Goal: Task Accomplishment & Management: Use online tool/utility

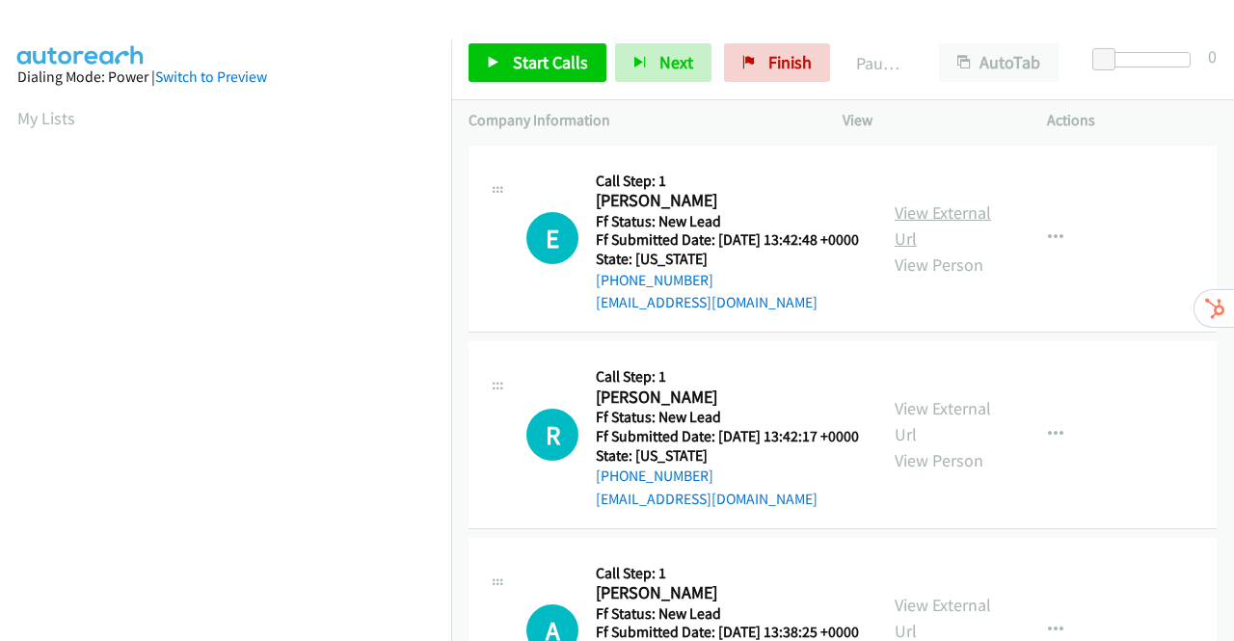
click at [949, 222] on link "View External Url" at bounding box center [943, 225] width 96 height 48
click at [929, 435] on link "View External Url" at bounding box center [943, 421] width 96 height 48
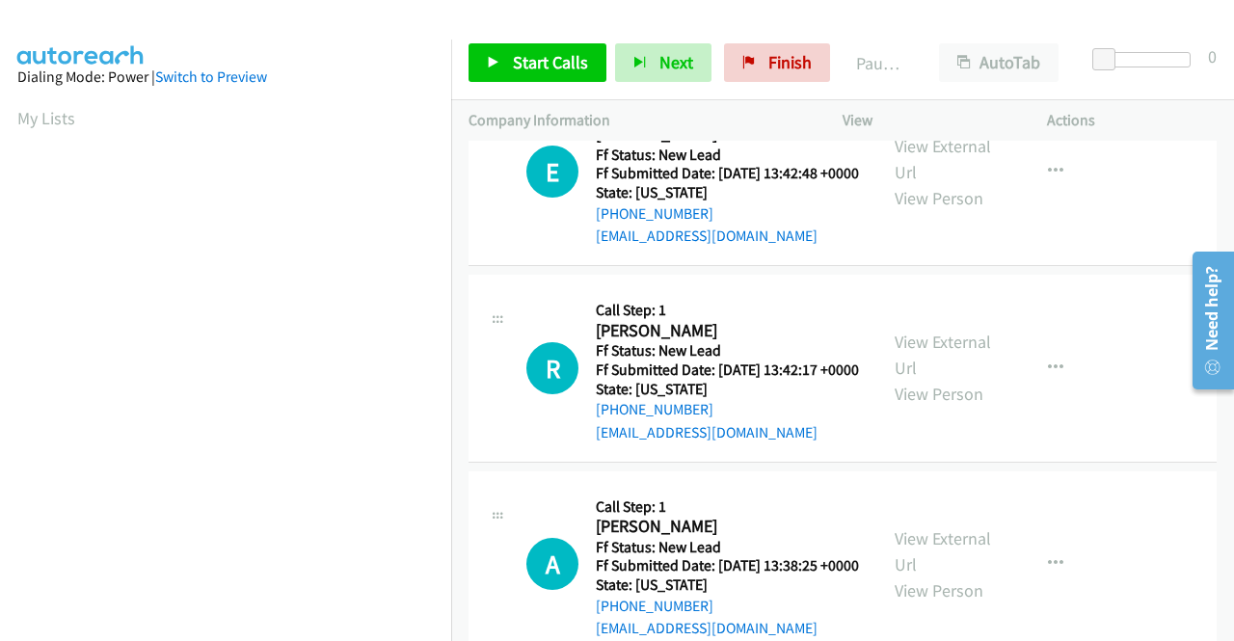
scroll to position [96, 0]
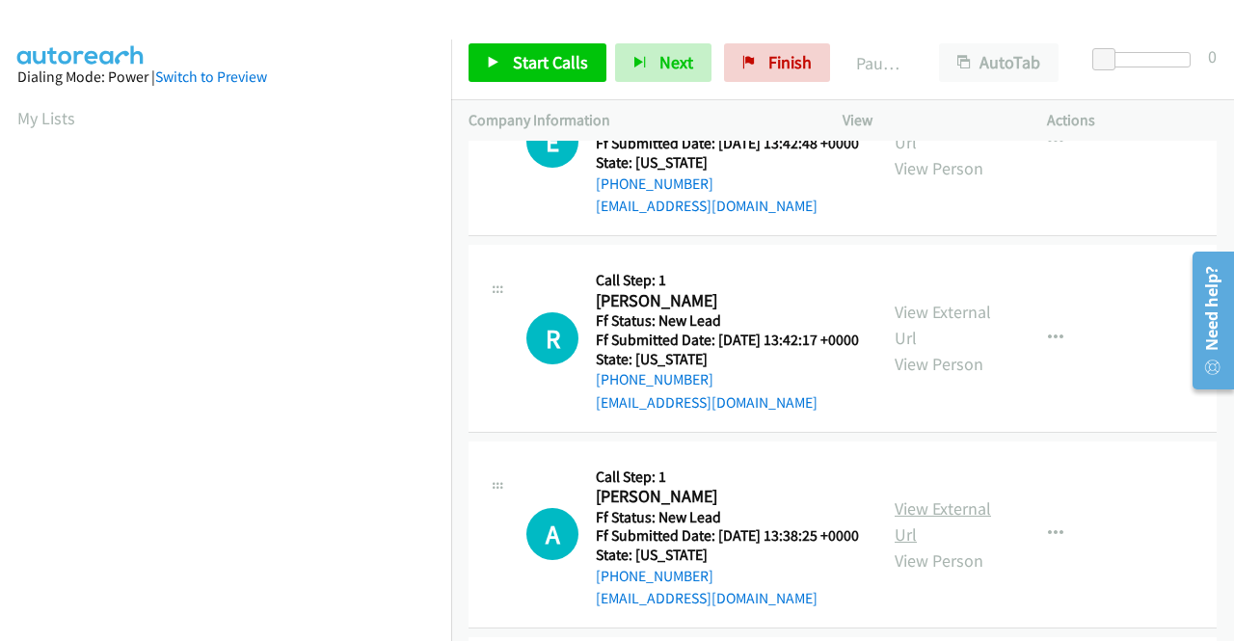
click at [944, 546] on link "View External Url" at bounding box center [943, 521] width 96 height 48
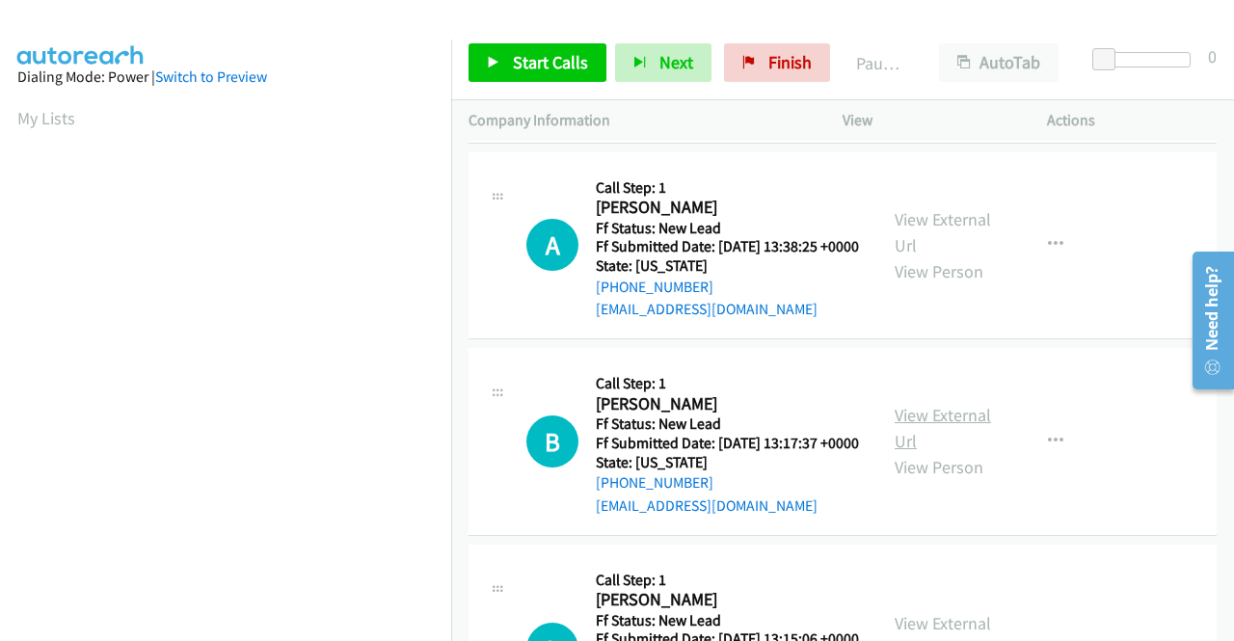
click at [930, 452] on link "View External Url" at bounding box center [943, 428] width 96 height 48
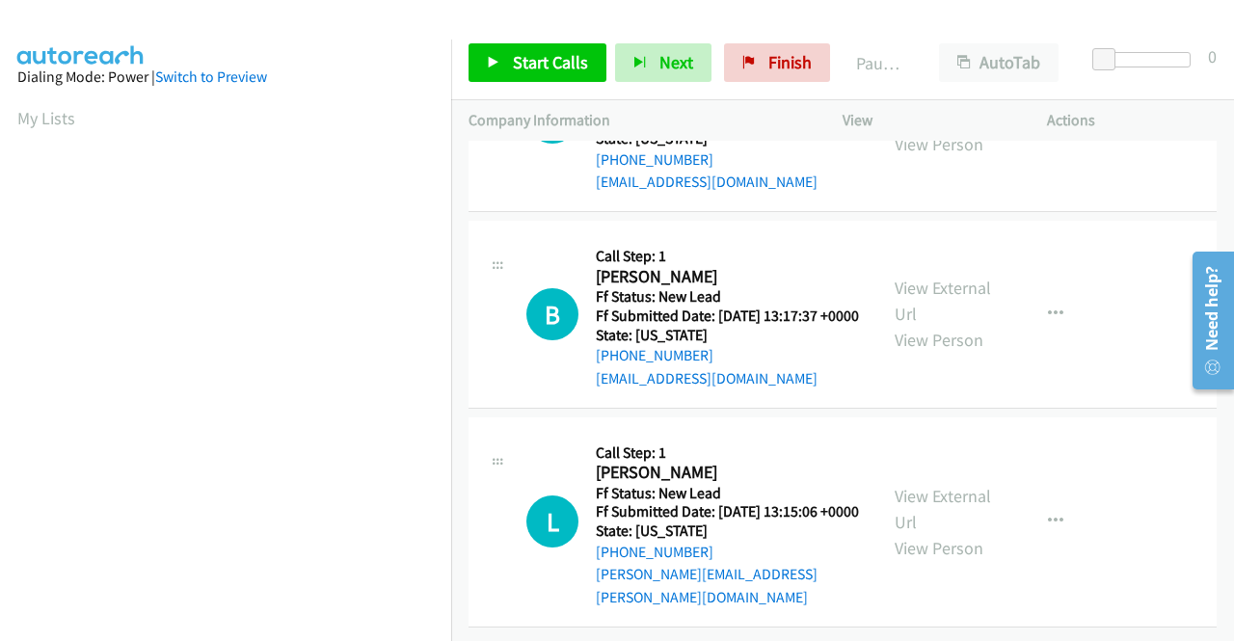
scroll to position [598, 0]
click at [934, 485] on link "View External Url" at bounding box center [943, 509] width 96 height 48
click at [517, 51] on span "Start Calls" at bounding box center [550, 62] width 75 height 22
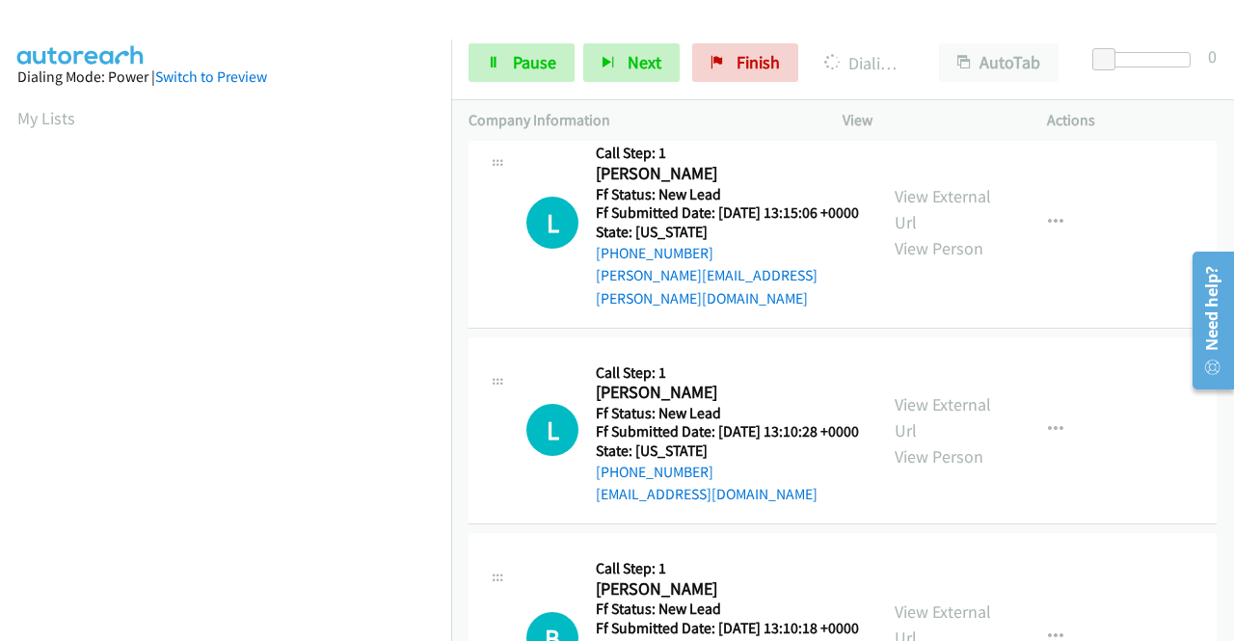
scroll to position [1064, 0]
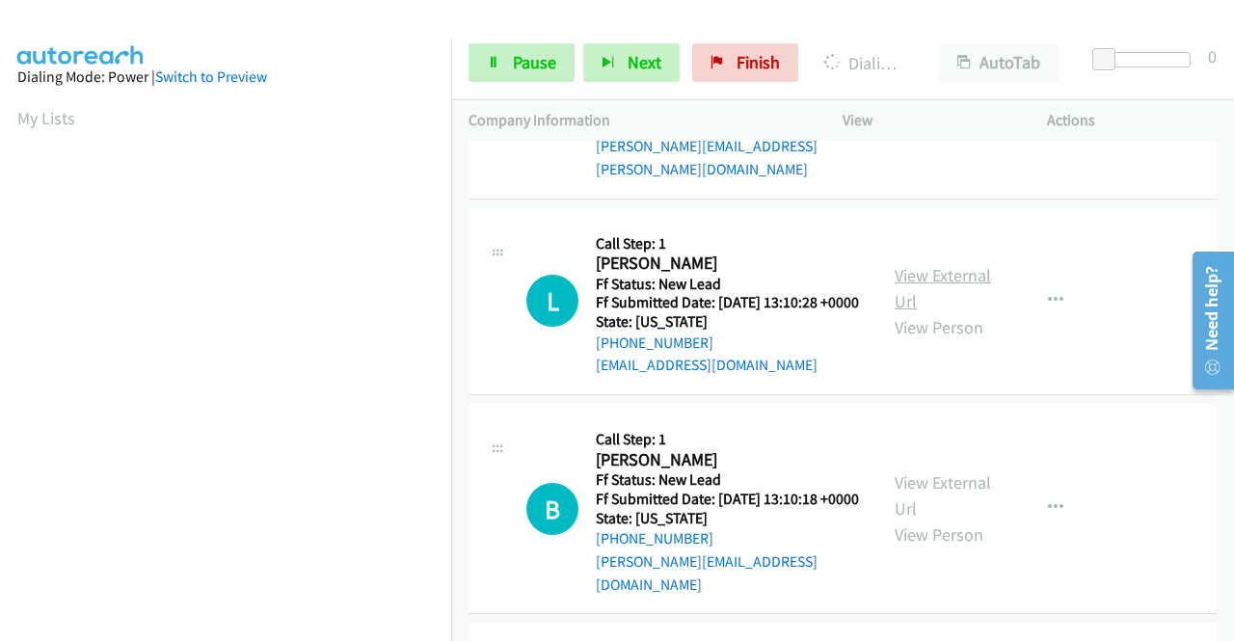
click at [980, 312] on link "View External Url" at bounding box center [943, 288] width 96 height 48
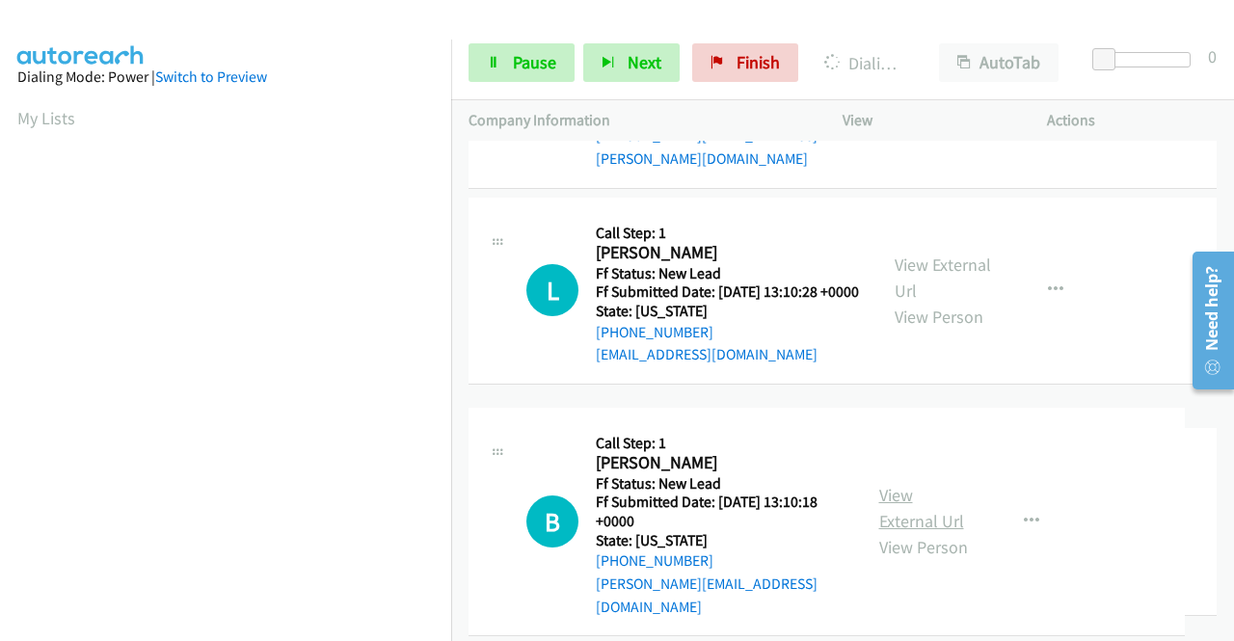
scroll to position [1257, 0]
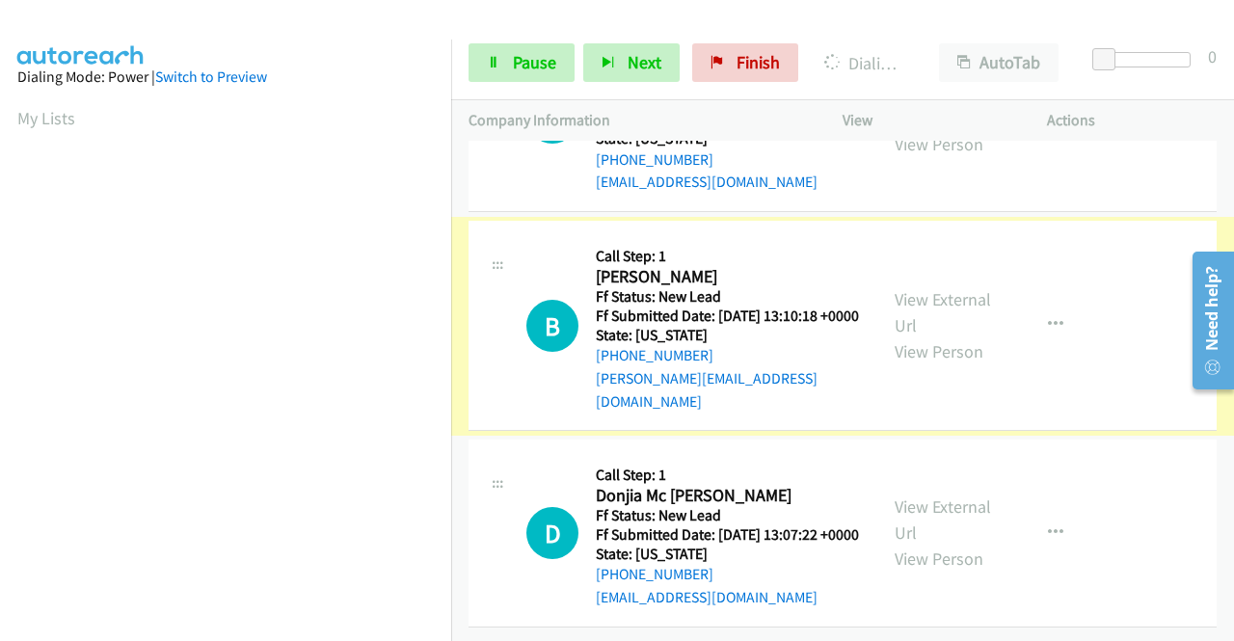
click at [949, 336] on link "View External Url" at bounding box center [943, 312] width 96 height 48
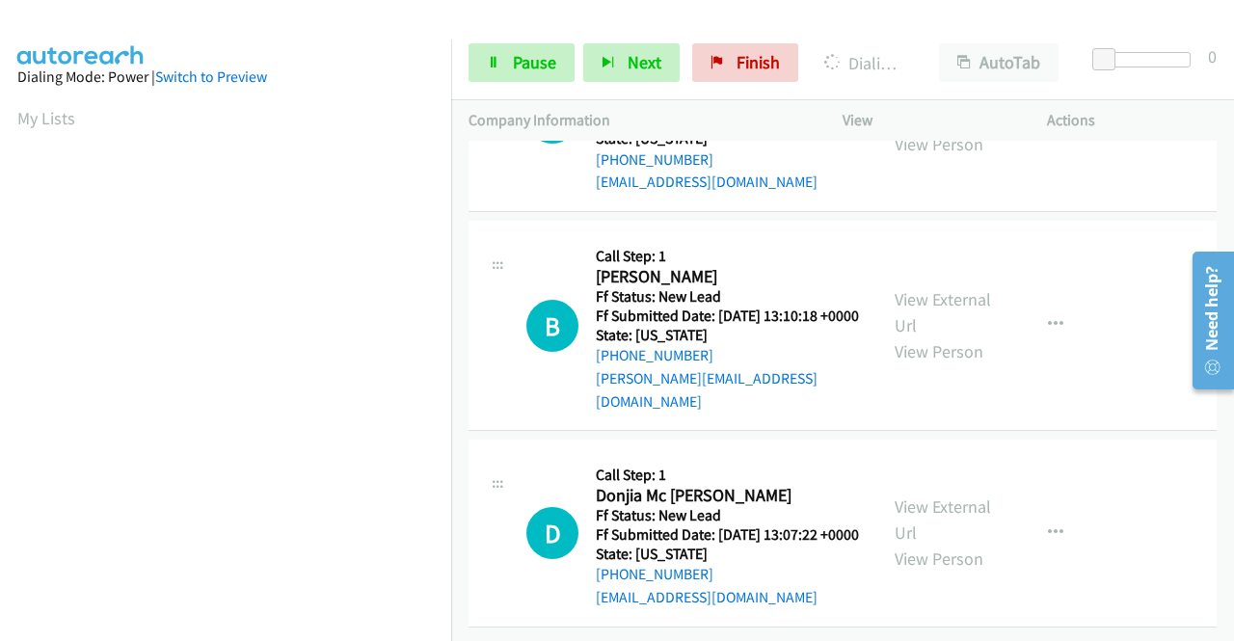
scroll to position [1365, 0]
click at [962, 496] on link "View External Url" at bounding box center [943, 520] width 96 height 48
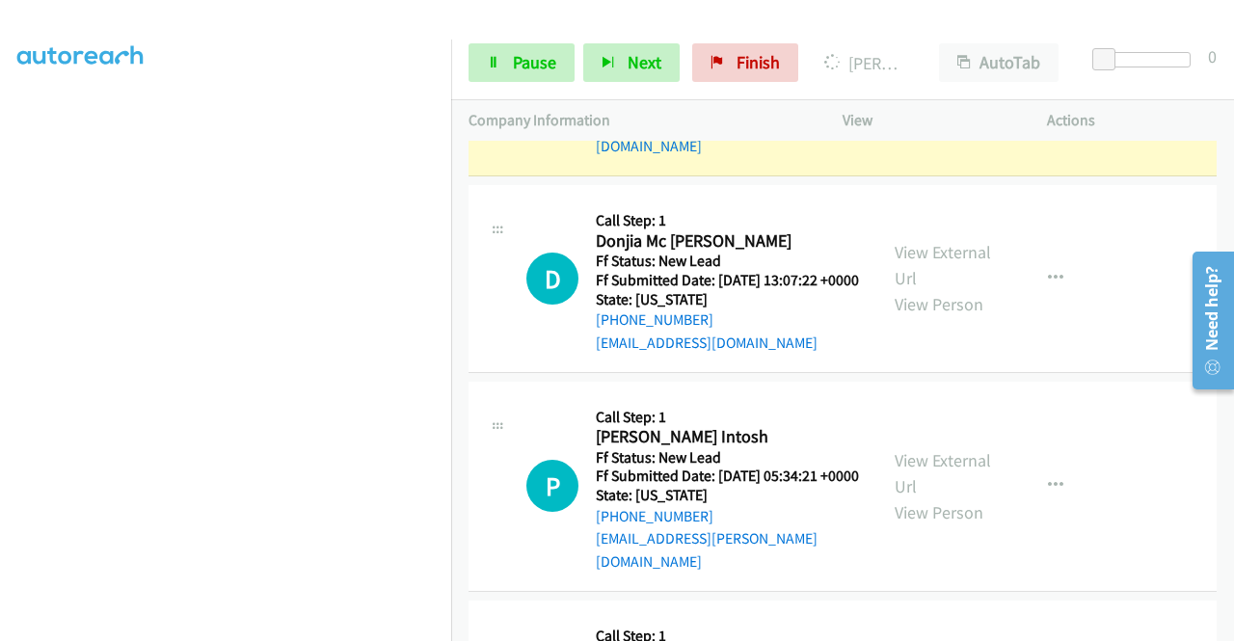
scroll to position [1735, 0]
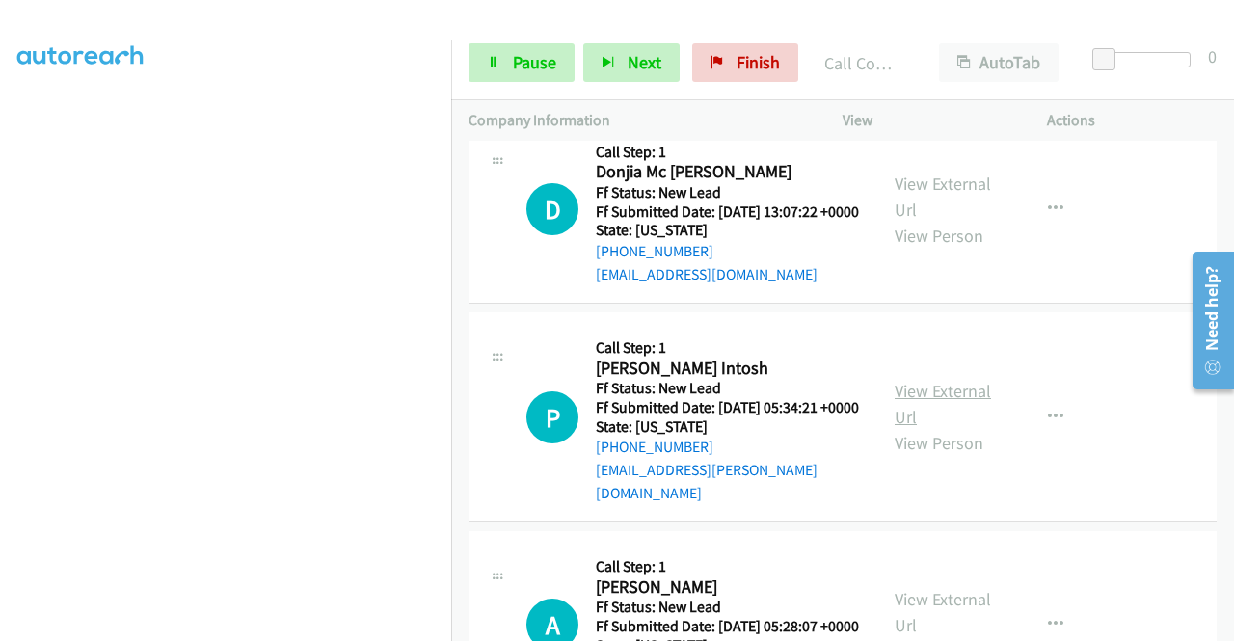
click at [944, 428] on link "View External Url" at bounding box center [943, 404] width 96 height 48
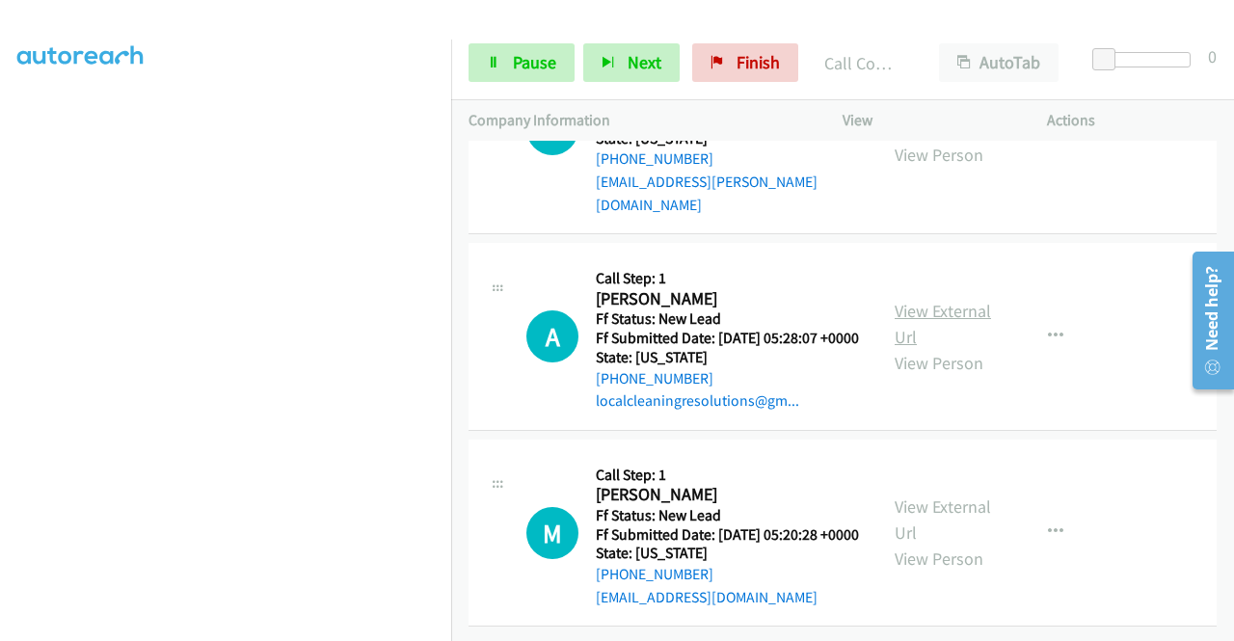
click at [913, 348] on link "View External Url" at bounding box center [943, 324] width 96 height 48
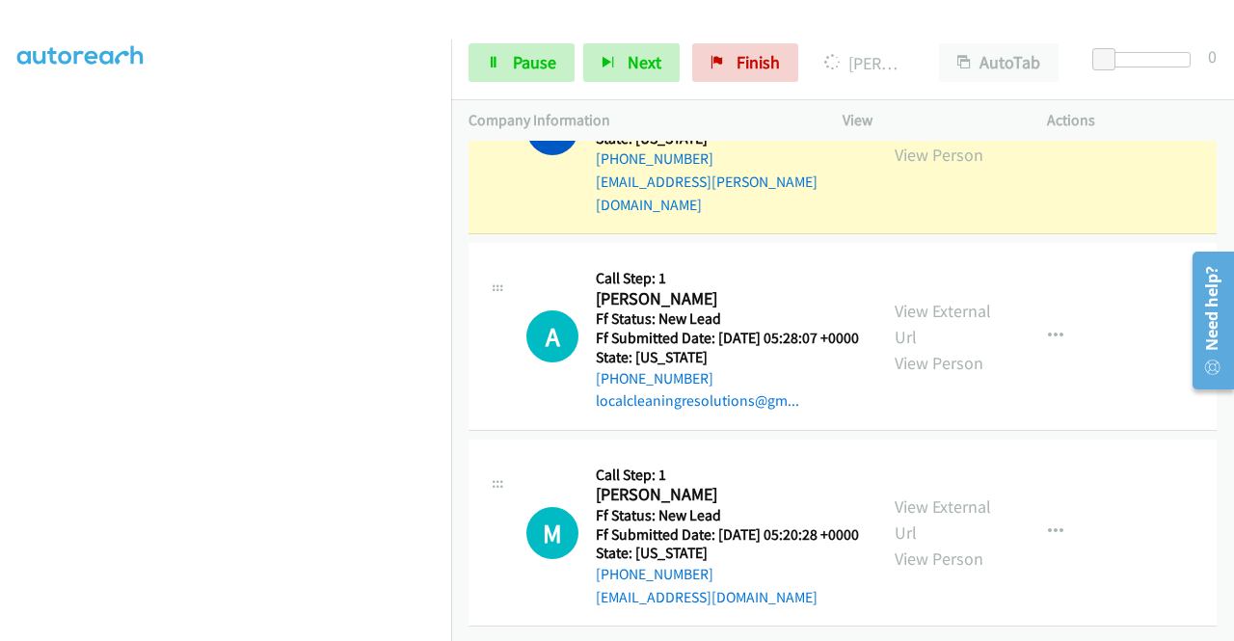
scroll to position [2172, 0]
click at [956, 496] on link "View External Url" at bounding box center [943, 520] width 96 height 48
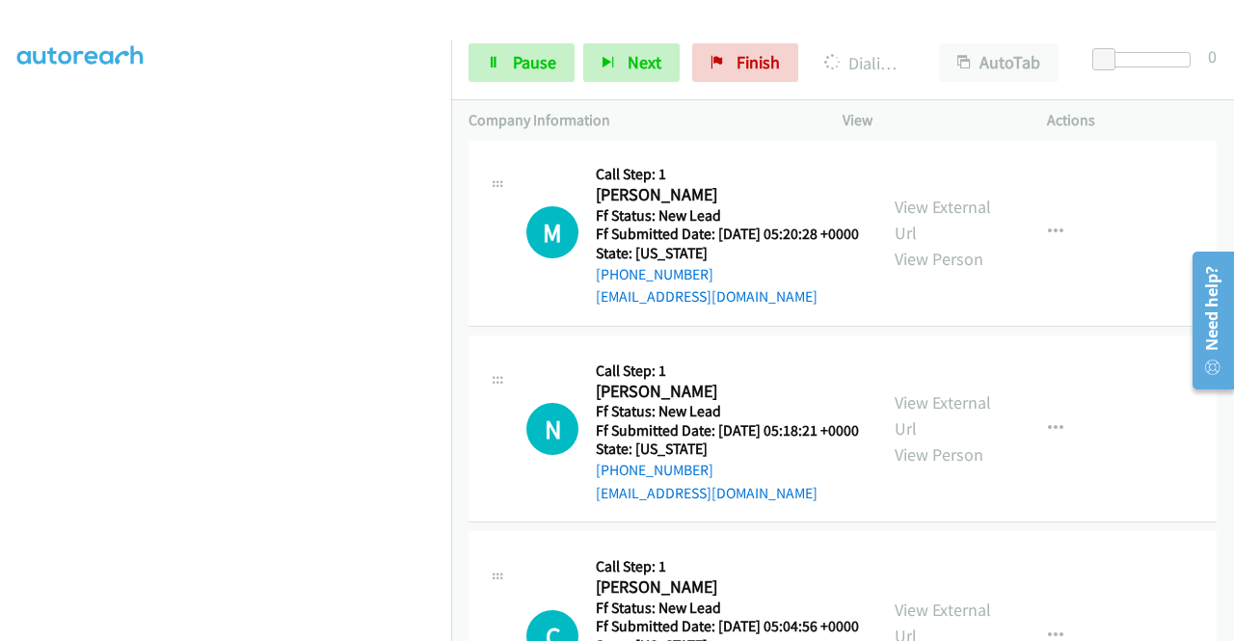
scroll to position [2461, 0]
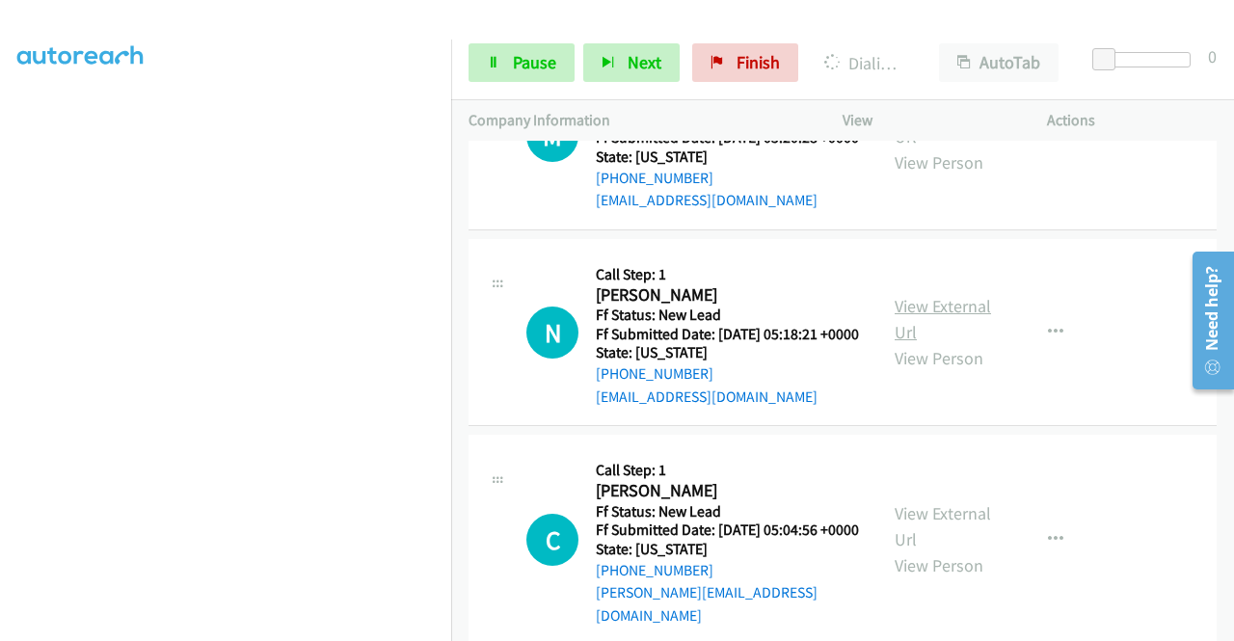
click at [937, 343] on link "View External Url" at bounding box center [943, 319] width 96 height 48
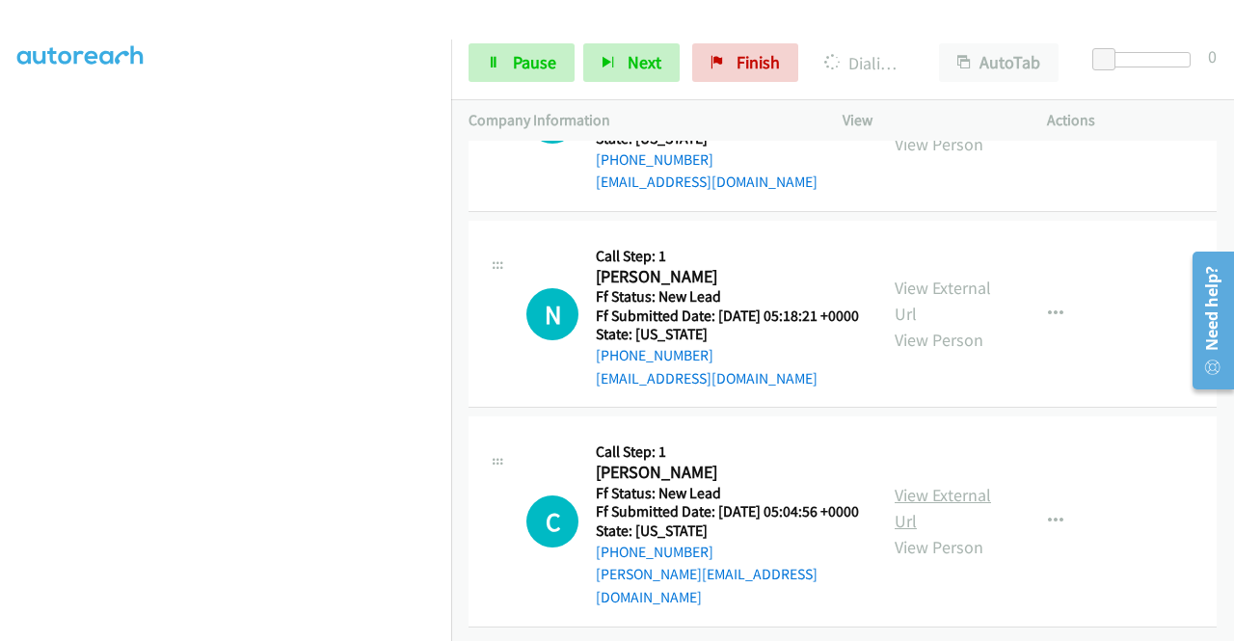
click at [960, 489] on link "View External Url" at bounding box center [943, 508] width 96 height 48
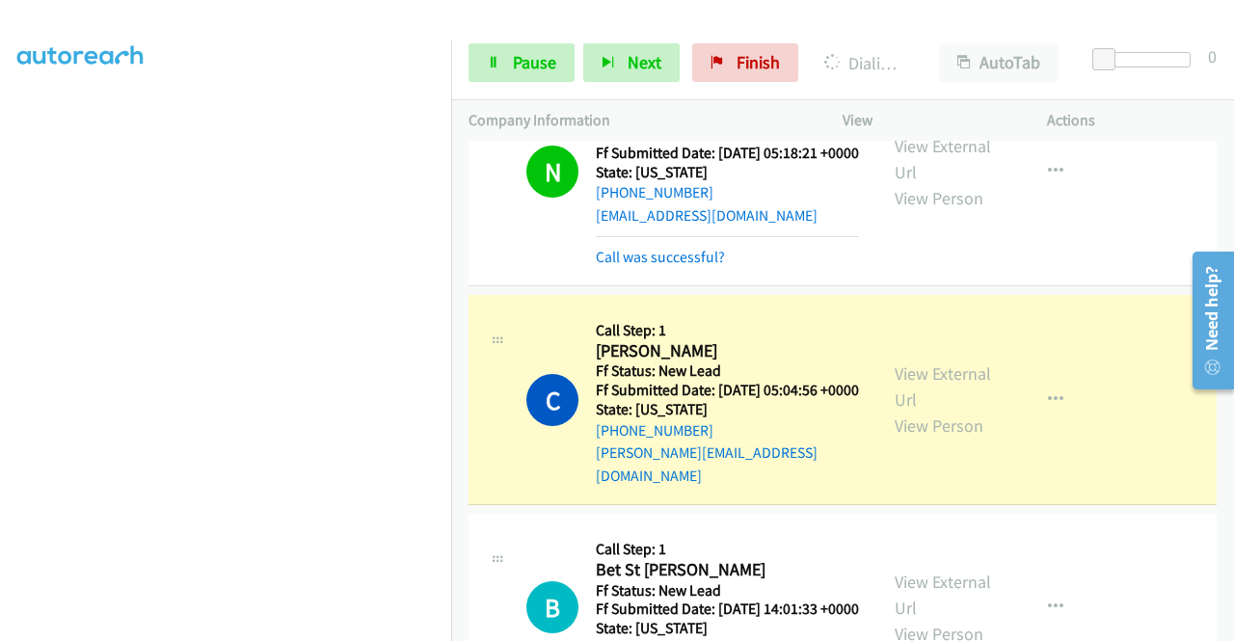
scroll to position [386, 0]
click at [521, 70] on span "Pause" at bounding box center [534, 62] width 43 height 22
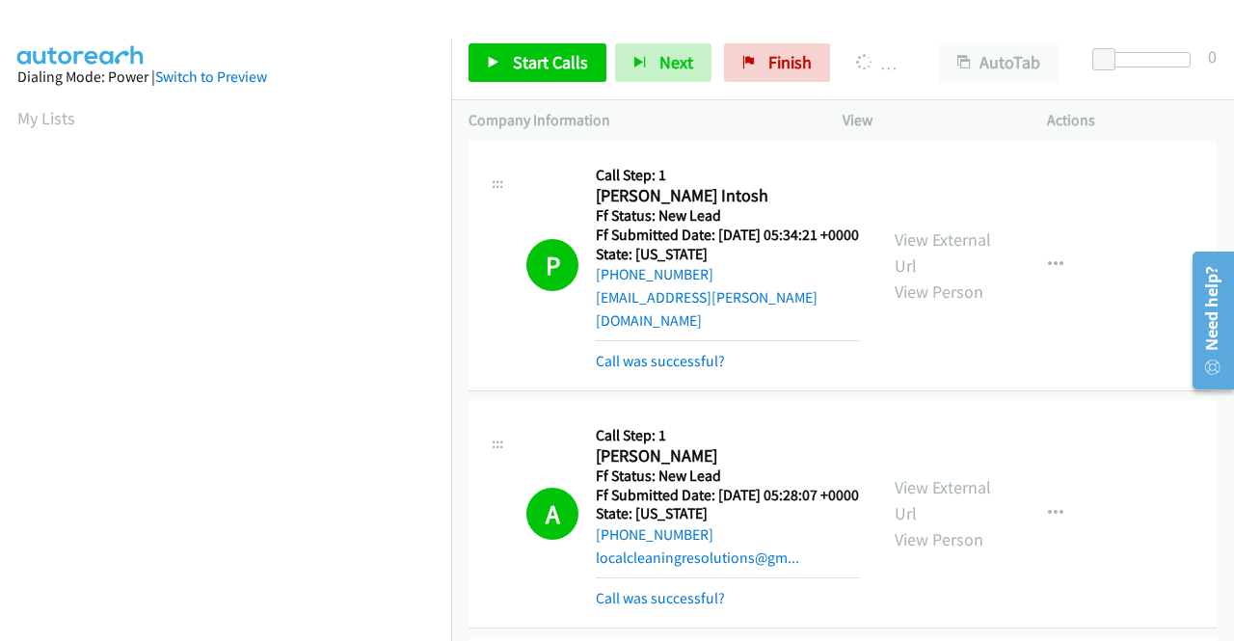
scroll to position [1928, 0]
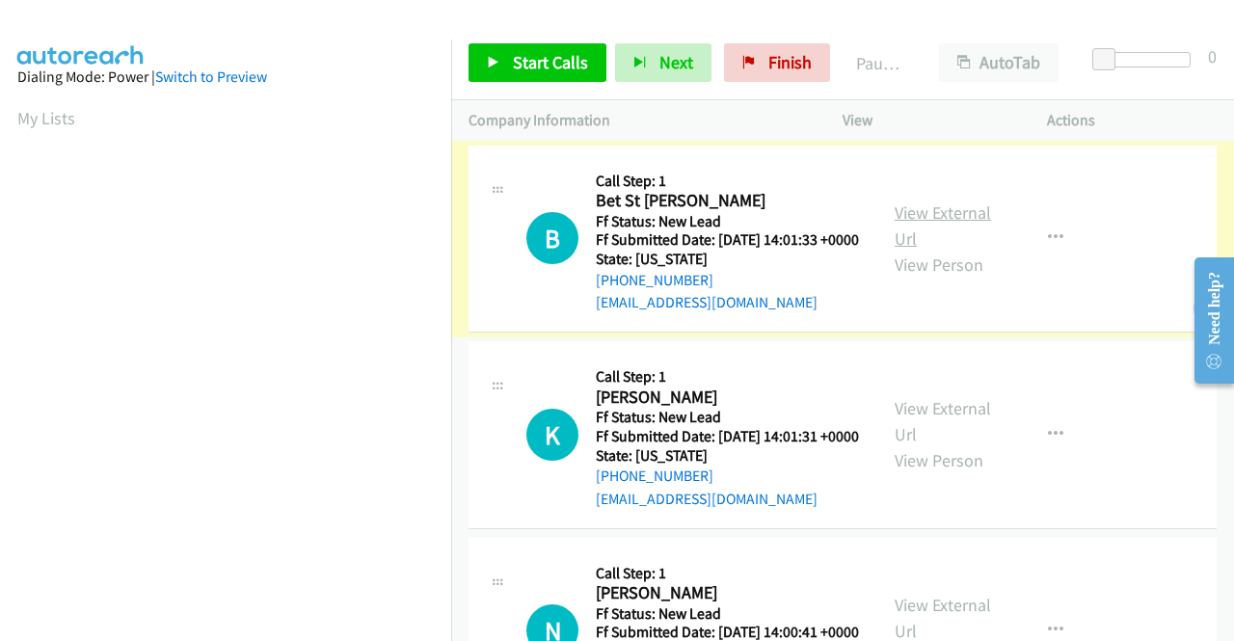
click at [935, 222] on link "View External Url" at bounding box center [943, 225] width 96 height 48
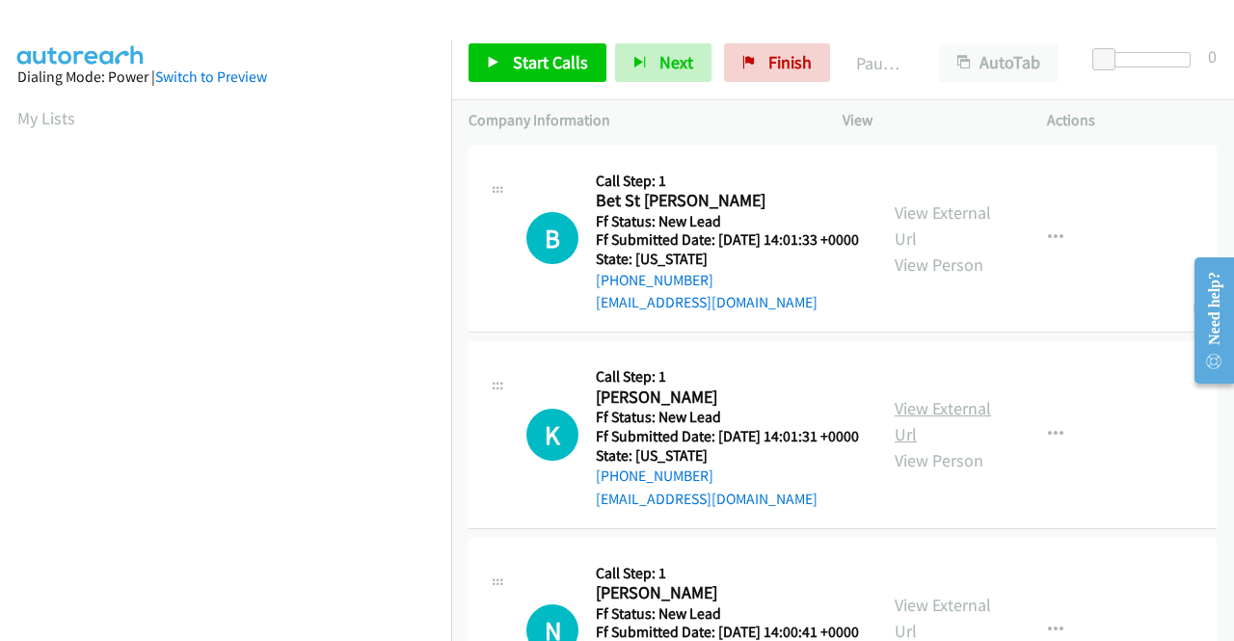
click at [972, 443] on link "View External Url" at bounding box center [943, 421] width 96 height 48
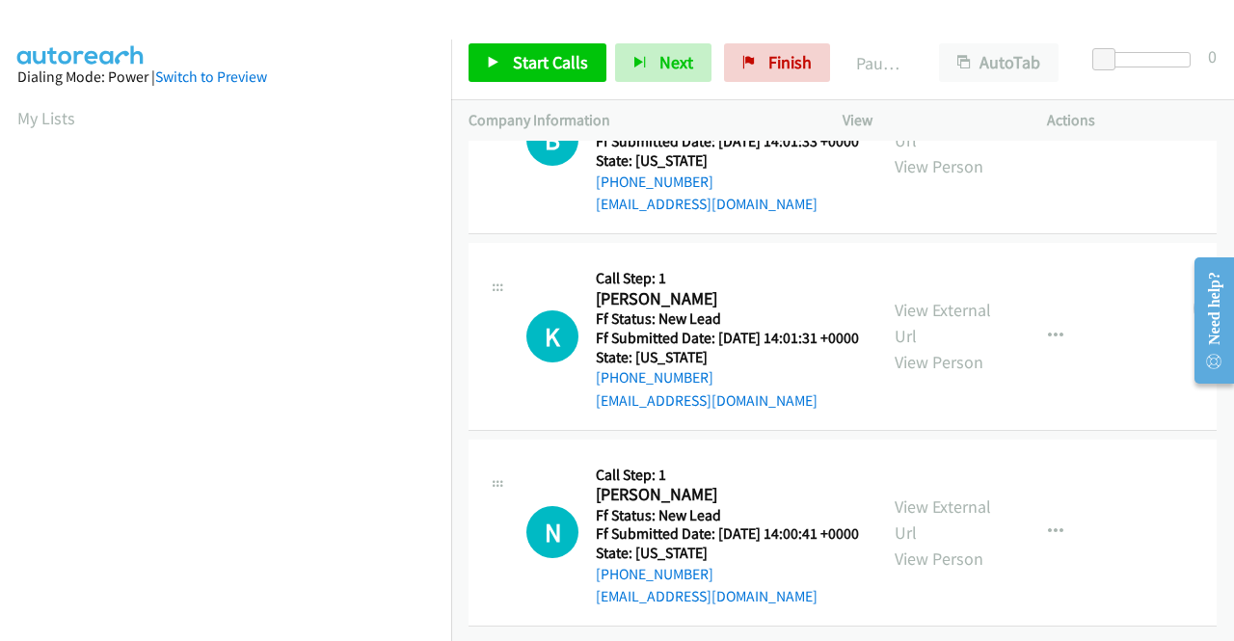
scroll to position [168, 0]
click at [939, 496] on link "View External Url" at bounding box center [943, 520] width 96 height 48
click at [533, 55] on span "Start Calls" at bounding box center [550, 62] width 75 height 22
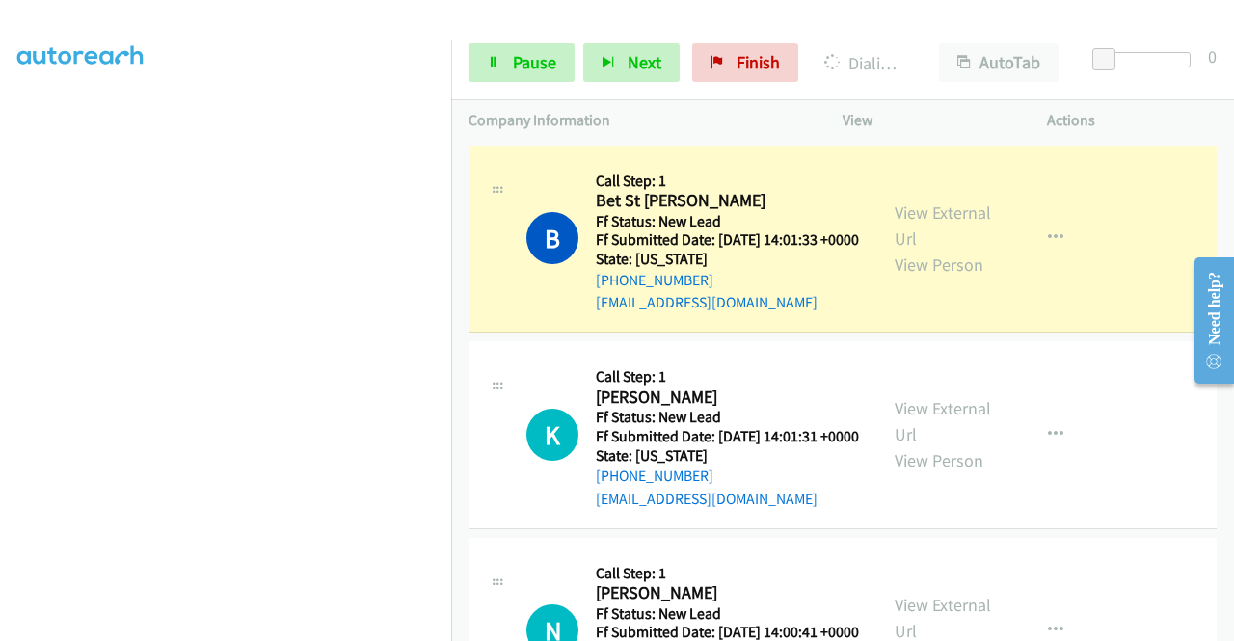
scroll to position [398, 0]
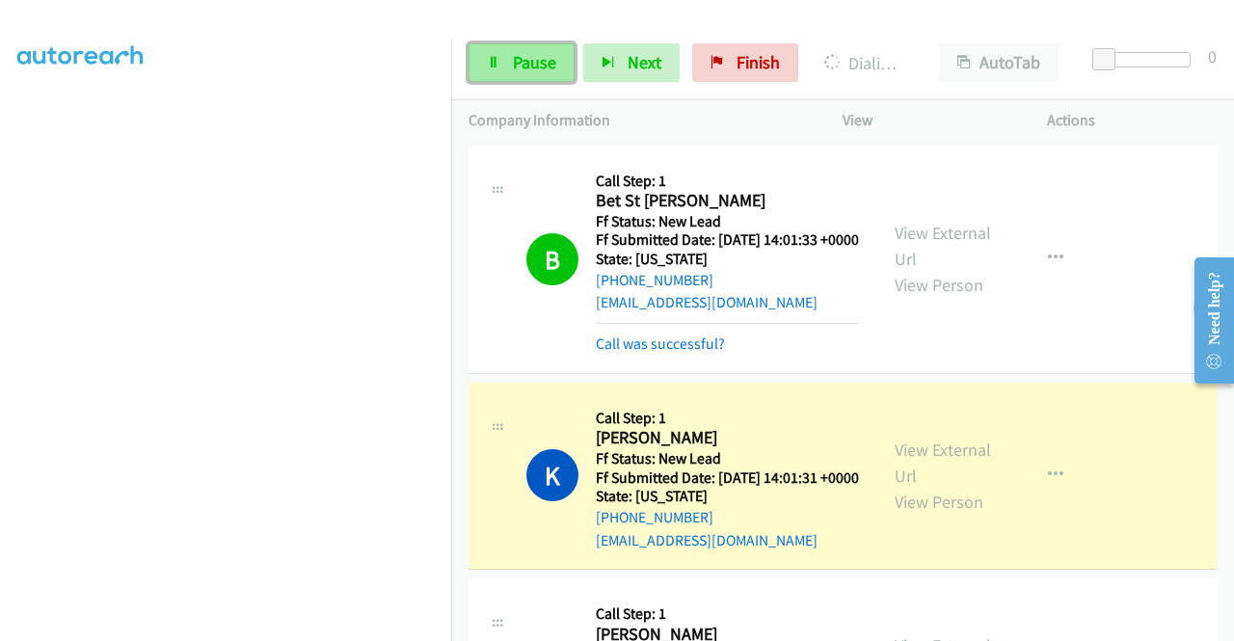
click at [516, 55] on span "Pause" at bounding box center [534, 62] width 43 height 22
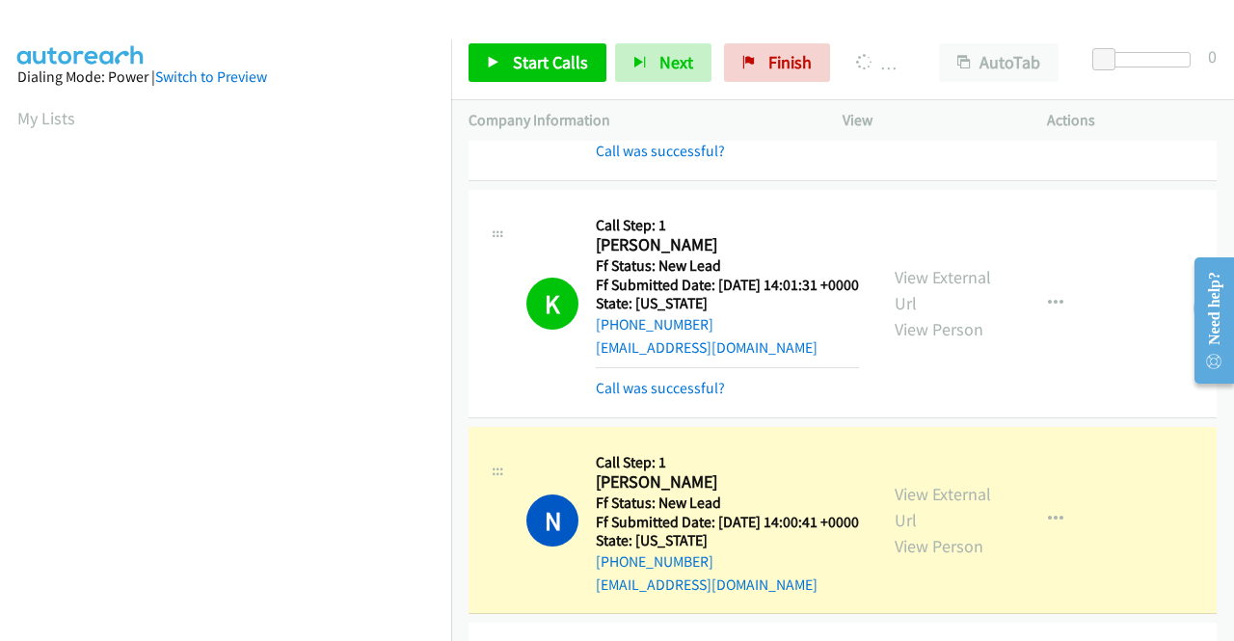
scroll to position [440, 0]
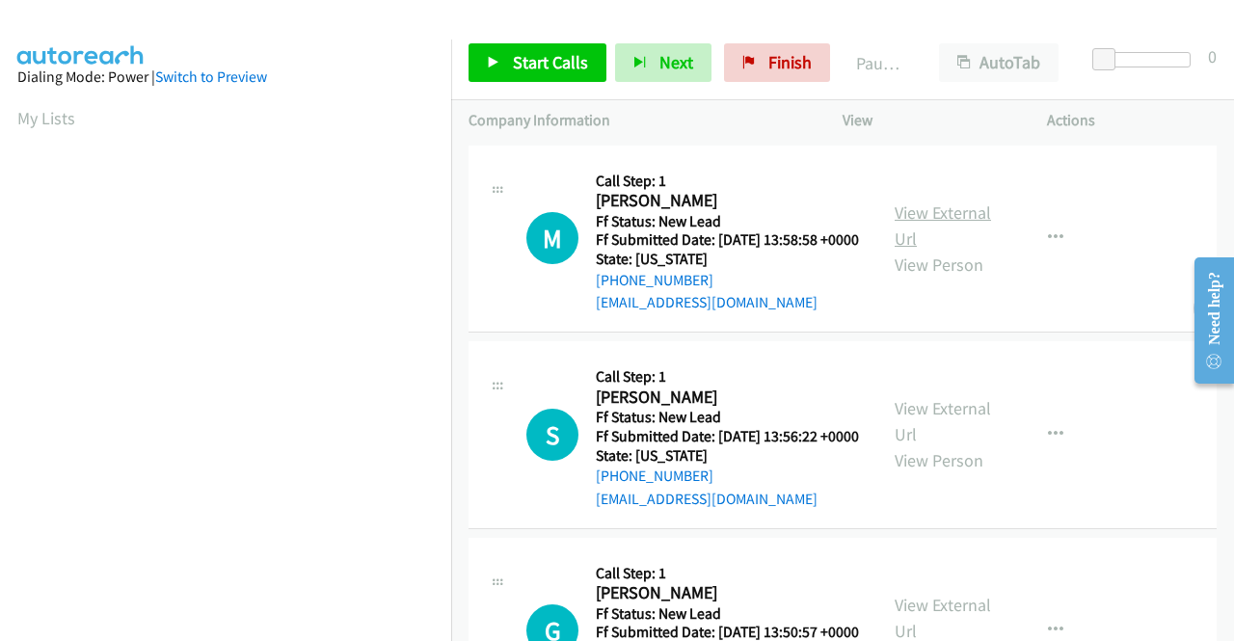
click at [937, 221] on link "View External Url" at bounding box center [943, 225] width 96 height 48
click at [951, 436] on link "View External Url" at bounding box center [943, 421] width 96 height 48
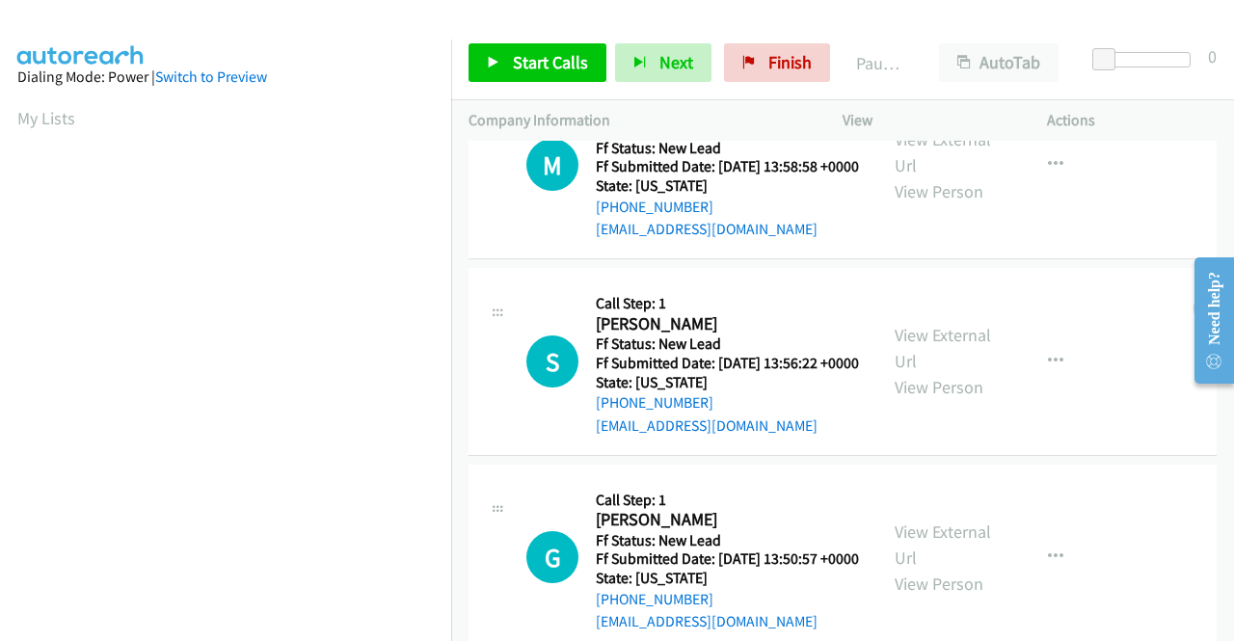
scroll to position [168, 0]
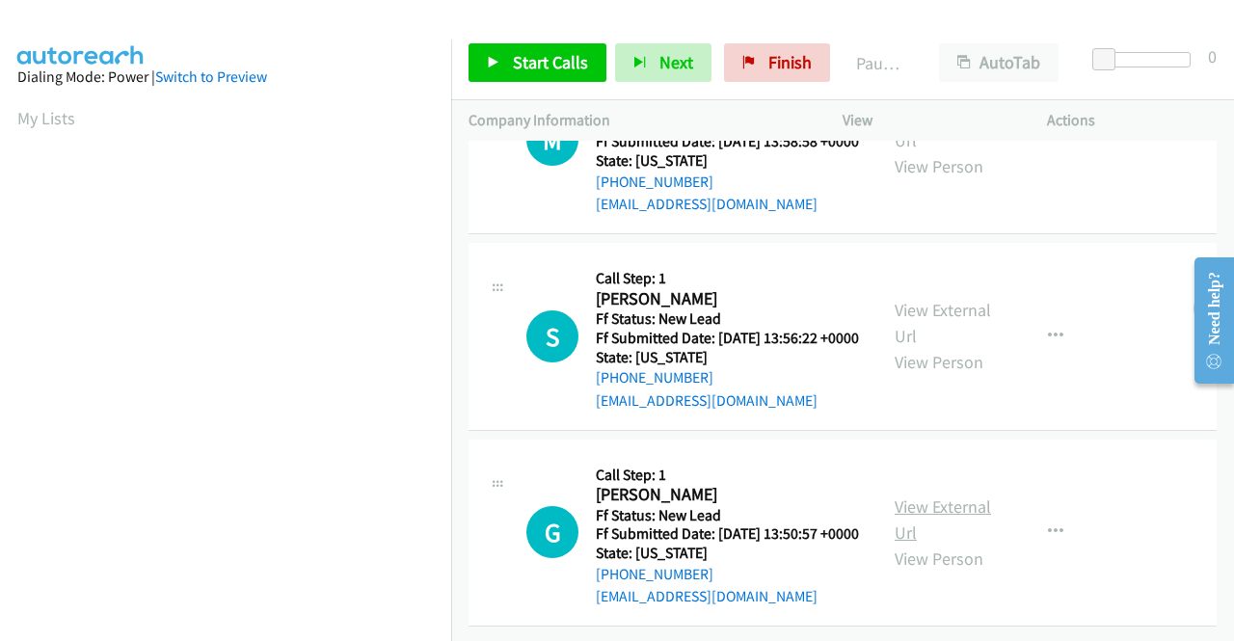
click at [928, 496] on link "View External Url" at bounding box center [943, 520] width 96 height 48
click at [521, 74] on link "Start Calls" at bounding box center [538, 62] width 138 height 39
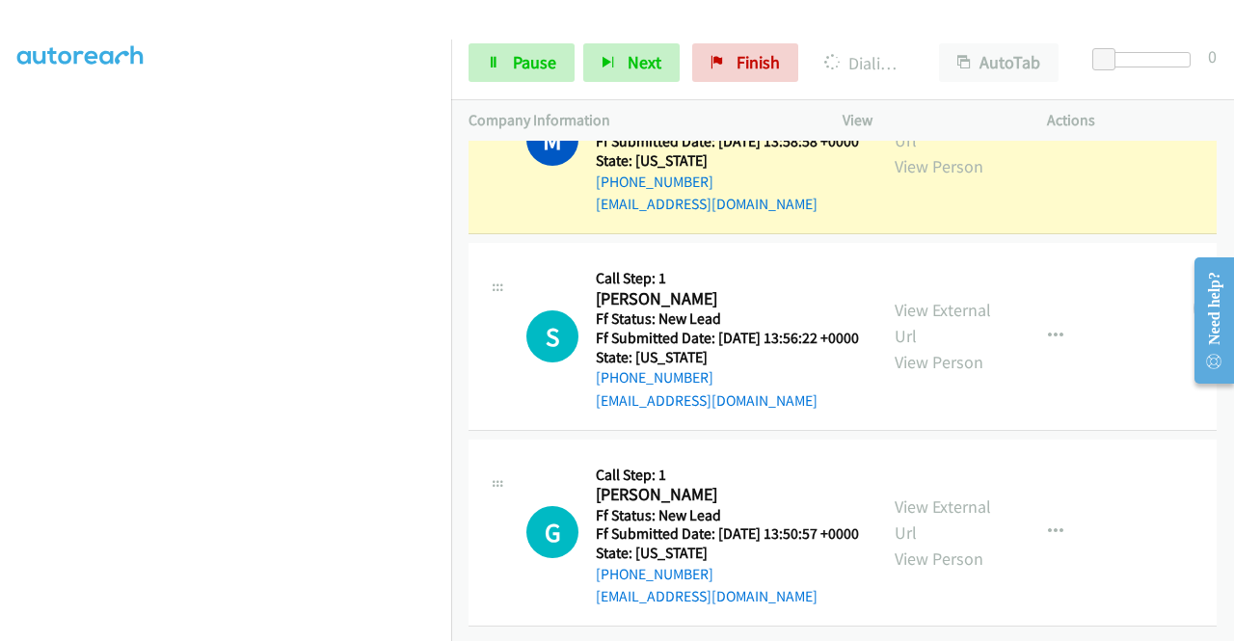
scroll to position [0, 0]
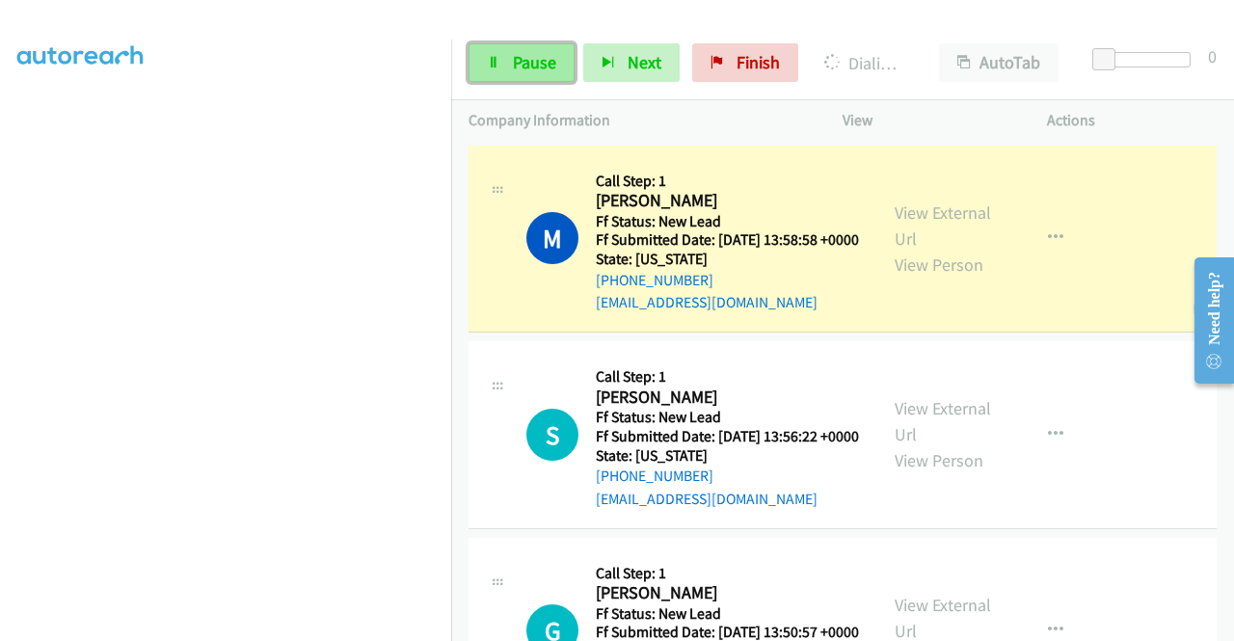
click at [502, 64] on link "Pause" at bounding box center [522, 62] width 106 height 39
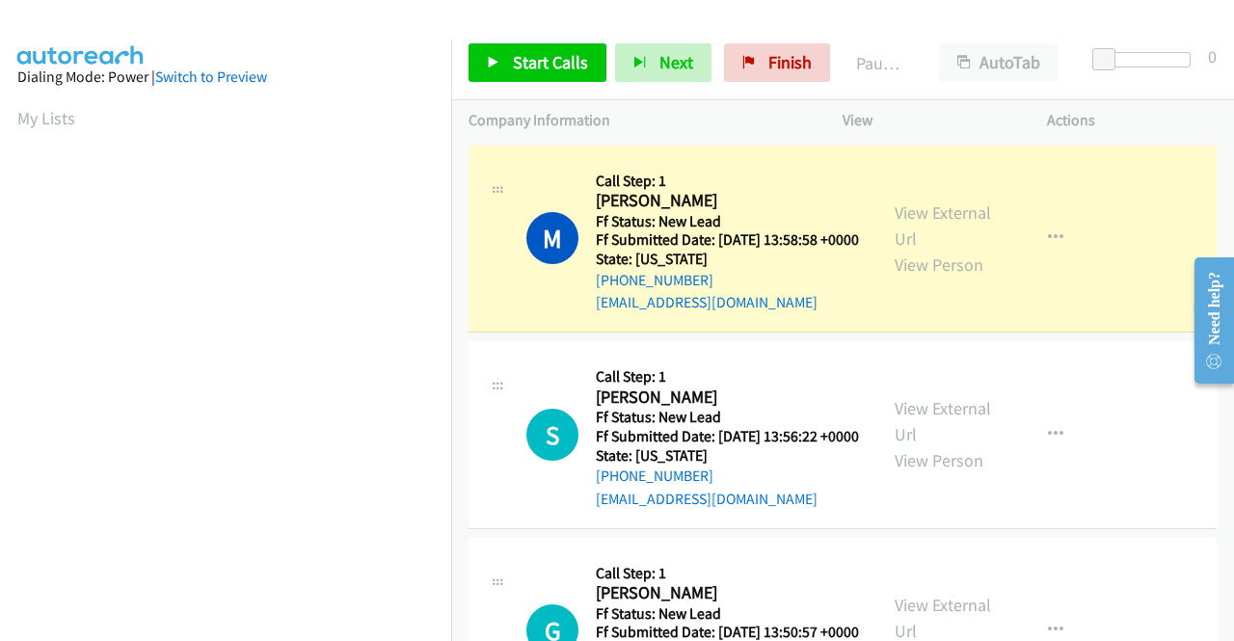
scroll to position [440, 0]
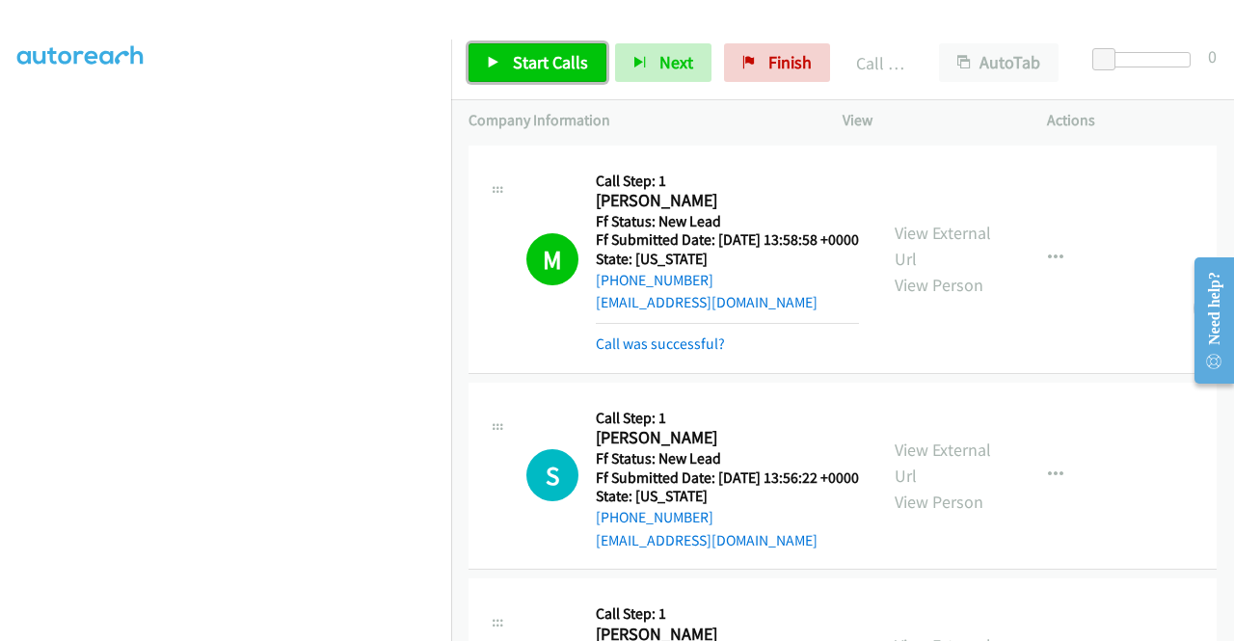
click at [488, 46] on link "Start Calls" at bounding box center [538, 62] width 138 height 39
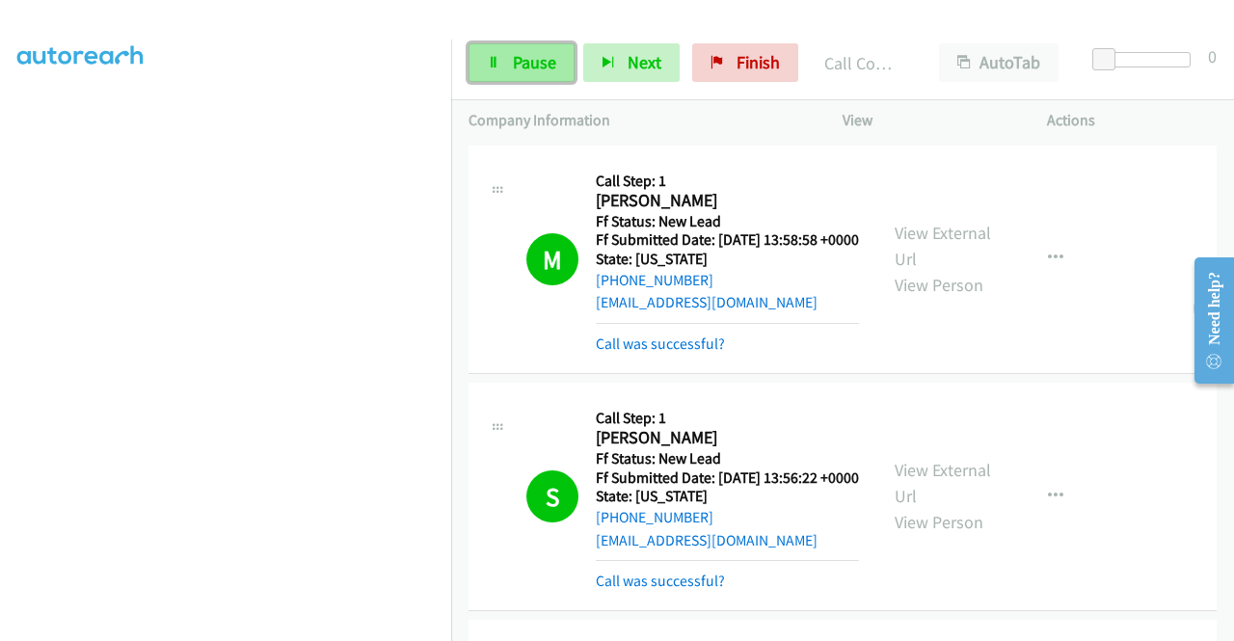
click at [532, 63] on span "Pause" at bounding box center [534, 62] width 43 height 22
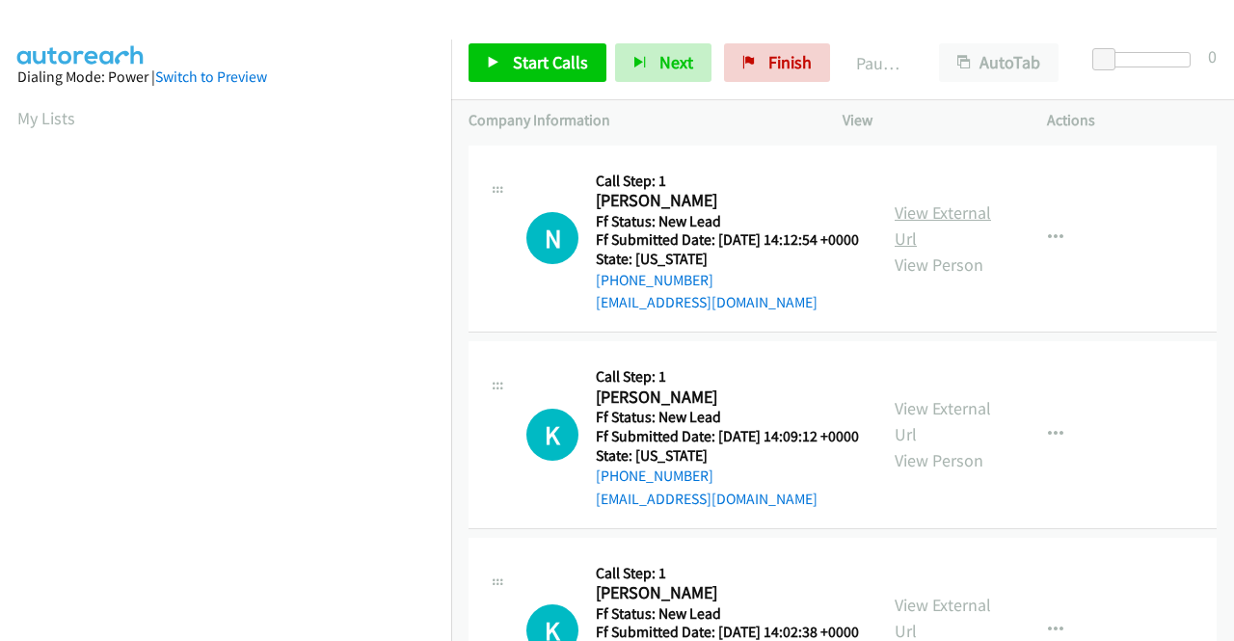
click at [930, 220] on link "View External Url" at bounding box center [943, 225] width 96 height 48
click at [914, 434] on link "View External Url" at bounding box center [943, 421] width 96 height 48
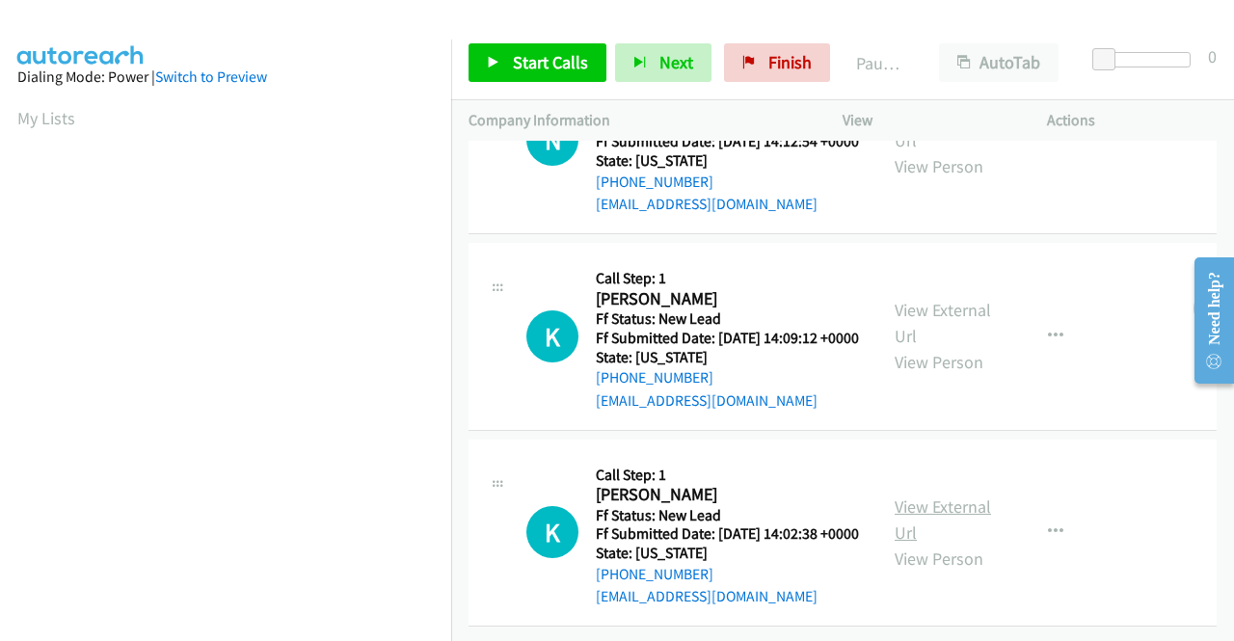
click at [949, 496] on link "View External Url" at bounding box center [943, 520] width 96 height 48
click at [563, 60] on span "Start Calls" at bounding box center [550, 62] width 75 height 22
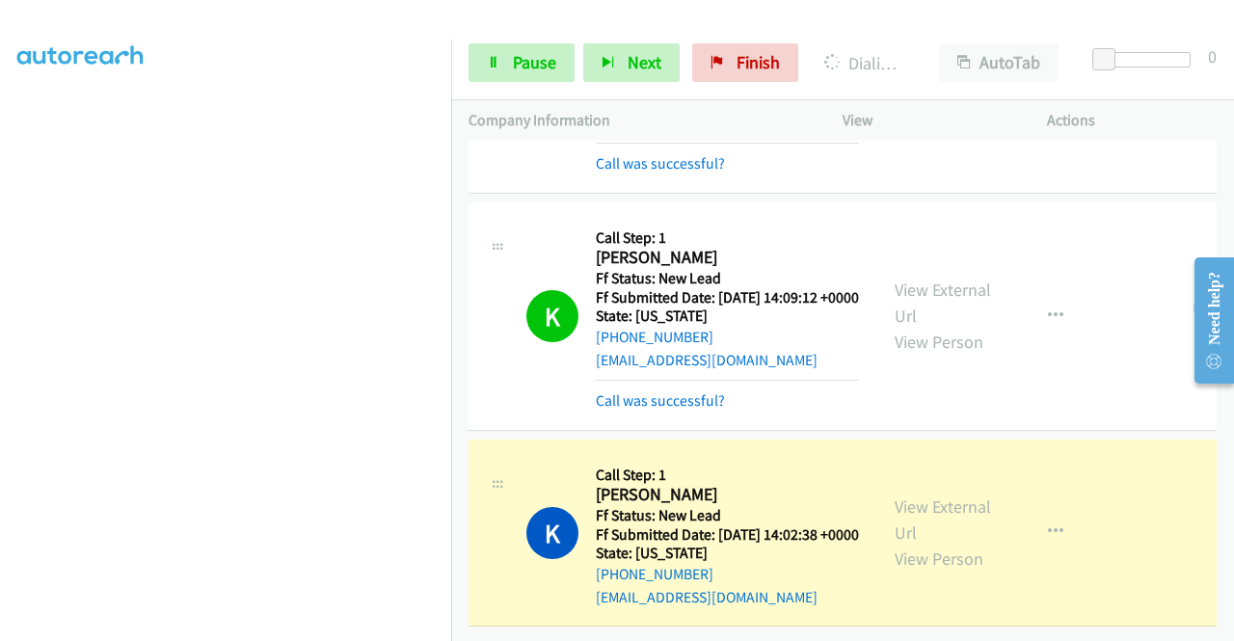
scroll to position [54, 0]
click at [516, 59] on span "Pause" at bounding box center [534, 62] width 43 height 22
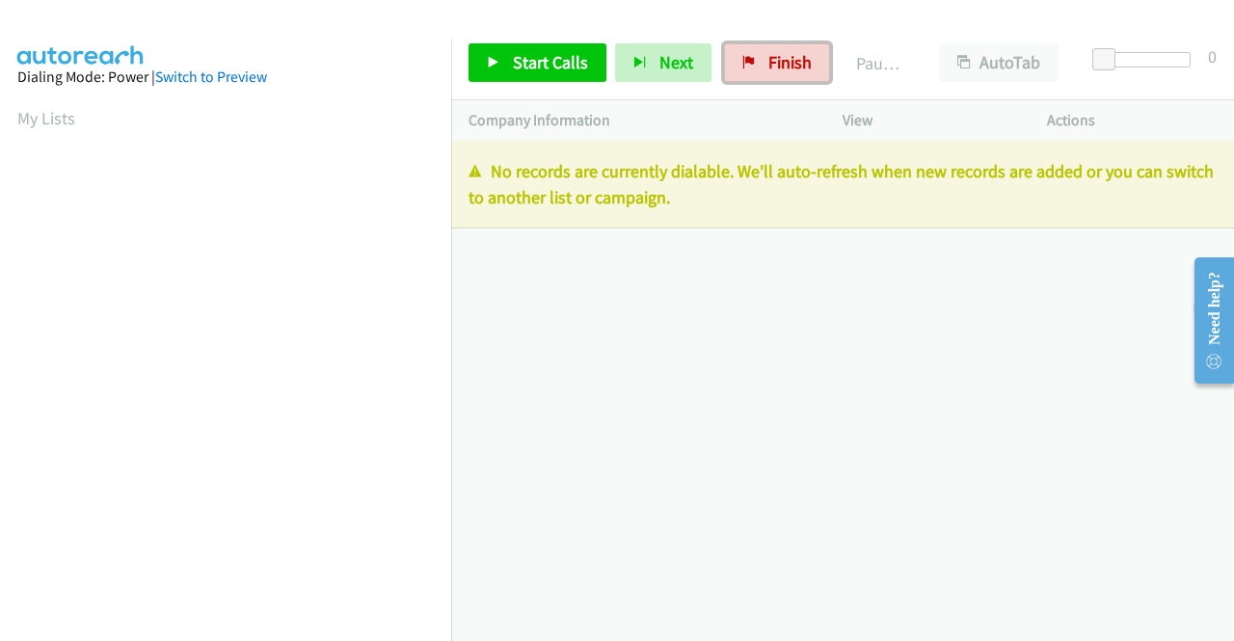
click at [792, 61] on span "Finish" at bounding box center [789, 62] width 43 height 22
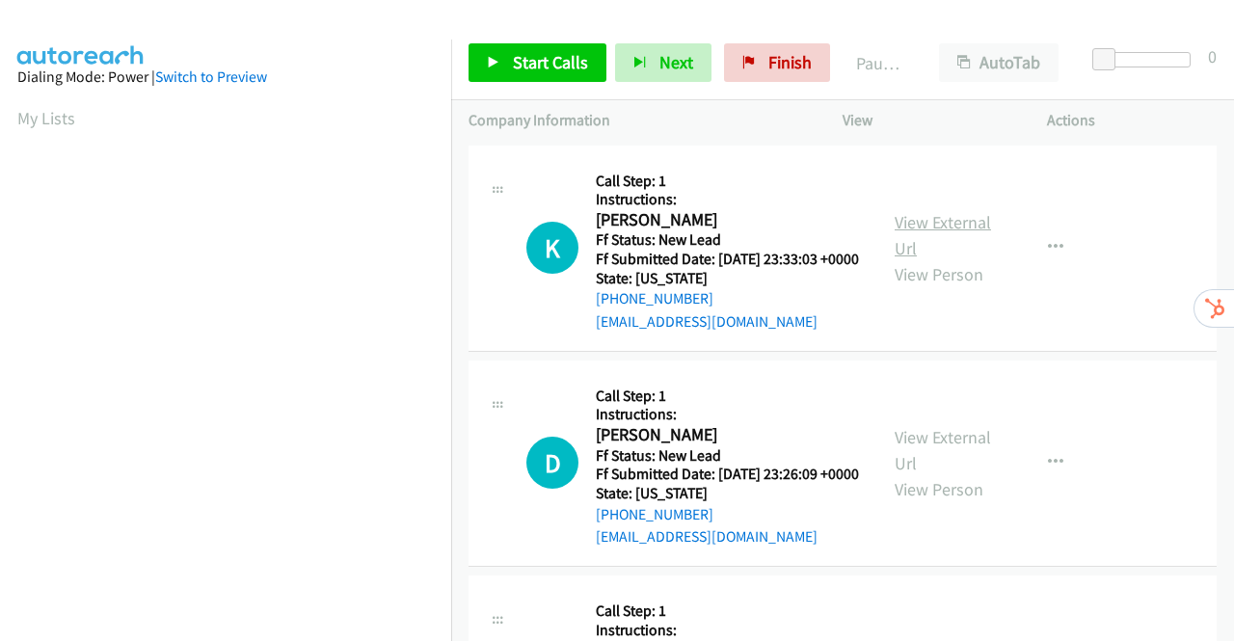
click at [956, 230] on link "View External Url" at bounding box center [943, 235] width 96 height 48
click at [942, 468] on link "View External Url" at bounding box center [943, 450] width 96 height 48
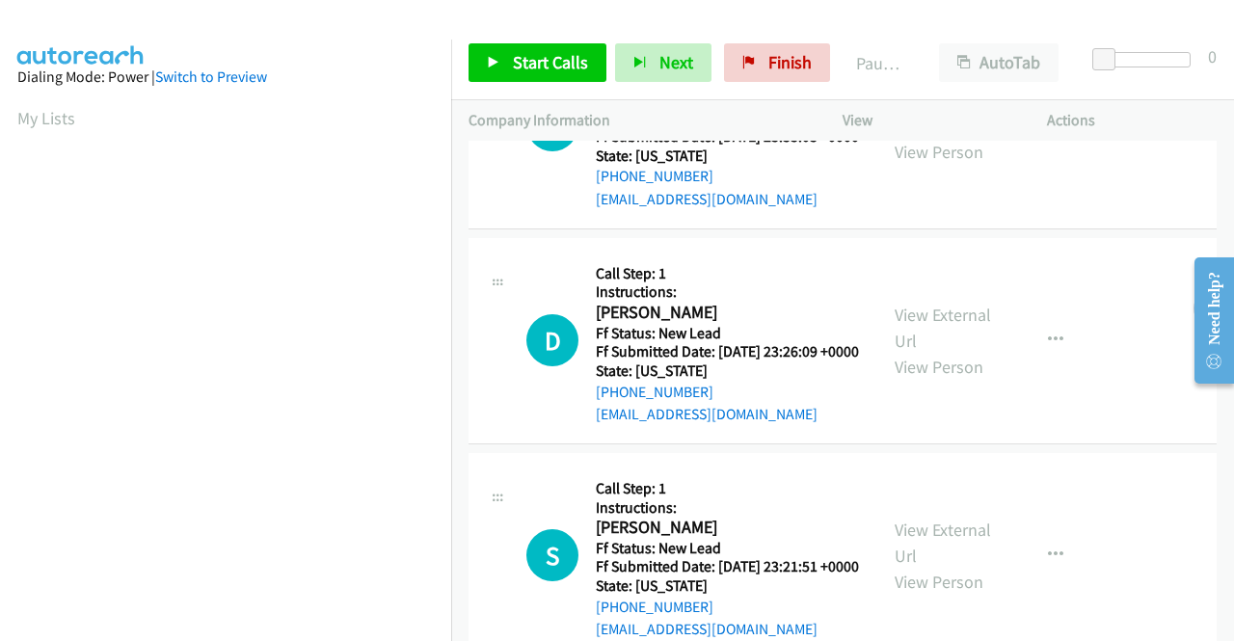
scroll to position [193, 0]
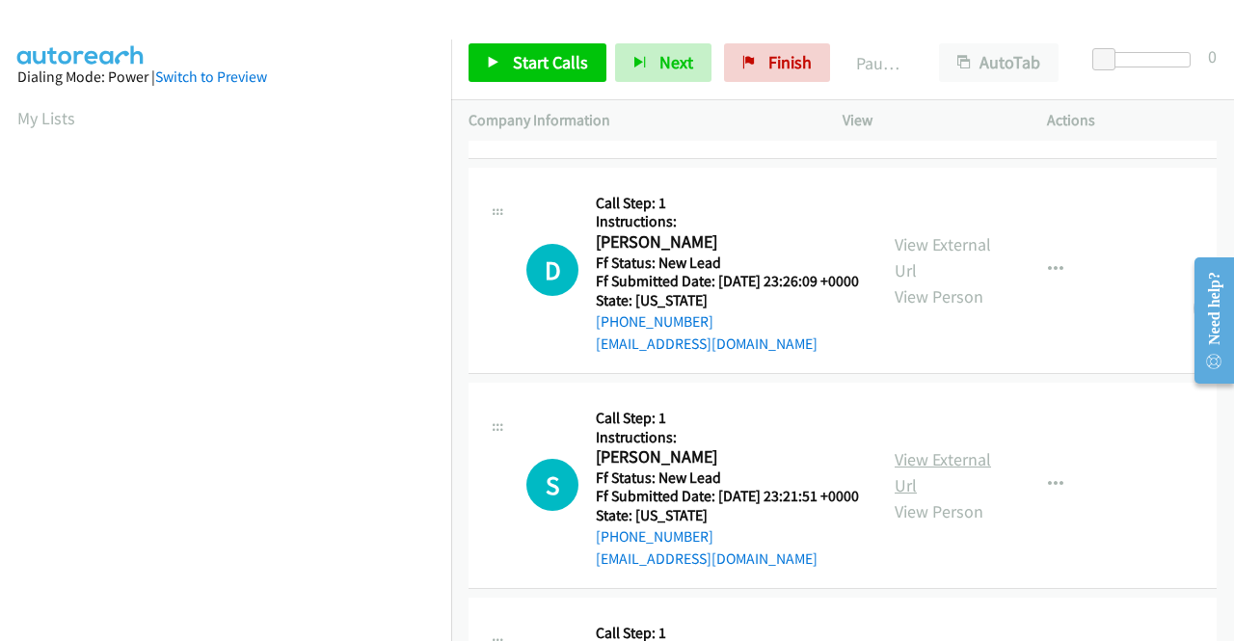
click at [953, 497] on link "View External Url" at bounding box center [943, 472] width 96 height 48
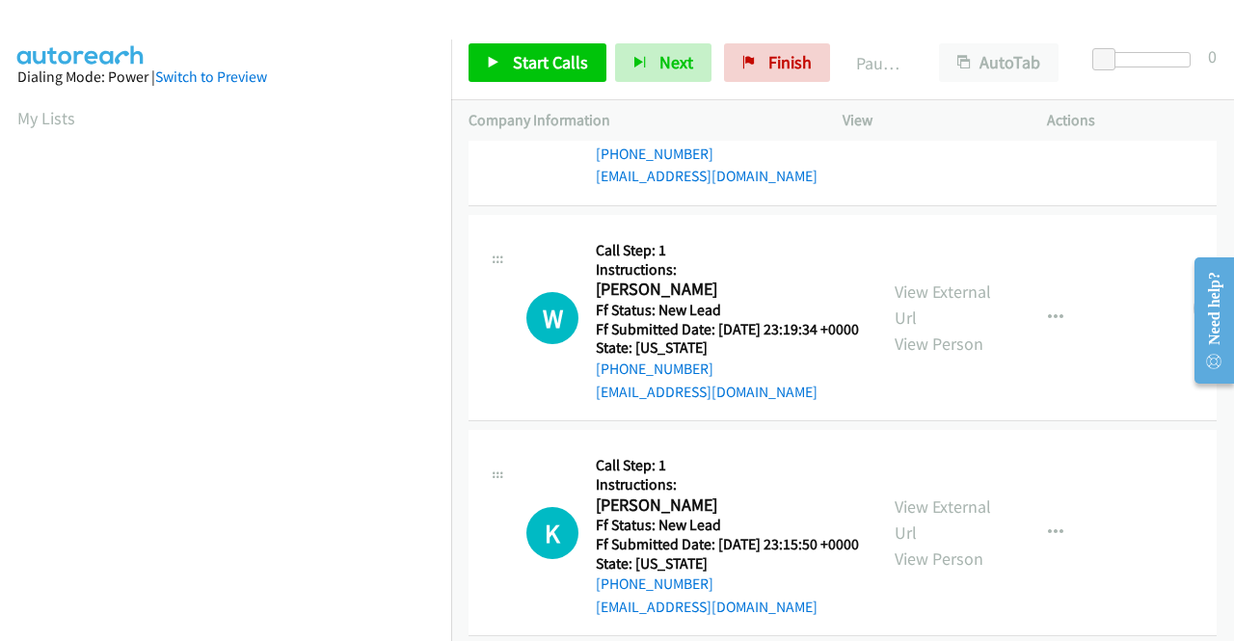
scroll to position [578, 0]
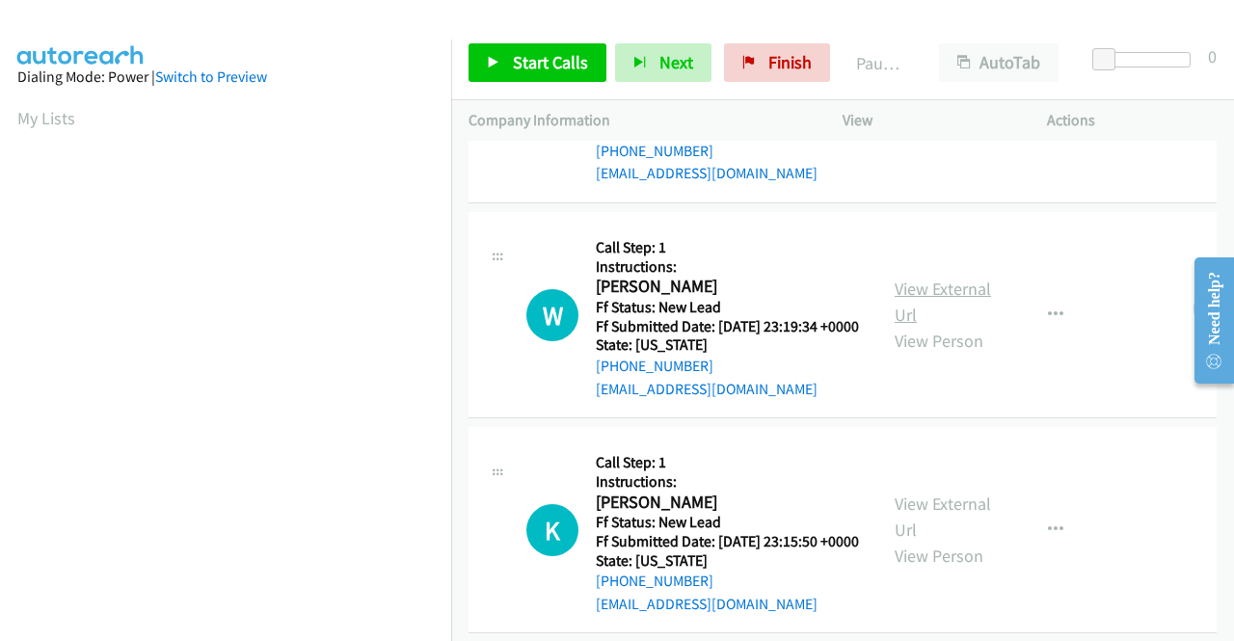
click at [926, 326] on link "View External Url" at bounding box center [943, 302] width 96 height 48
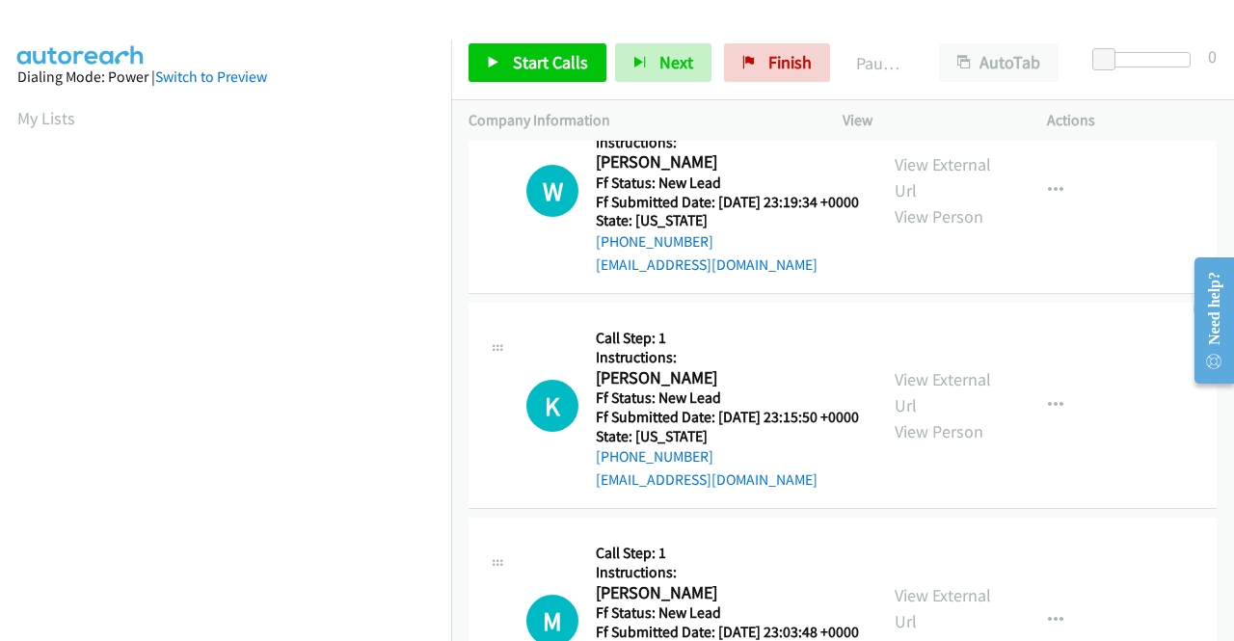
scroll to position [868, 0]
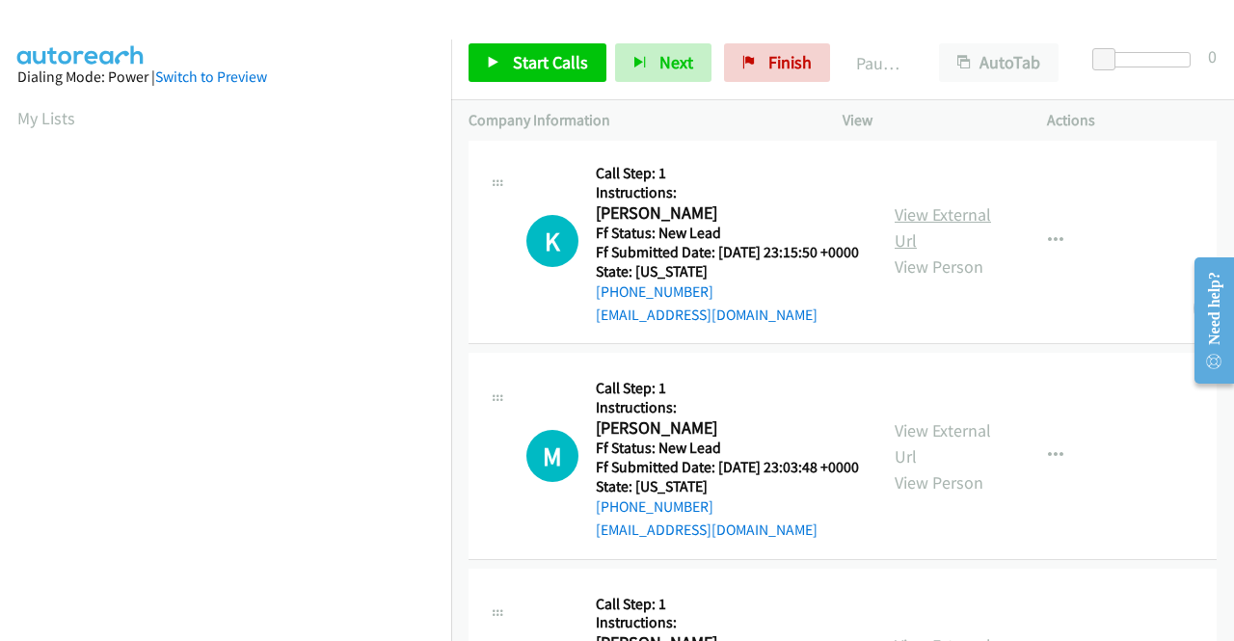
click at [954, 252] on link "View External Url" at bounding box center [943, 227] width 96 height 48
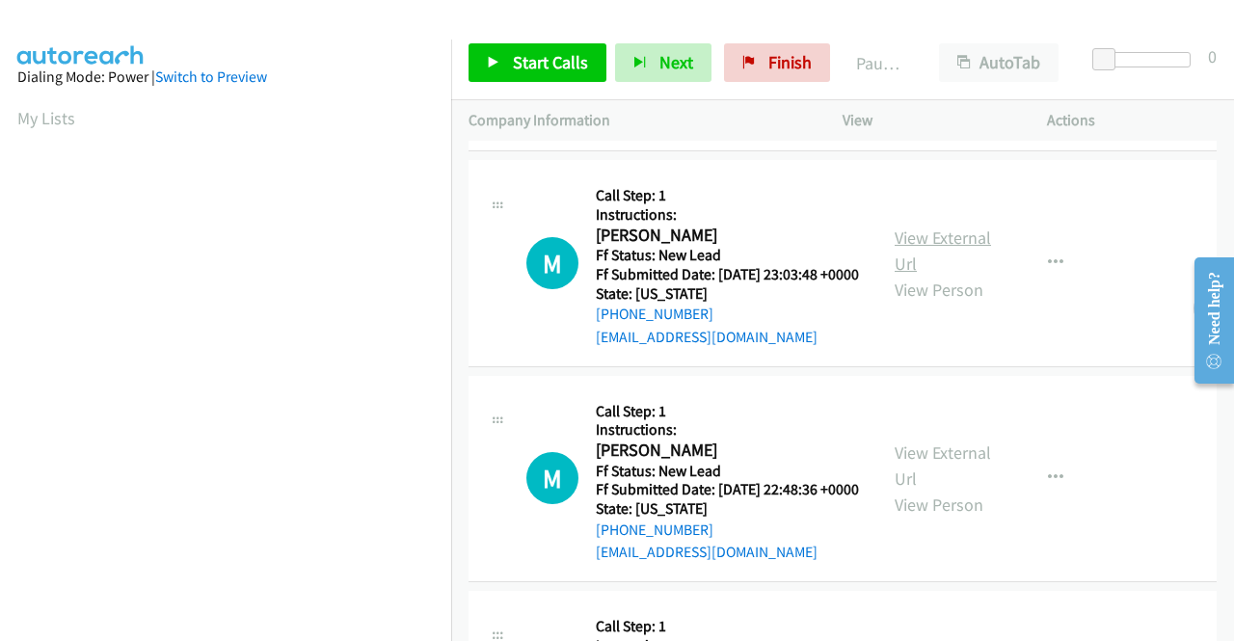
click at [908, 275] on link "View External Url" at bounding box center [943, 251] width 96 height 48
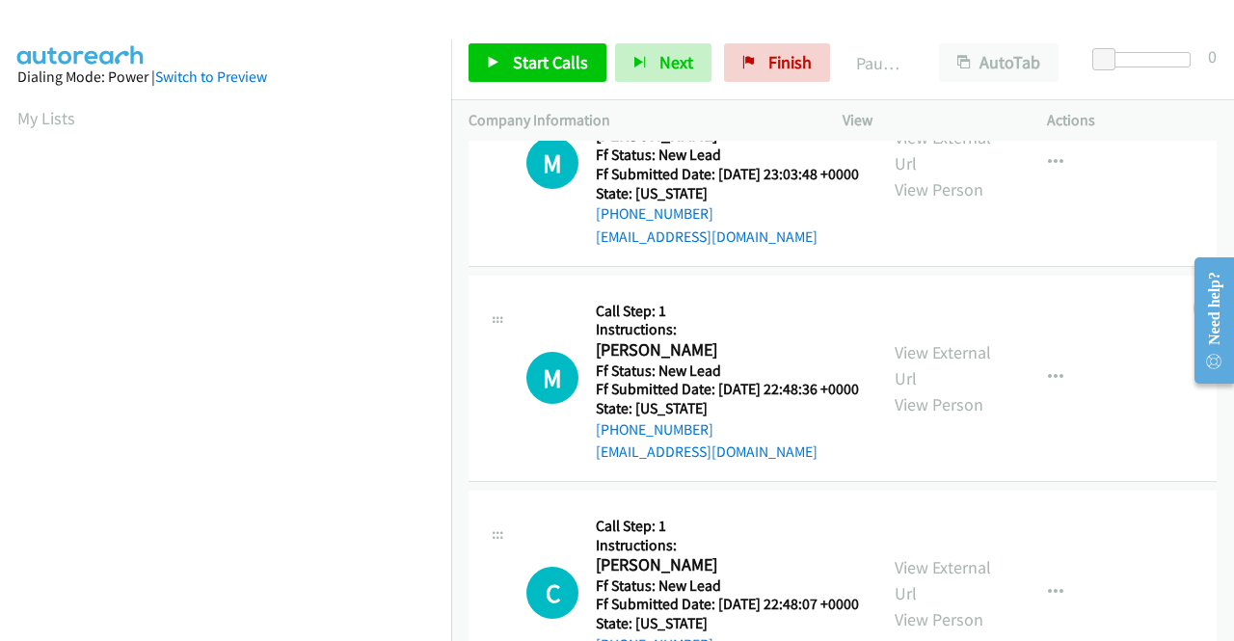
scroll to position [1253, 0]
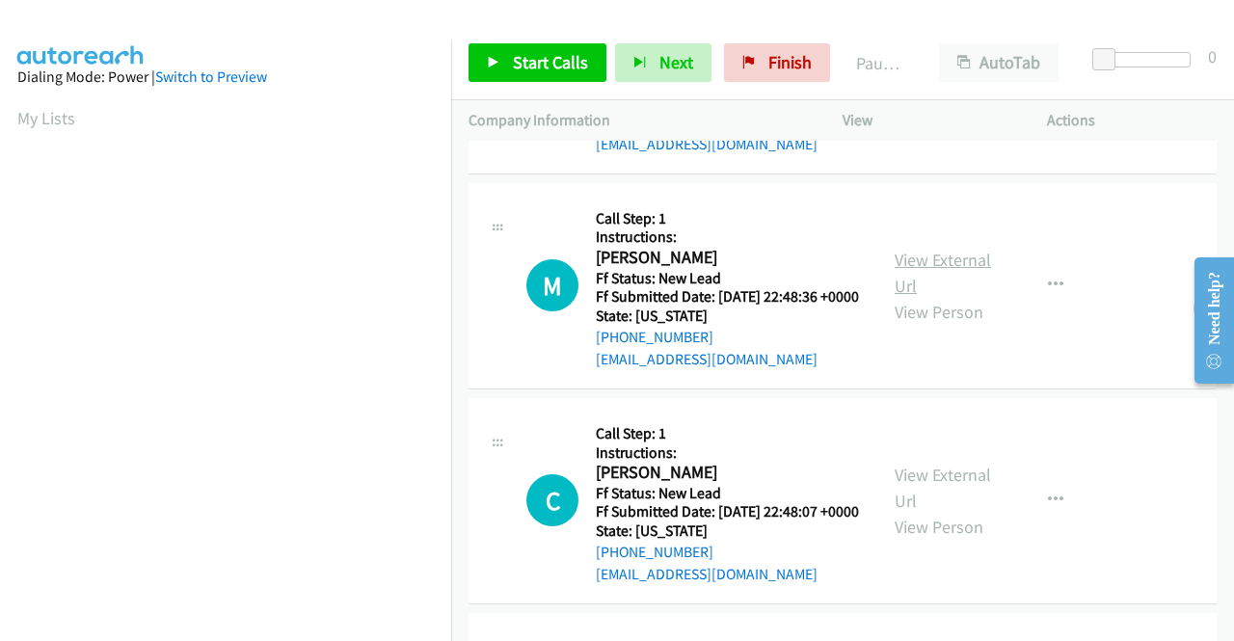
click at [960, 297] on link "View External Url" at bounding box center [943, 273] width 96 height 48
click at [501, 59] on link "Start Calls" at bounding box center [538, 62] width 138 height 39
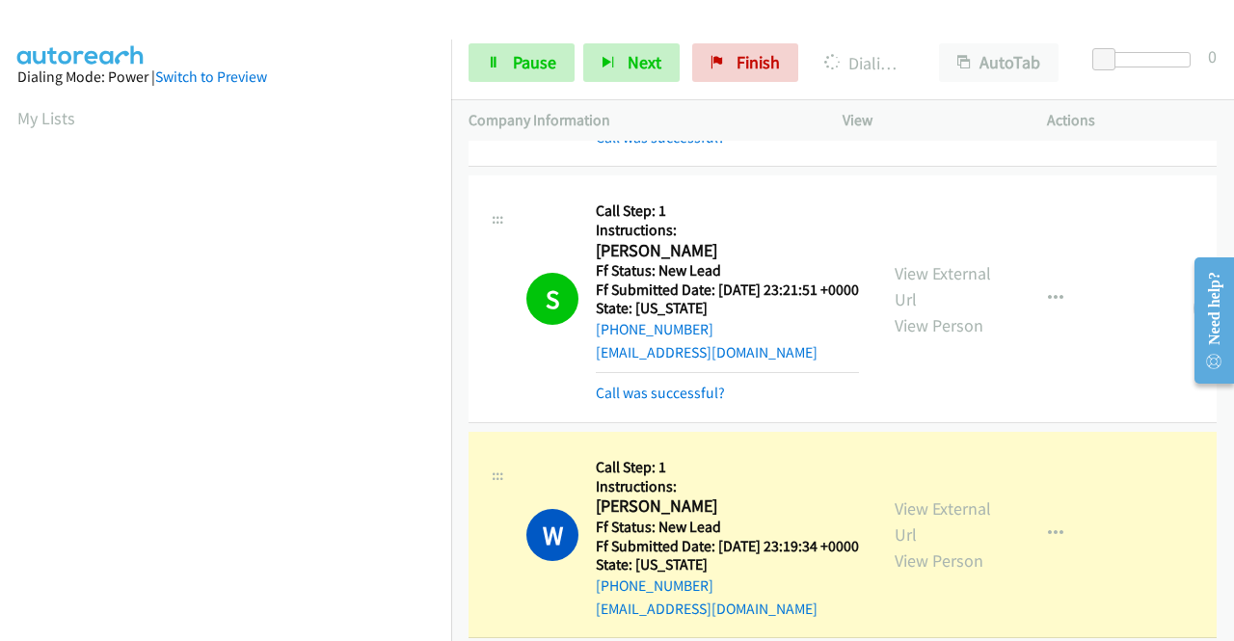
scroll to position [440, 0]
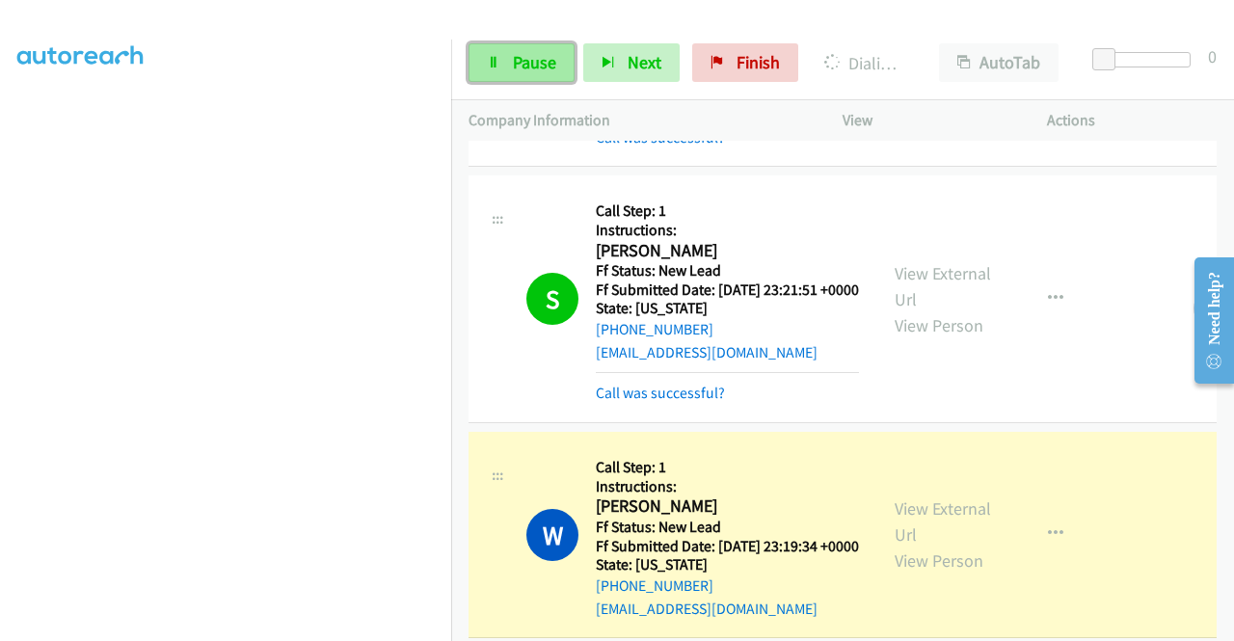
click at [530, 62] on span "Pause" at bounding box center [534, 62] width 43 height 22
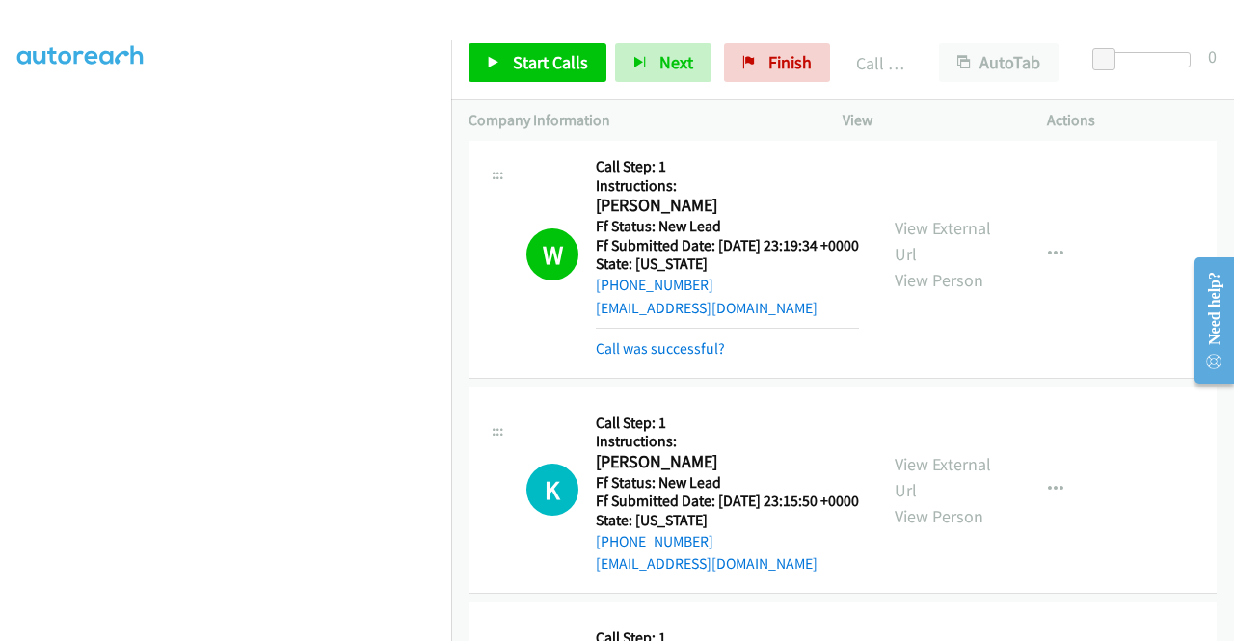
scroll to position [868, 0]
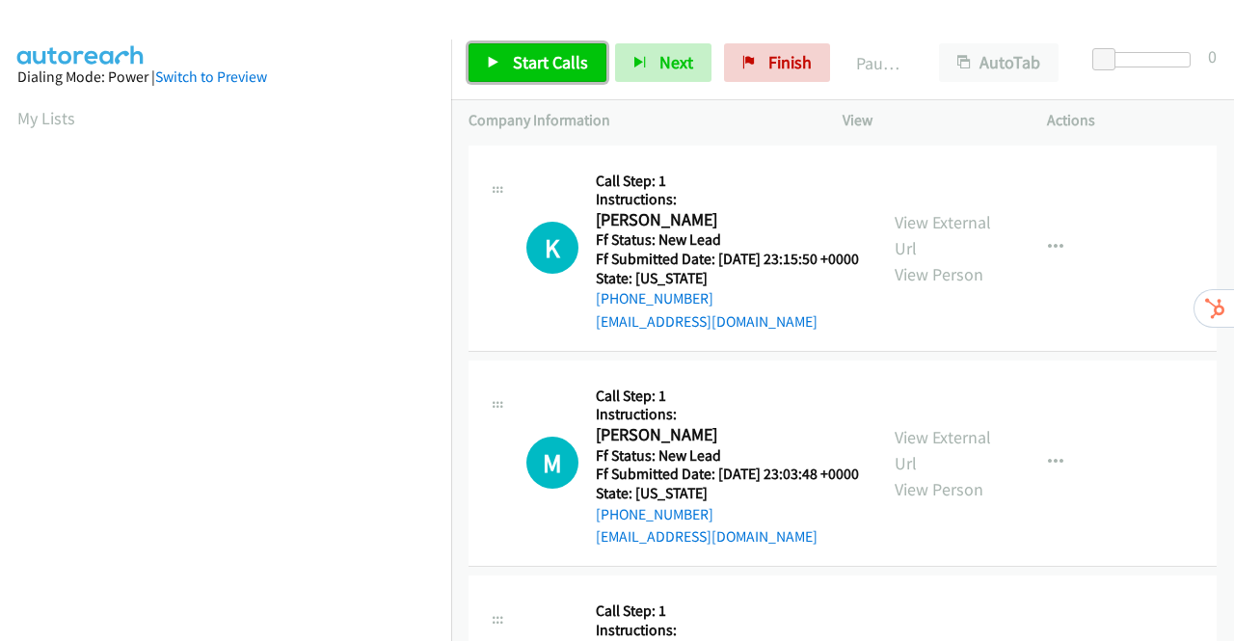
click at [543, 53] on span "Start Calls" at bounding box center [550, 62] width 75 height 22
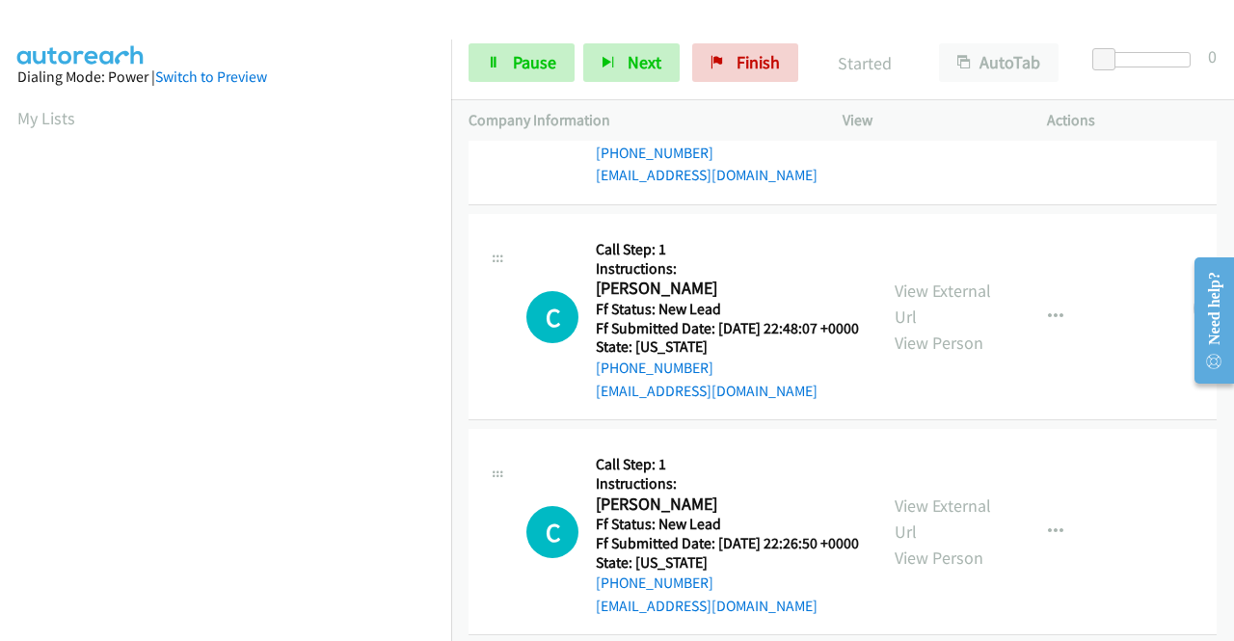
scroll to position [578, 0]
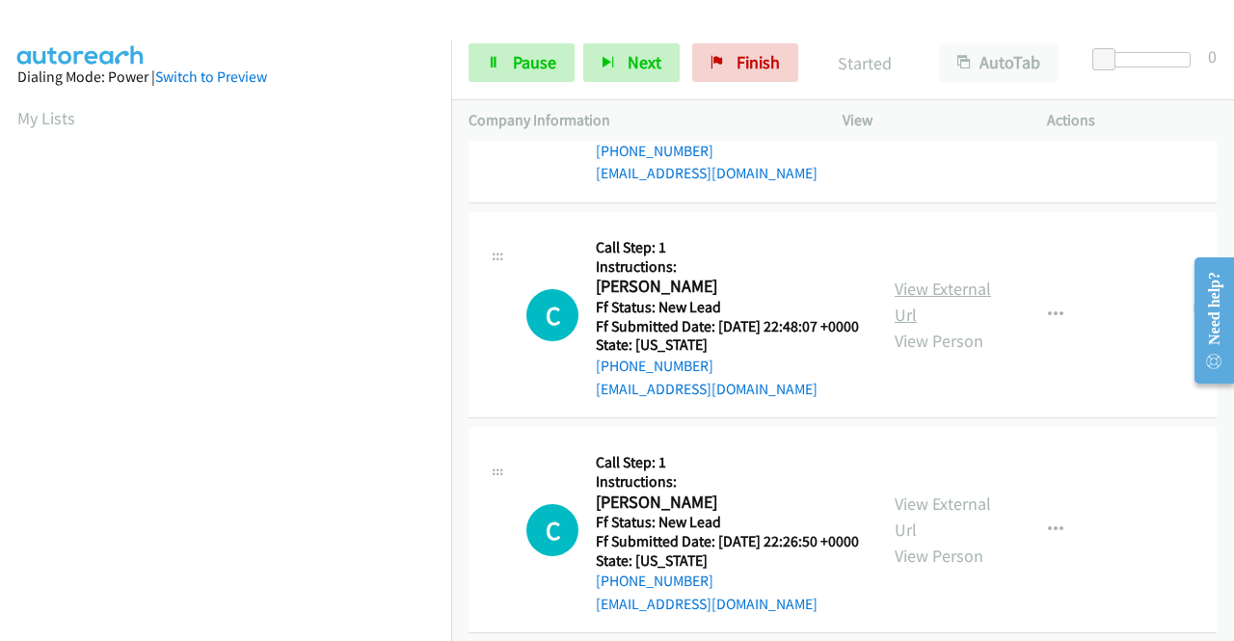
click at [957, 326] on link "View External Url" at bounding box center [943, 302] width 96 height 48
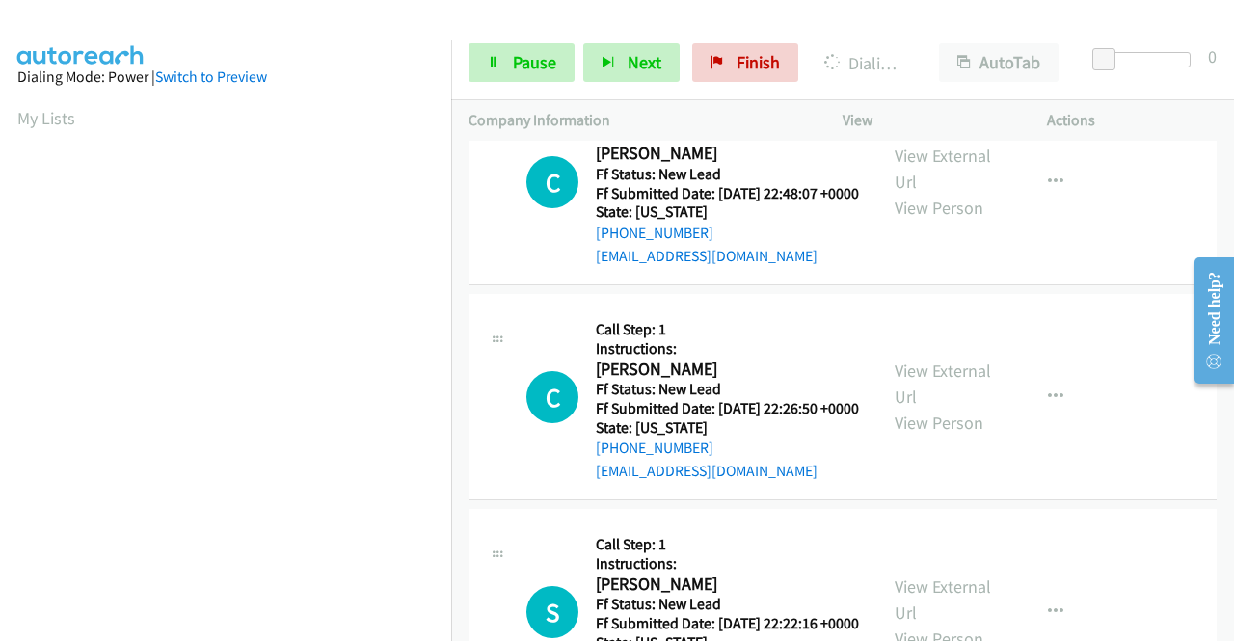
scroll to position [868, 0]
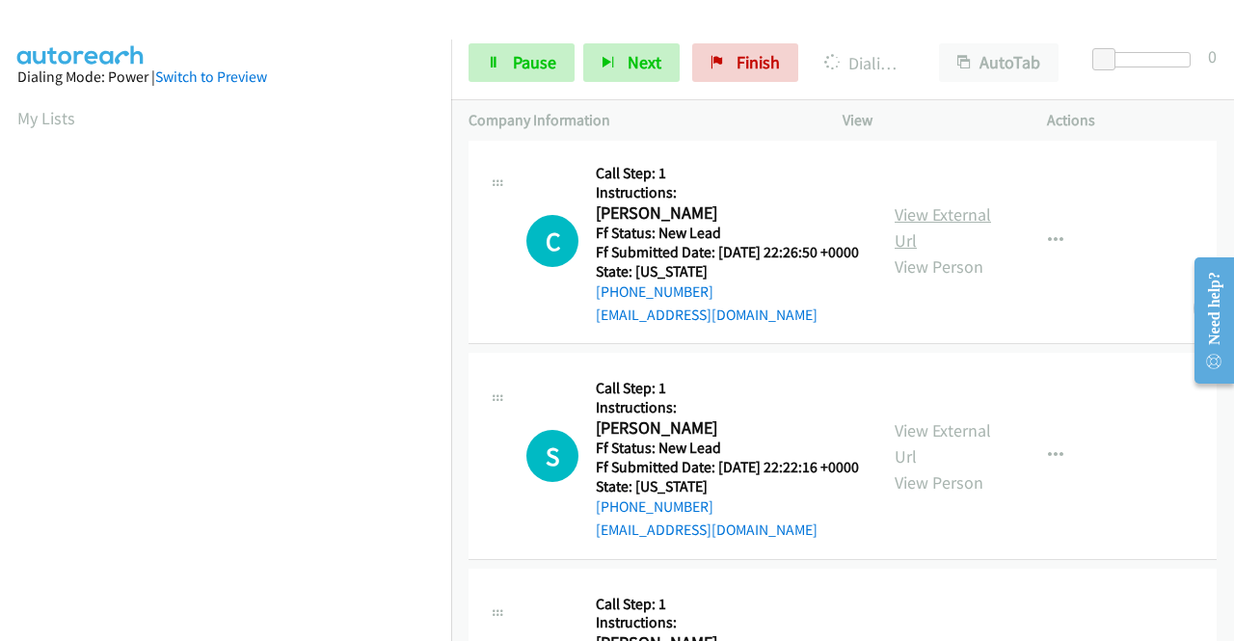
click at [906, 252] on link "View External Url" at bounding box center [943, 227] width 96 height 48
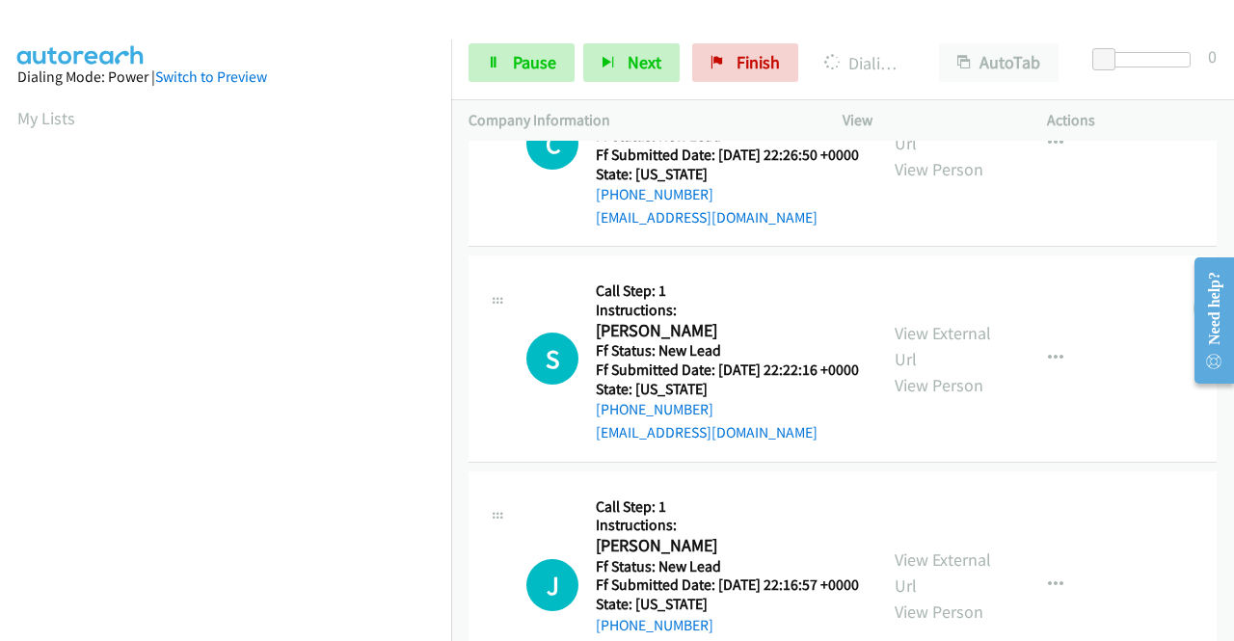
scroll to position [1061, 0]
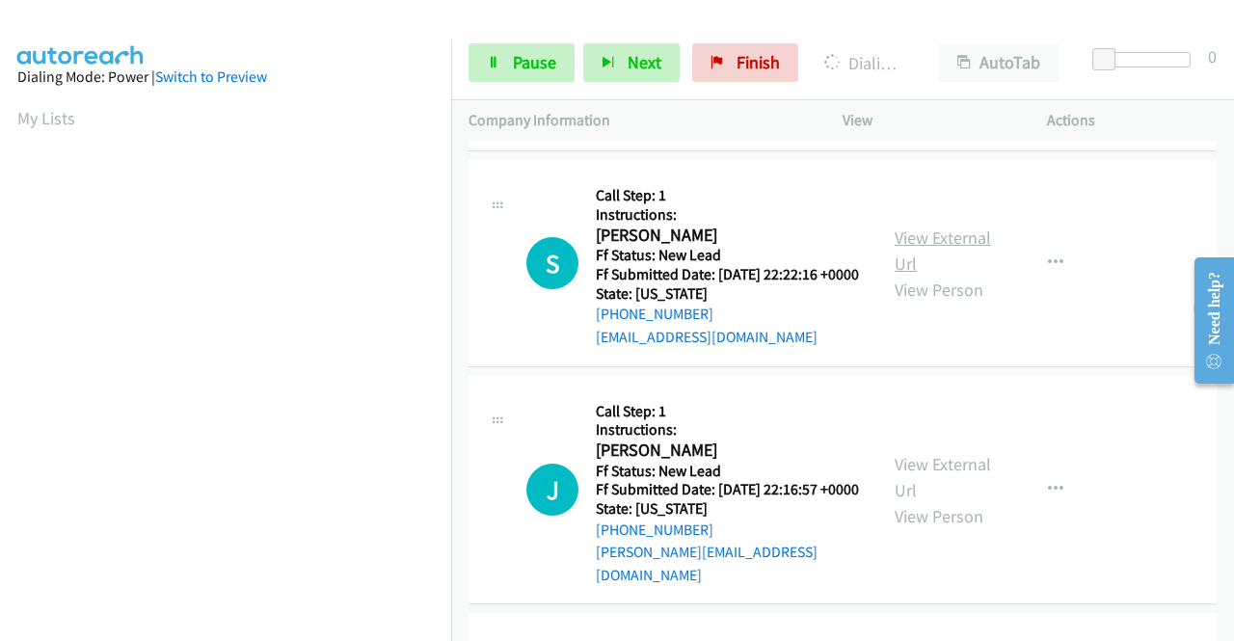
click at [922, 275] on link "View External Url" at bounding box center [943, 251] width 96 height 48
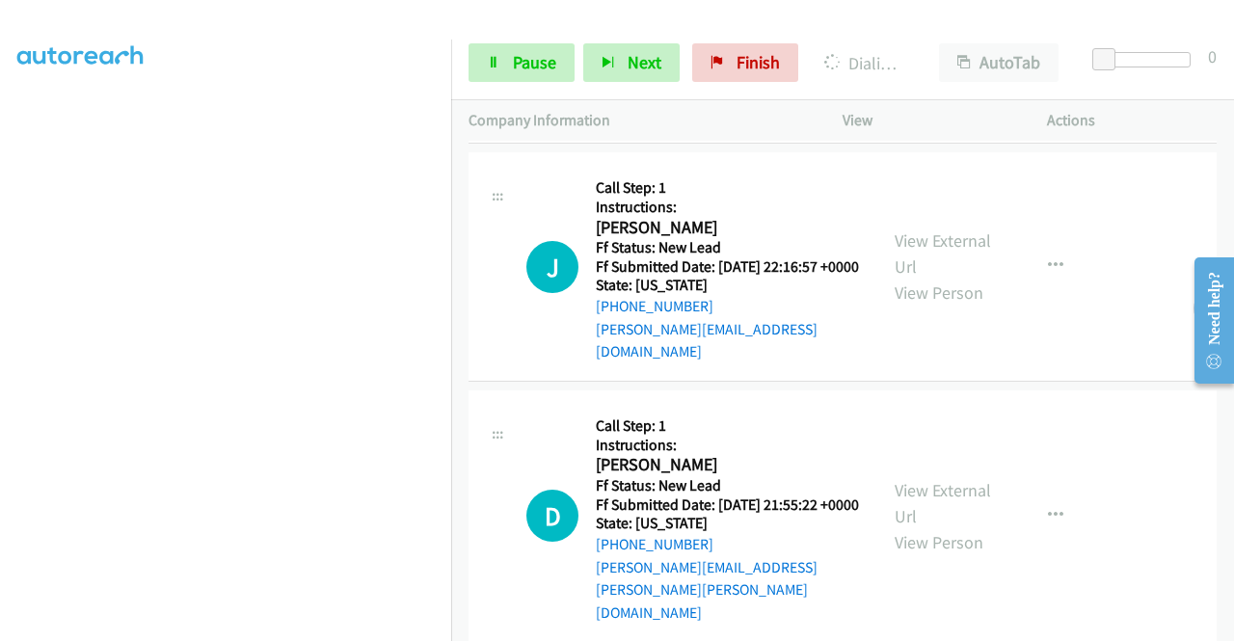
scroll to position [1543, 0]
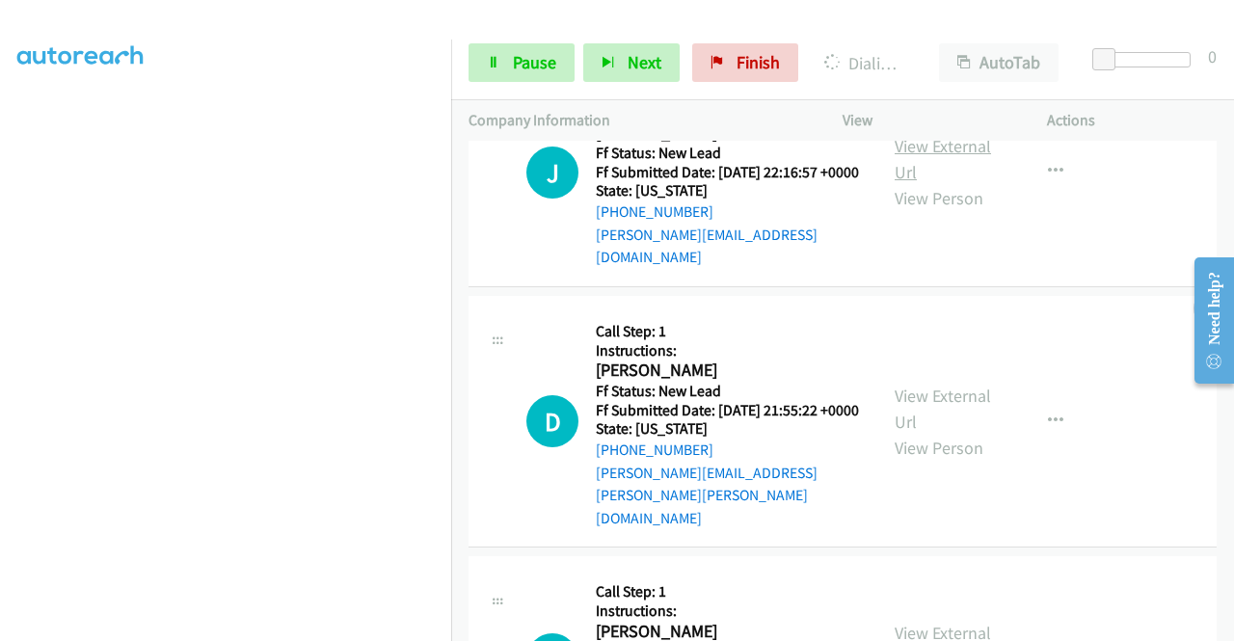
click at [957, 183] on link "View External Url" at bounding box center [943, 159] width 96 height 48
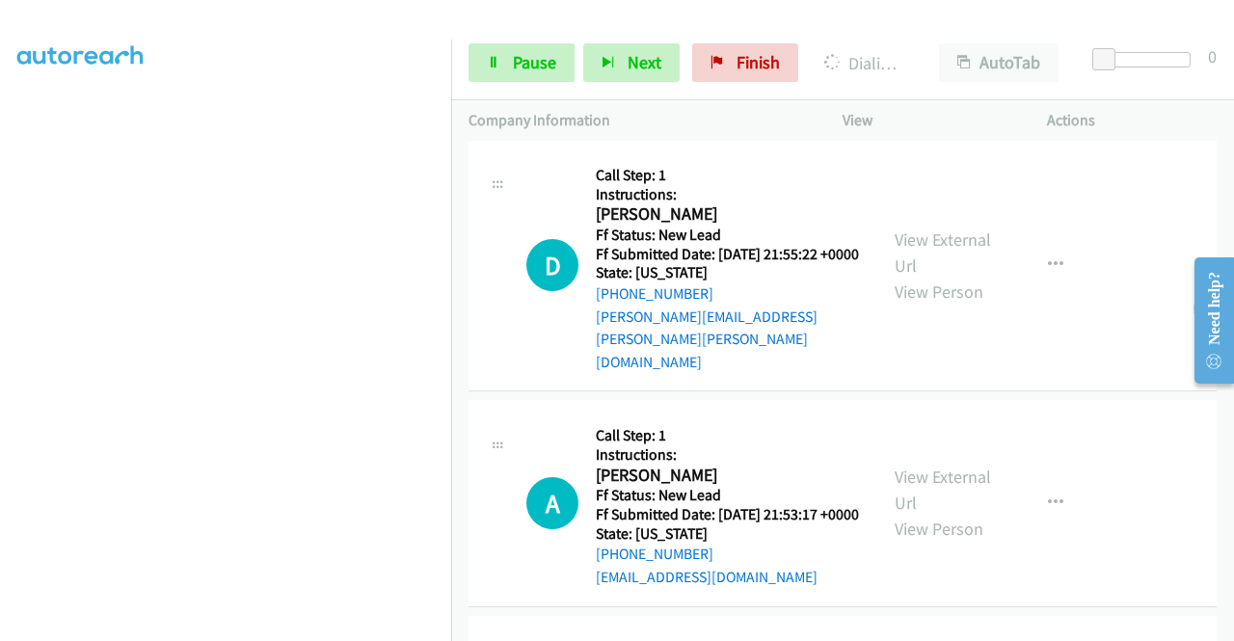
scroll to position [1735, 0]
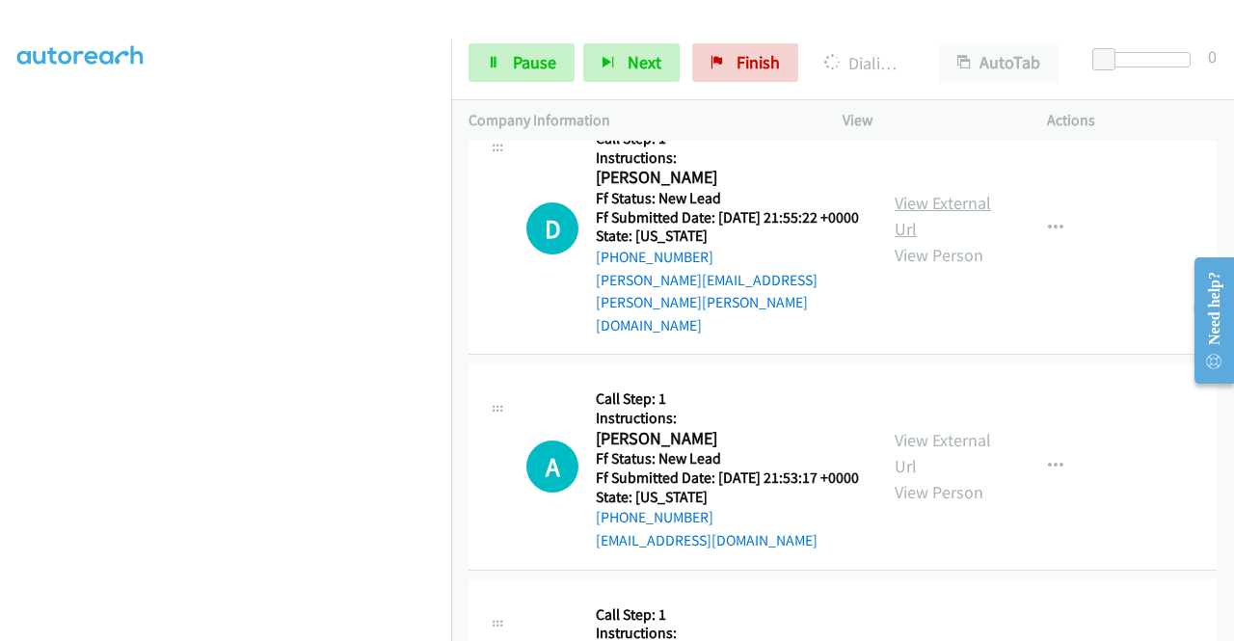
click at [950, 240] on link "View External Url" at bounding box center [943, 216] width 96 height 48
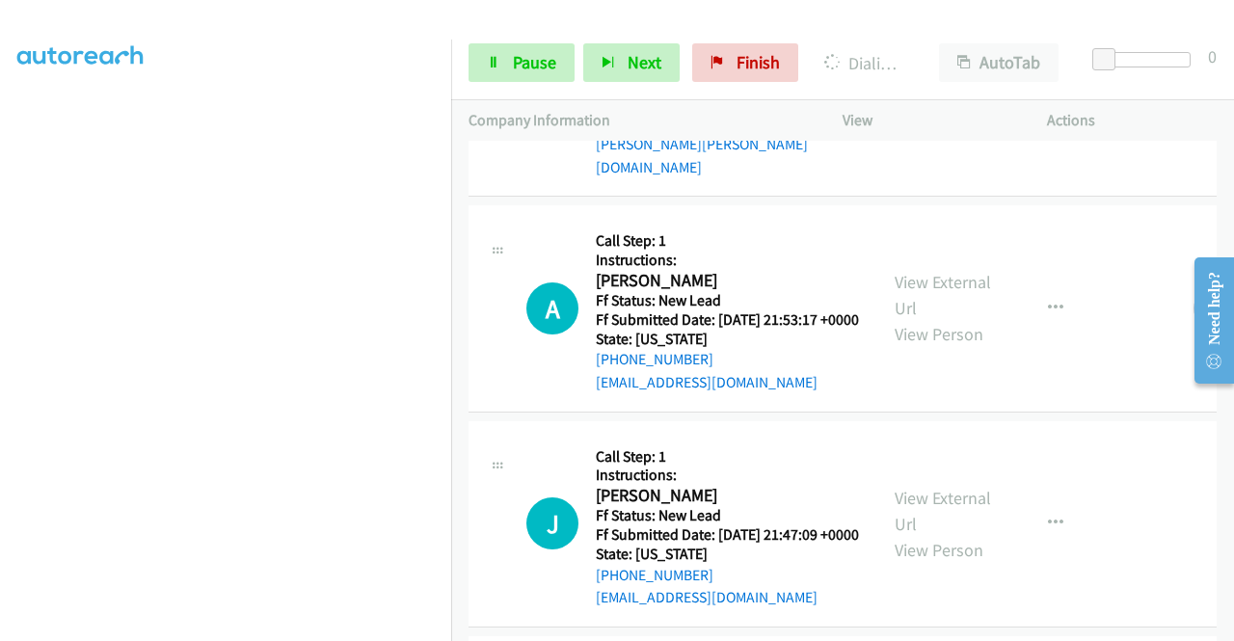
scroll to position [1928, 0]
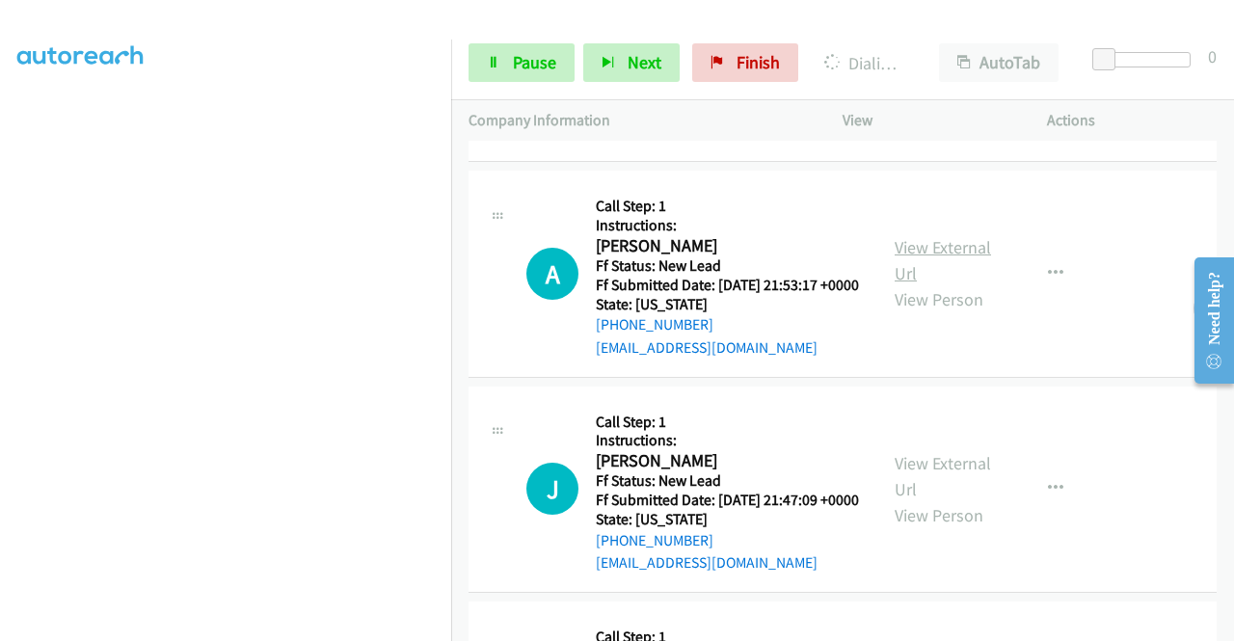
click at [966, 284] on link "View External Url" at bounding box center [943, 260] width 96 height 48
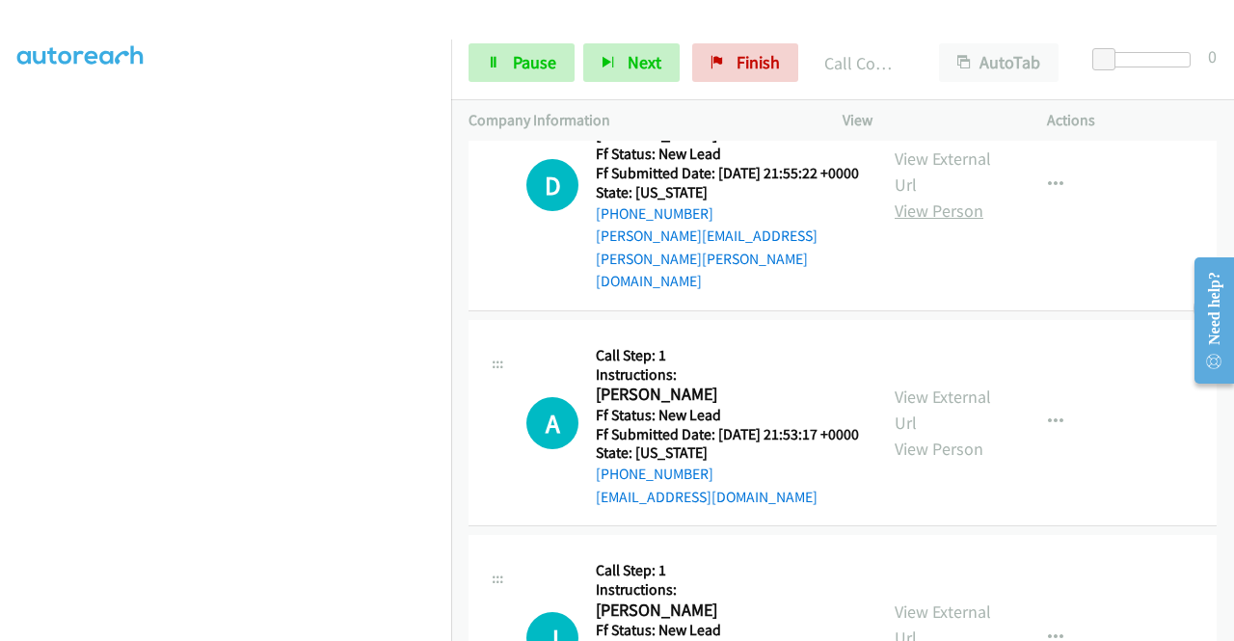
scroll to position [1776, 0]
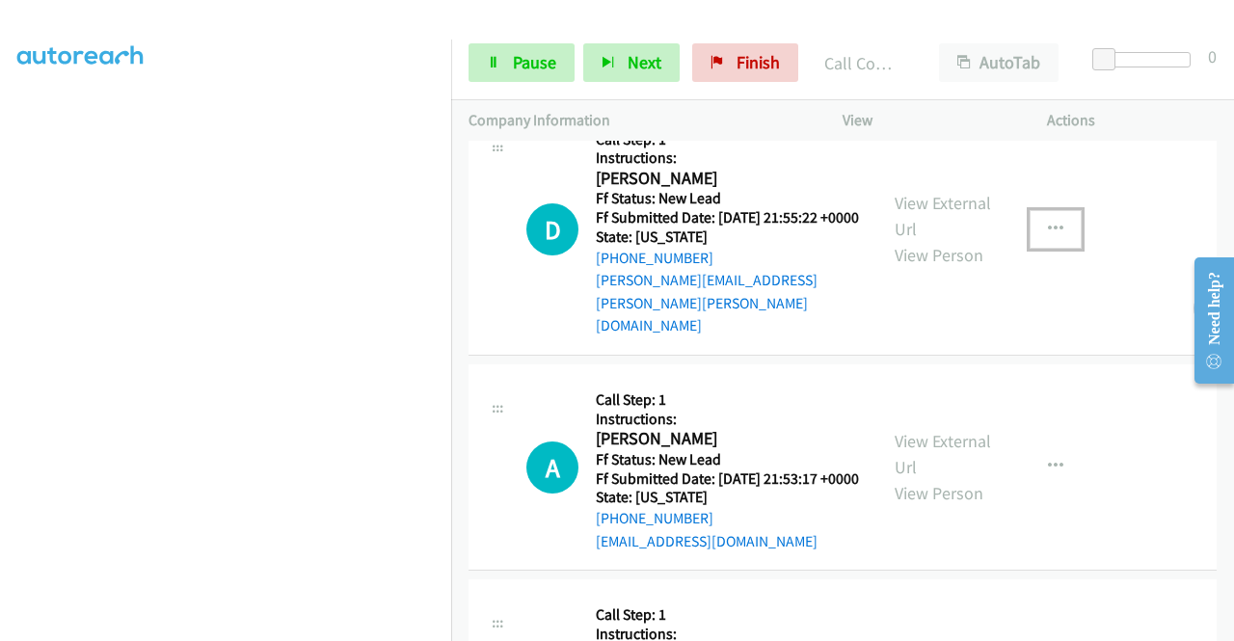
click at [1035, 249] on button "button" at bounding box center [1056, 229] width 52 height 39
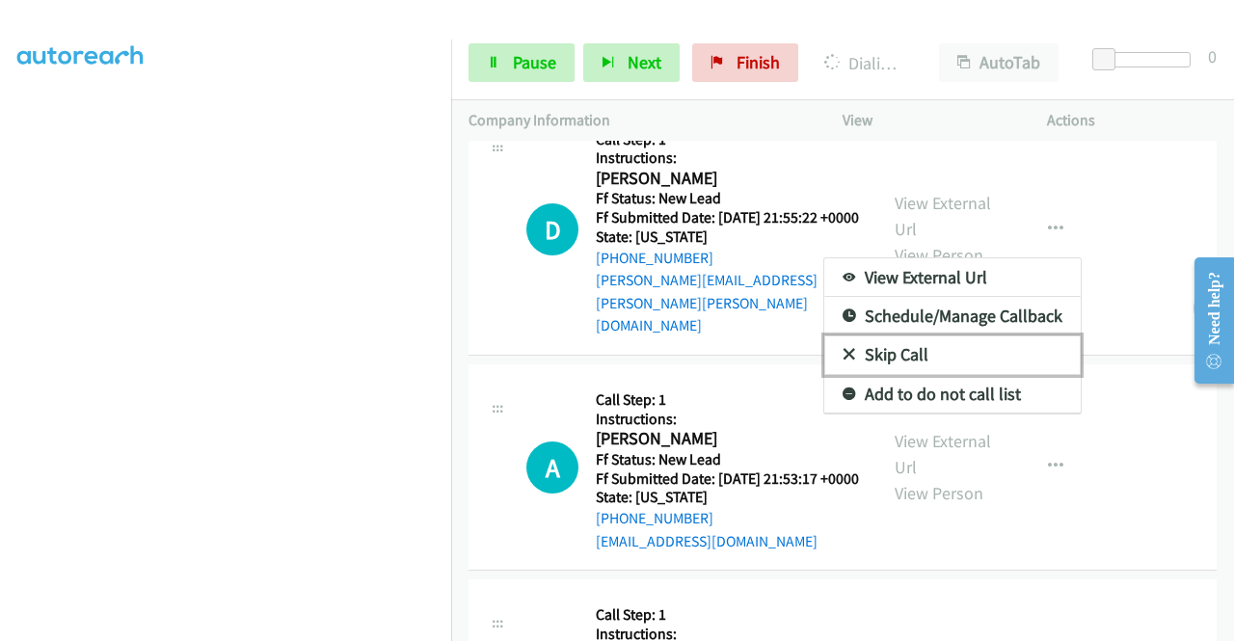
click at [868, 374] on link "Skip Call" at bounding box center [952, 355] width 256 height 39
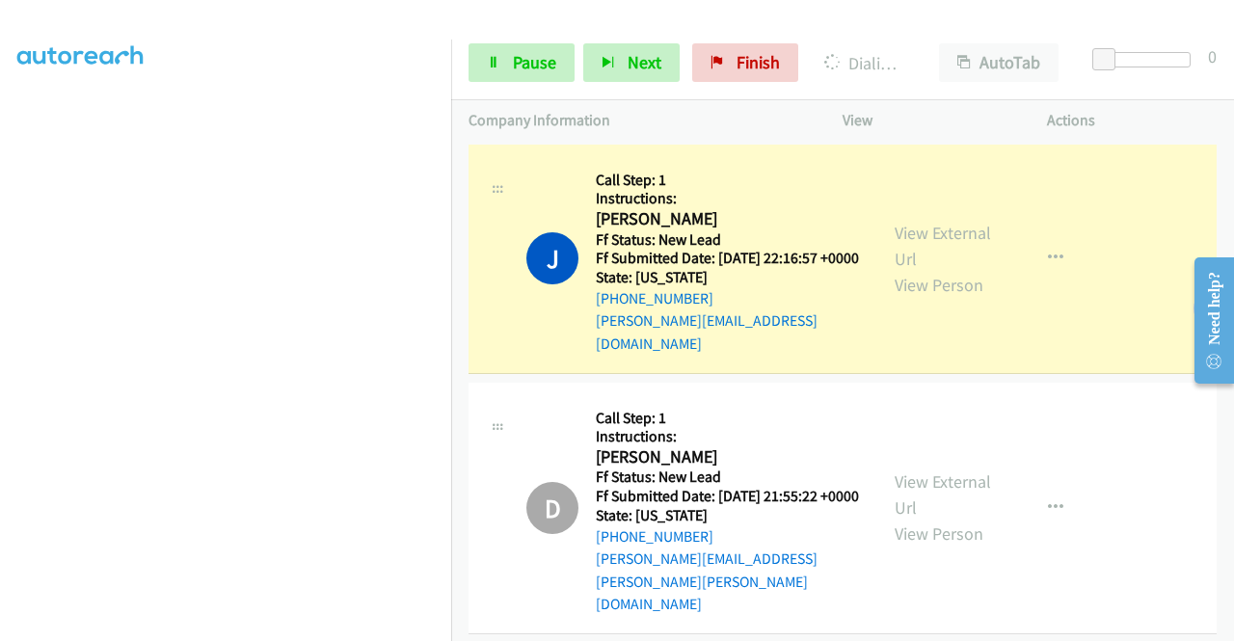
scroll to position [1583, 0]
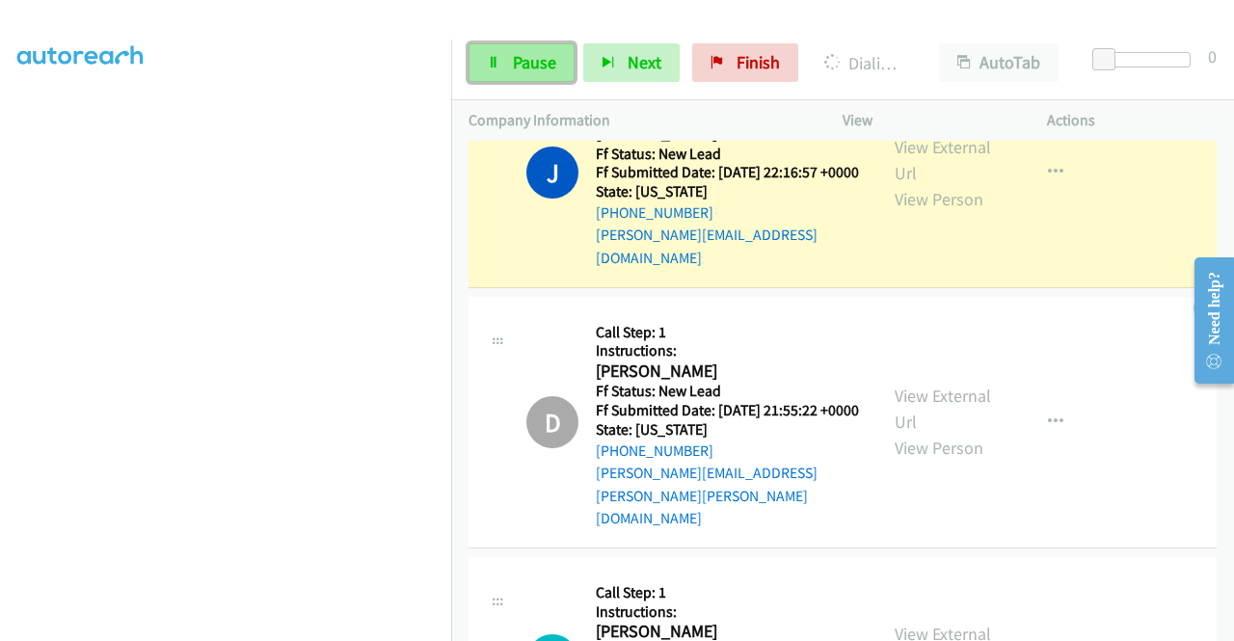
click at [529, 65] on span "Pause" at bounding box center [534, 62] width 43 height 22
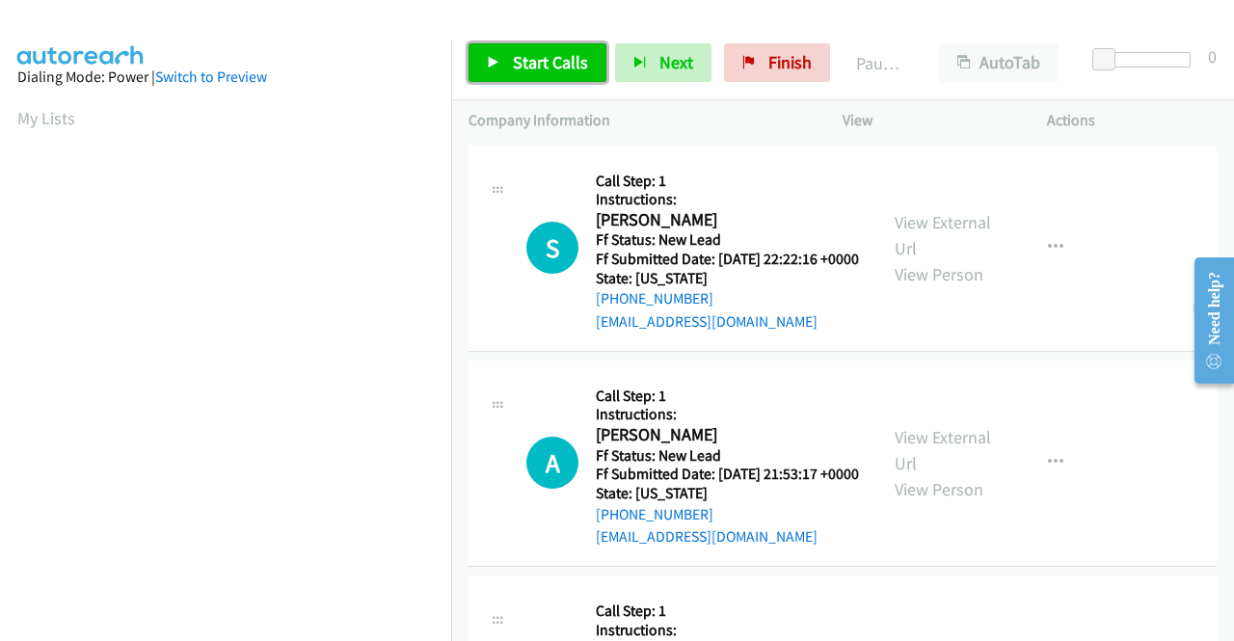
click at [546, 56] on span "Start Calls" at bounding box center [550, 62] width 75 height 22
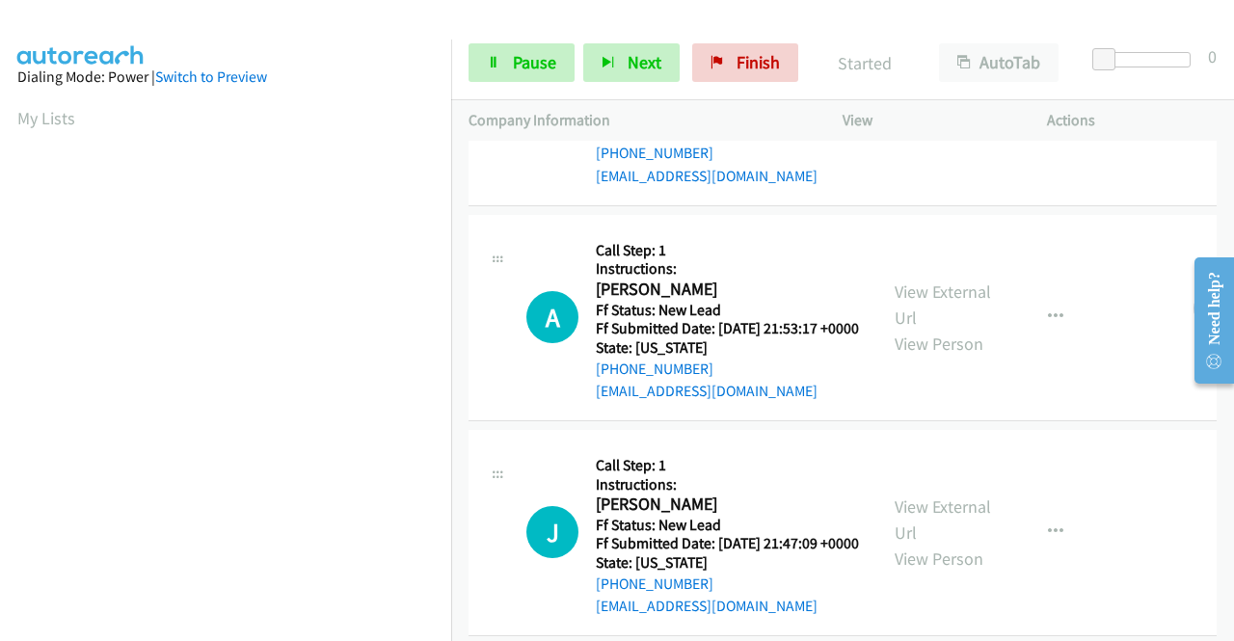
scroll to position [289, 0]
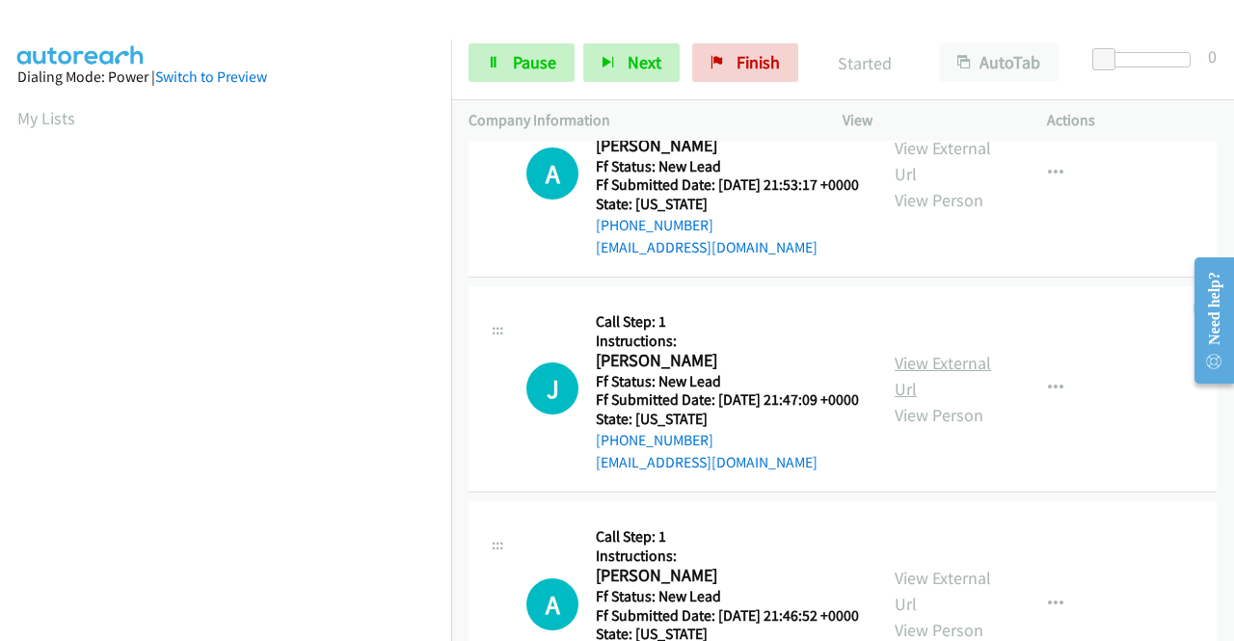
click at [930, 400] on link "View External Url" at bounding box center [943, 376] width 96 height 48
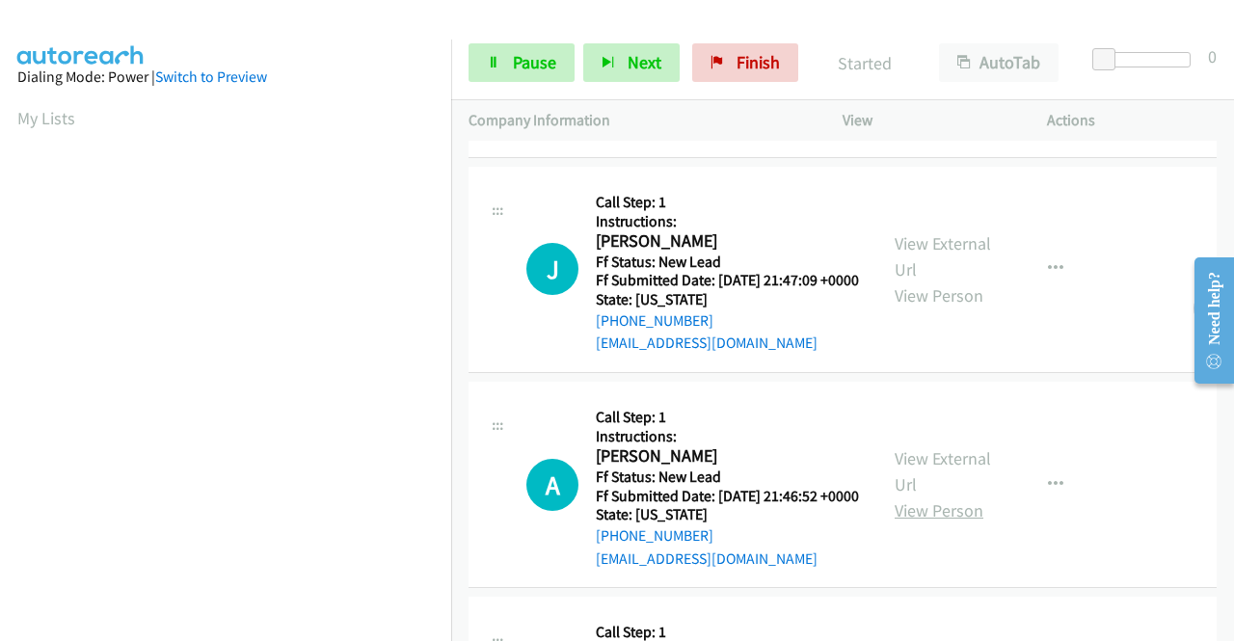
scroll to position [578, 0]
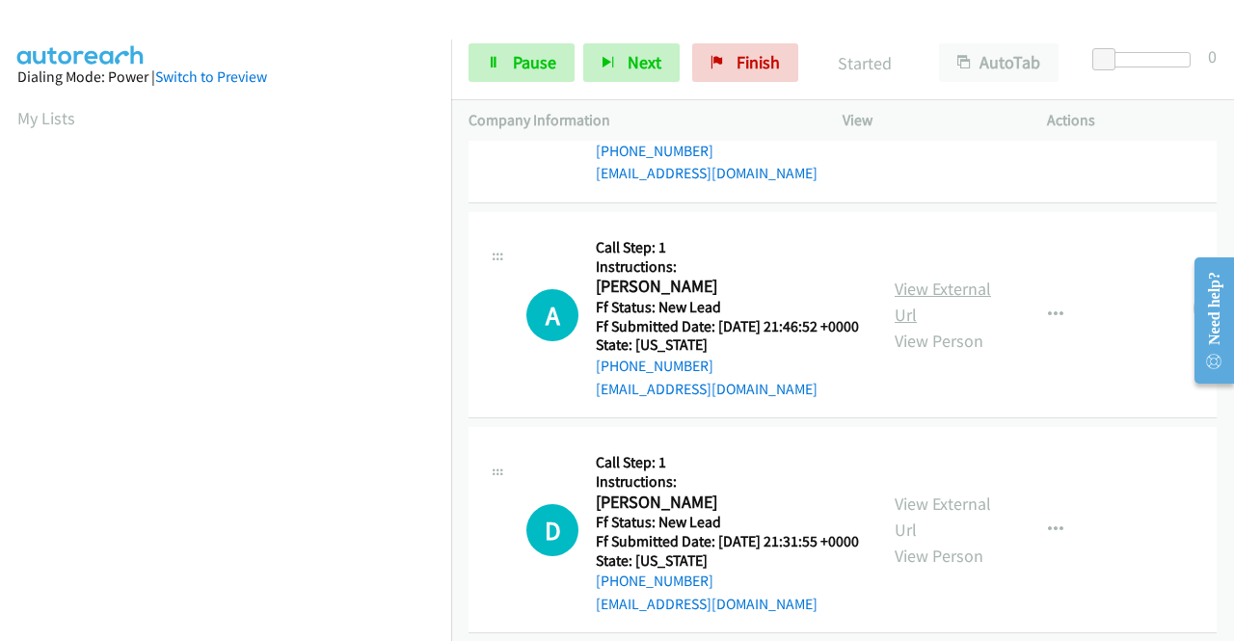
click at [971, 326] on link "View External Url" at bounding box center [943, 302] width 96 height 48
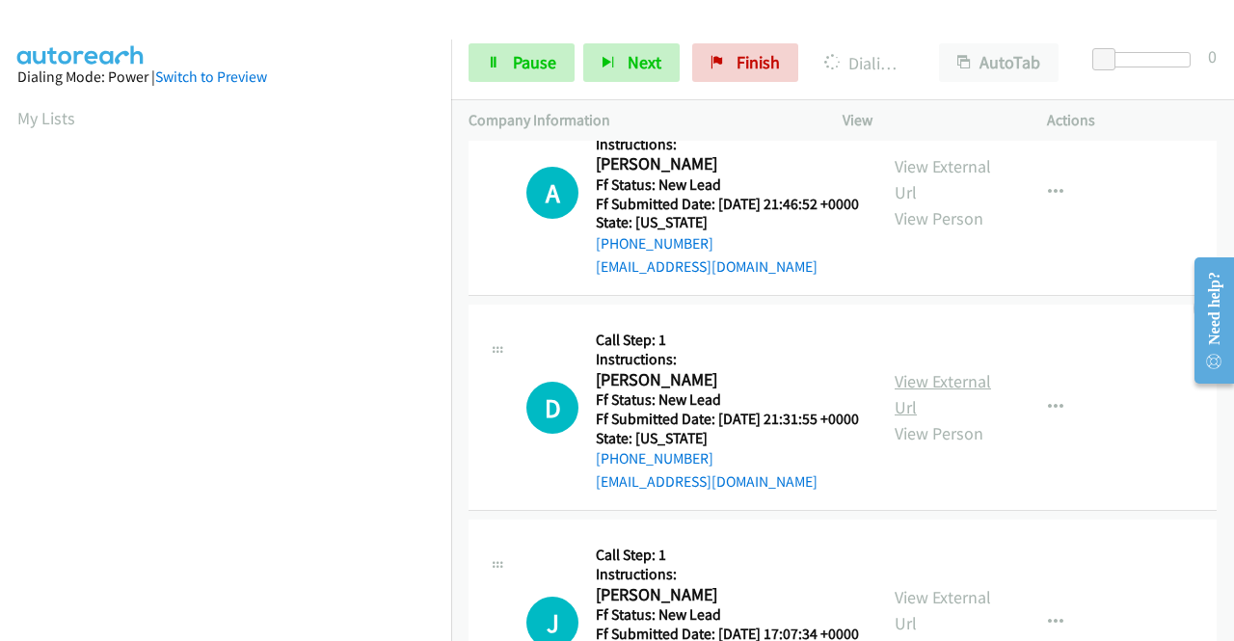
scroll to position [771, 0]
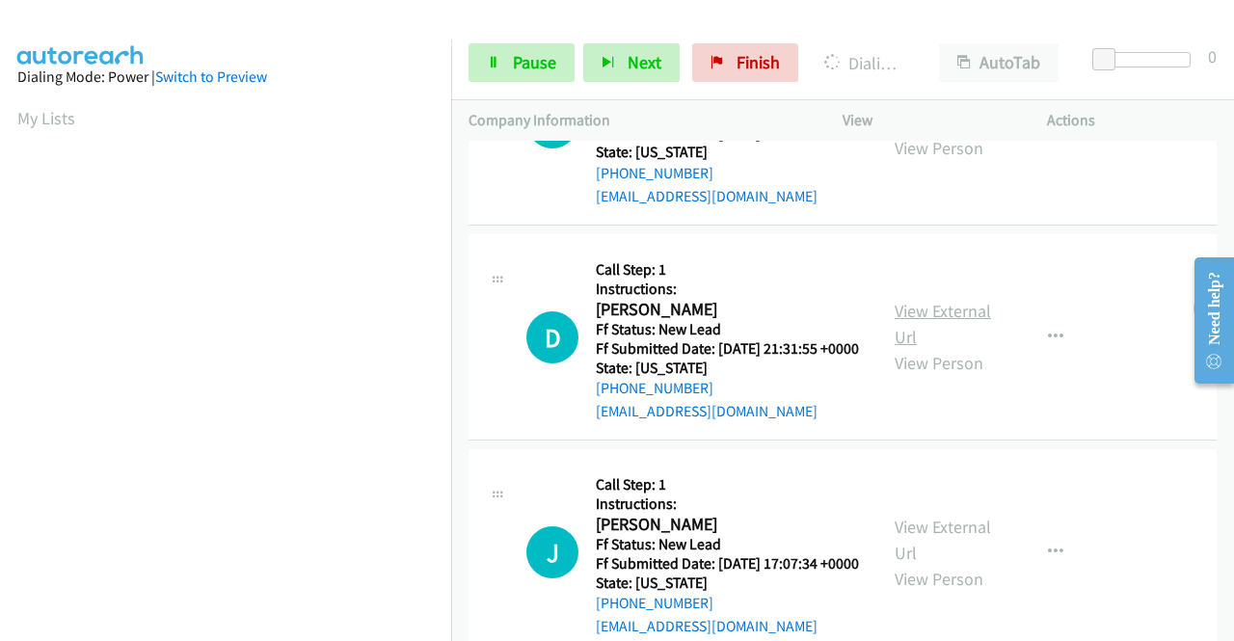
click at [953, 348] on link "View External Url" at bounding box center [943, 324] width 96 height 48
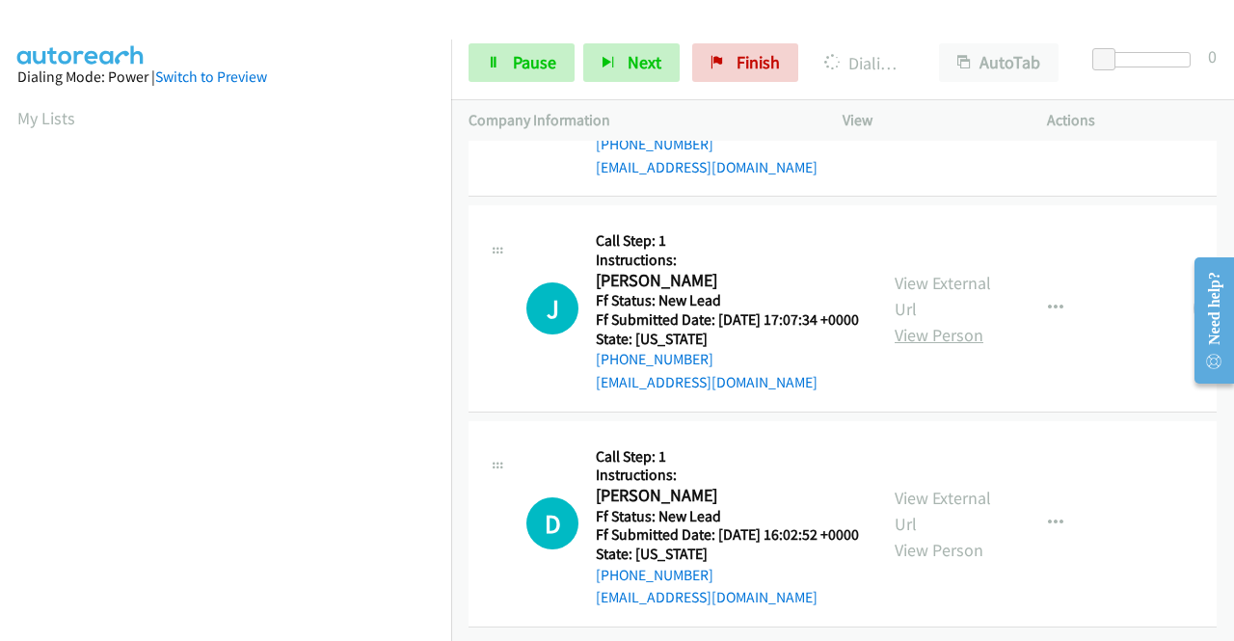
scroll to position [1061, 0]
click at [941, 320] on link "View External Url" at bounding box center [943, 296] width 96 height 48
click at [954, 487] on link "View External Url" at bounding box center [943, 511] width 96 height 48
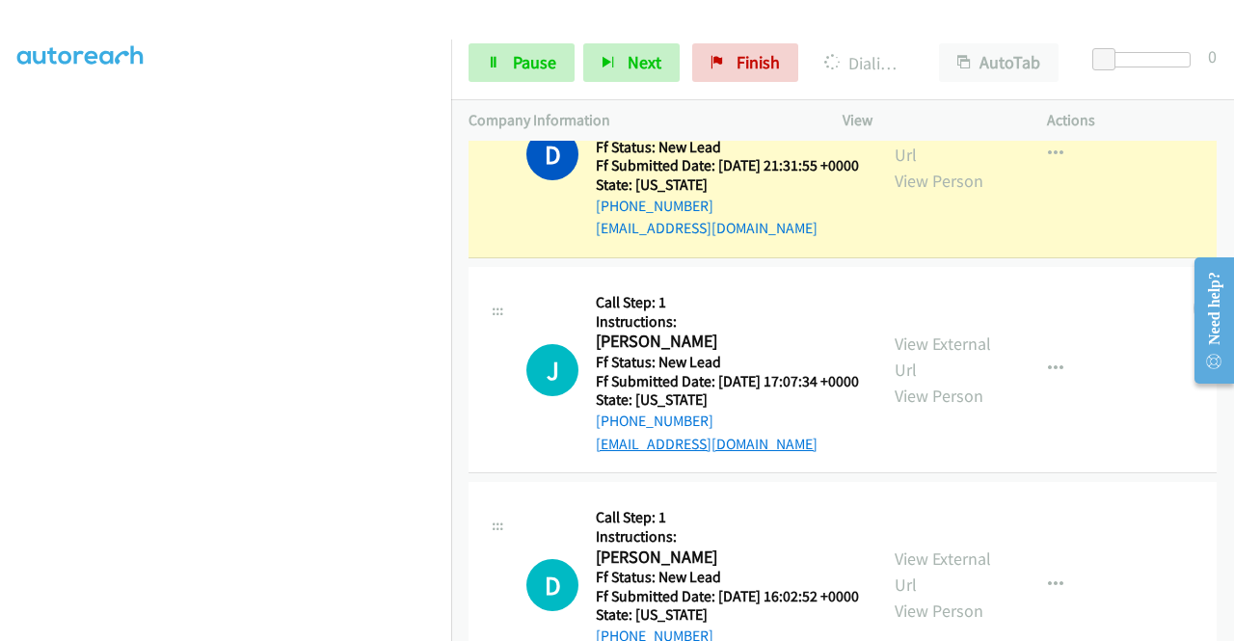
scroll to position [1323, 0]
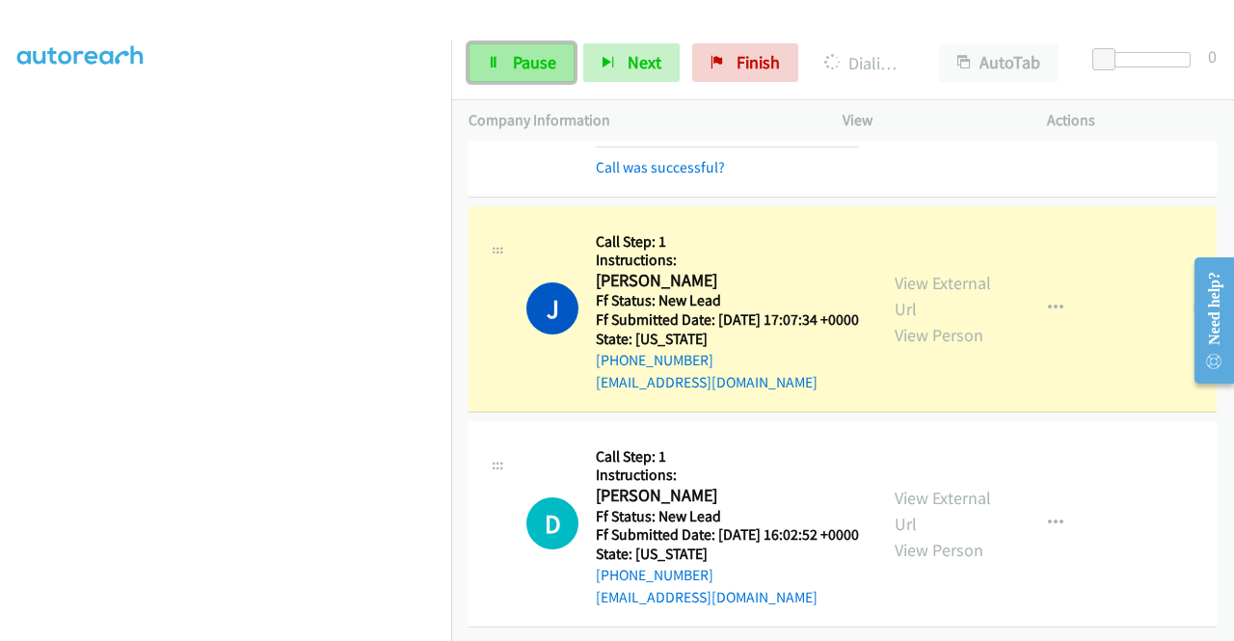
click at [516, 55] on span "Pause" at bounding box center [534, 62] width 43 height 22
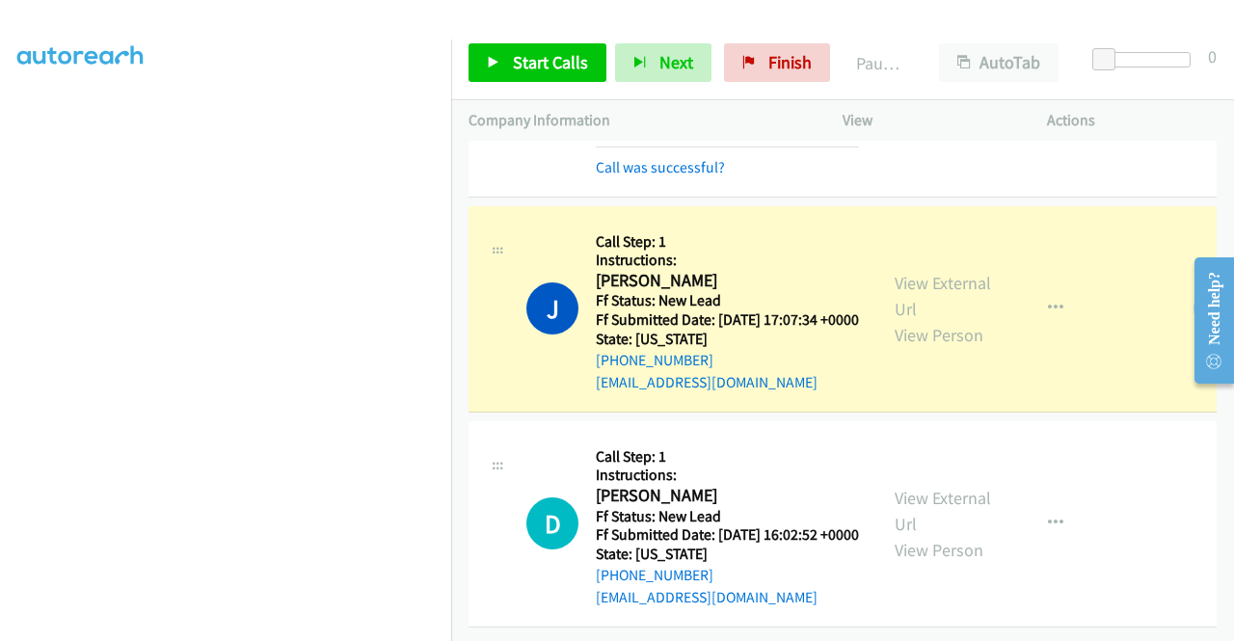
scroll to position [1364, 0]
click at [1037, 504] on button "button" at bounding box center [1056, 523] width 52 height 39
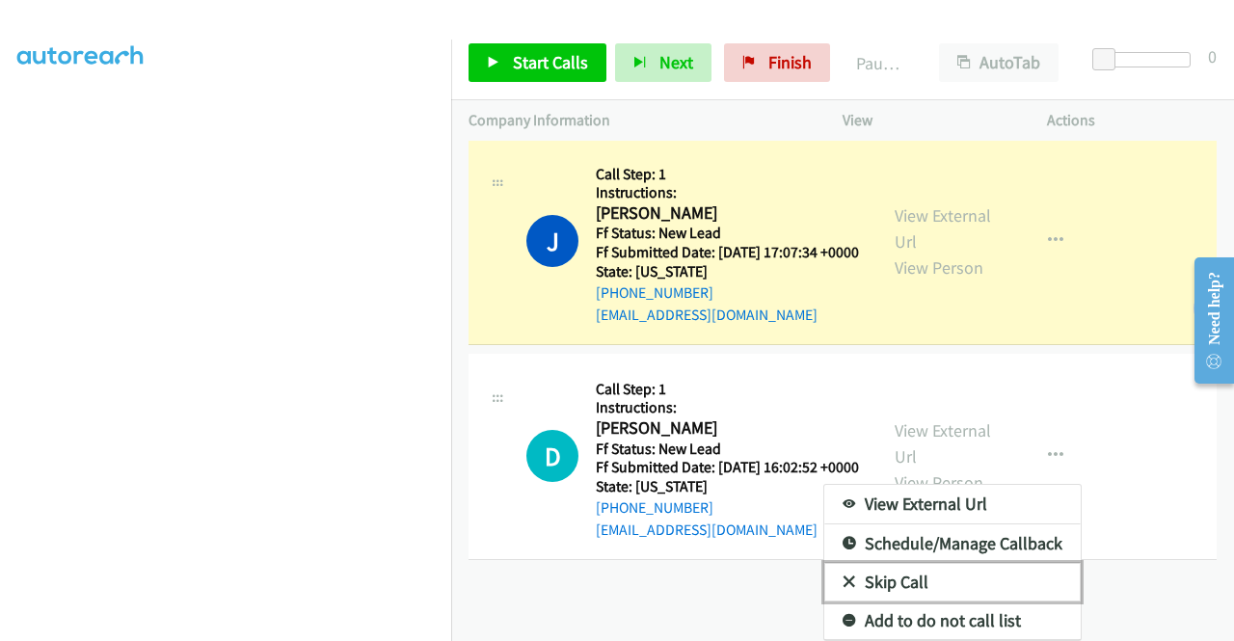
click at [905, 602] on link "Skip Call" at bounding box center [952, 582] width 256 height 39
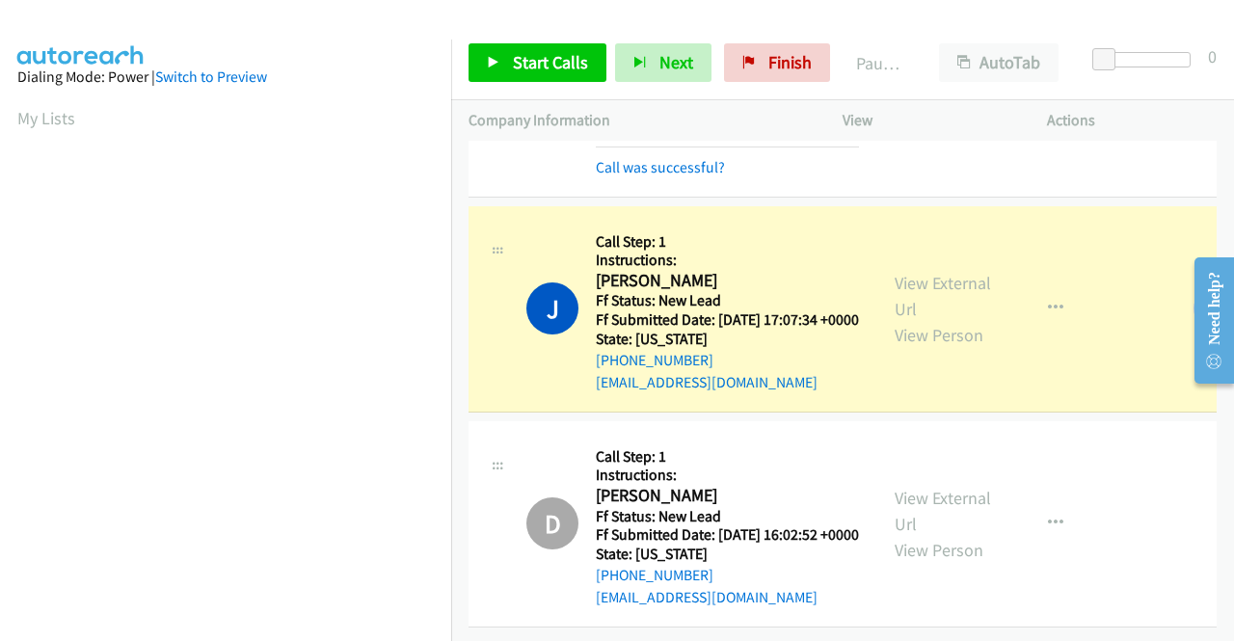
scroll to position [440, 0]
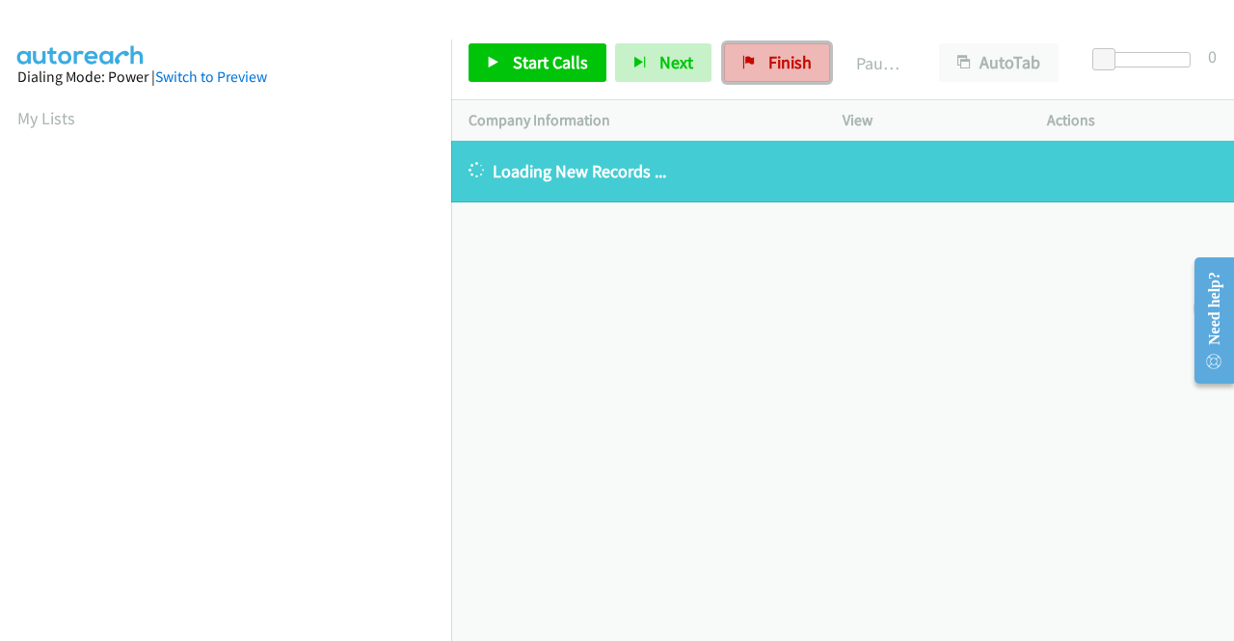
click at [768, 59] on span "Finish" at bounding box center [789, 62] width 43 height 22
click at [794, 62] on span "Finish" at bounding box center [789, 62] width 43 height 22
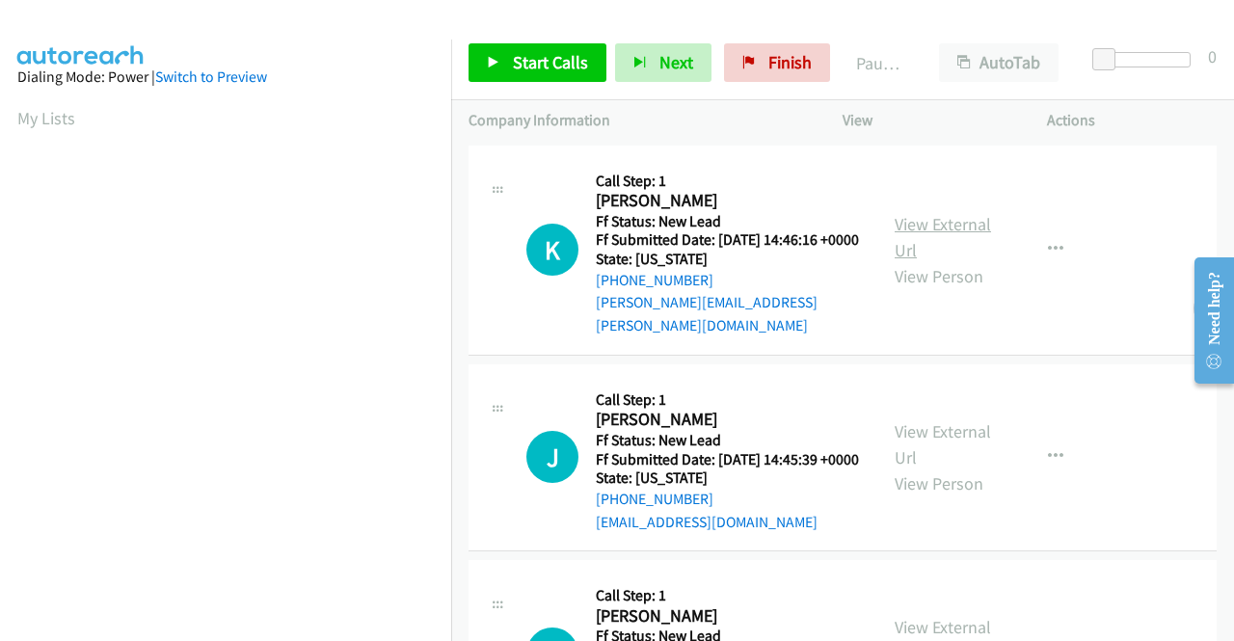
click at [956, 225] on link "View External Url" at bounding box center [943, 237] width 96 height 48
click at [951, 441] on link "View External Url" at bounding box center [943, 444] width 96 height 48
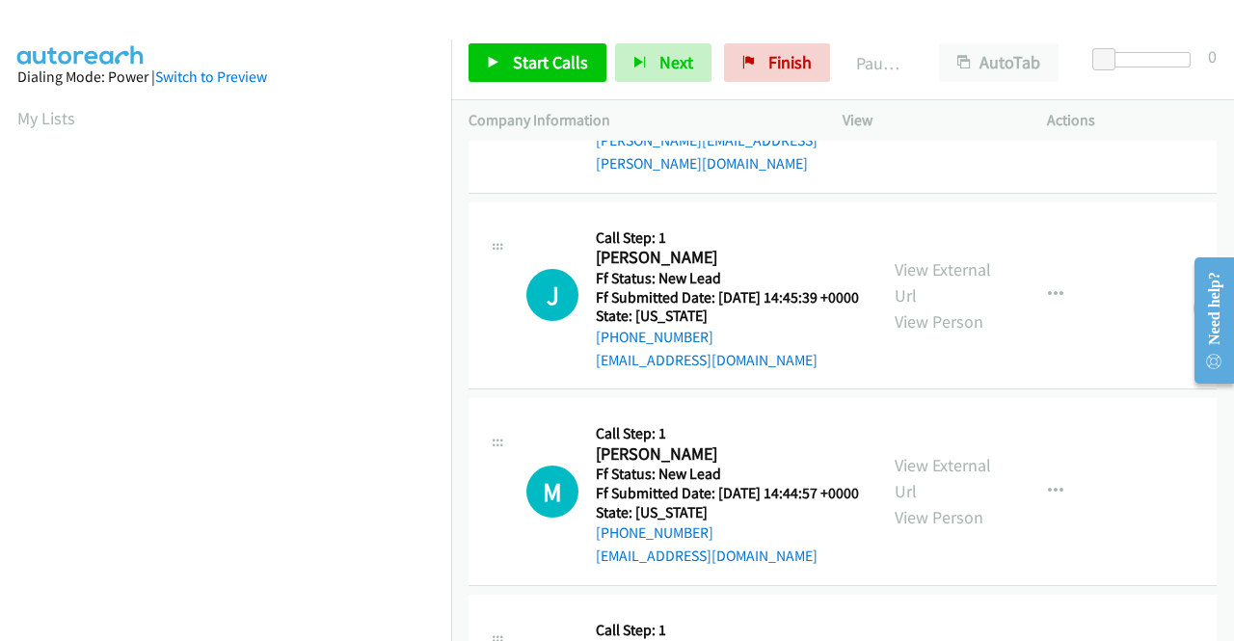
scroll to position [289, 0]
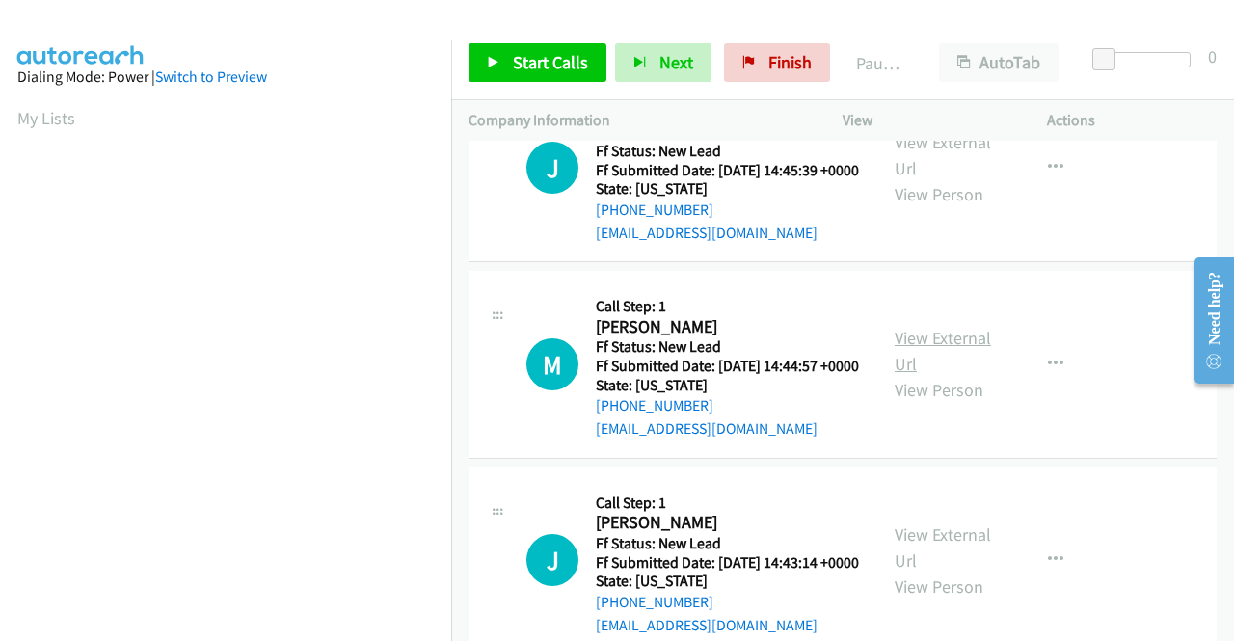
click at [941, 358] on link "View External Url" at bounding box center [943, 351] width 96 height 48
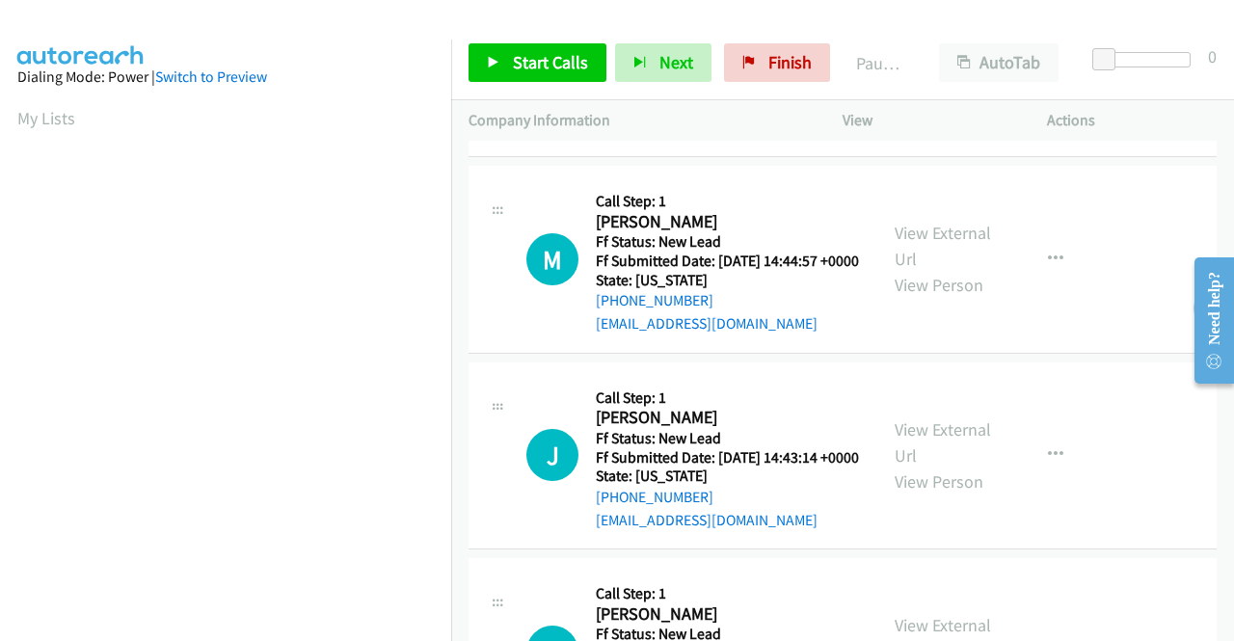
scroll to position [482, 0]
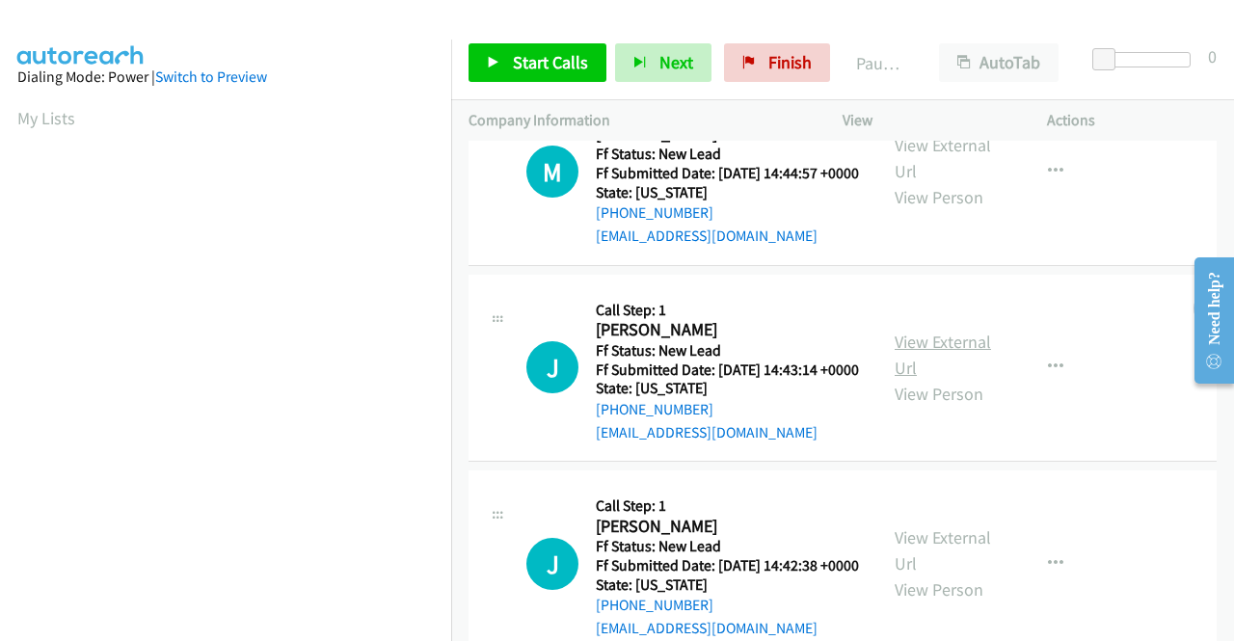
click at [916, 379] on link "View External Url" at bounding box center [943, 355] width 96 height 48
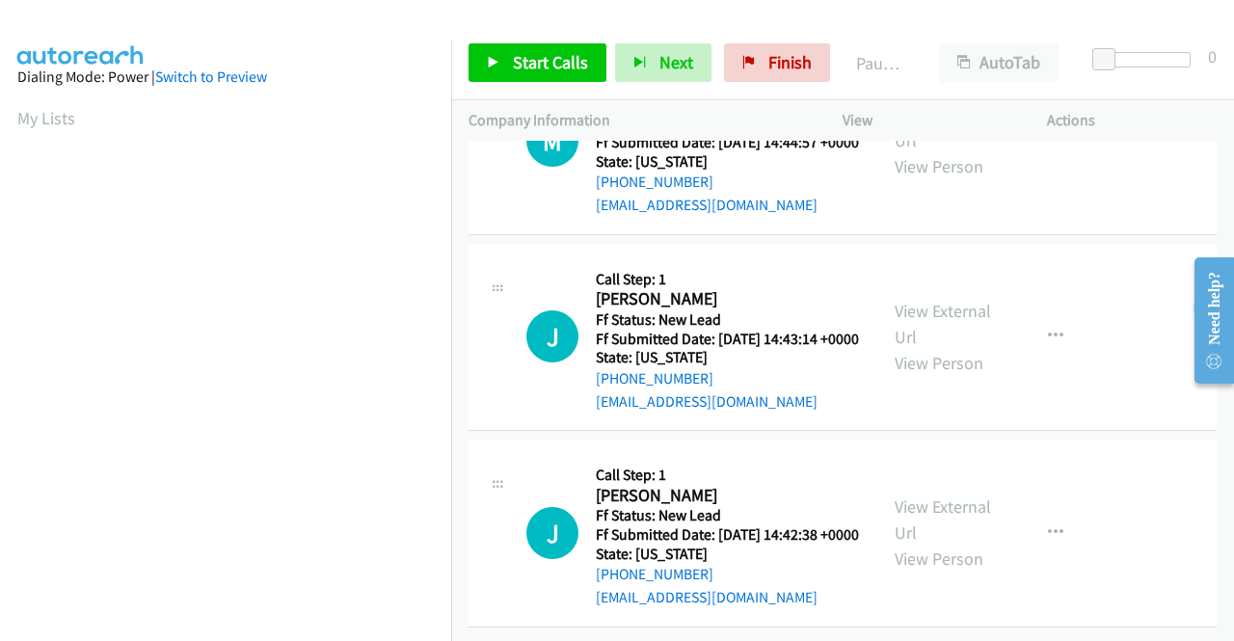
scroll to position [598, 0]
click at [915, 496] on link "View External Url" at bounding box center [943, 520] width 96 height 48
click at [494, 65] on icon at bounding box center [493, 63] width 13 height 13
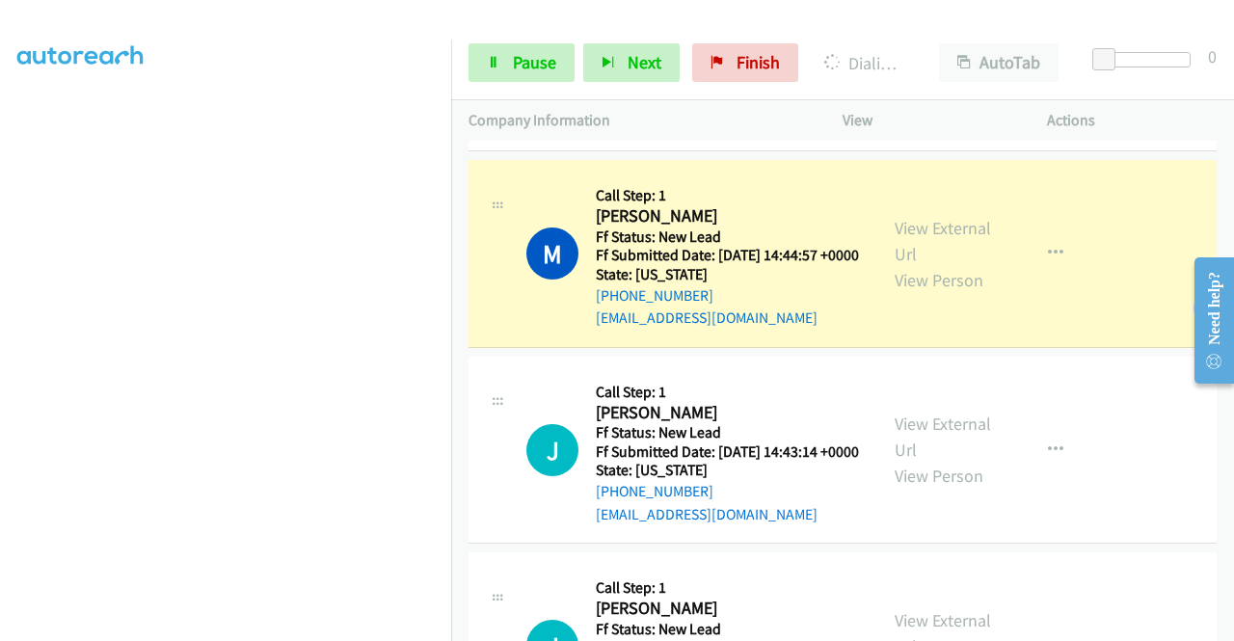
scroll to position [482, 0]
click at [509, 53] on link "Pause" at bounding box center [522, 62] width 106 height 39
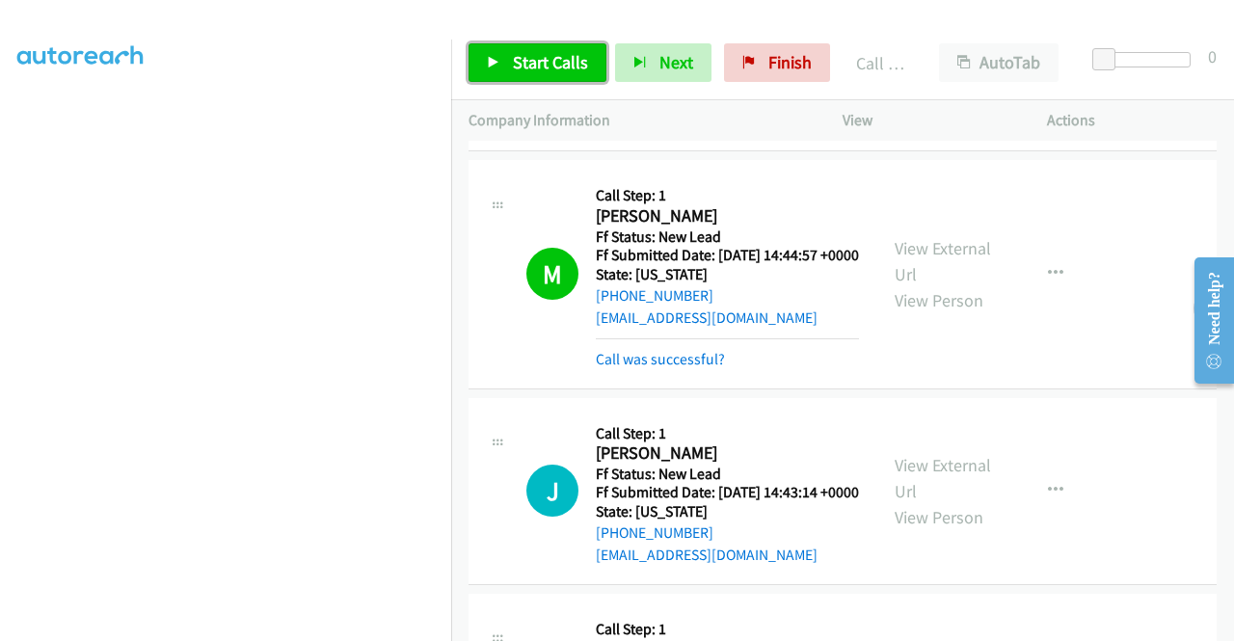
click at [524, 68] on span "Start Calls" at bounding box center [550, 62] width 75 height 22
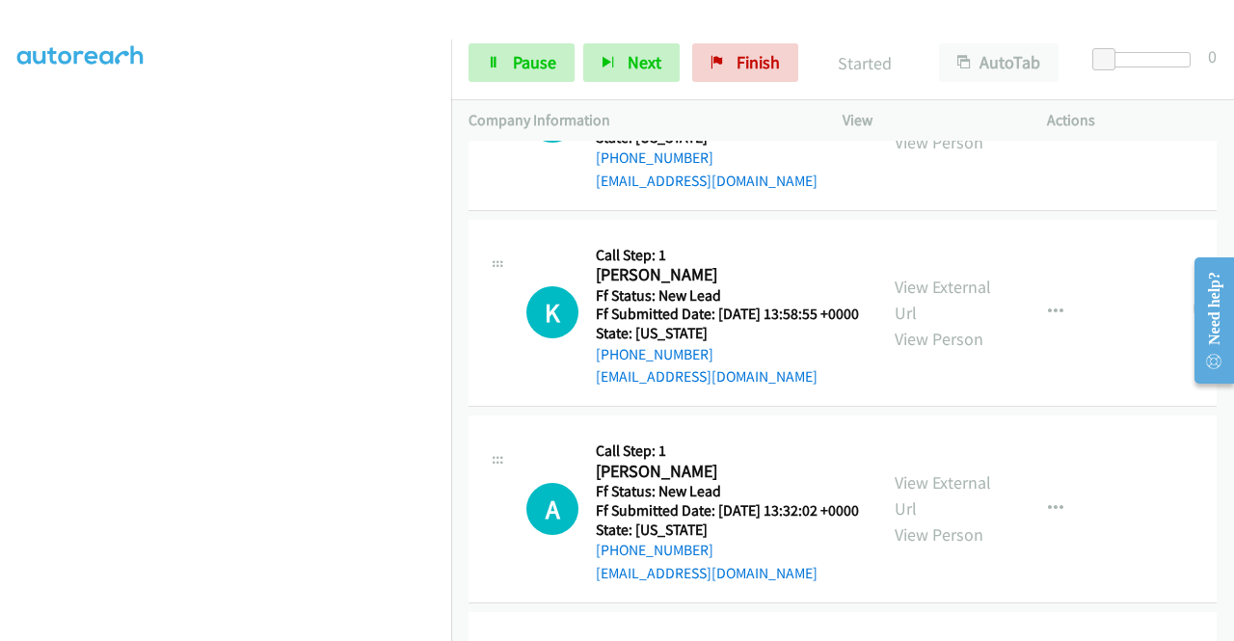
scroll to position [1061, 0]
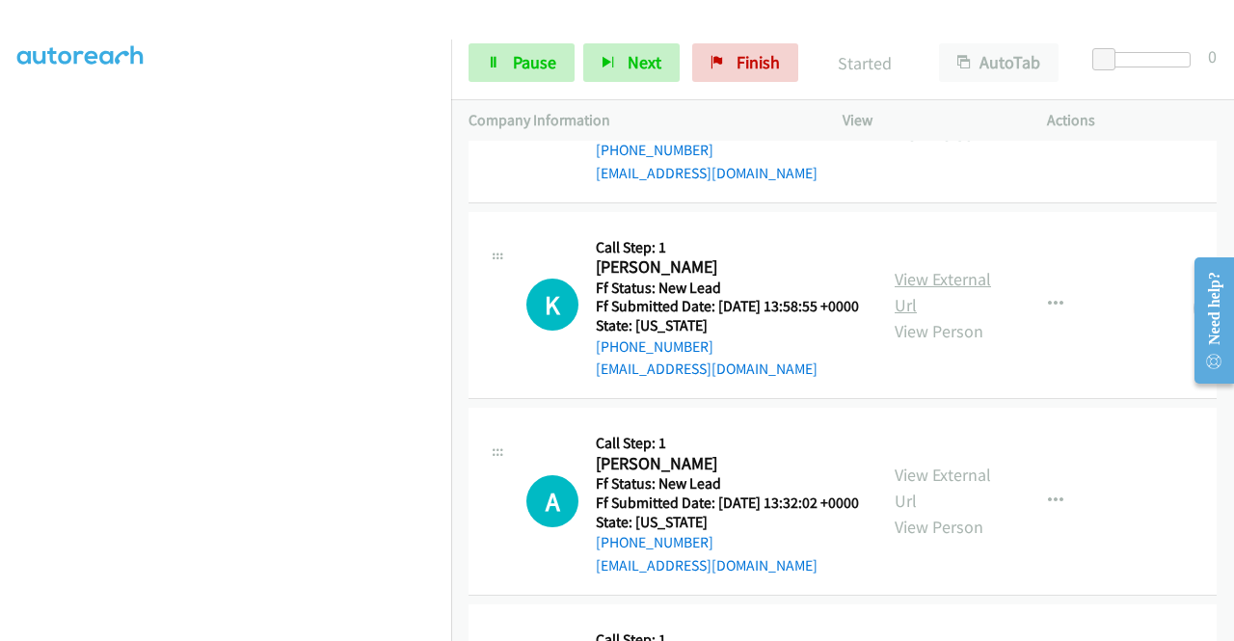
click at [937, 316] on link "View External Url" at bounding box center [943, 292] width 96 height 48
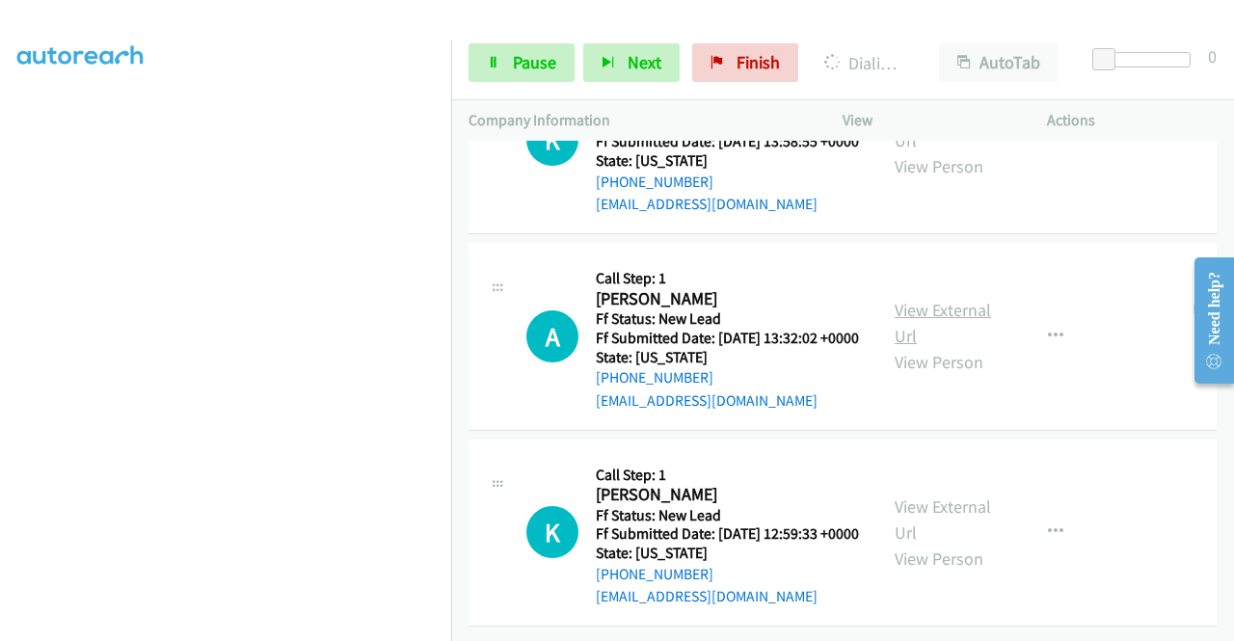
click at [924, 299] on link "View External Url" at bounding box center [943, 323] width 96 height 48
click at [939, 496] on link "View External Url" at bounding box center [943, 520] width 96 height 48
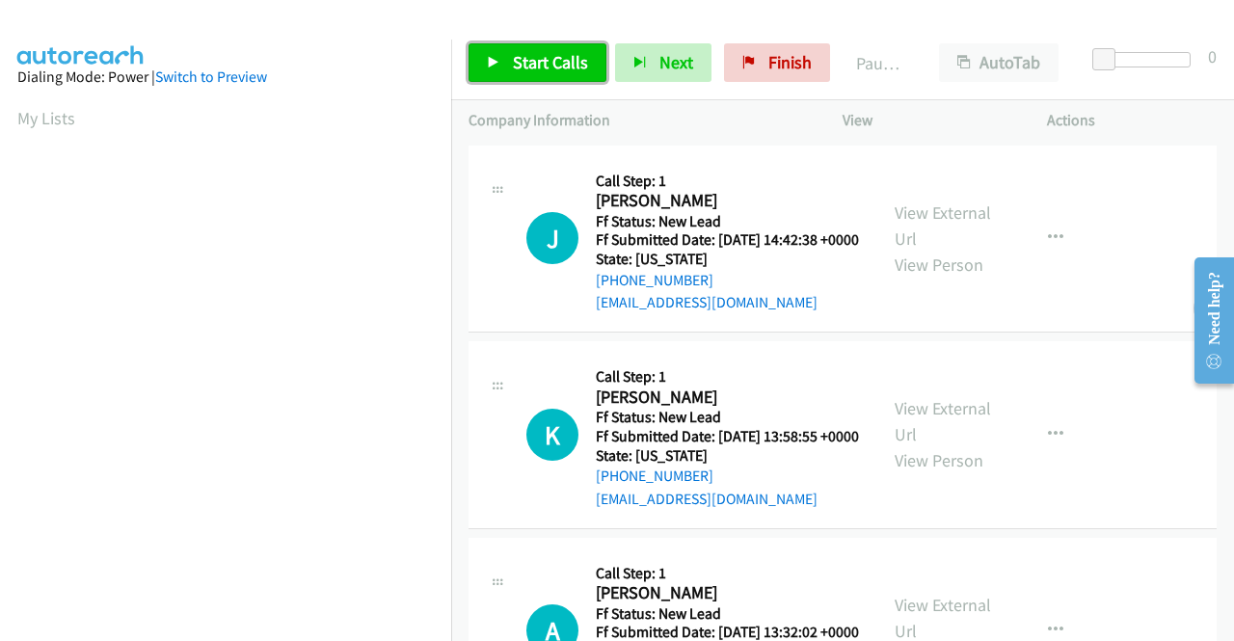
click at [515, 70] on span "Start Calls" at bounding box center [550, 62] width 75 height 22
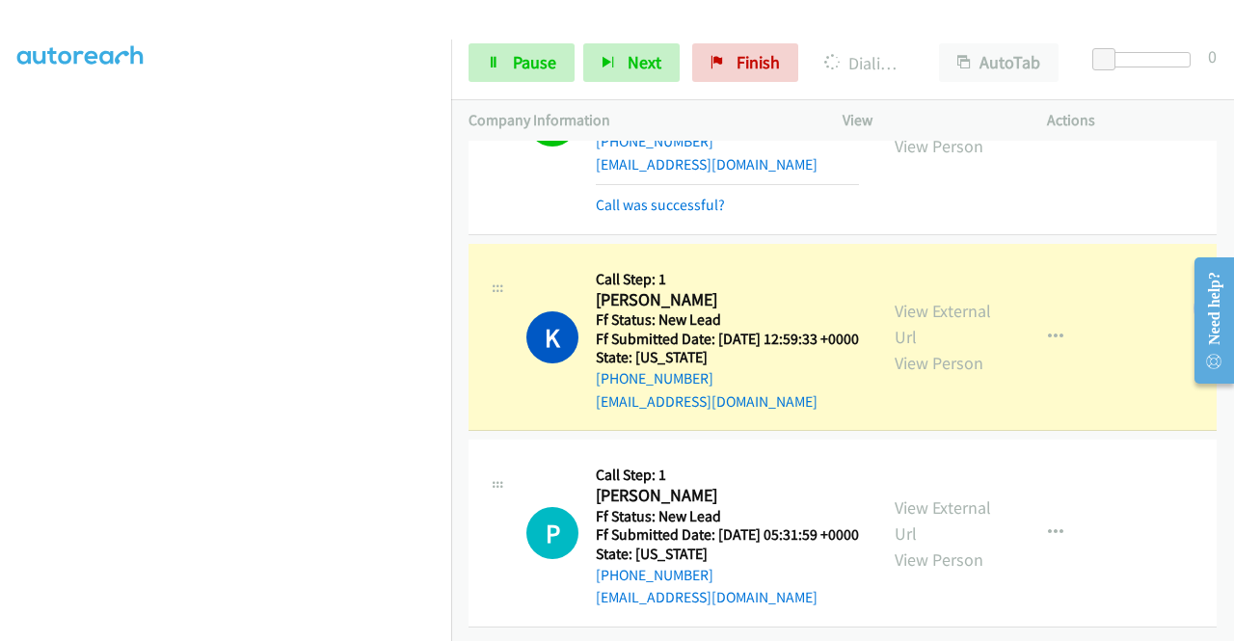
scroll to position [720, 0]
click at [897, 497] on link "View External Url" at bounding box center [943, 521] width 96 height 48
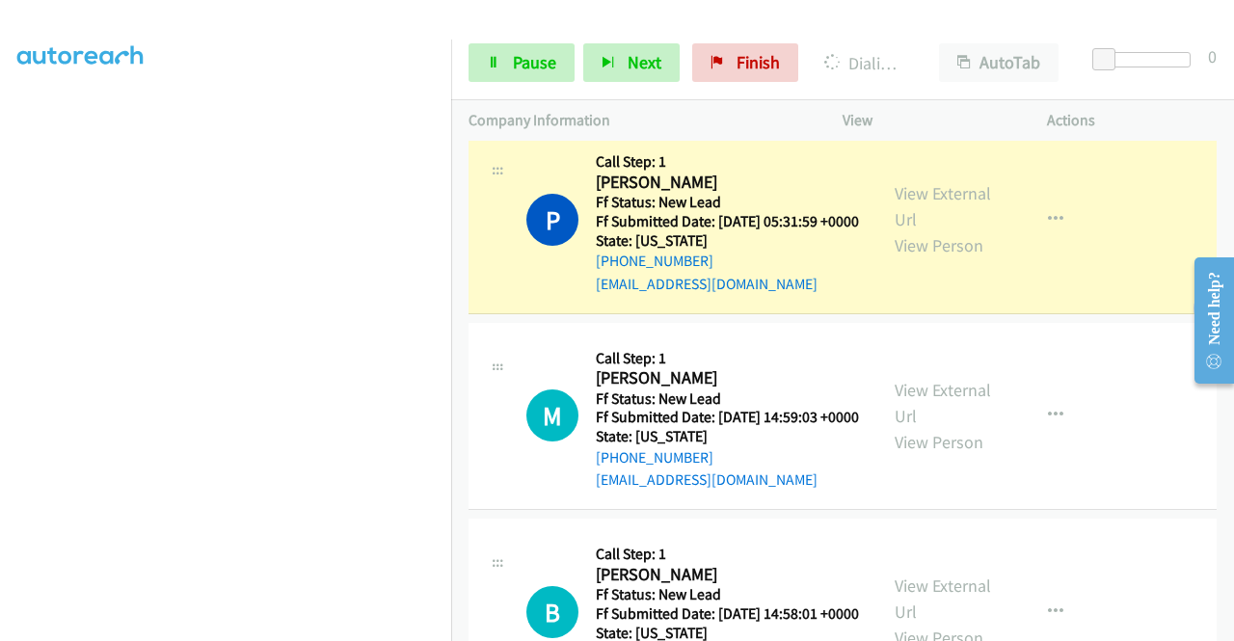
scroll to position [1106, 0]
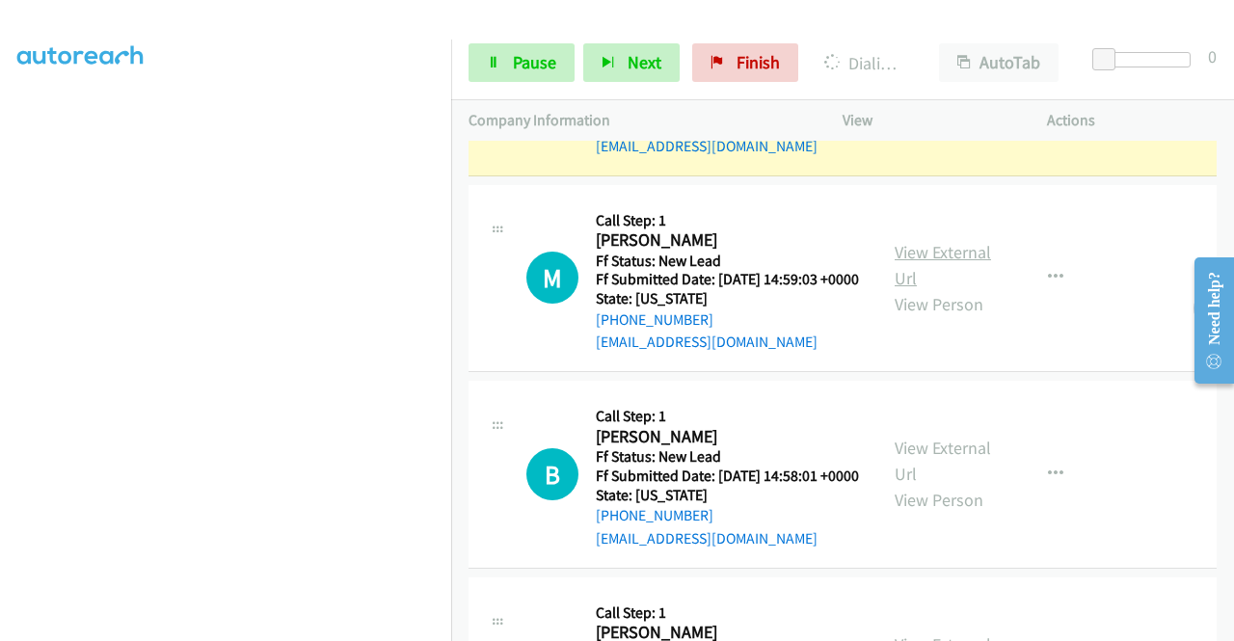
click at [953, 289] on link "View External Url" at bounding box center [943, 265] width 96 height 48
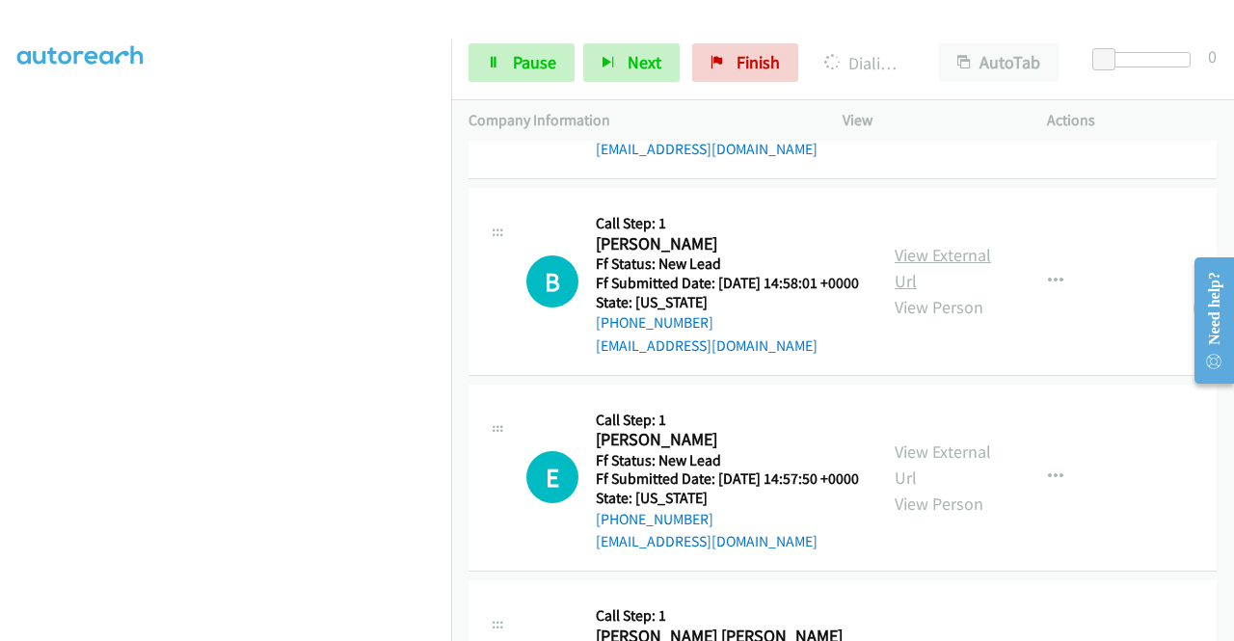
click at [916, 292] on link "View External Url" at bounding box center [943, 268] width 96 height 48
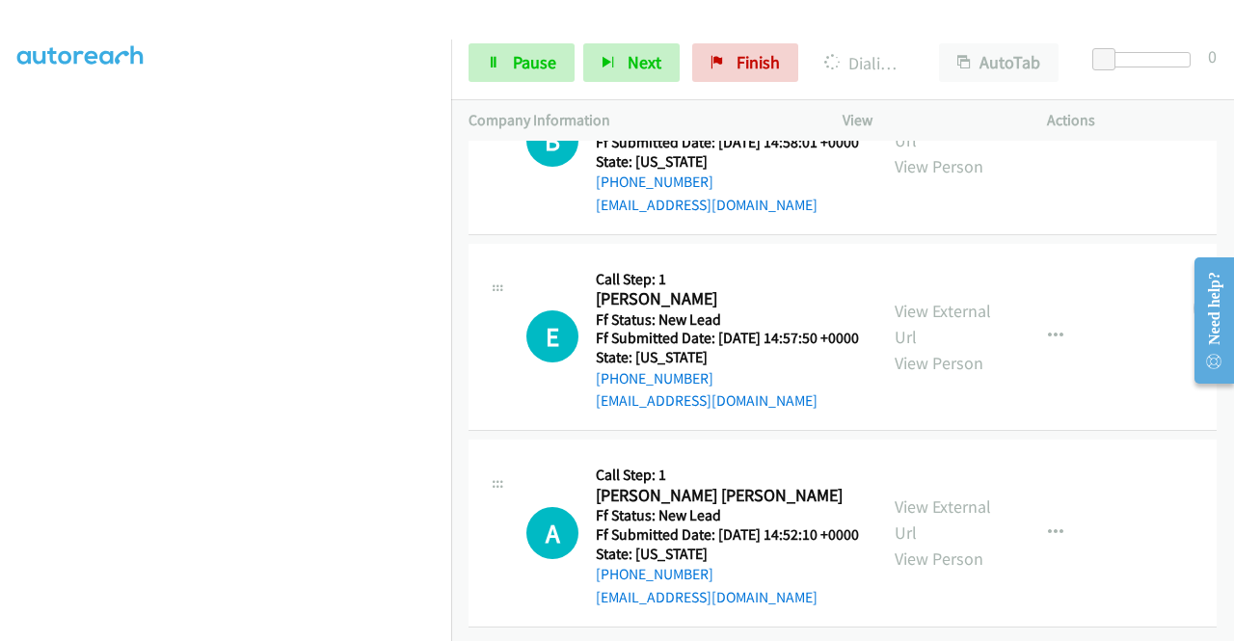
scroll to position [1620, 0]
click at [945, 300] on link "View External Url" at bounding box center [943, 324] width 96 height 48
click at [945, 496] on link "View External Url" at bounding box center [943, 520] width 96 height 48
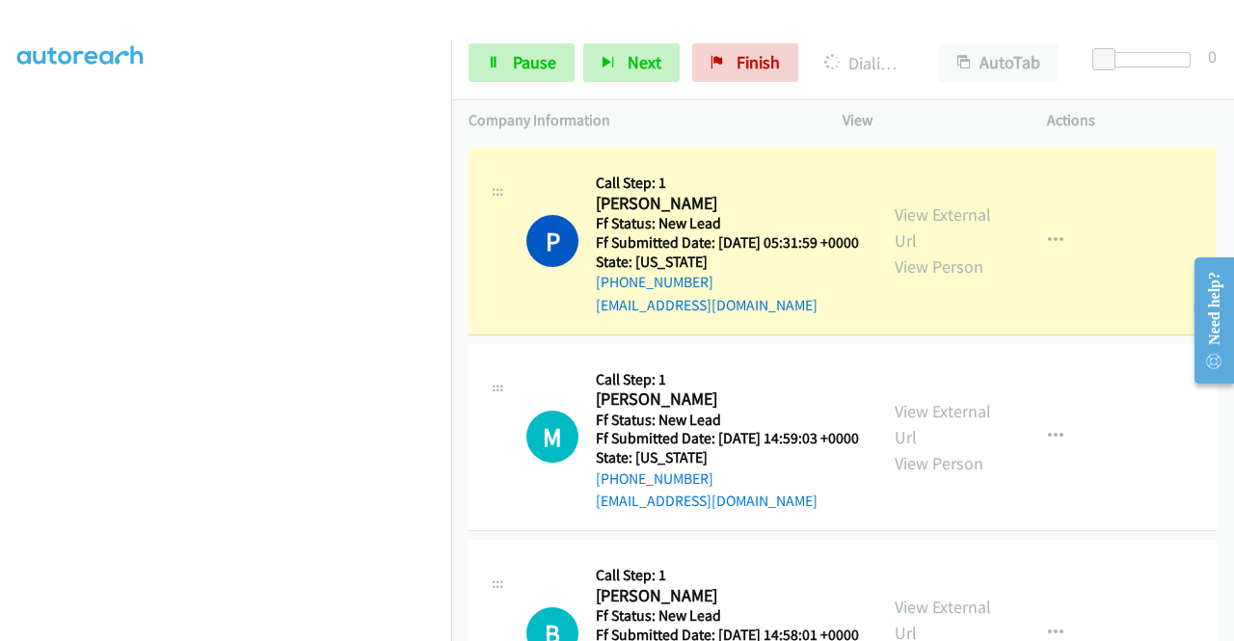
scroll to position [945, 0]
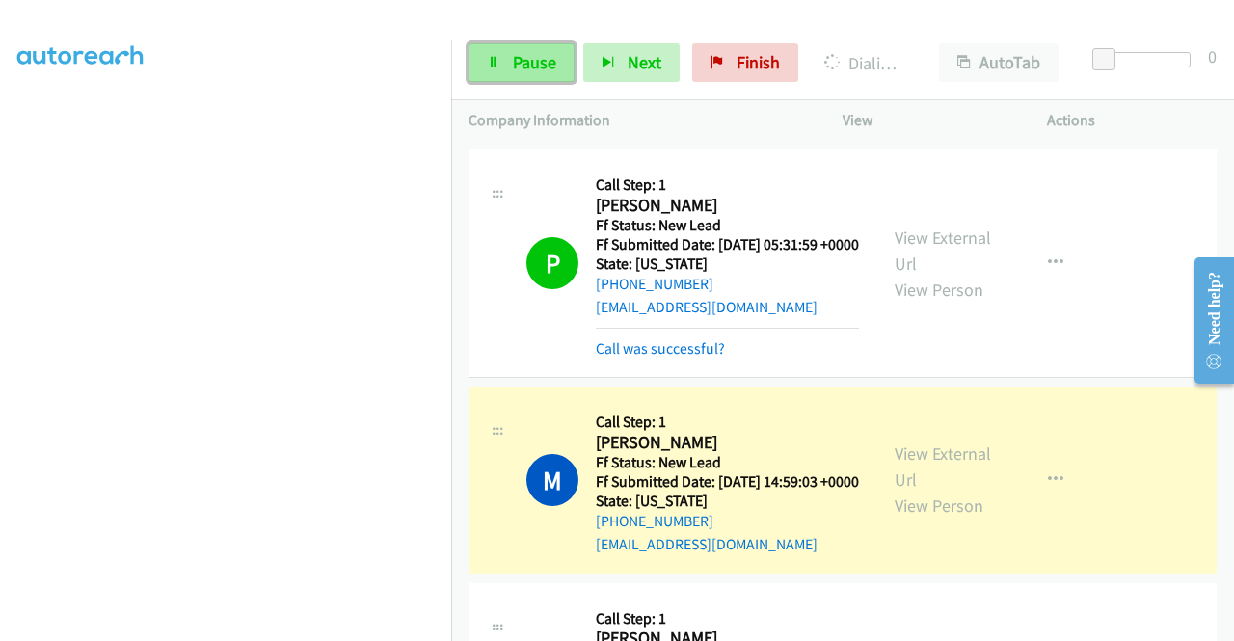
click at [517, 65] on span "Pause" at bounding box center [534, 62] width 43 height 22
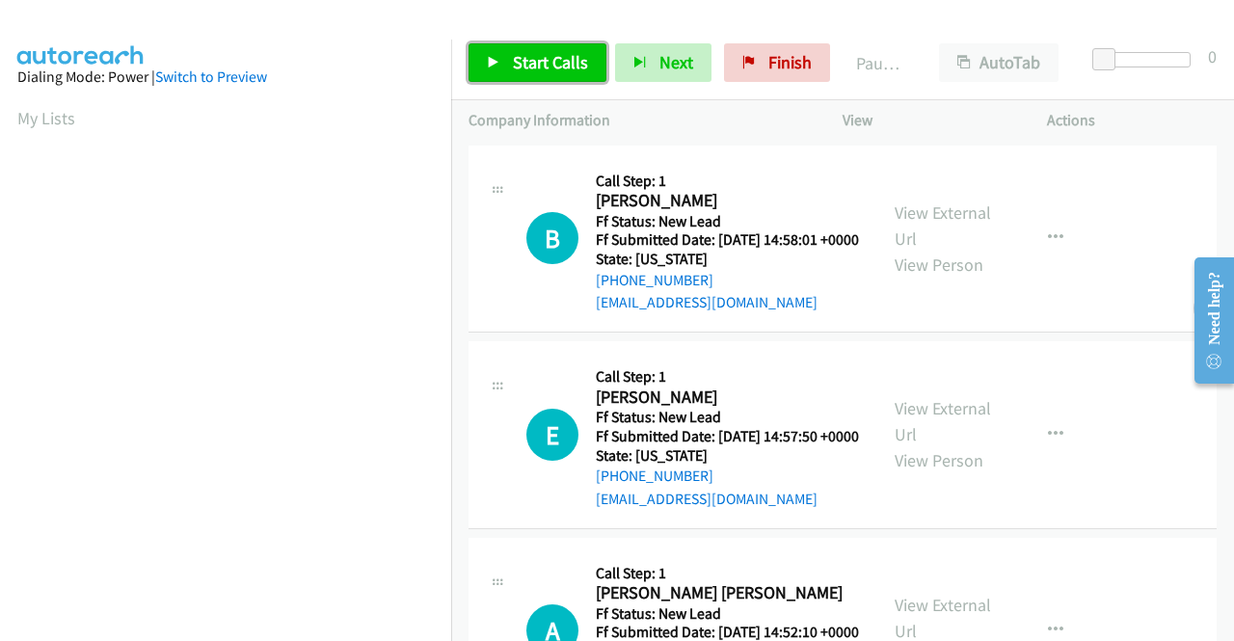
click at [508, 55] on link "Start Calls" at bounding box center [538, 62] width 138 height 39
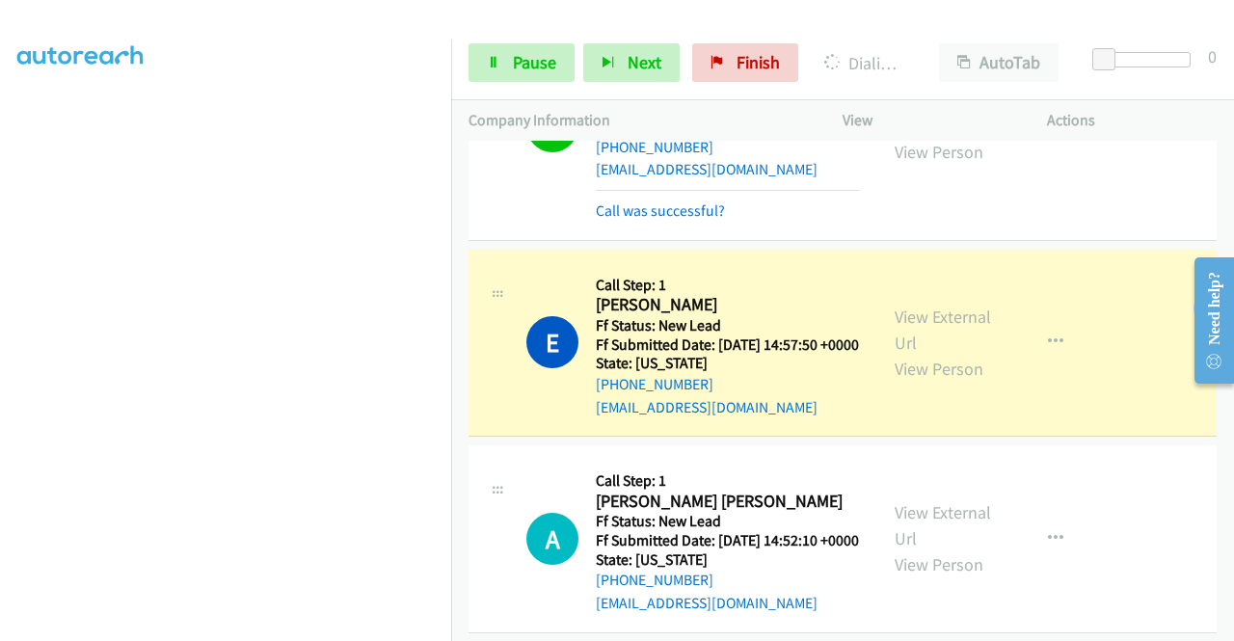
scroll to position [208, 0]
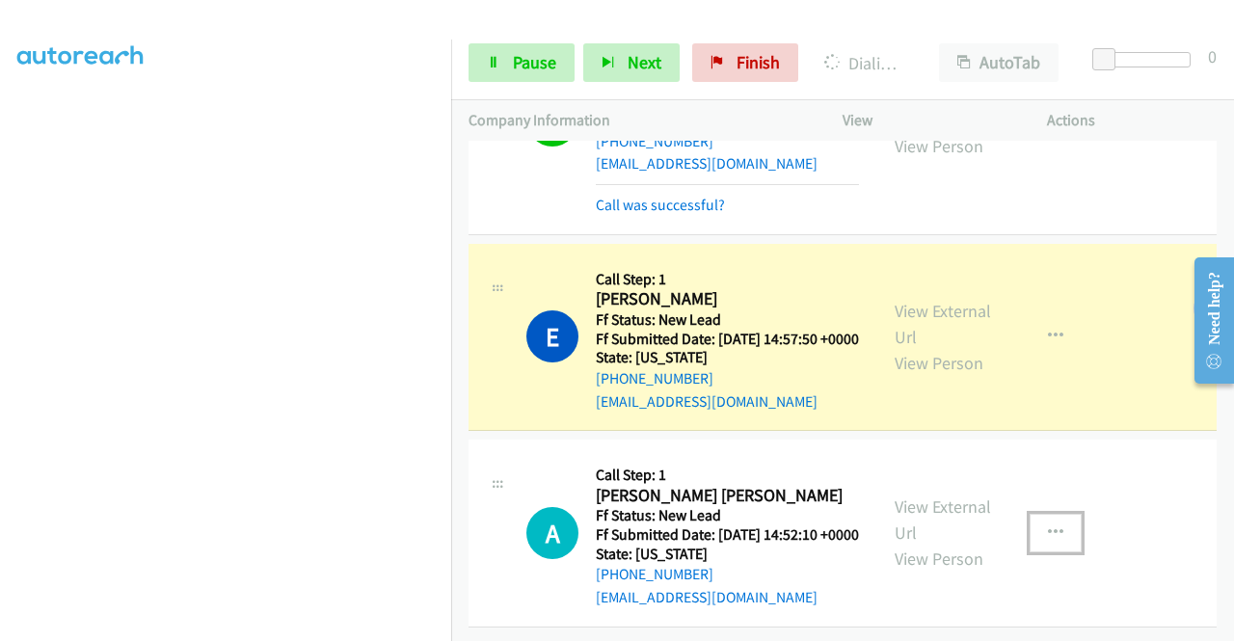
click at [1048, 525] on icon "button" at bounding box center [1055, 532] width 15 height 15
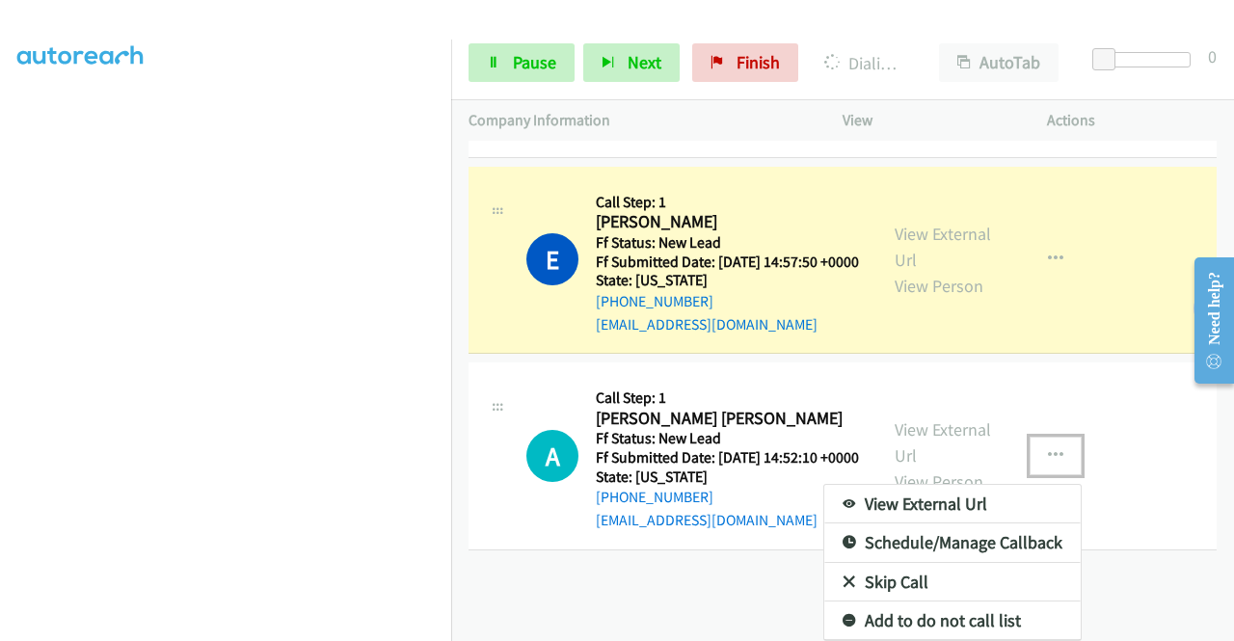
click at [893, 570] on link "Skip Call" at bounding box center [952, 582] width 256 height 39
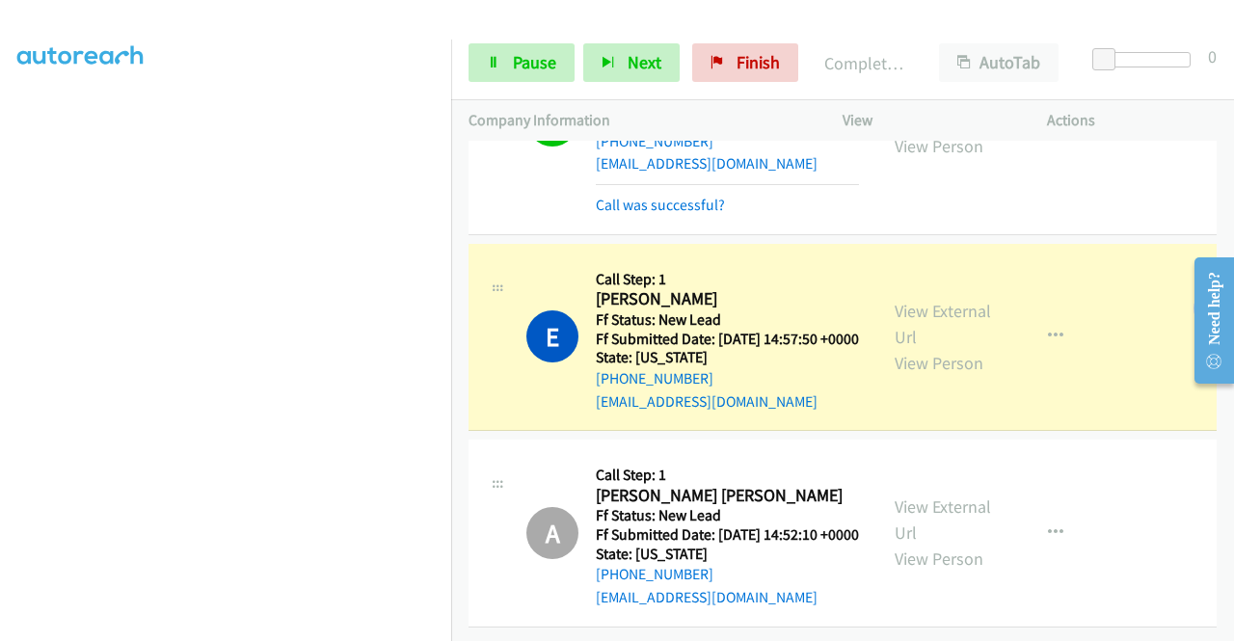
scroll to position [0, 0]
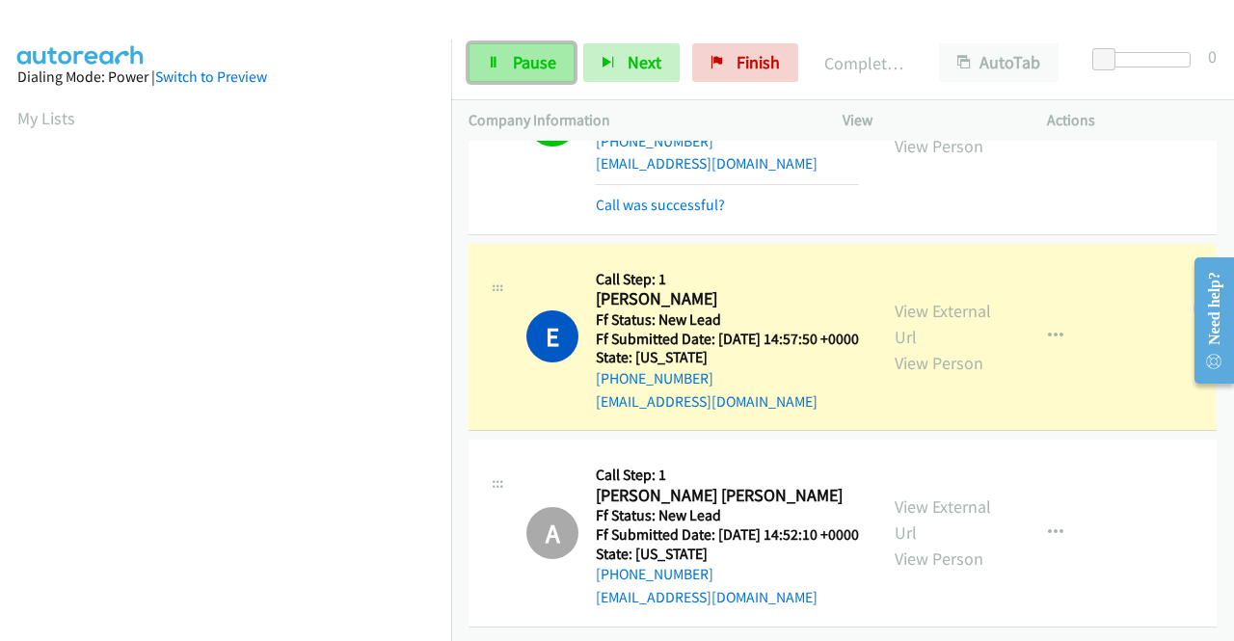
click at [509, 60] on link "Pause" at bounding box center [522, 62] width 106 height 39
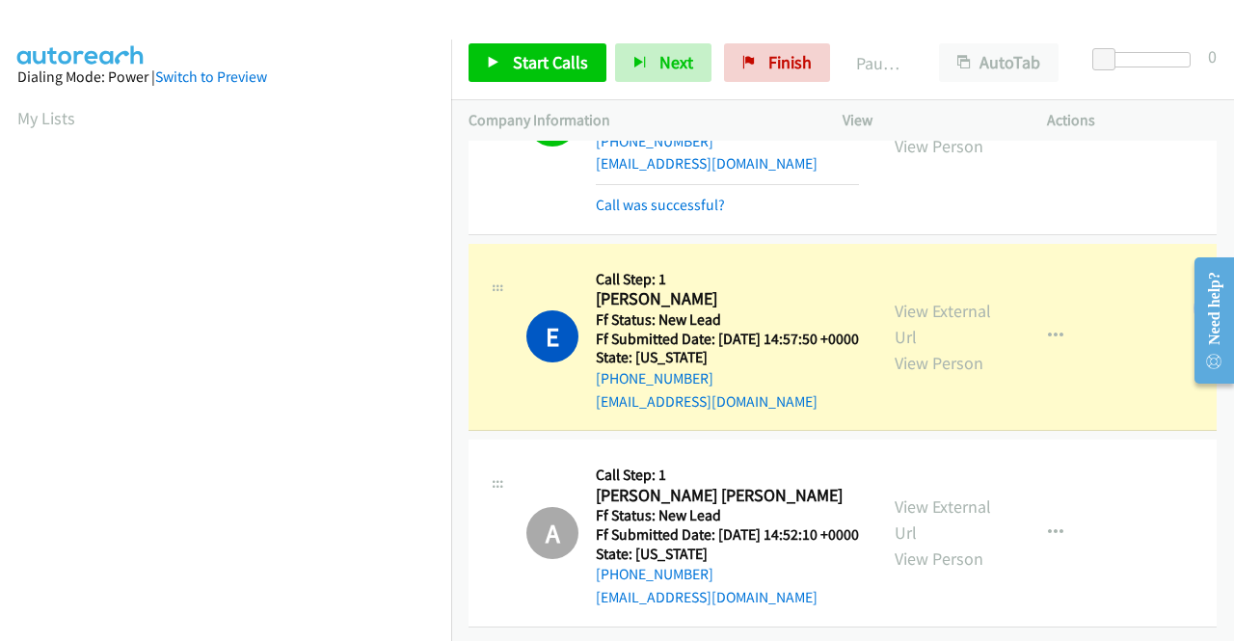
scroll to position [440, 0]
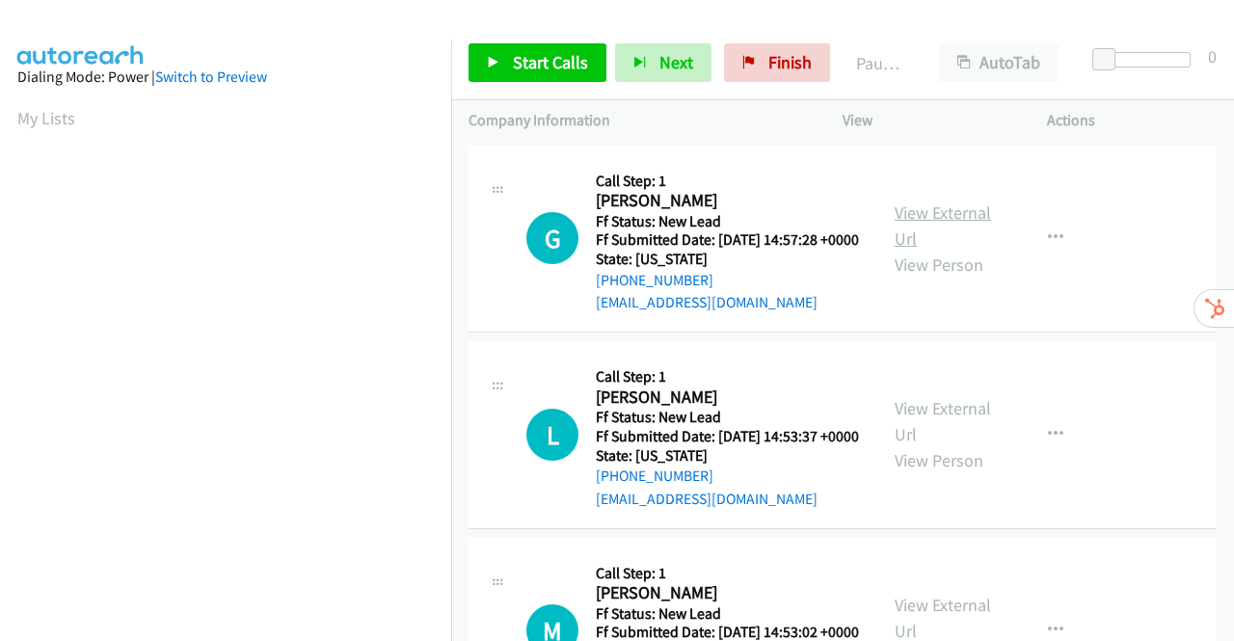
click at [950, 223] on link "View External Url" at bounding box center [943, 225] width 96 height 48
click at [955, 437] on link "View External Url" at bounding box center [943, 421] width 96 height 48
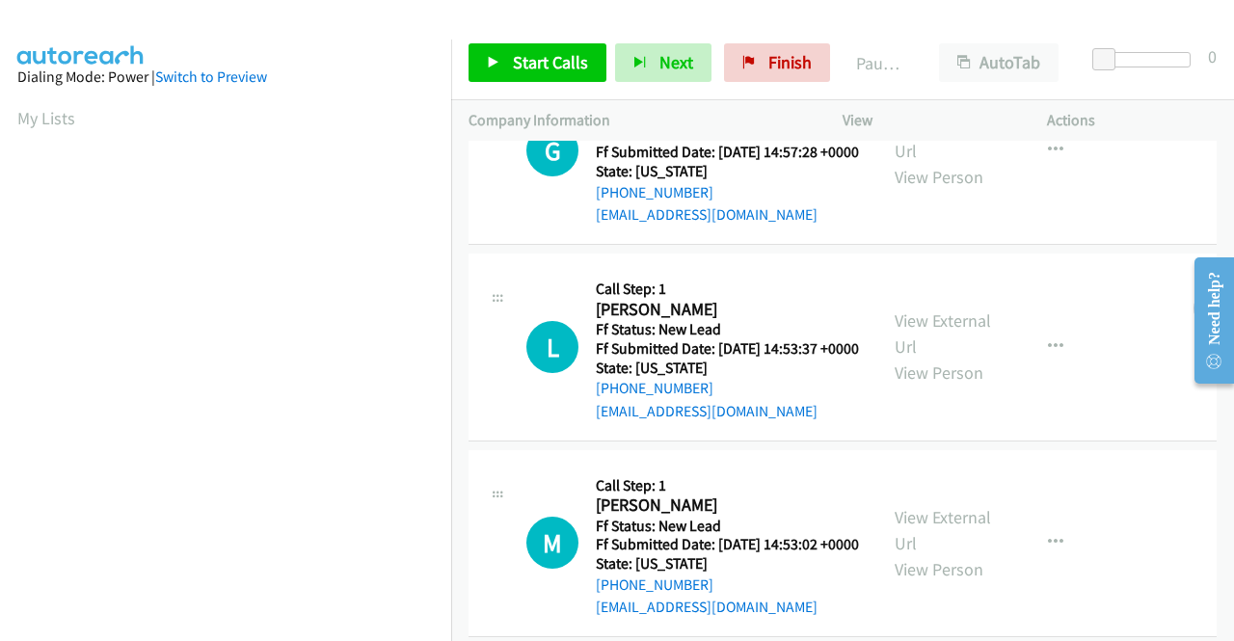
scroll to position [289, 0]
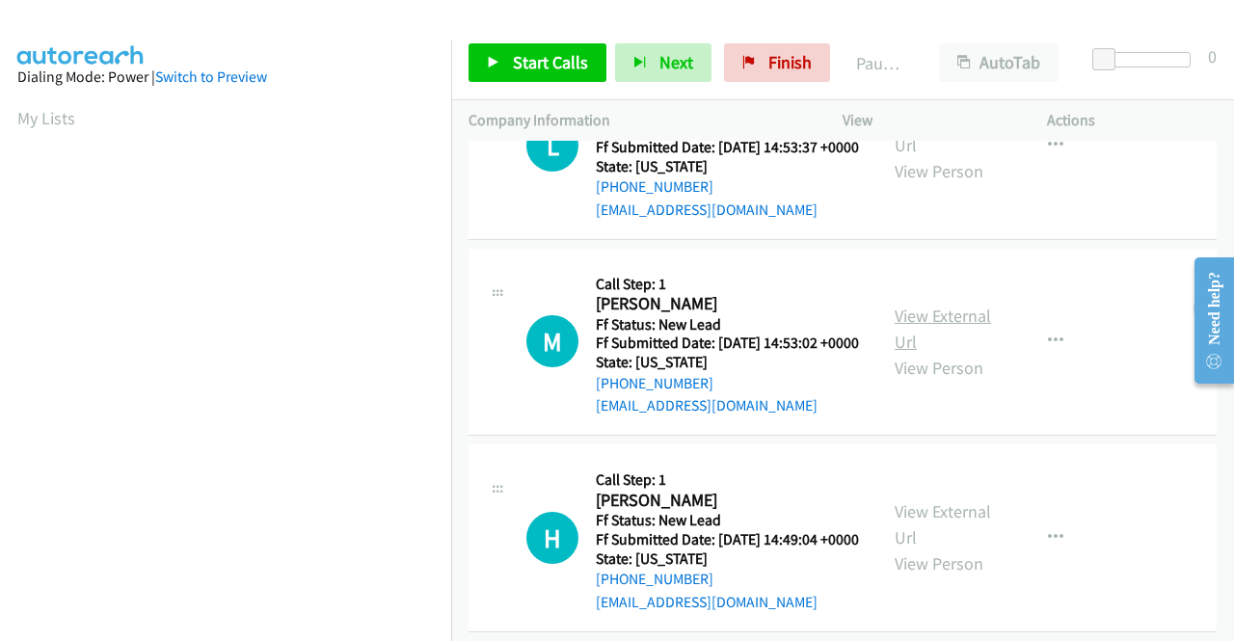
click at [954, 353] on link "View External Url" at bounding box center [943, 329] width 96 height 48
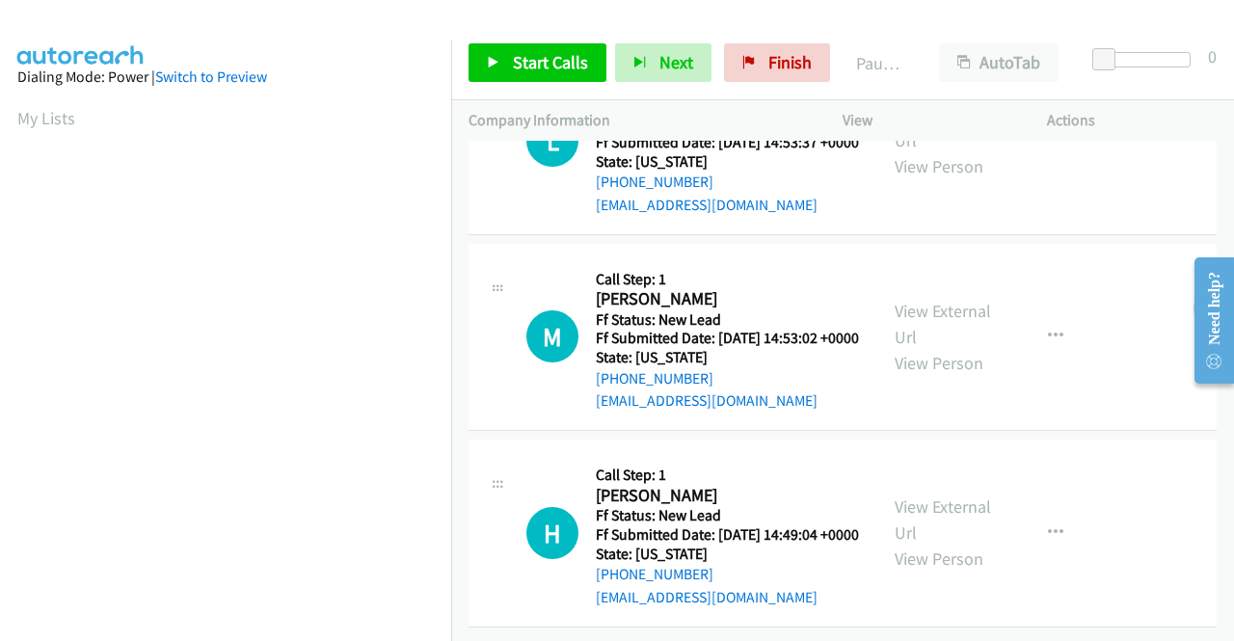
scroll to position [383, 0]
click at [952, 496] on link "View External Url" at bounding box center [943, 520] width 96 height 48
click at [513, 65] on span "Start Calls" at bounding box center [550, 62] width 75 height 22
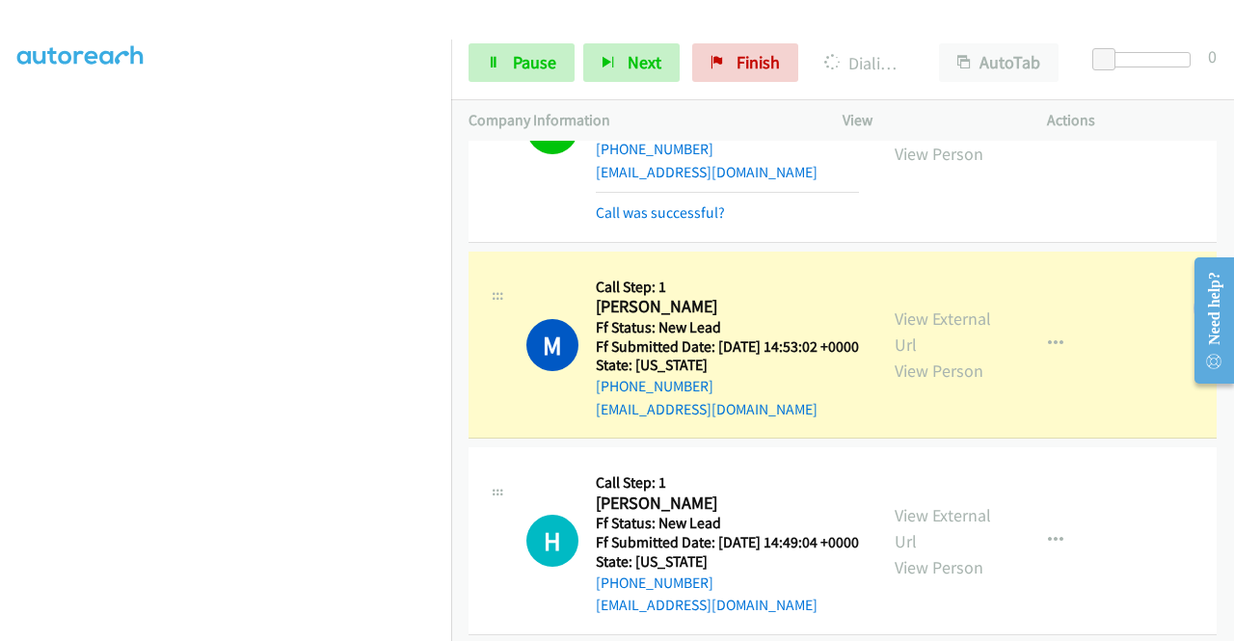
scroll to position [0, 0]
click at [975, 356] on link "View External Url" at bounding box center [943, 332] width 96 height 48
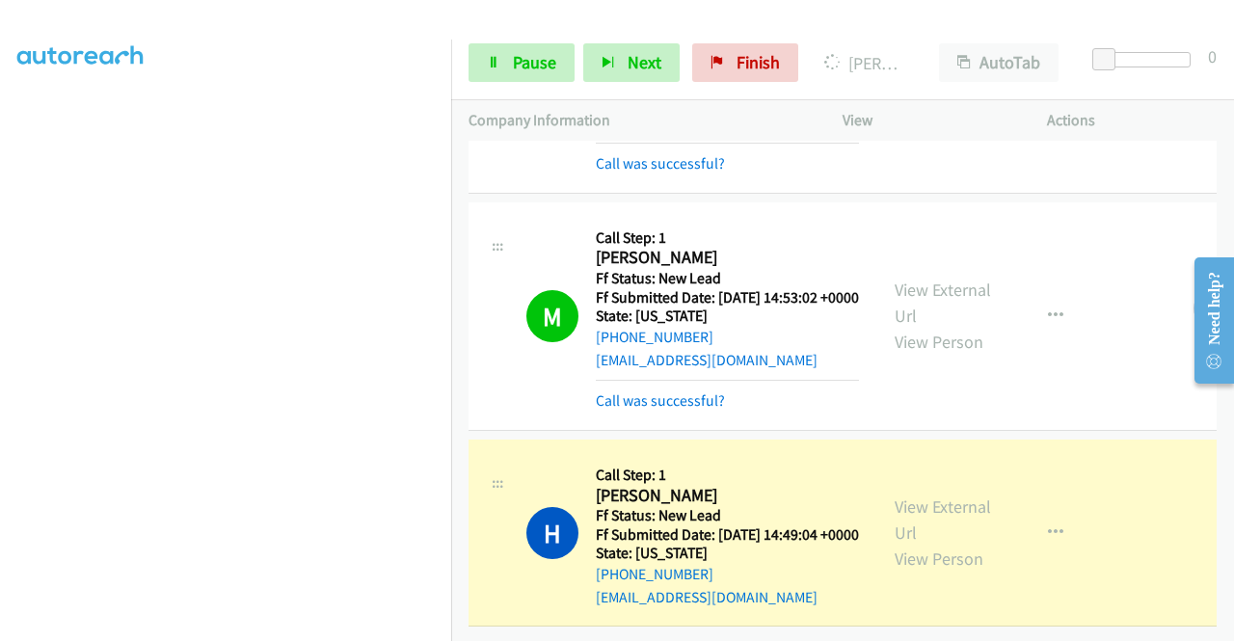
scroll to position [440, 0]
click at [526, 61] on span "Pause" at bounding box center [534, 62] width 43 height 22
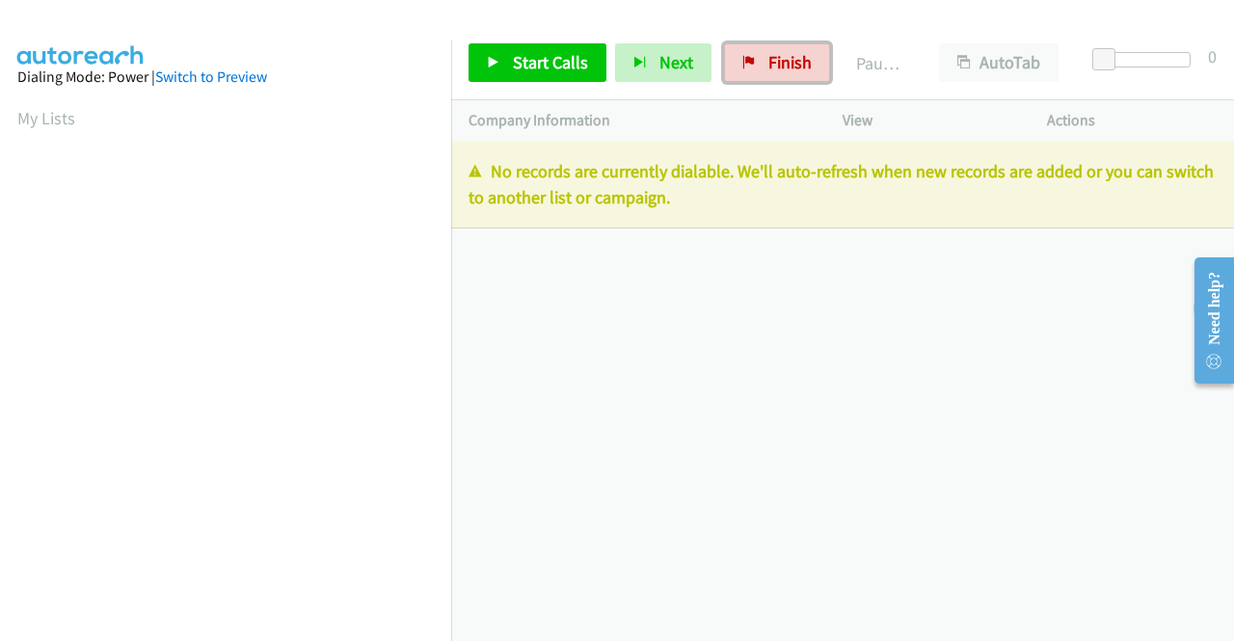
click at [787, 77] on link "Finish" at bounding box center [777, 62] width 106 height 39
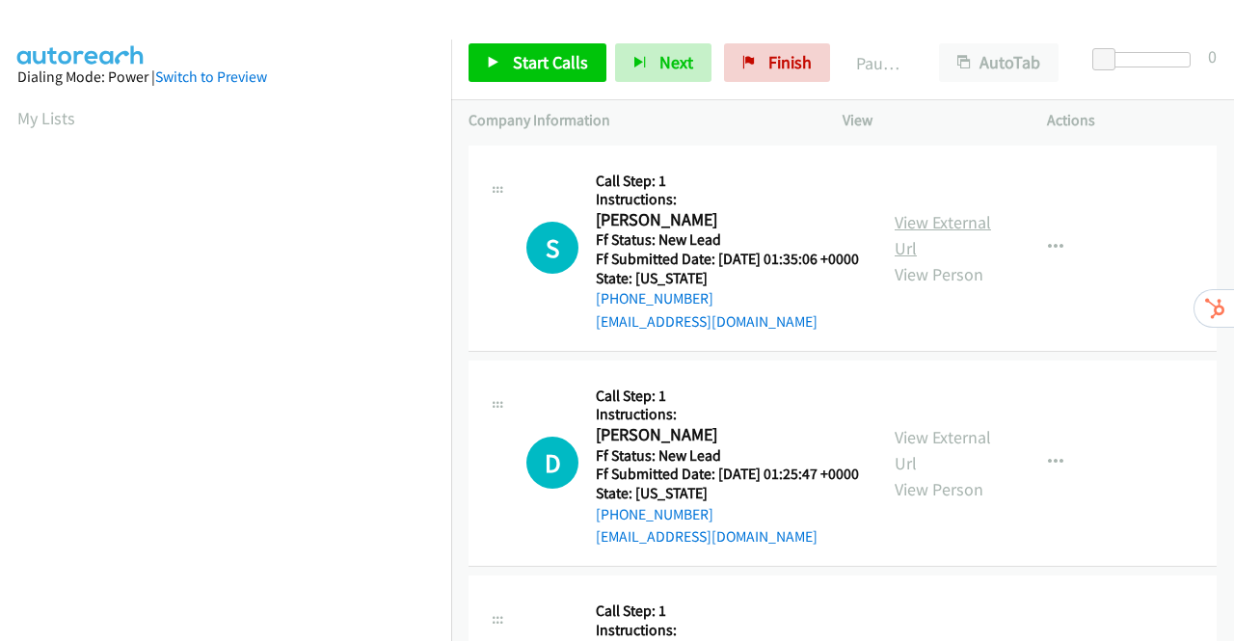
click at [959, 234] on link "View External Url" at bounding box center [943, 235] width 96 height 48
click at [953, 463] on link "View External Url" at bounding box center [943, 450] width 96 height 48
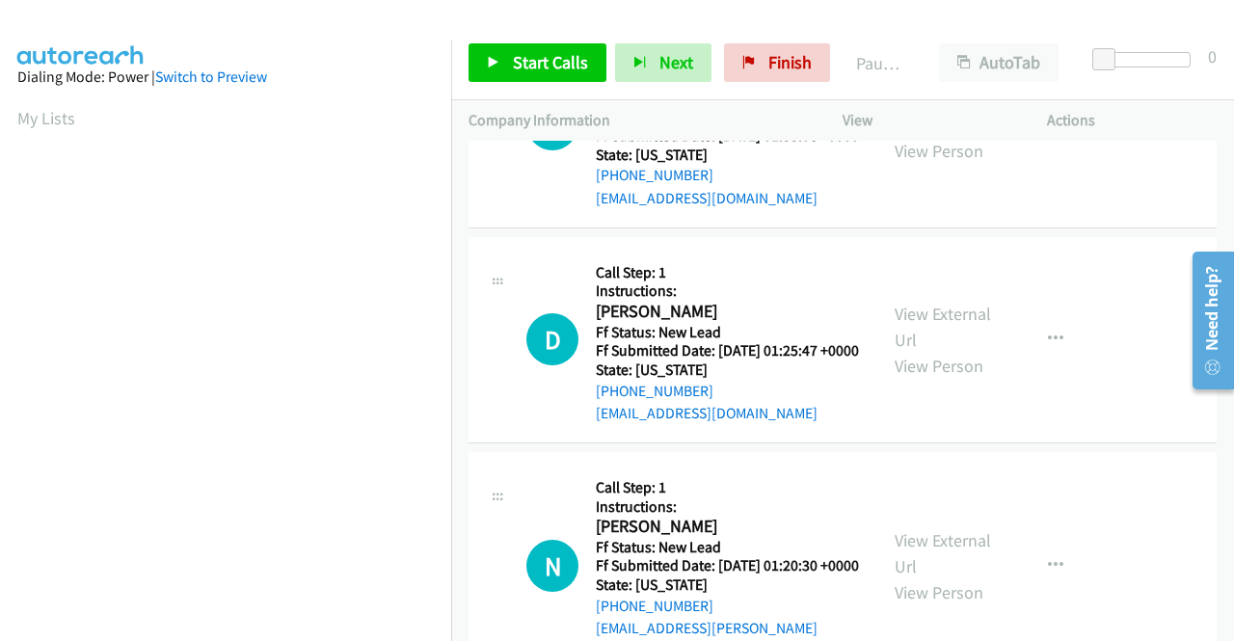
scroll to position [193, 0]
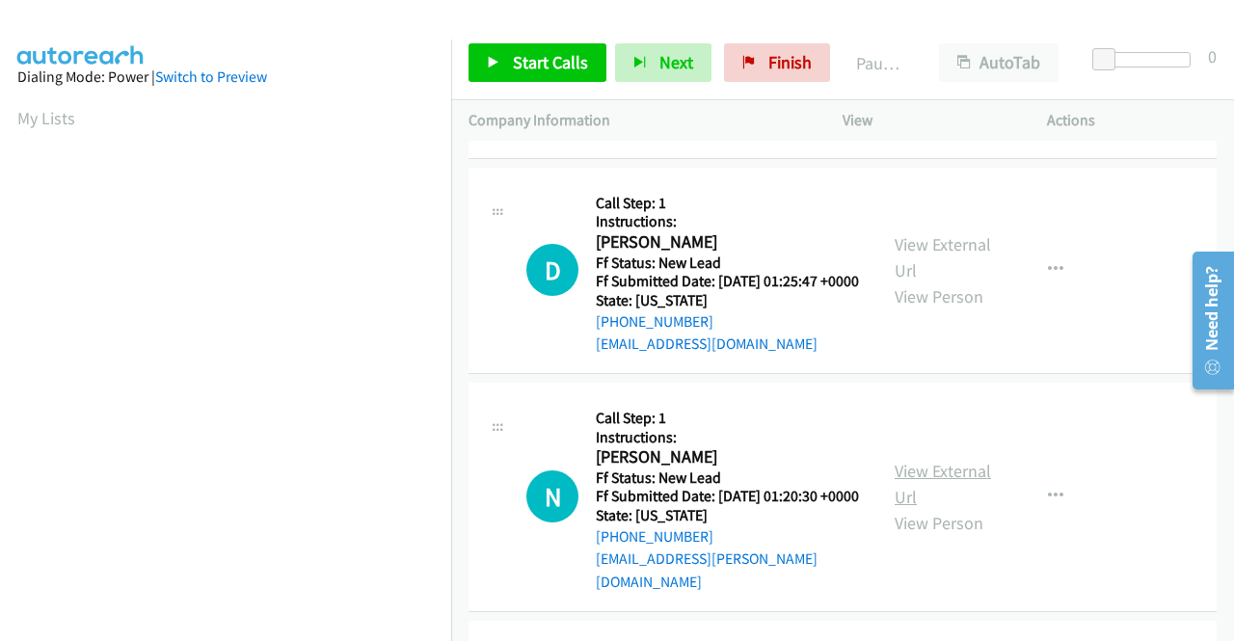
click at [941, 508] on link "View External Url" at bounding box center [943, 484] width 96 height 48
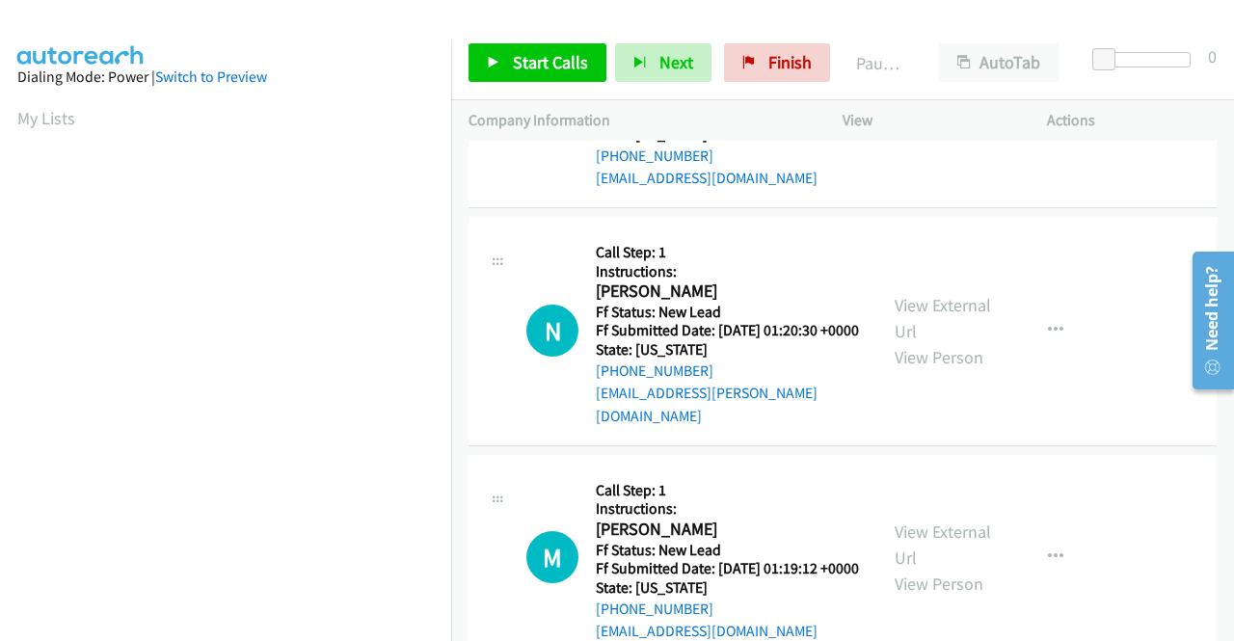
scroll to position [578, 0]
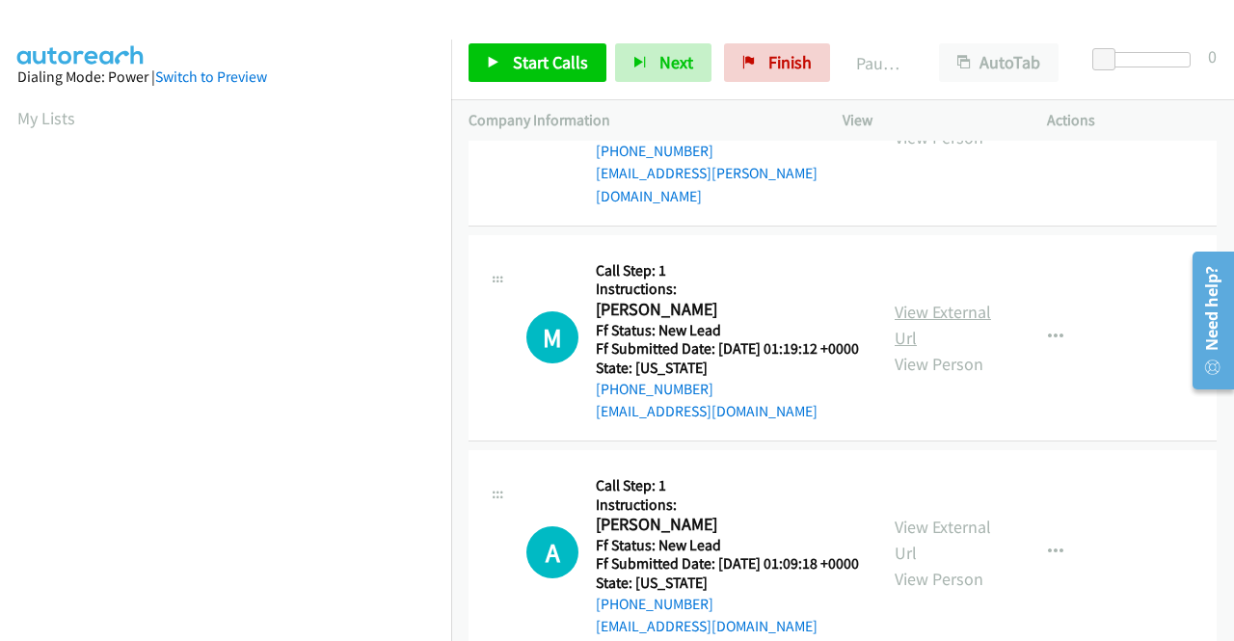
click at [945, 349] on link "View External Url" at bounding box center [943, 325] width 96 height 48
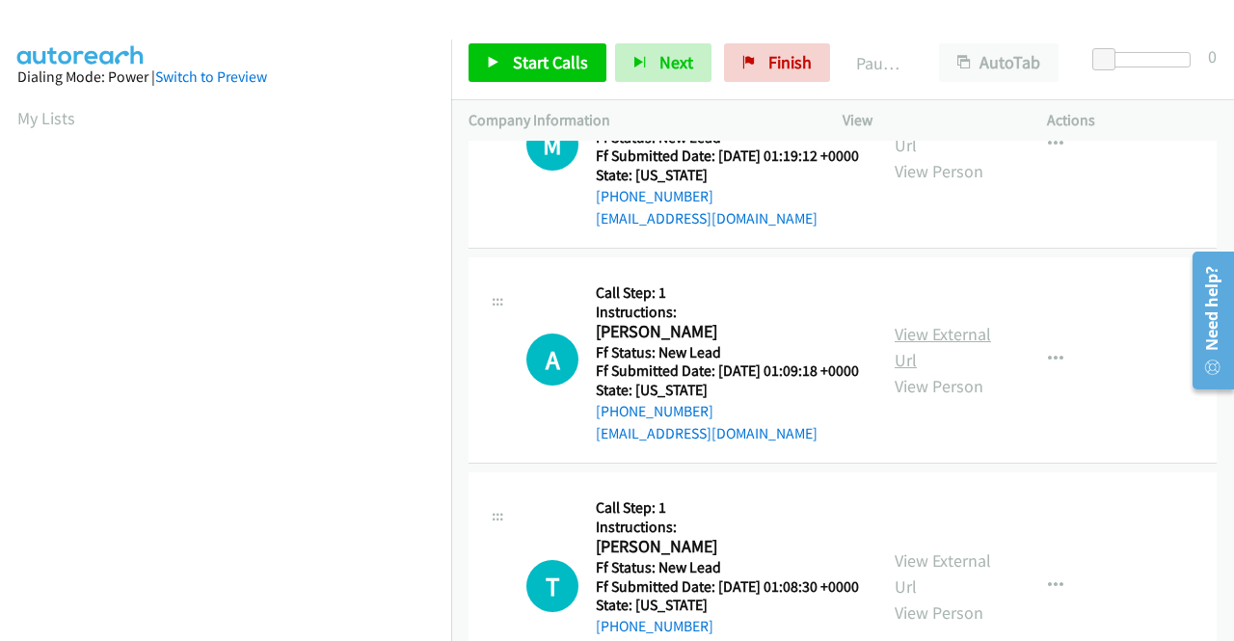
click at [921, 371] on link "View External Url" at bounding box center [943, 347] width 96 height 48
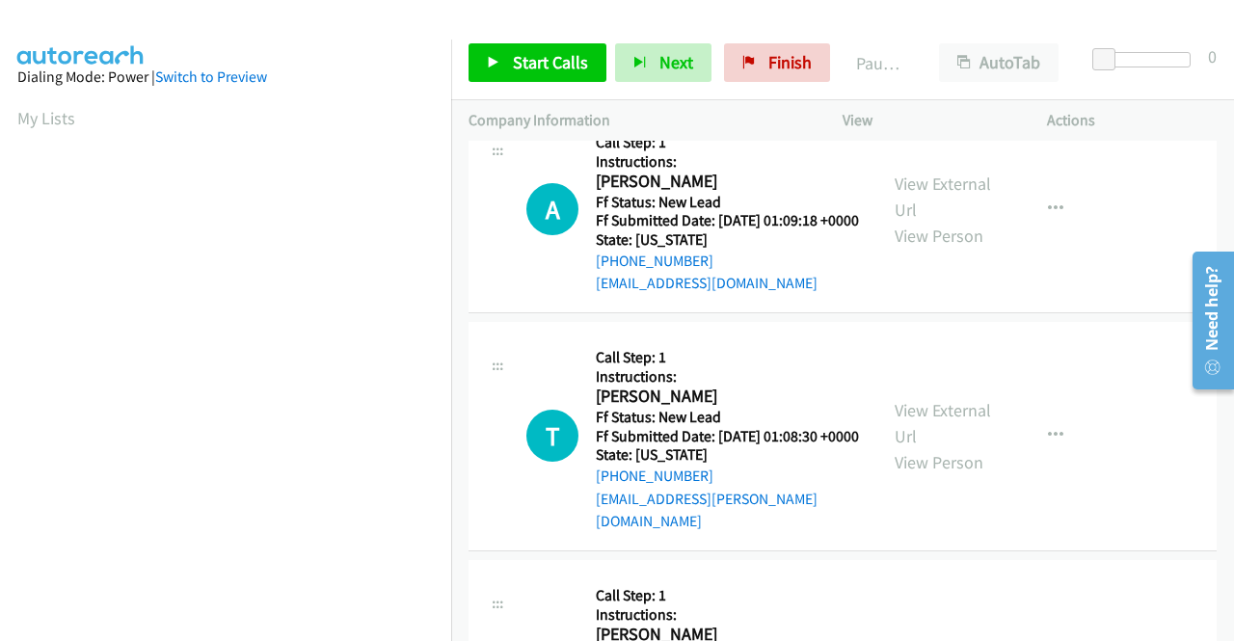
scroll to position [964, 0]
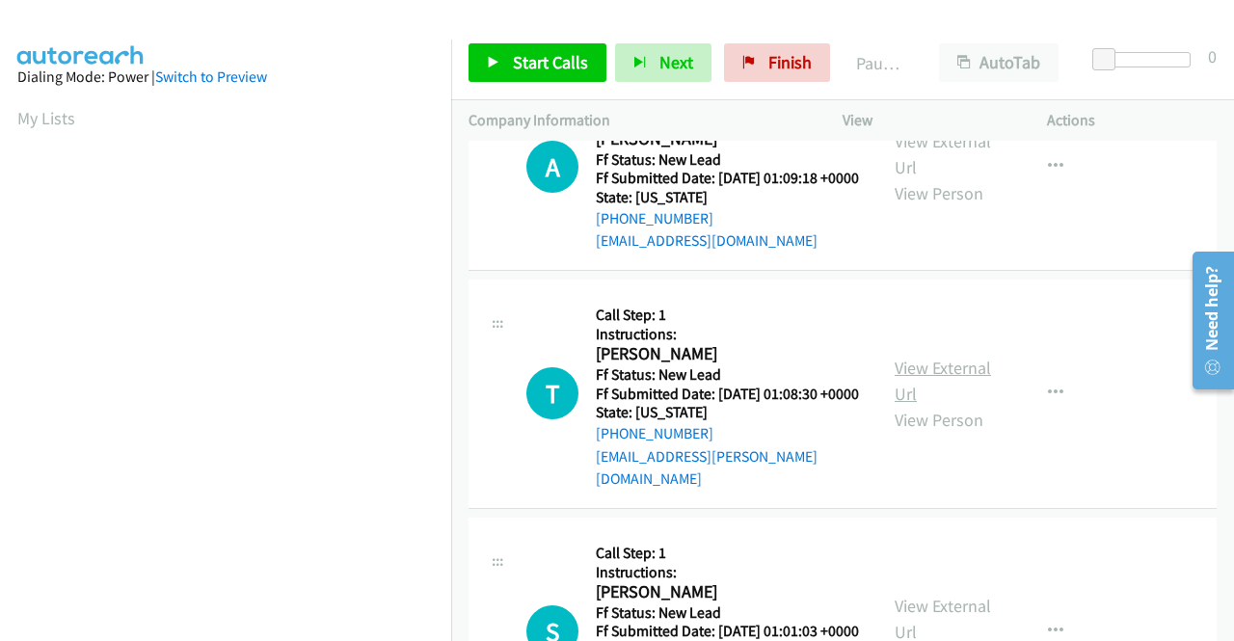
click at [954, 405] on link "View External Url" at bounding box center [943, 381] width 96 height 48
click at [520, 68] on span "Start Calls" at bounding box center [550, 62] width 75 height 22
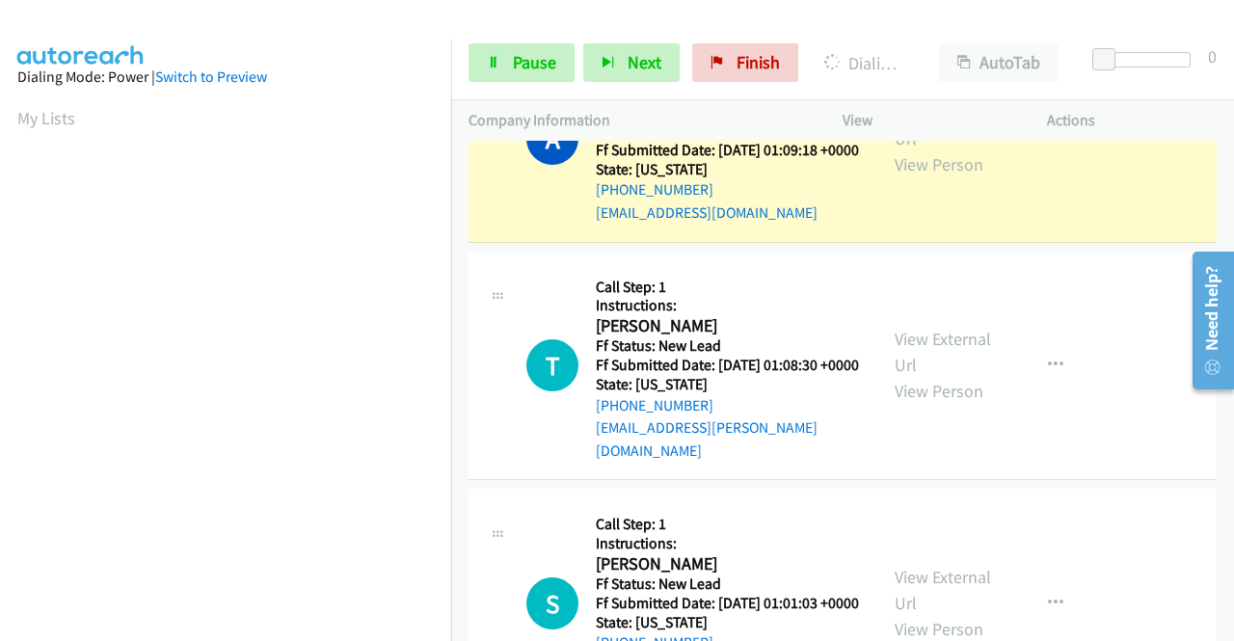
scroll to position [440, 0]
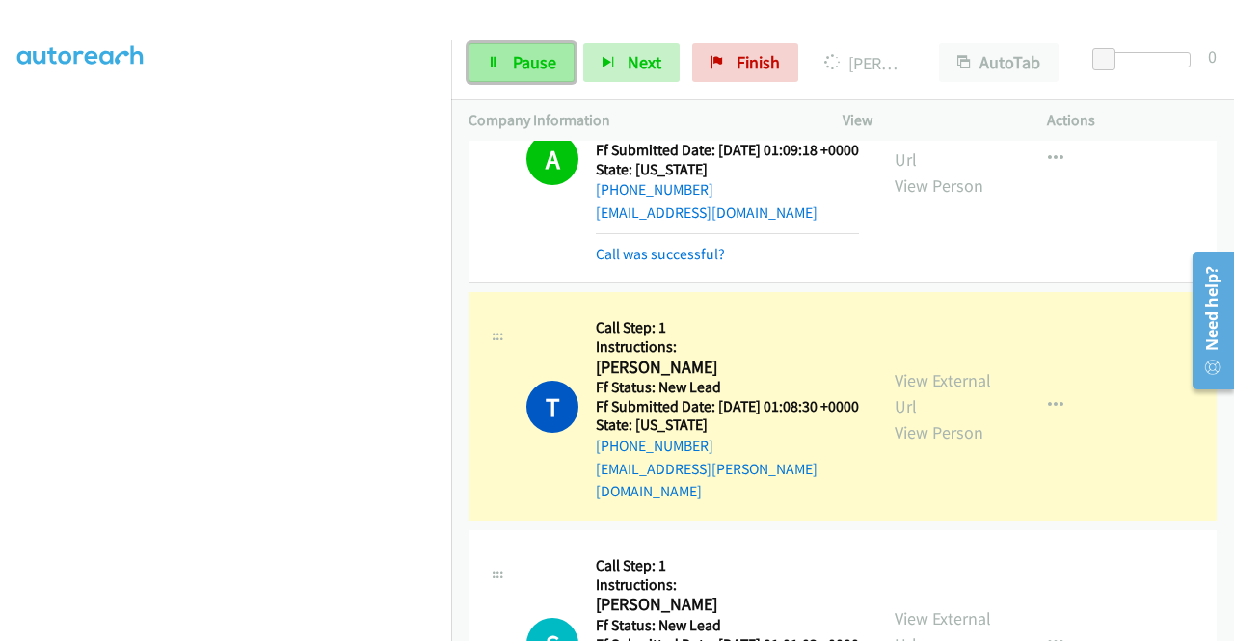
click at [509, 63] on link "Pause" at bounding box center [522, 62] width 106 height 39
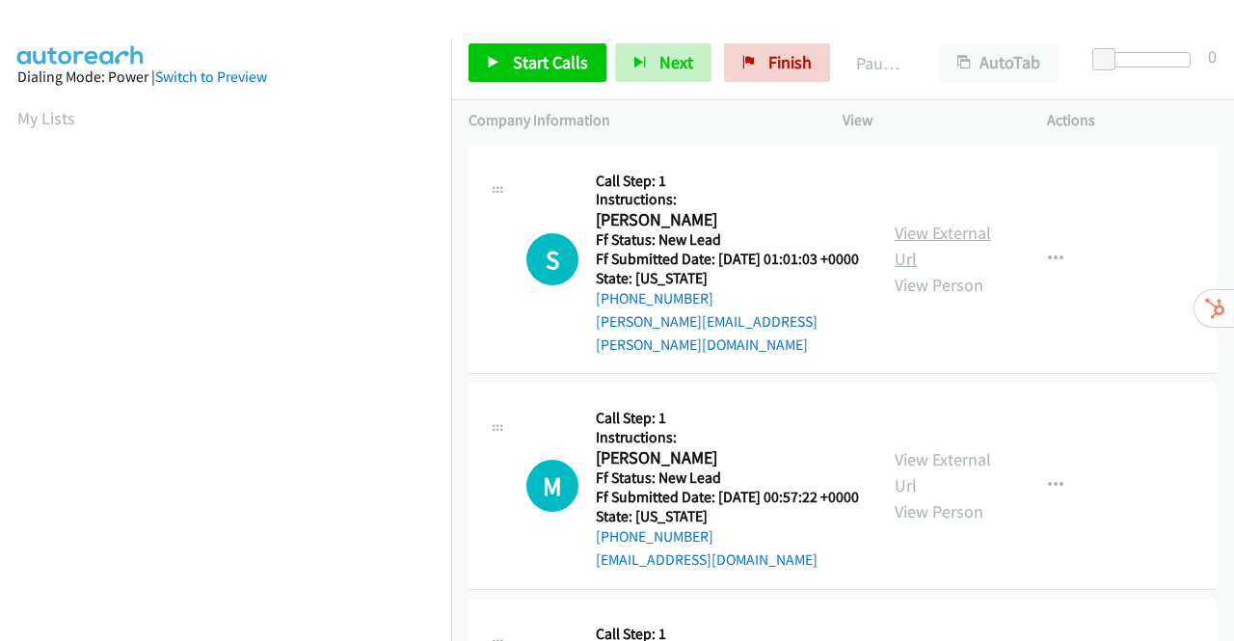
click at [924, 228] on link "View External Url" at bounding box center [943, 246] width 96 height 48
click at [961, 470] on link "View External Url" at bounding box center [943, 472] width 96 height 48
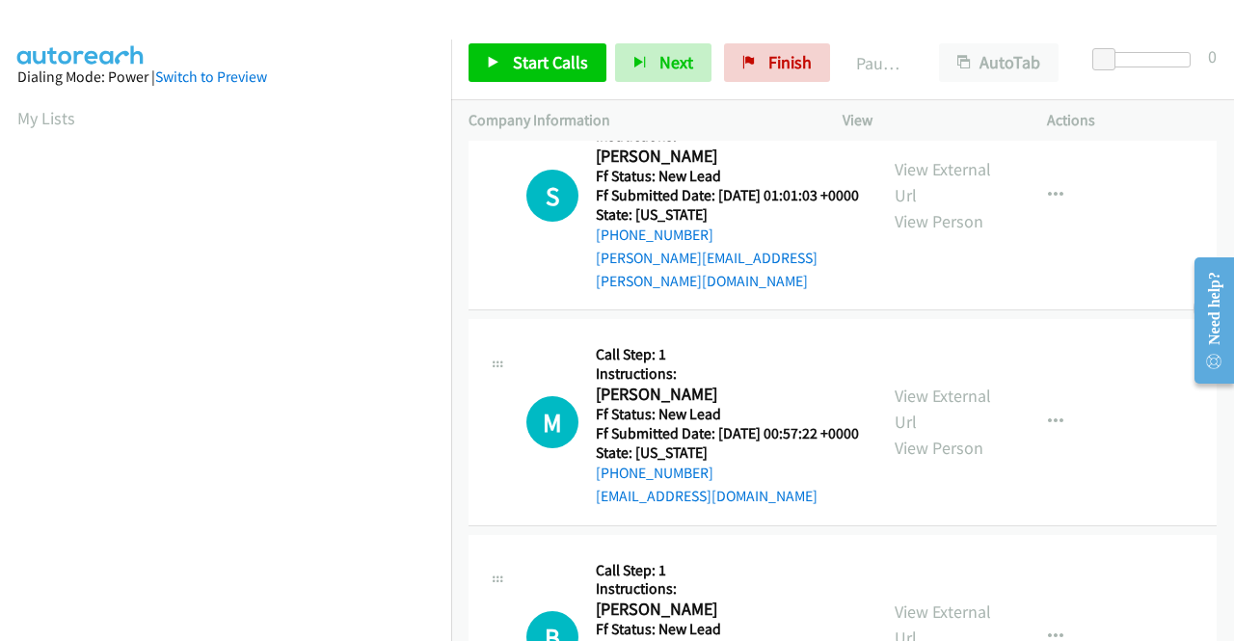
scroll to position [193, 0]
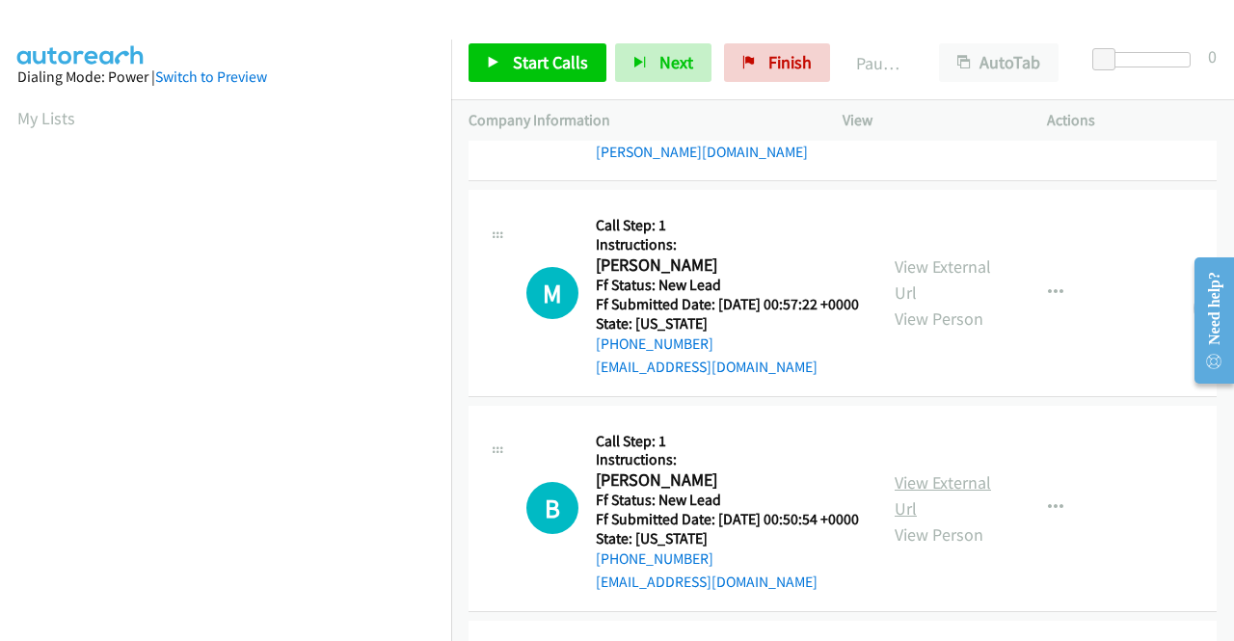
click at [935, 500] on link "View External Url" at bounding box center [943, 495] width 96 height 48
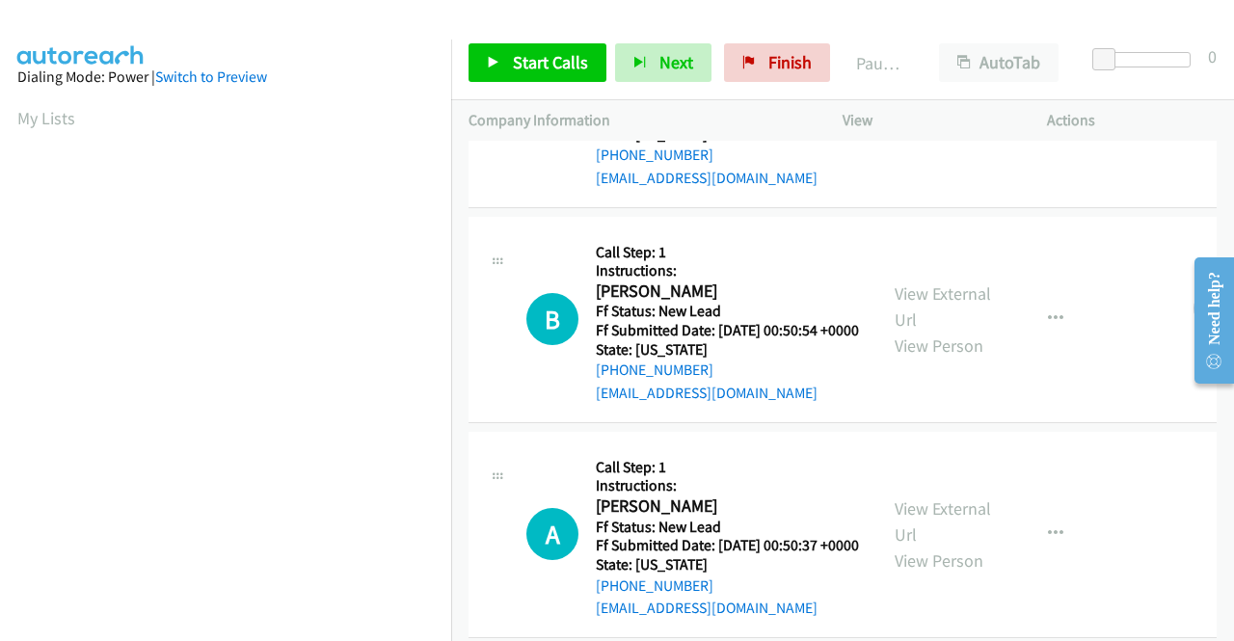
scroll to position [386, 0]
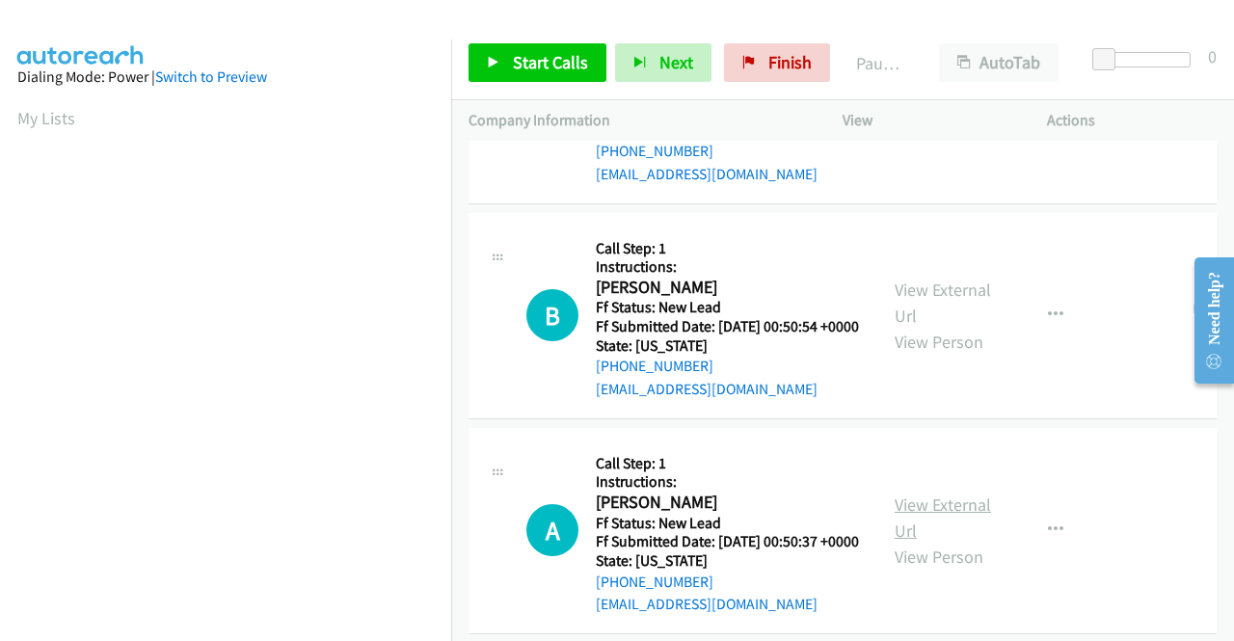
click at [959, 542] on link "View External Url" at bounding box center [943, 518] width 96 height 48
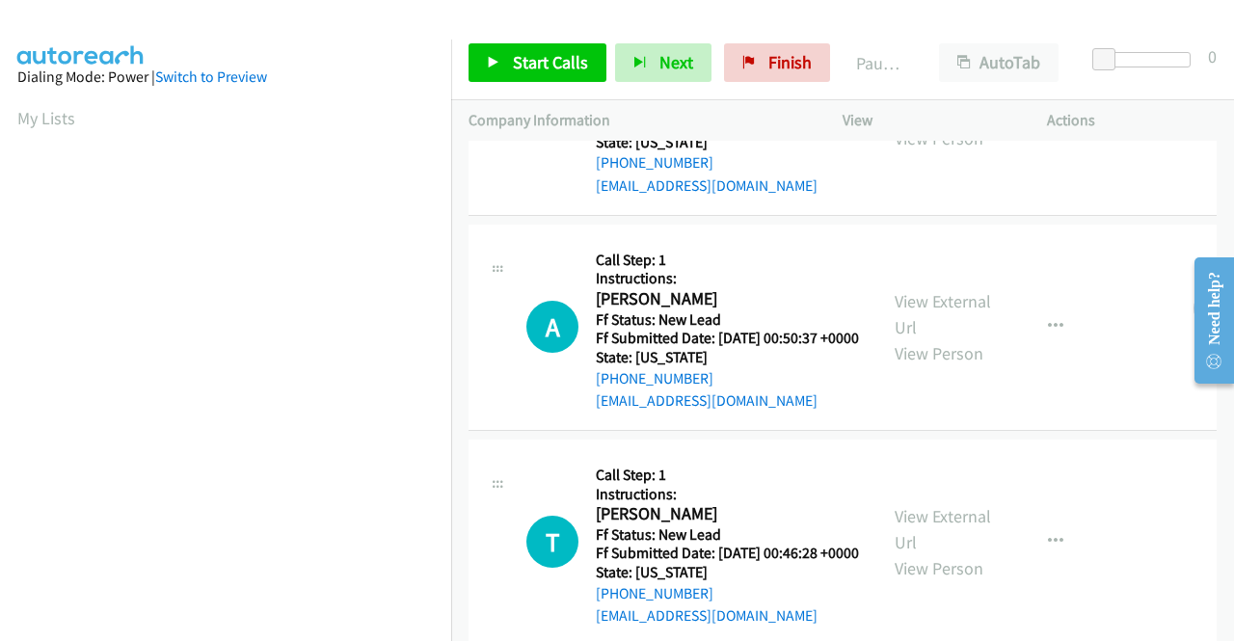
scroll to position [675, 0]
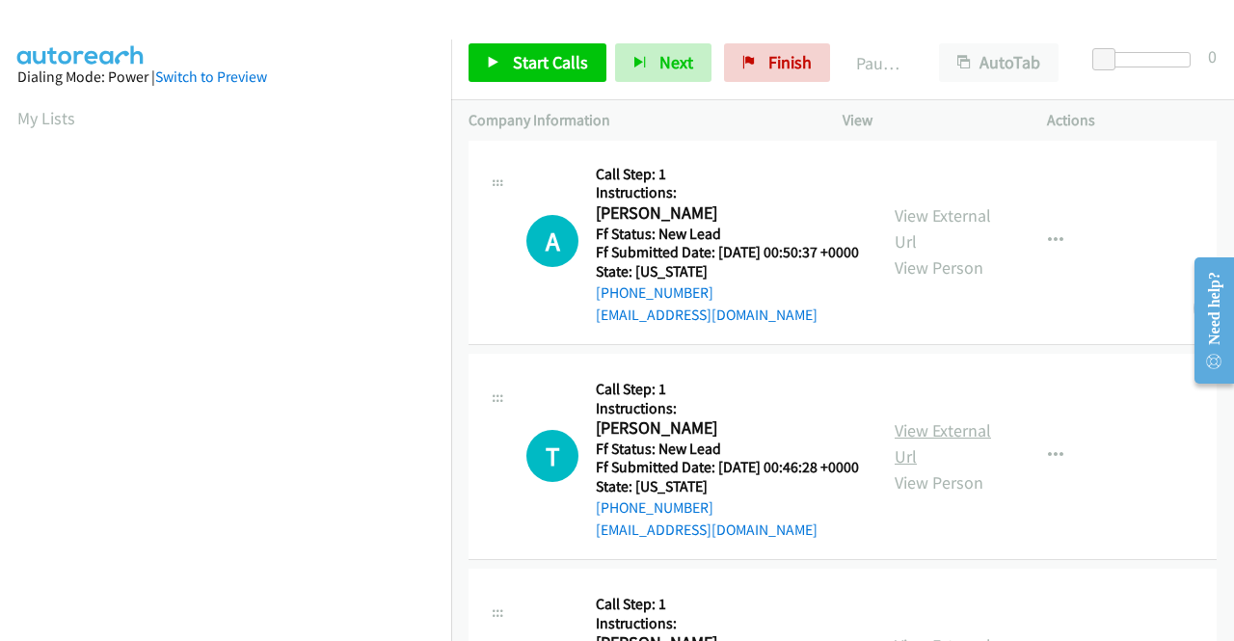
click at [950, 468] on link "View External Url" at bounding box center [943, 443] width 96 height 48
click at [494, 53] on link "Start Calls" at bounding box center [538, 62] width 138 height 39
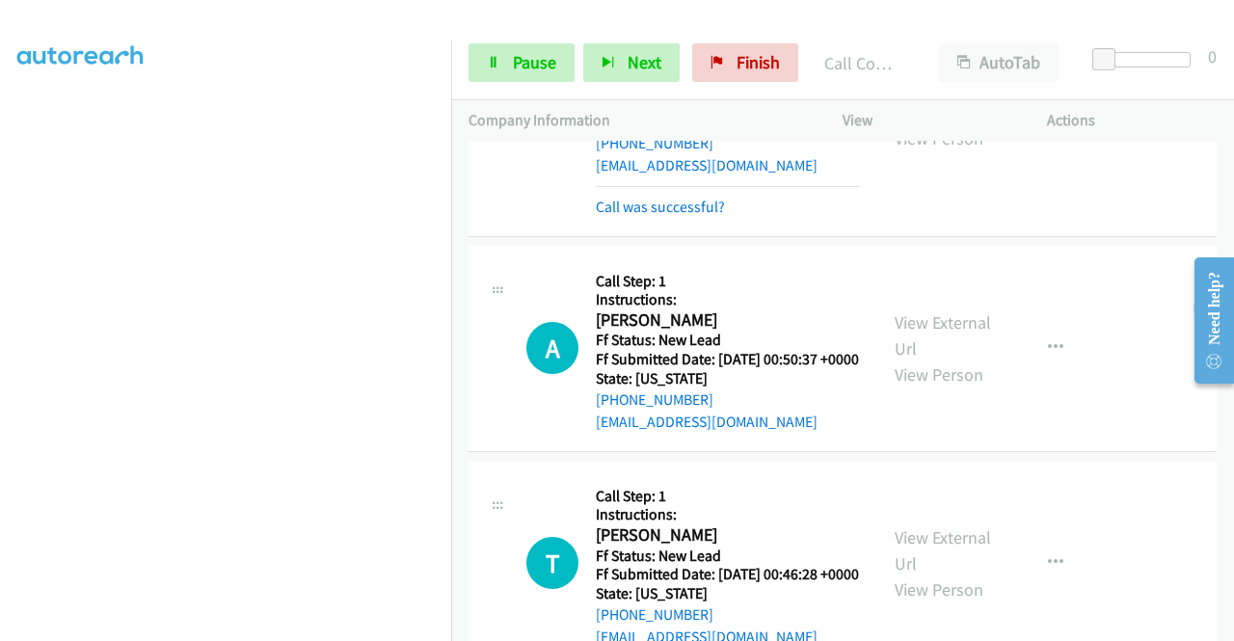
scroll to position [868, 0]
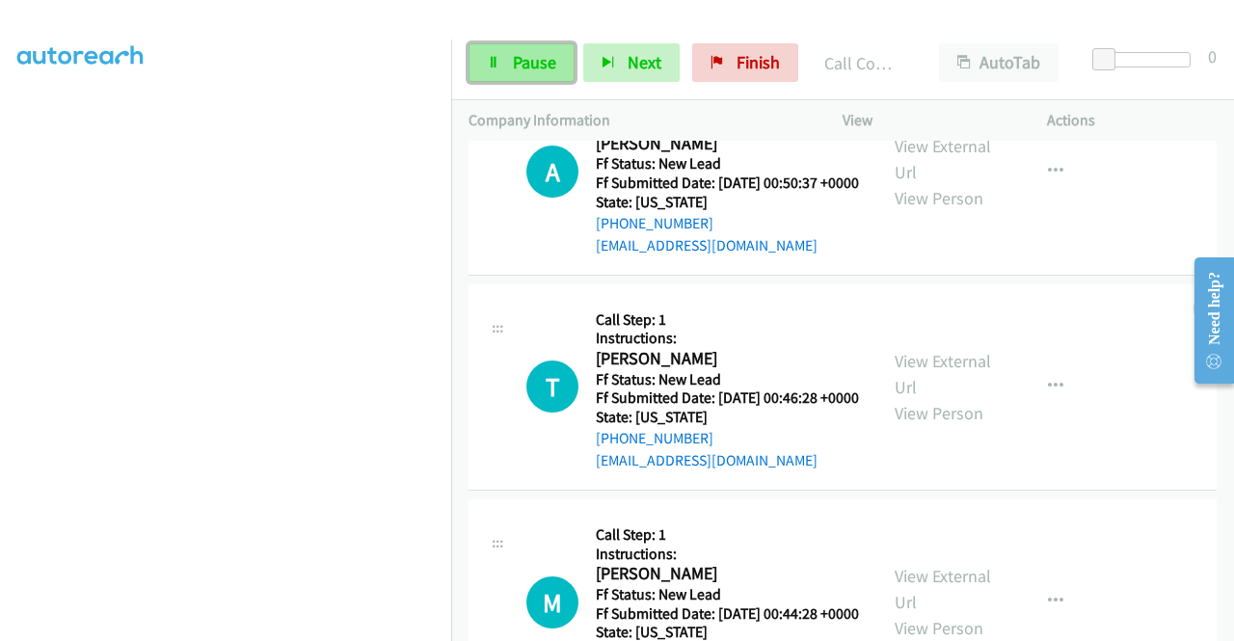
click at [521, 59] on span "Pause" at bounding box center [534, 62] width 43 height 22
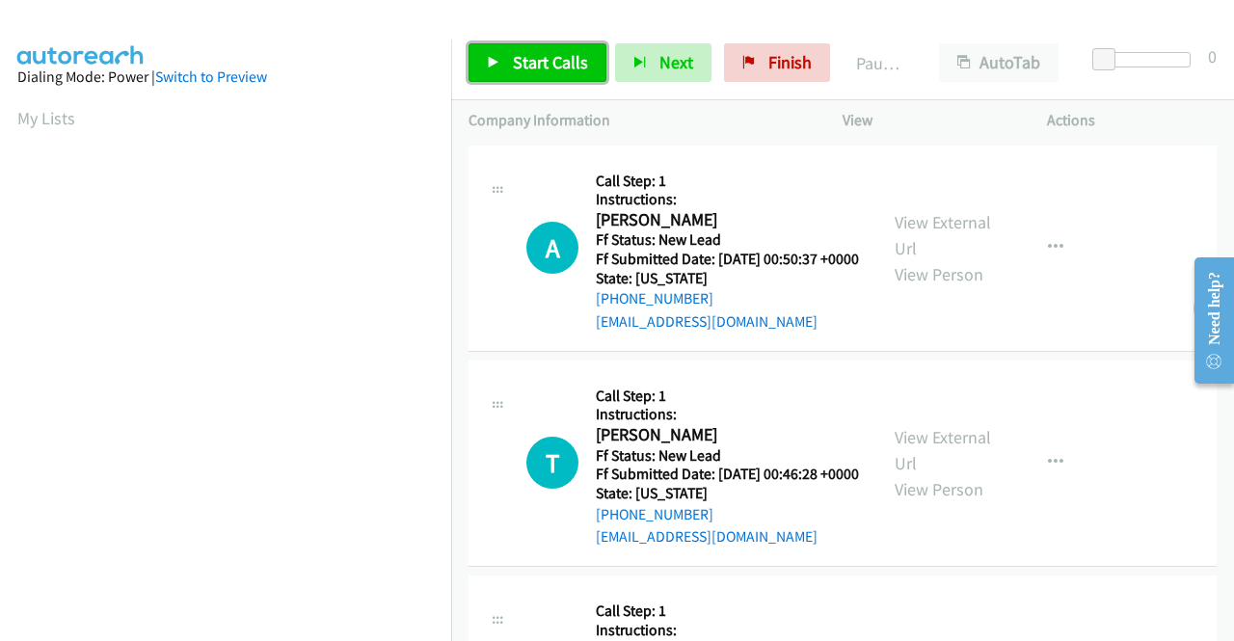
click at [523, 61] on span "Start Calls" at bounding box center [550, 62] width 75 height 22
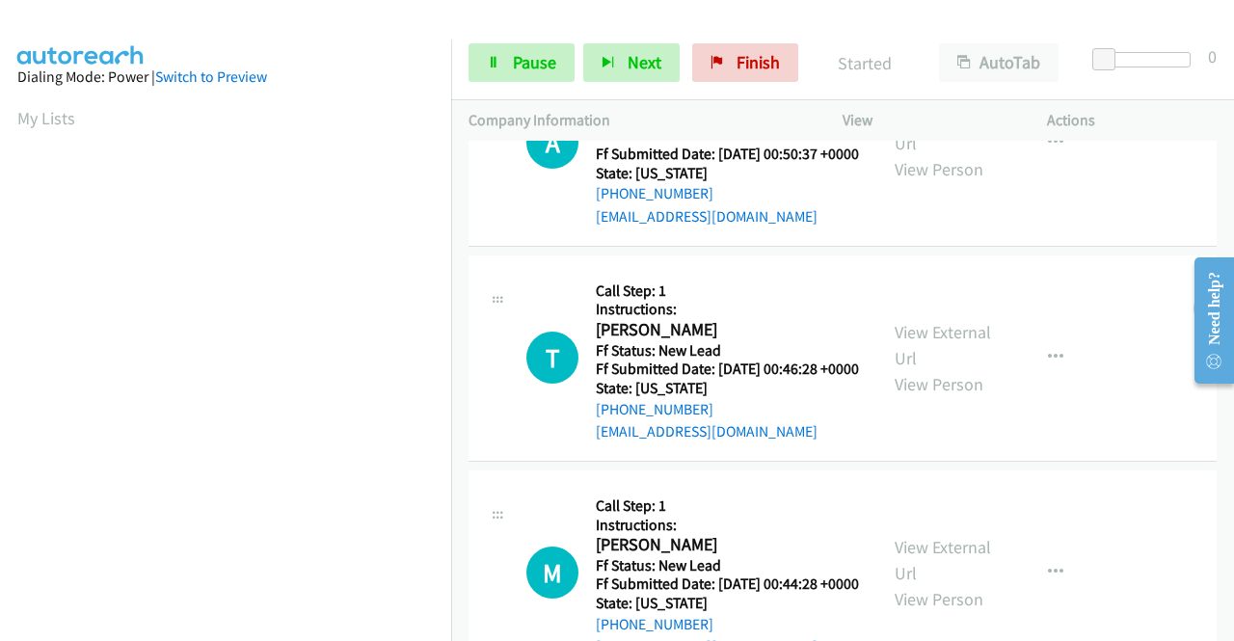
scroll to position [289, 0]
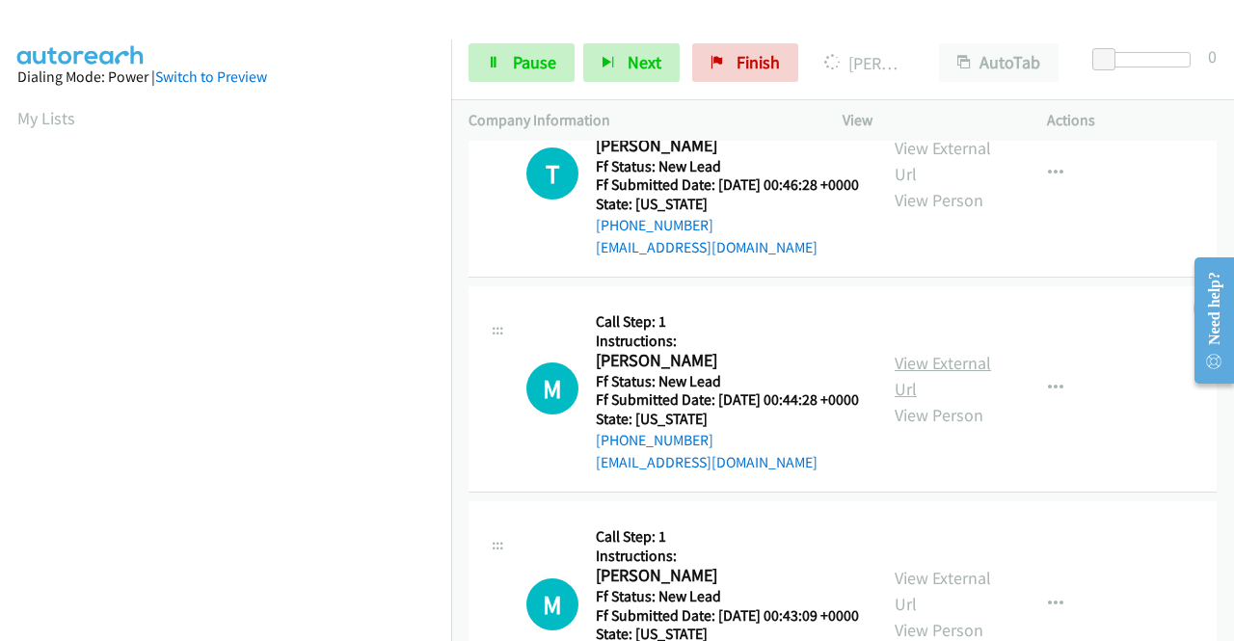
click at [951, 400] on link "View External Url" at bounding box center [943, 376] width 96 height 48
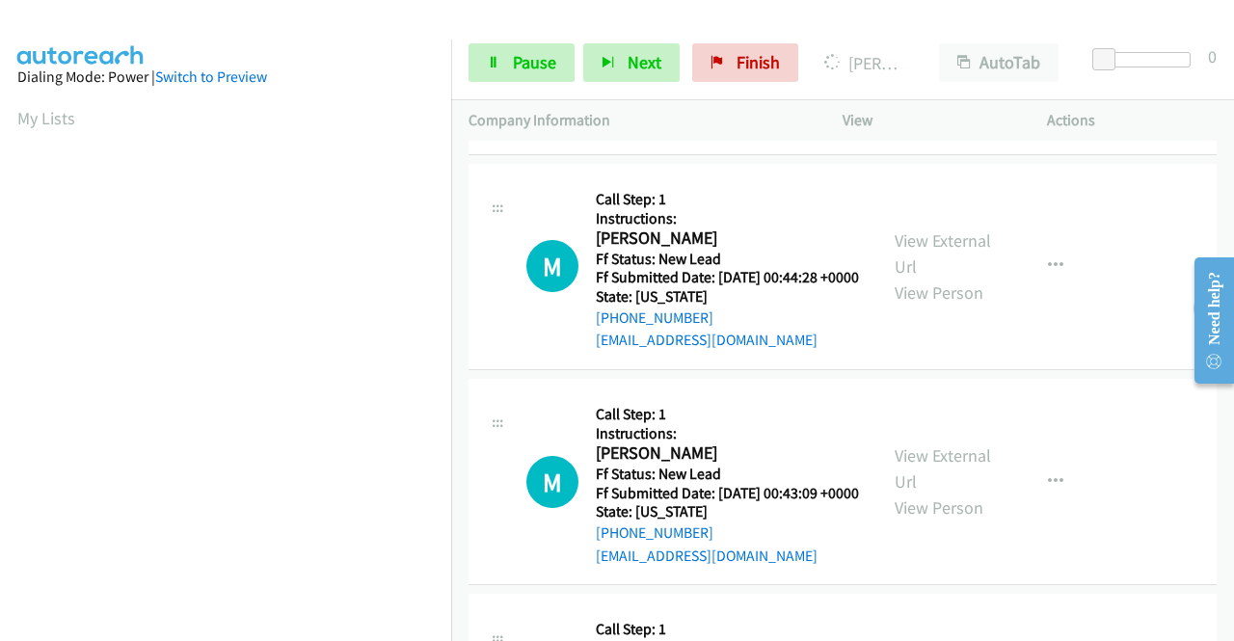
scroll to position [482, 0]
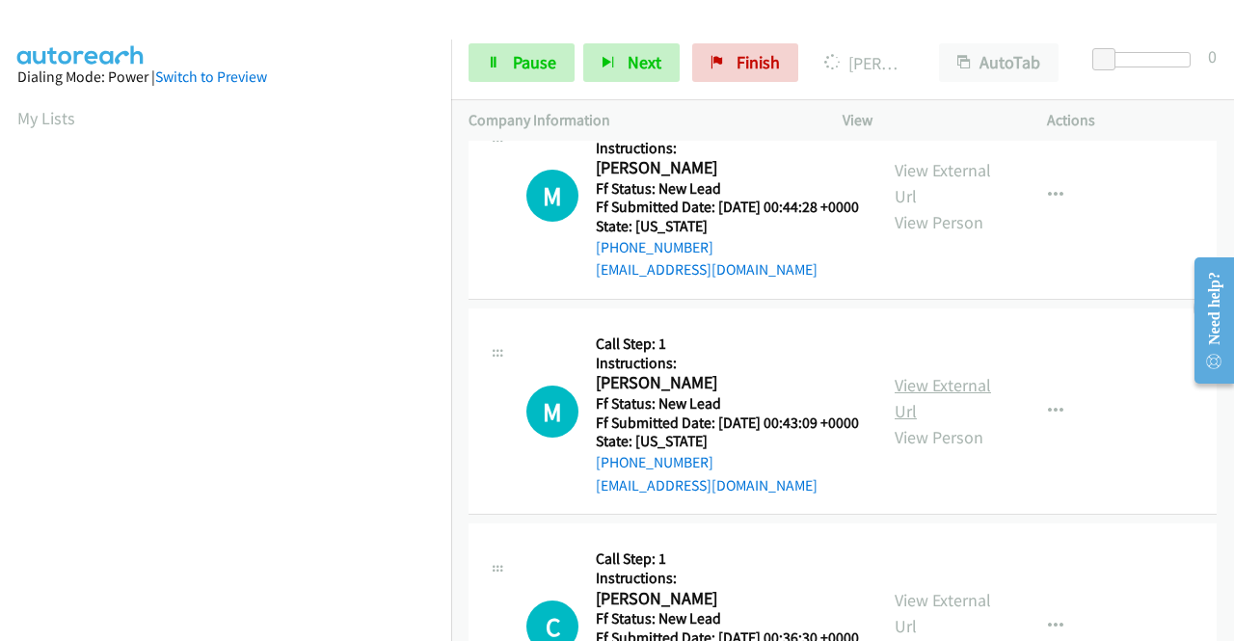
click at [949, 422] on link "View External Url" at bounding box center [943, 398] width 96 height 48
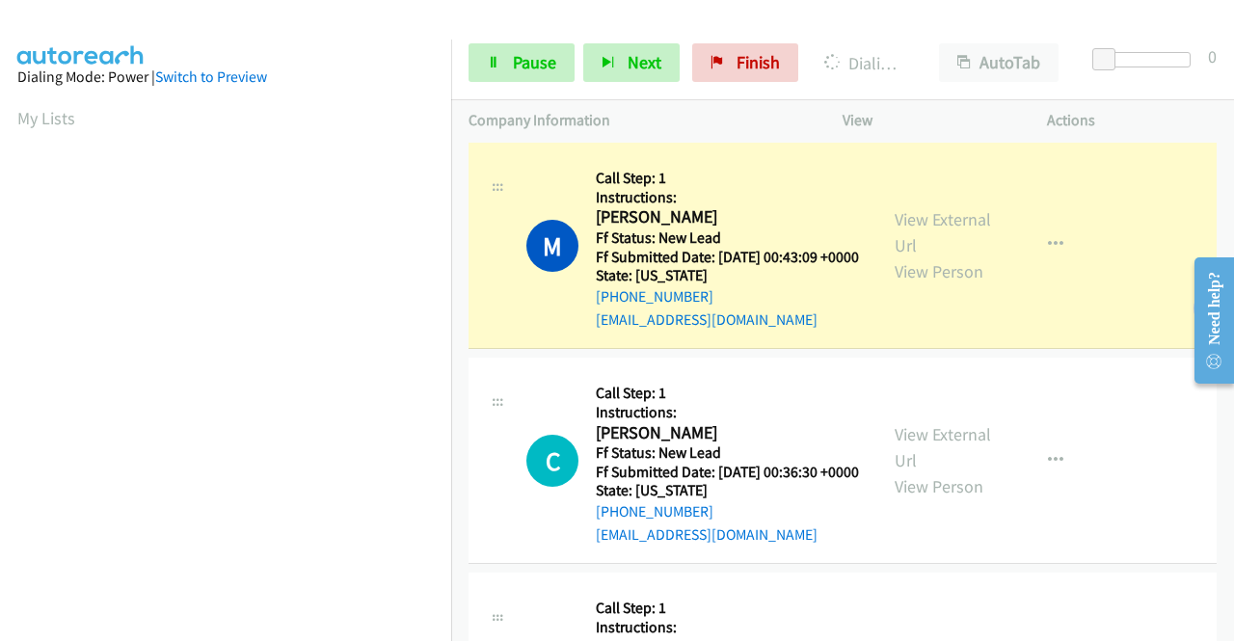
scroll to position [440, 0]
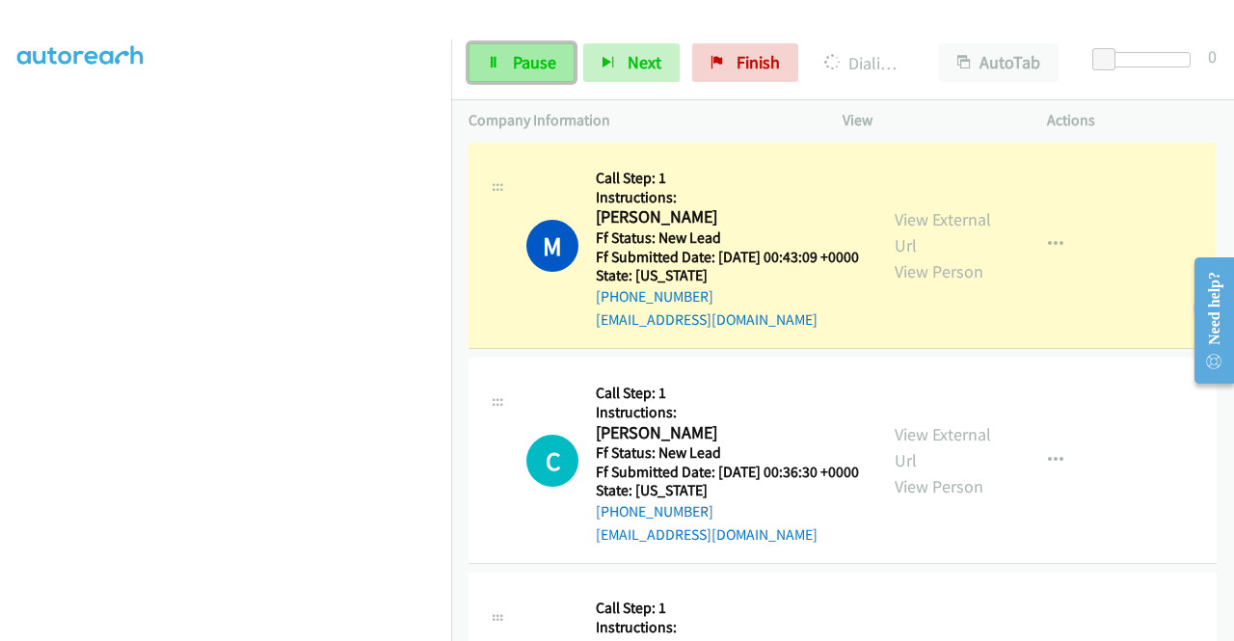
click at [534, 68] on span "Pause" at bounding box center [534, 62] width 43 height 22
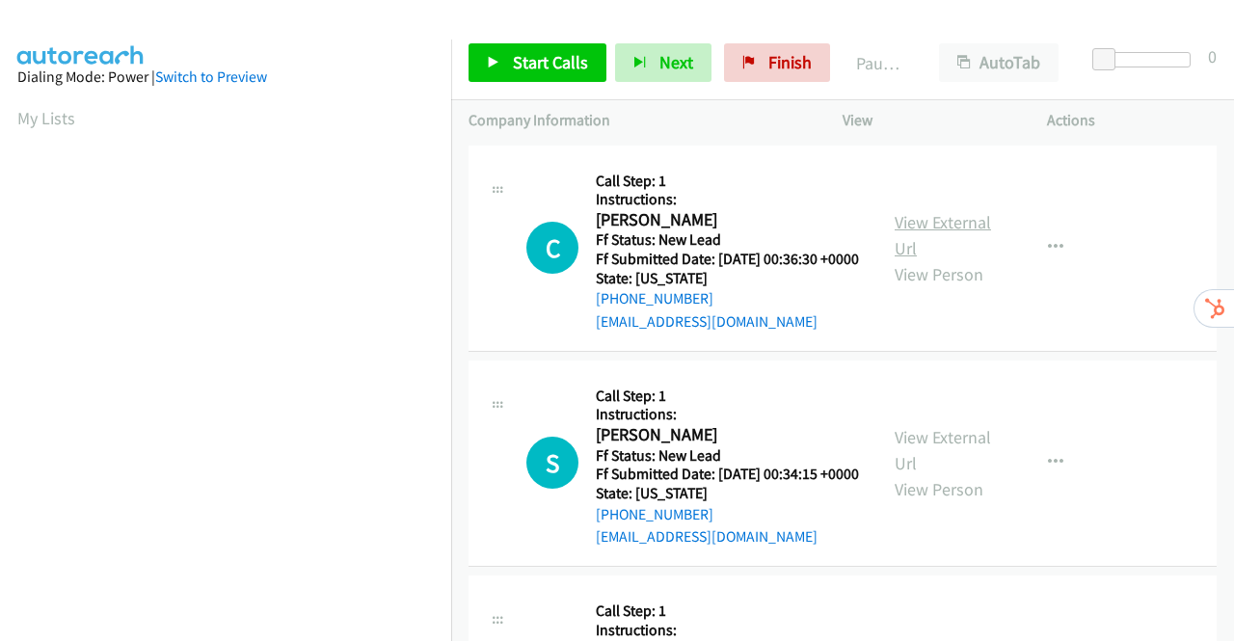
click at [939, 234] on link "View External Url" at bounding box center [943, 235] width 96 height 48
click at [927, 463] on link "View External Url" at bounding box center [943, 450] width 96 height 48
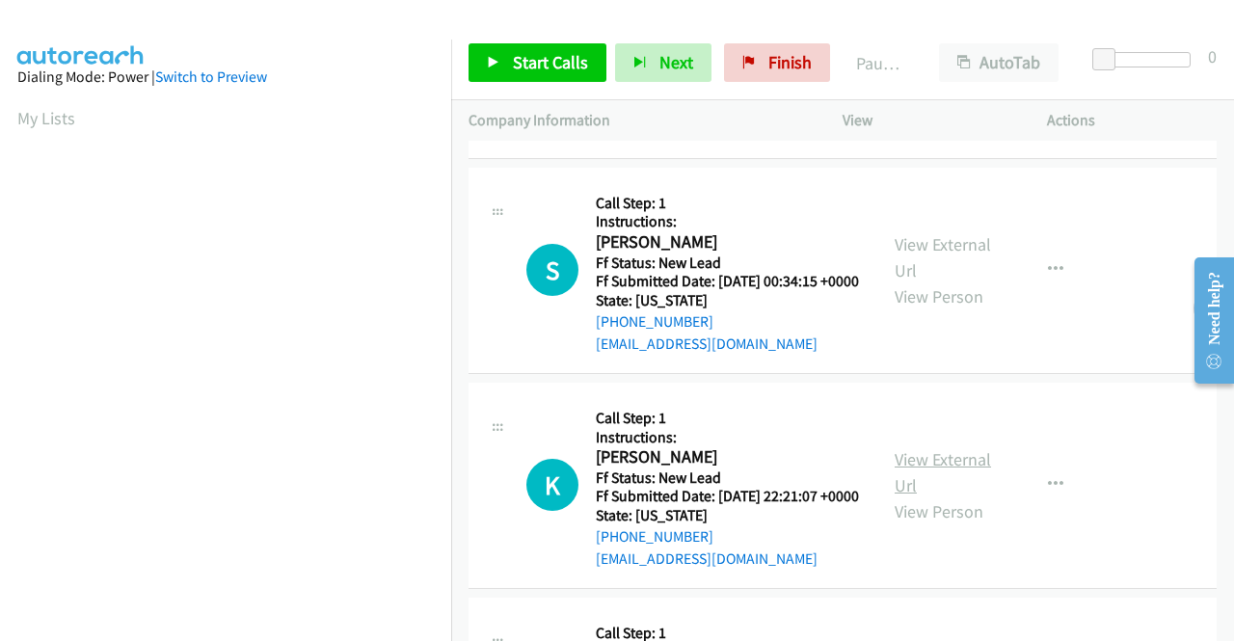
click at [918, 497] on link "View External Url" at bounding box center [943, 472] width 96 height 48
click at [785, 61] on span "Finish" at bounding box center [789, 62] width 43 height 22
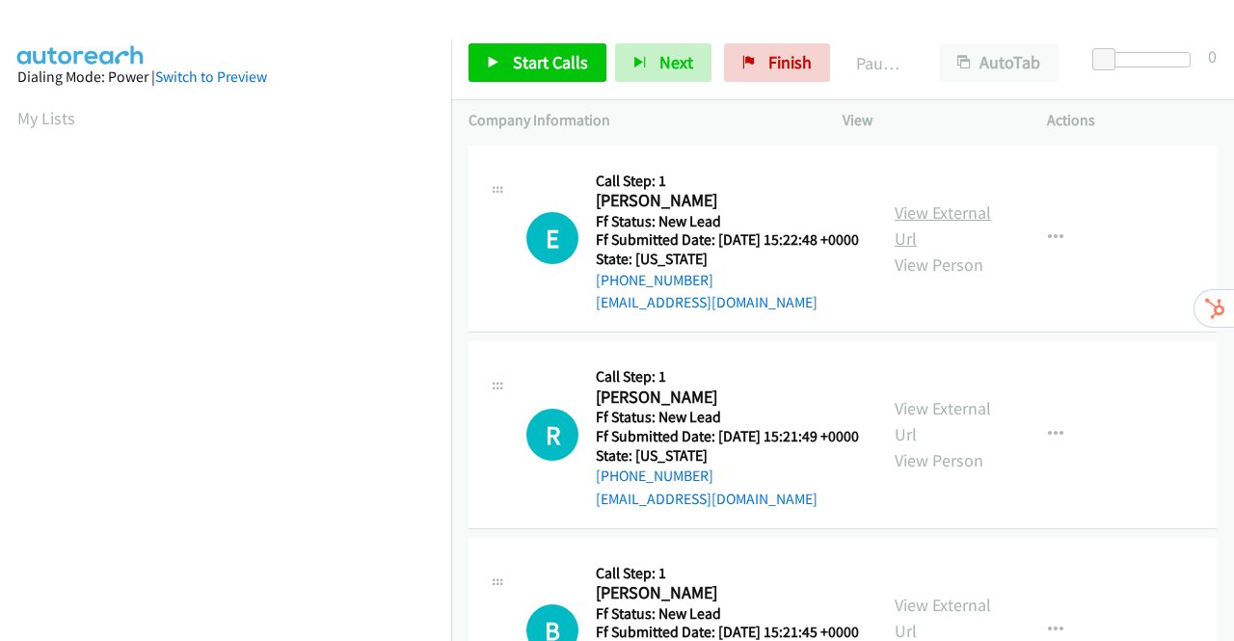
click at [916, 223] on link "View External Url" at bounding box center [943, 225] width 96 height 48
click at [960, 436] on link "View External Url" at bounding box center [943, 421] width 96 height 48
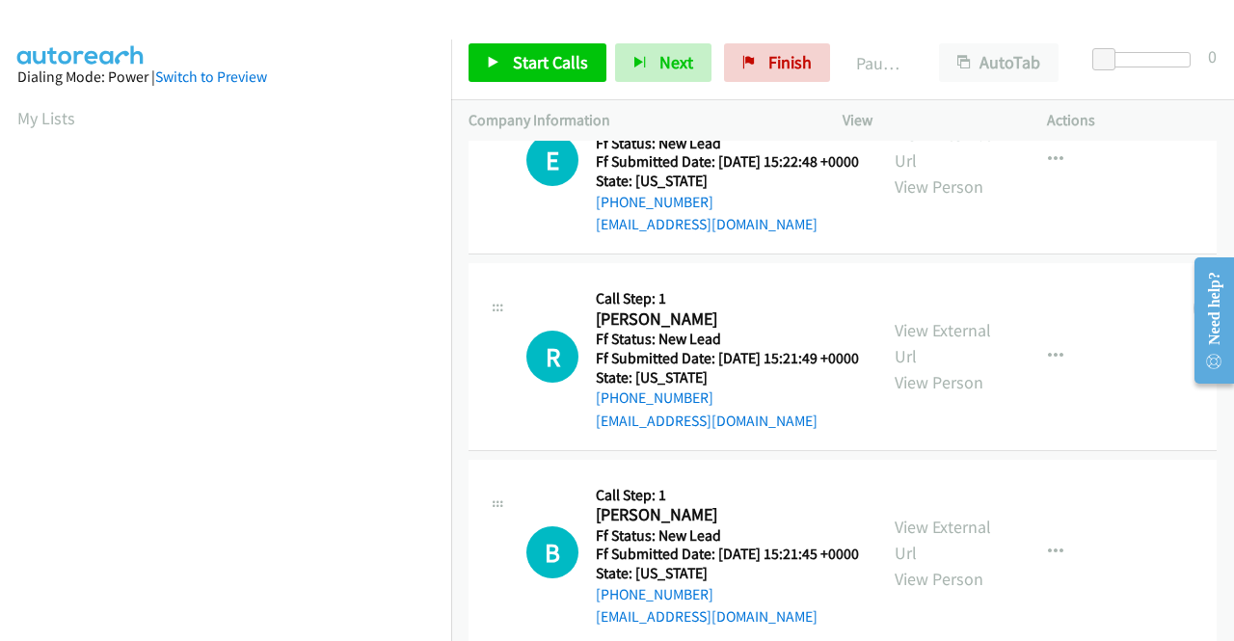
scroll to position [193, 0]
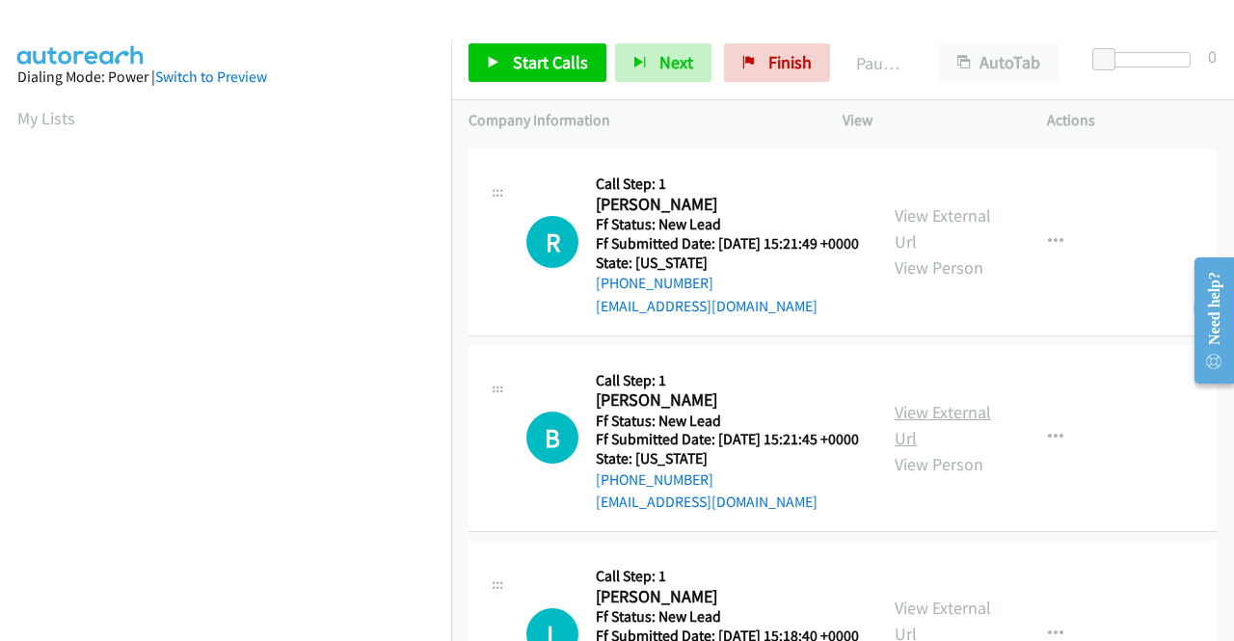
click at [953, 449] on link "View External Url" at bounding box center [943, 425] width 96 height 48
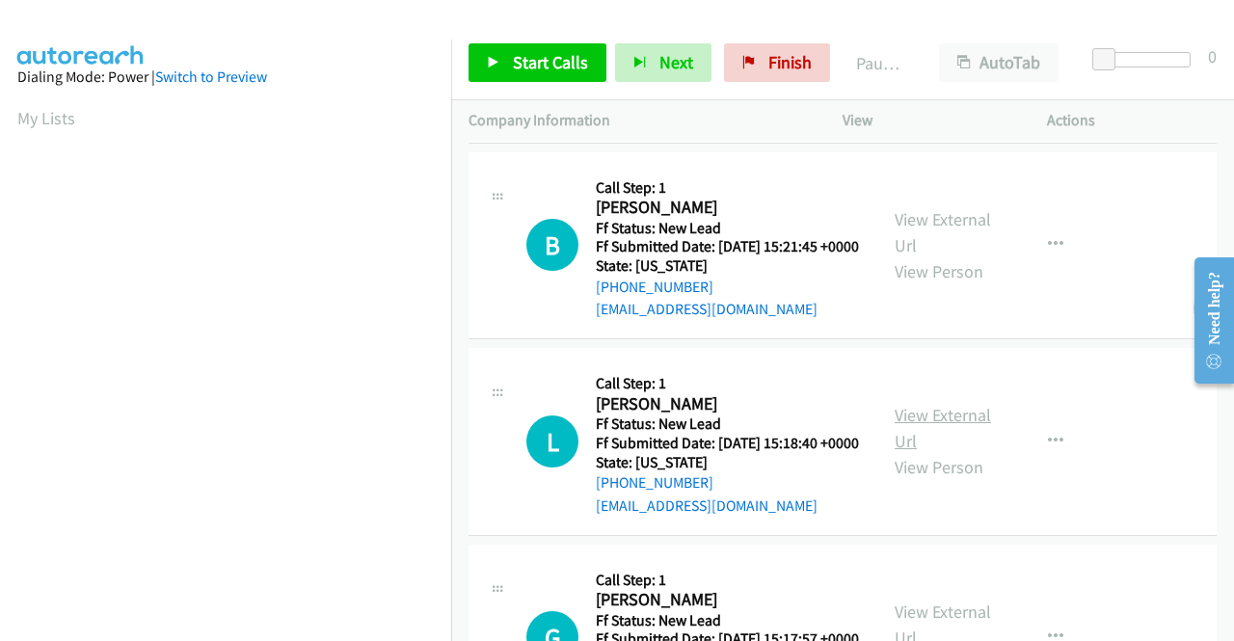
click at [960, 452] on link "View External Url" at bounding box center [943, 428] width 96 height 48
click at [509, 67] on link "Start Calls" at bounding box center [538, 62] width 138 height 39
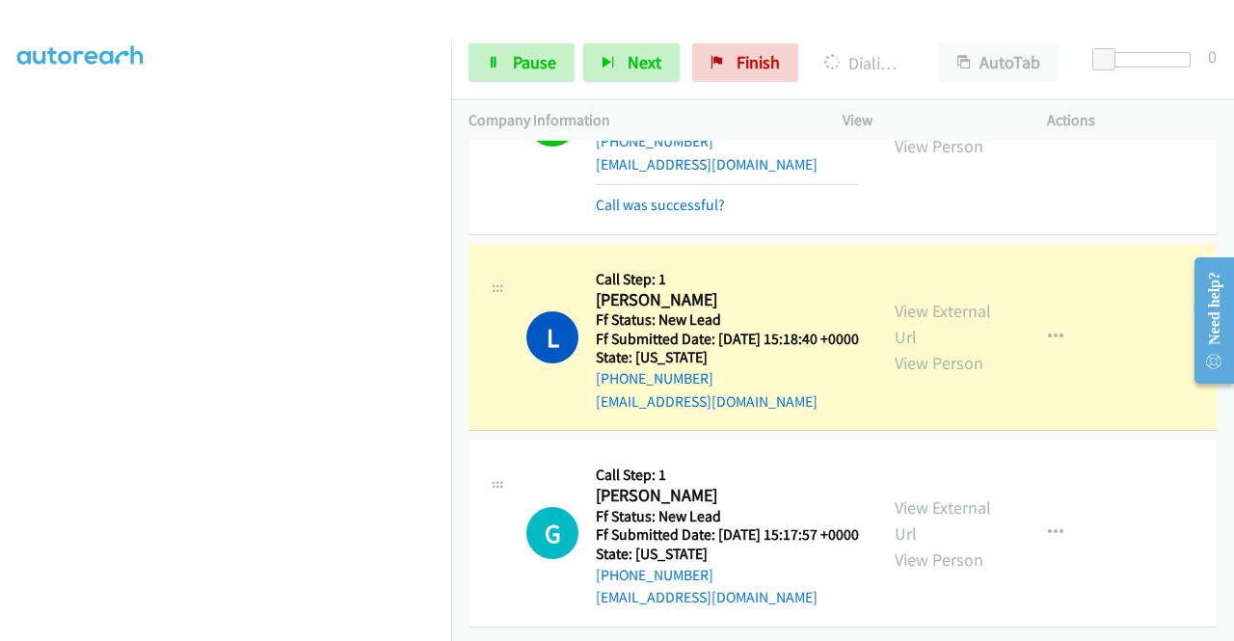
scroll to position [720, 0]
click at [940, 497] on link "View External Url" at bounding box center [943, 521] width 96 height 48
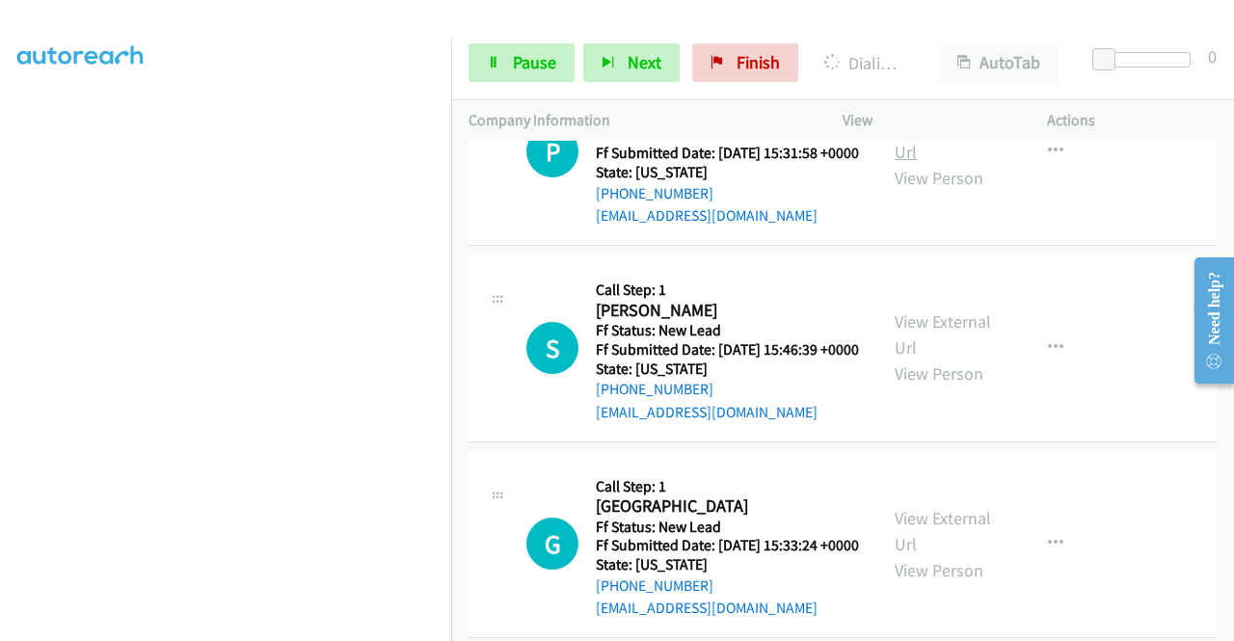
scroll to position [1202, 0]
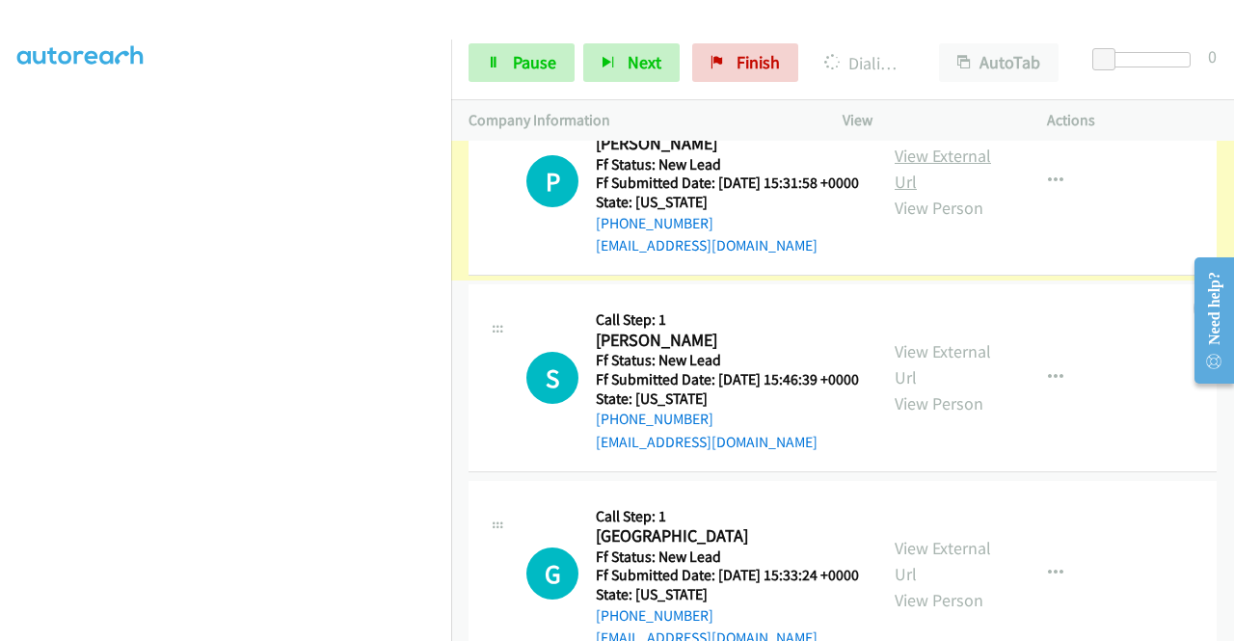
click at [953, 193] on link "View External Url" at bounding box center [943, 169] width 96 height 48
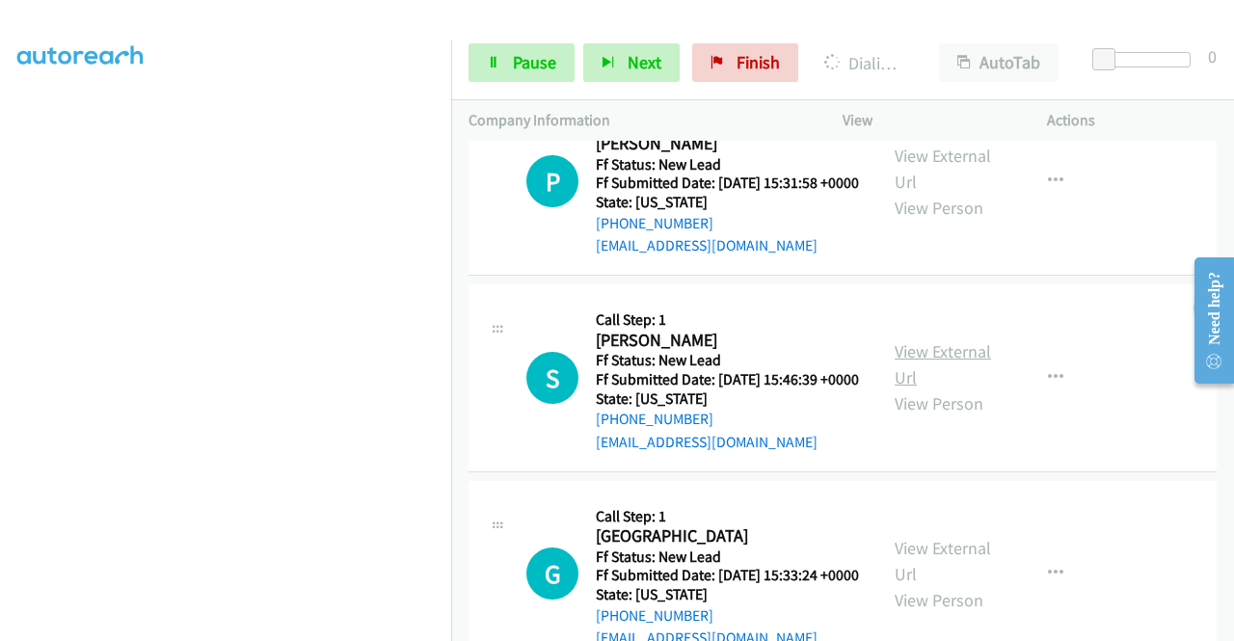
click at [914, 389] on link "View External Url" at bounding box center [943, 364] width 96 height 48
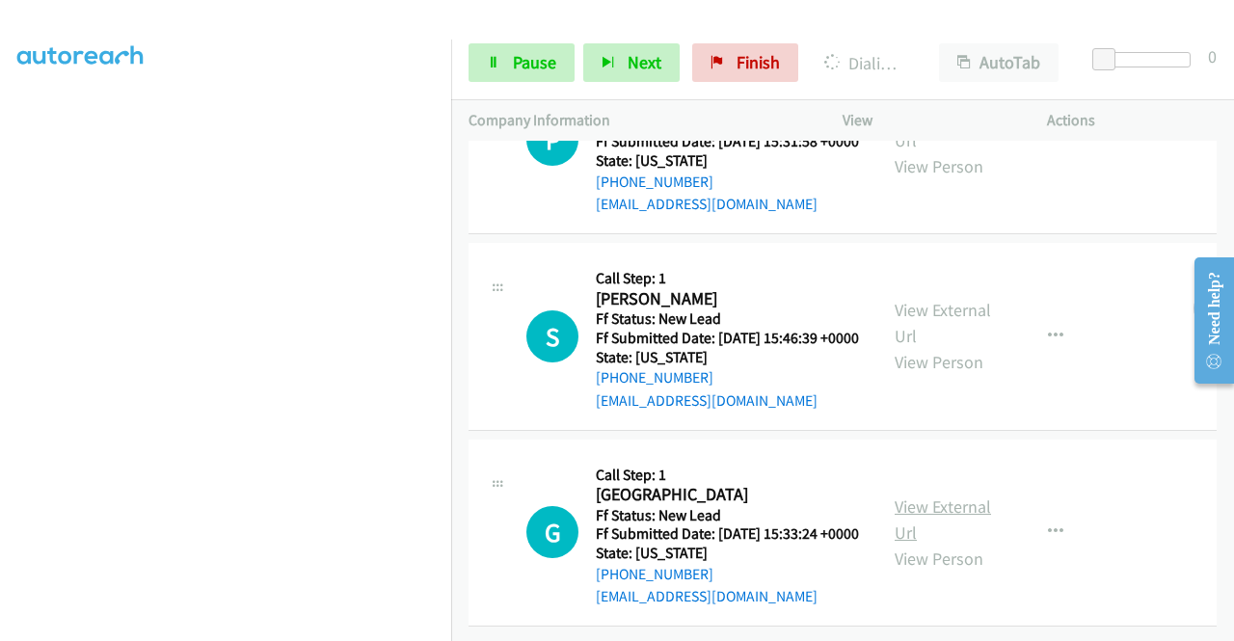
click at [943, 496] on link "View External Url" at bounding box center [943, 520] width 96 height 48
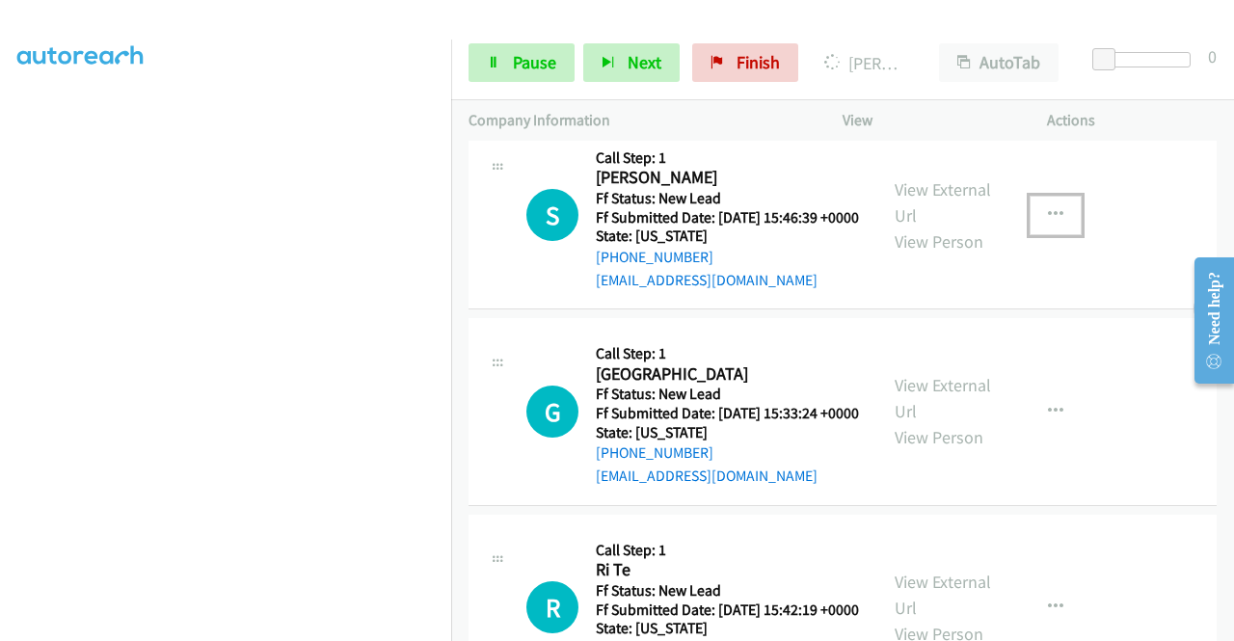
click at [1056, 234] on button "button" at bounding box center [1056, 215] width 52 height 39
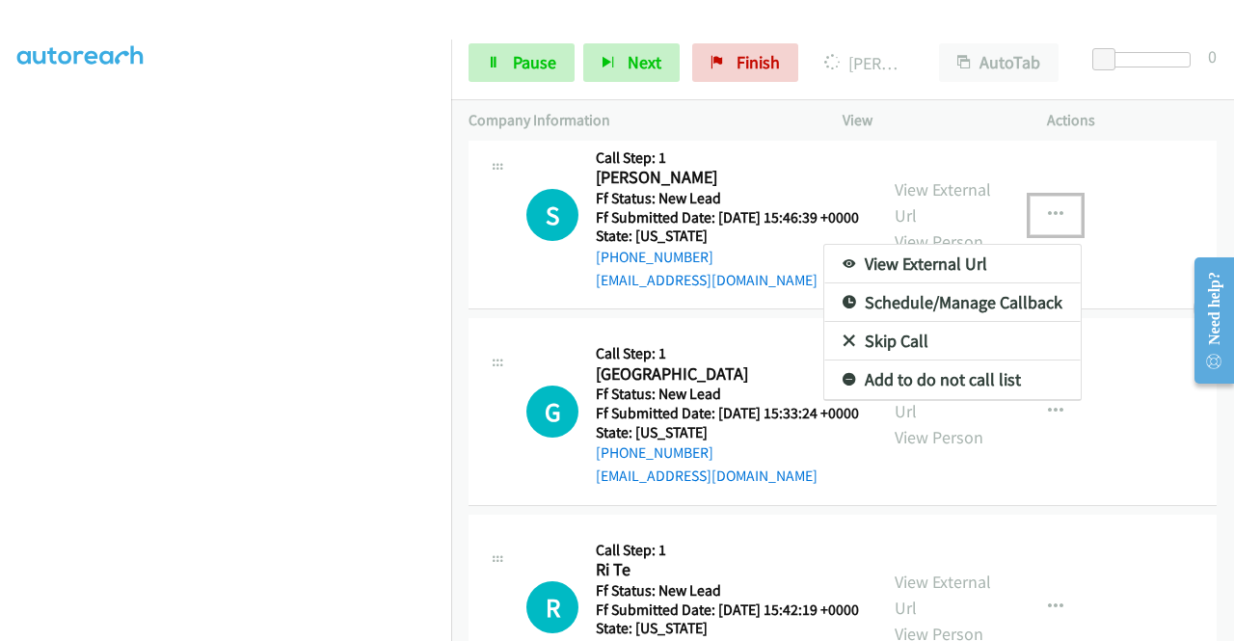
click at [901, 361] on link "Skip Call" at bounding box center [952, 341] width 256 height 39
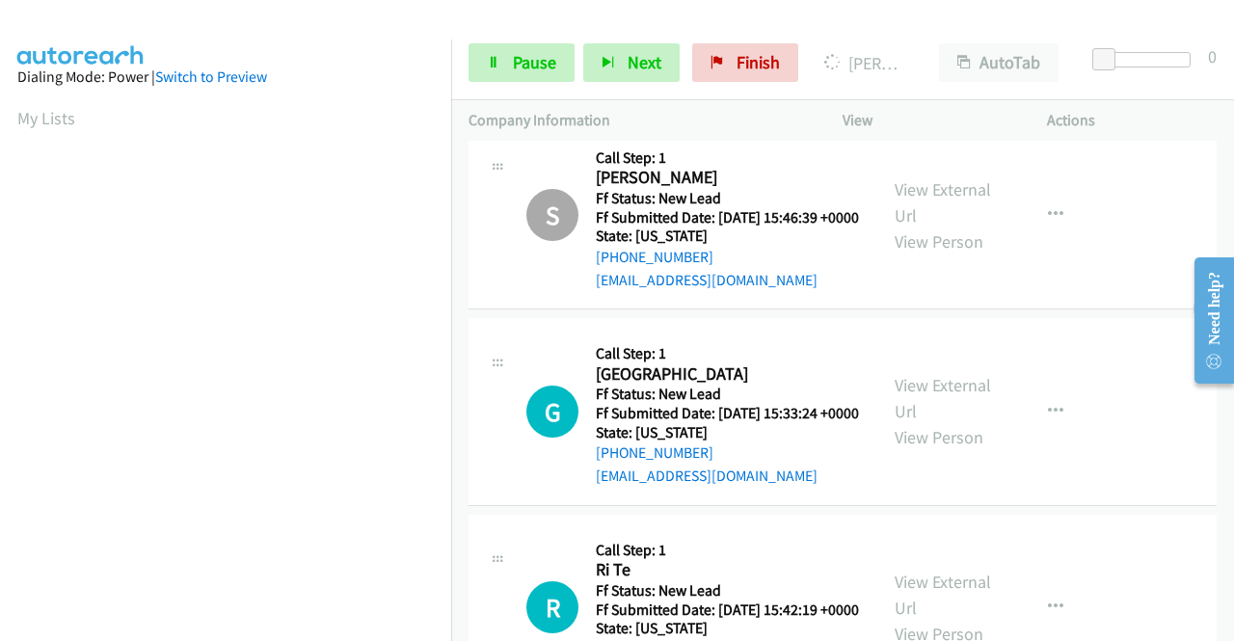
scroll to position [440, 0]
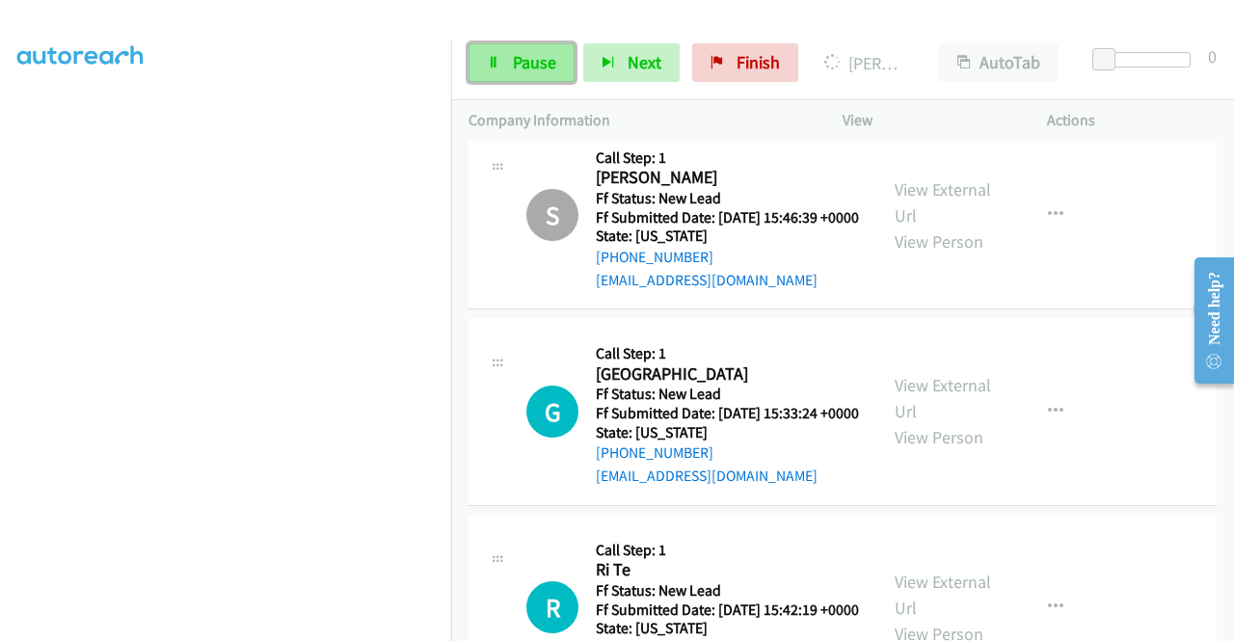
drag, startPoint x: 513, startPoint y: 51, endPoint x: 507, endPoint y: 70, distance: 20.1
click at [513, 51] on span "Pause" at bounding box center [534, 62] width 43 height 22
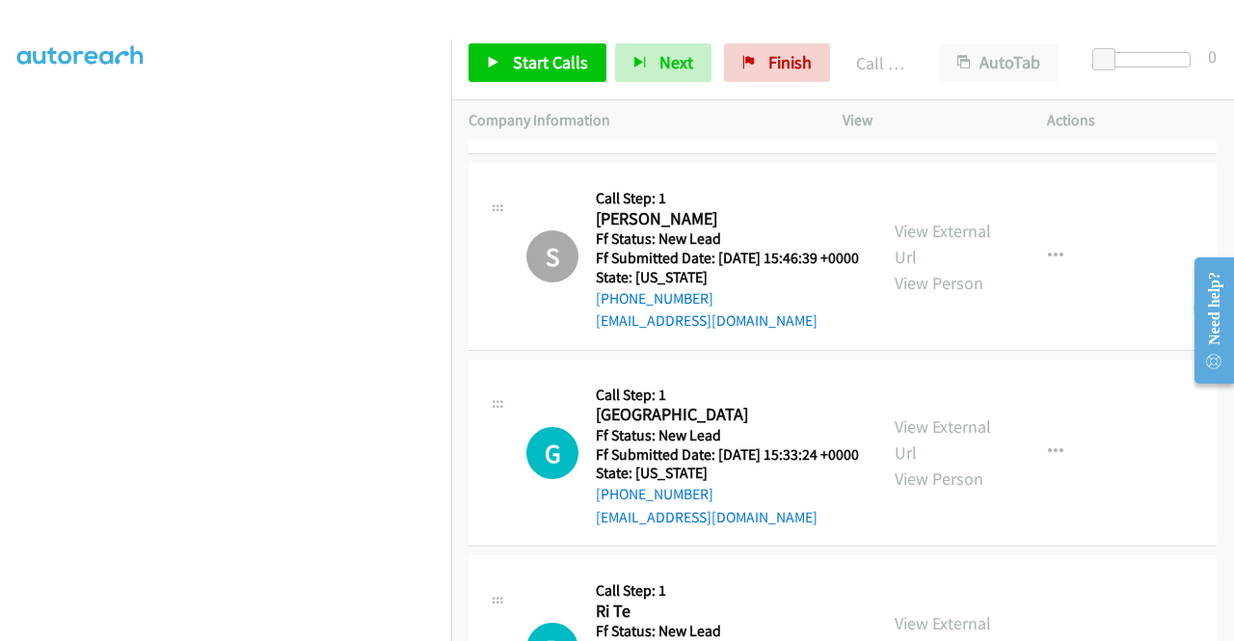
scroll to position [1425, 0]
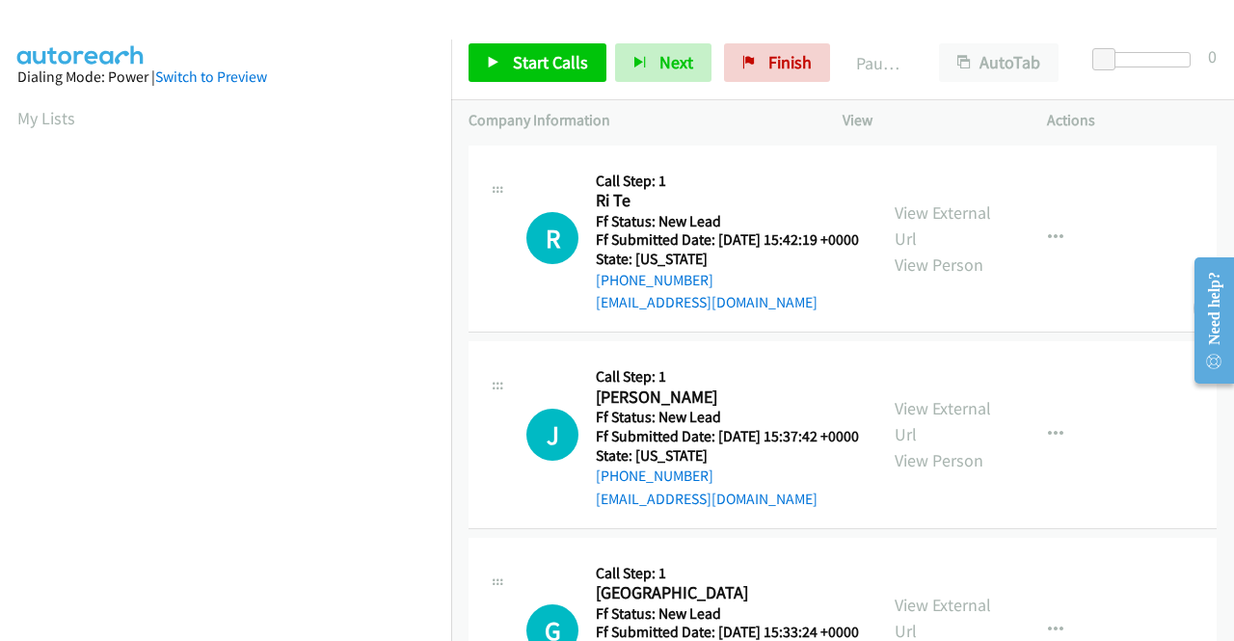
scroll to position [440, 0]
click at [943, 222] on link "View External Url" at bounding box center [943, 225] width 96 height 48
click at [920, 435] on link "View External Url" at bounding box center [943, 421] width 96 height 48
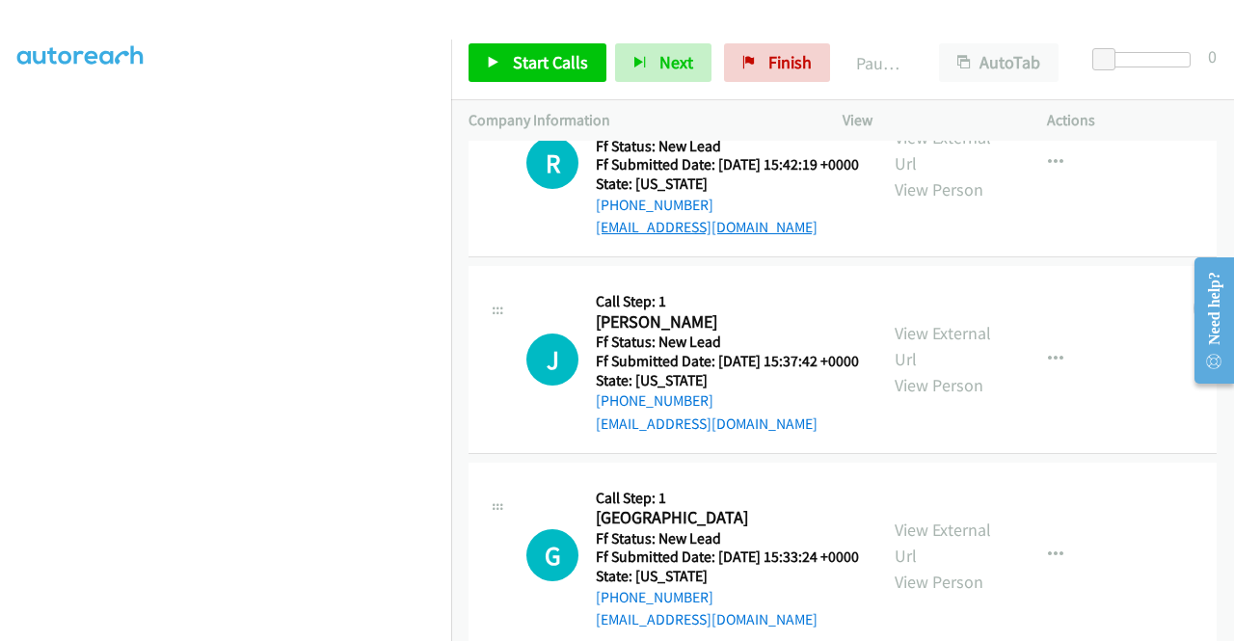
scroll to position [0, 0]
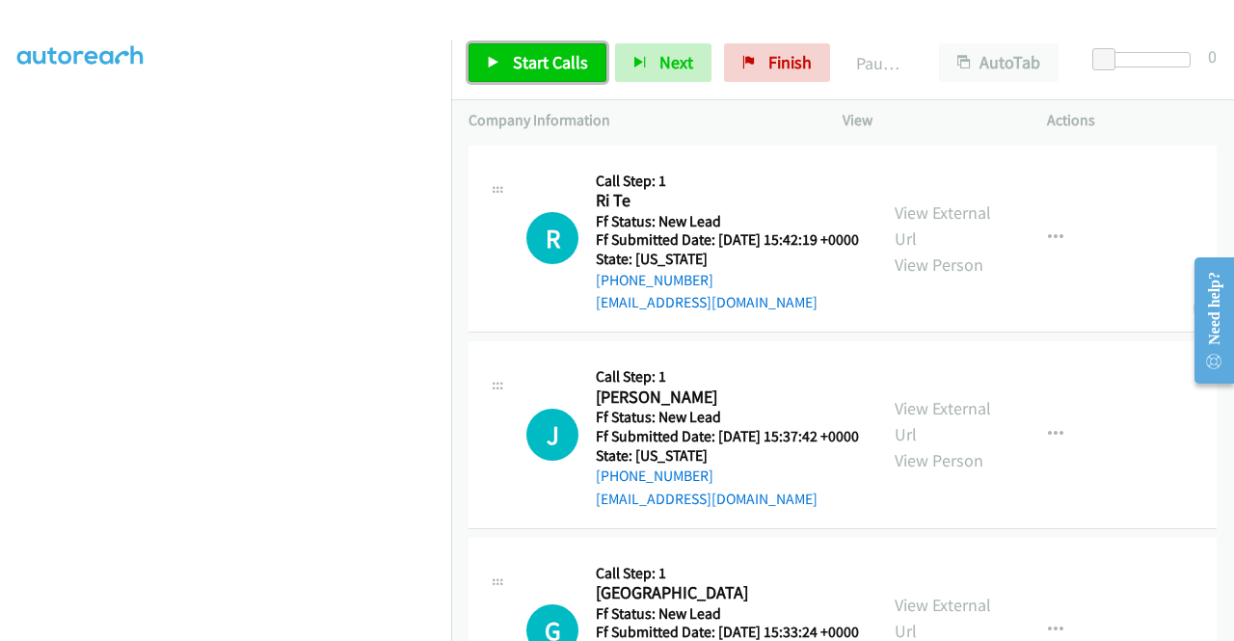
click at [528, 63] on span "Start Calls" at bounding box center [550, 62] width 75 height 22
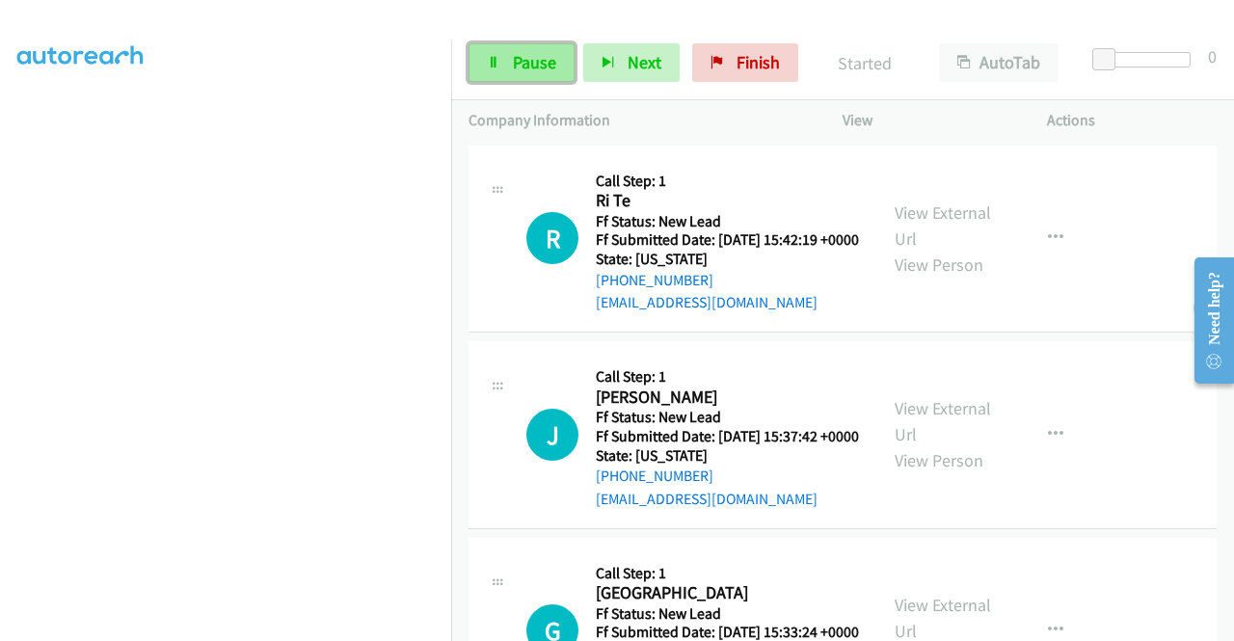
click at [528, 57] on span "Pause" at bounding box center [534, 62] width 43 height 22
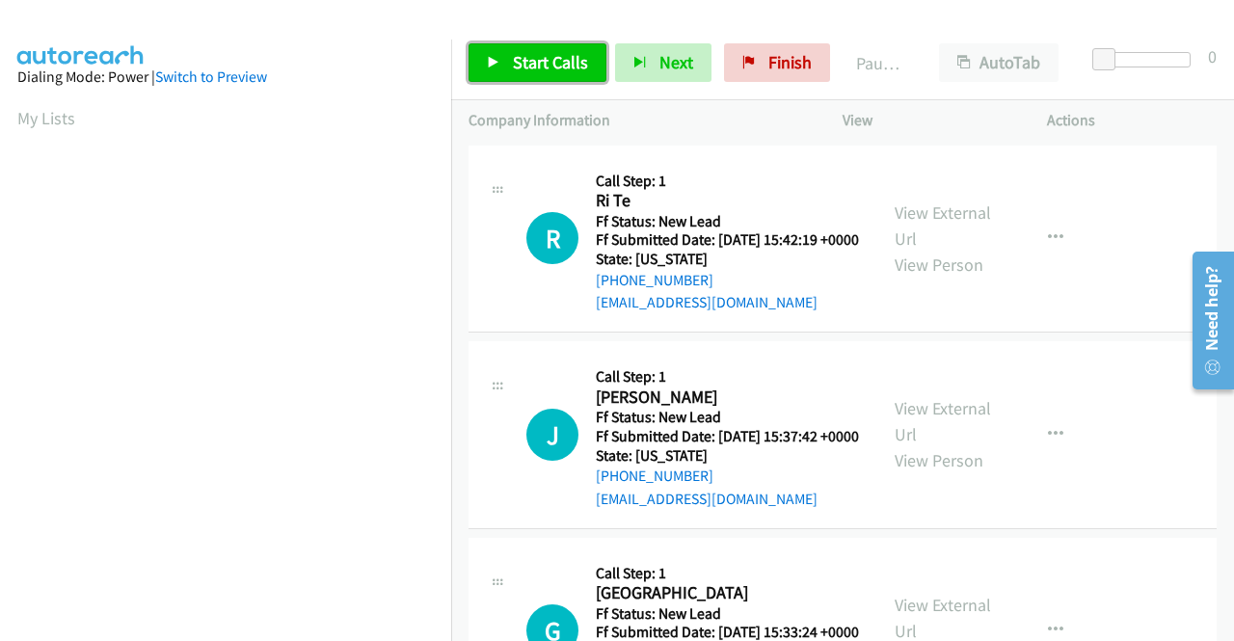
click at [520, 61] on span "Start Calls" at bounding box center [550, 62] width 75 height 22
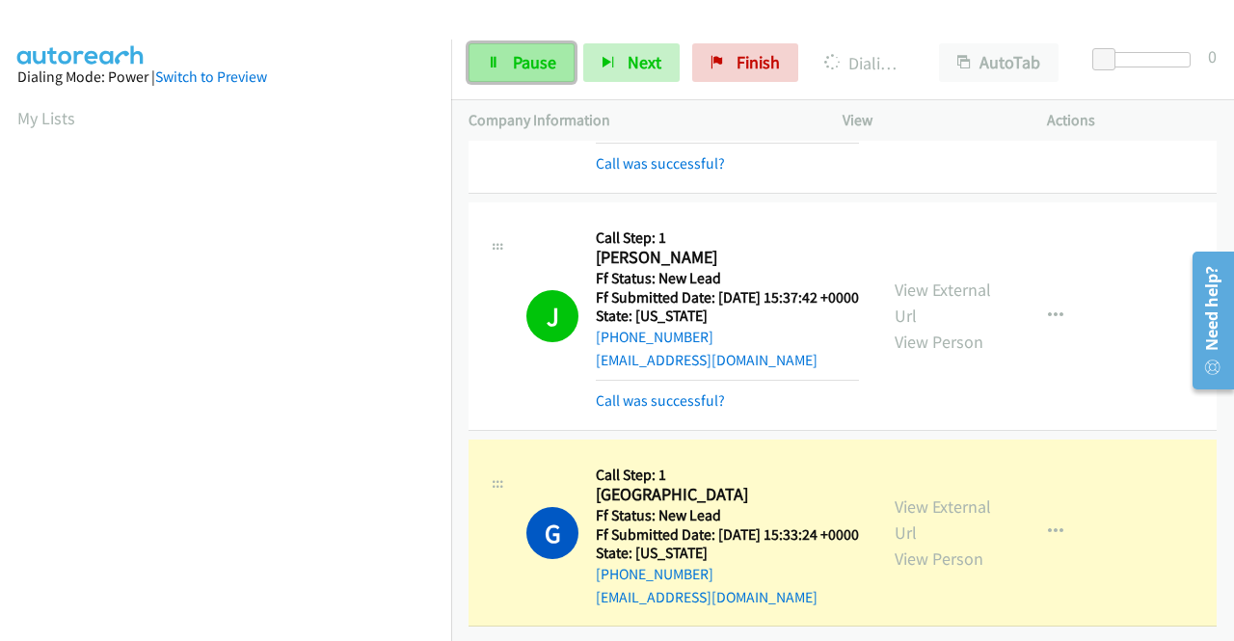
click at [522, 59] on span "Pause" at bounding box center [534, 62] width 43 height 22
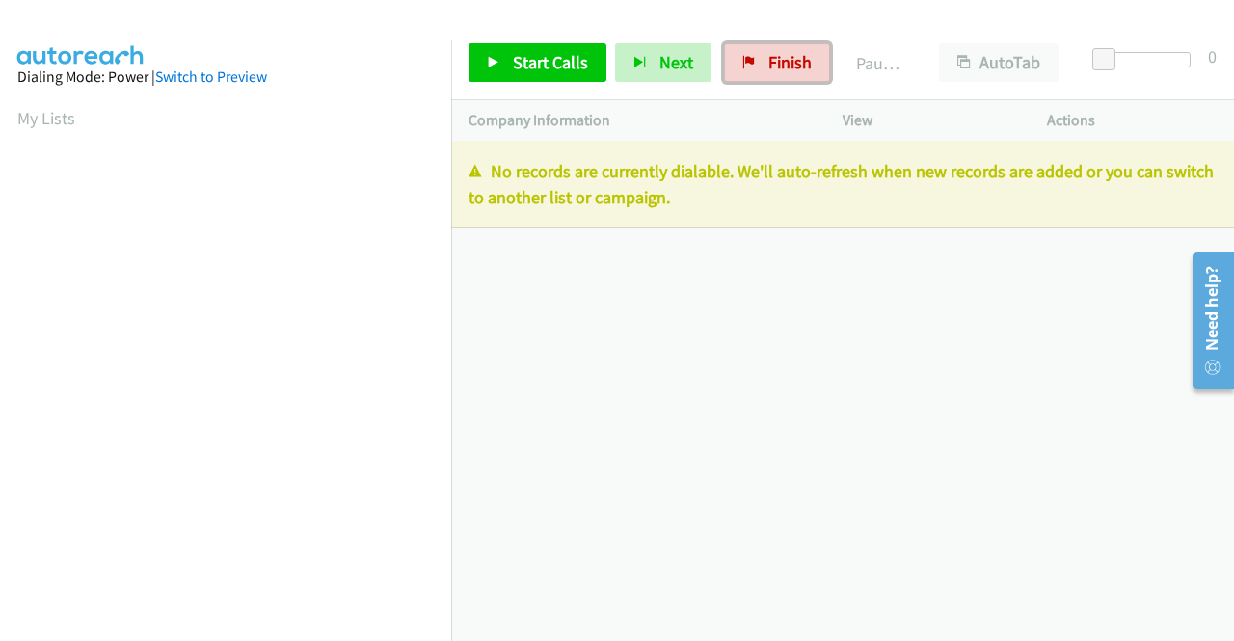
drag, startPoint x: 769, startPoint y: 67, endPoint x: 667, endPoint y: 101, distance: 107.9
click at [769, 66] on span "Finish" at bounding box center [789, 62] width 43 height 22
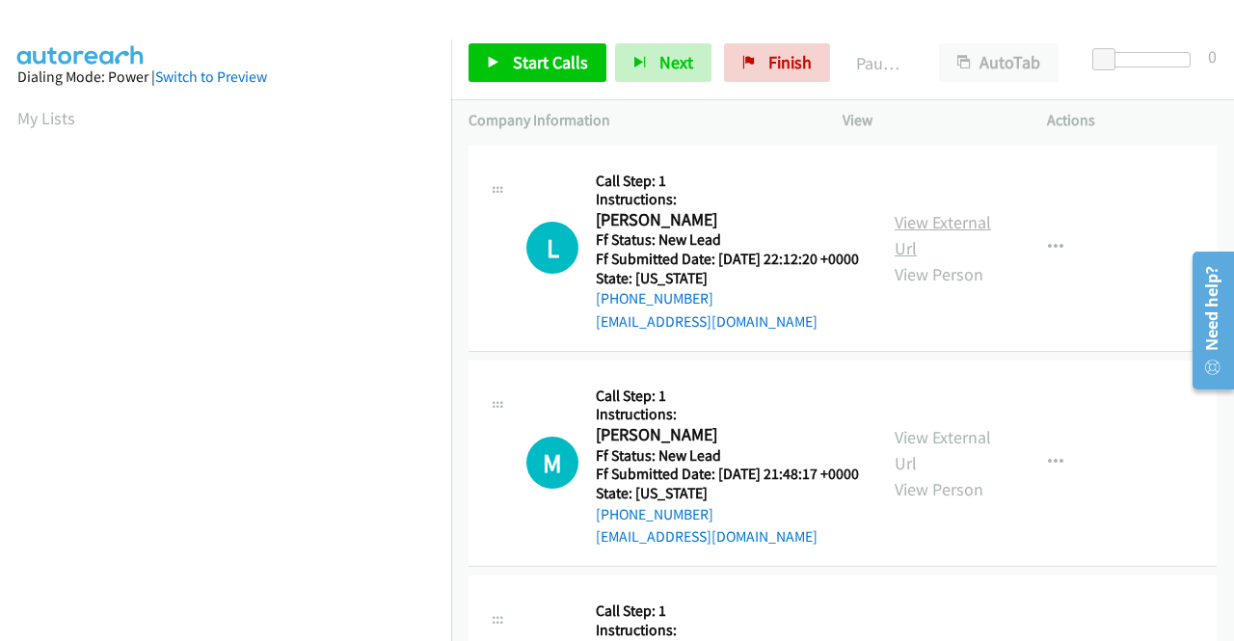
click at [970, 234] on link "View External Url" at bounding box center [943, 235] width 96 height 48
click at [956, 464] on link "View External Url" at bounding box center [943, 450] width 96 height 48
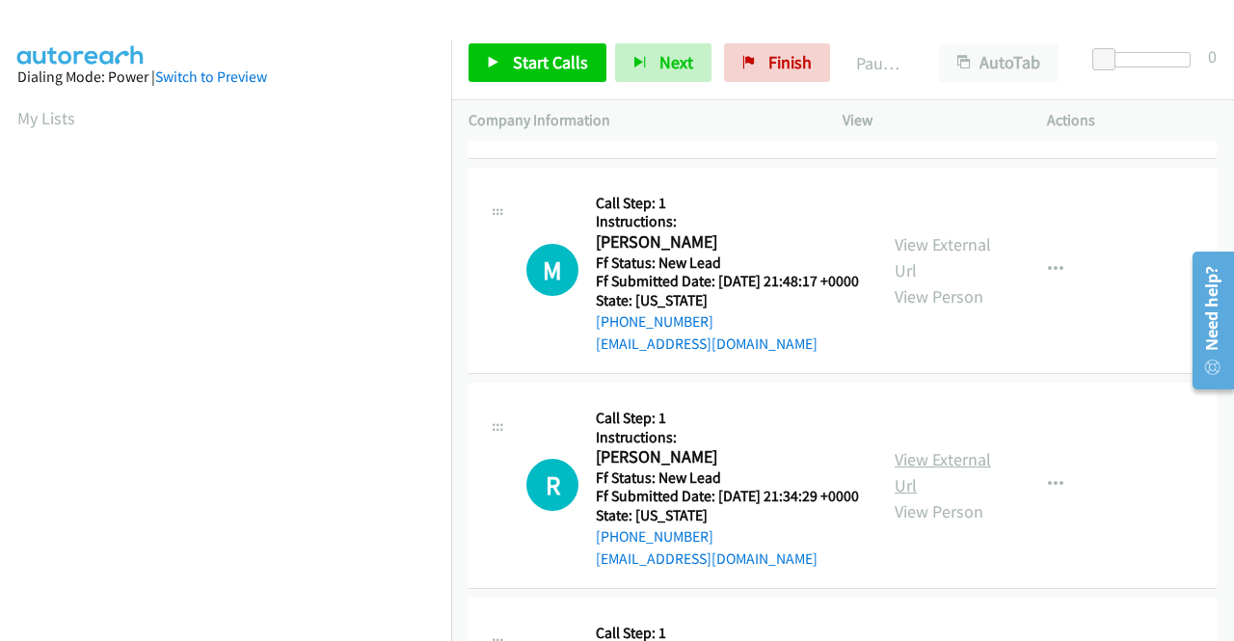
click at [953, 497] on link "View External Url" at bounding box center [943, 472] width 96 height 48
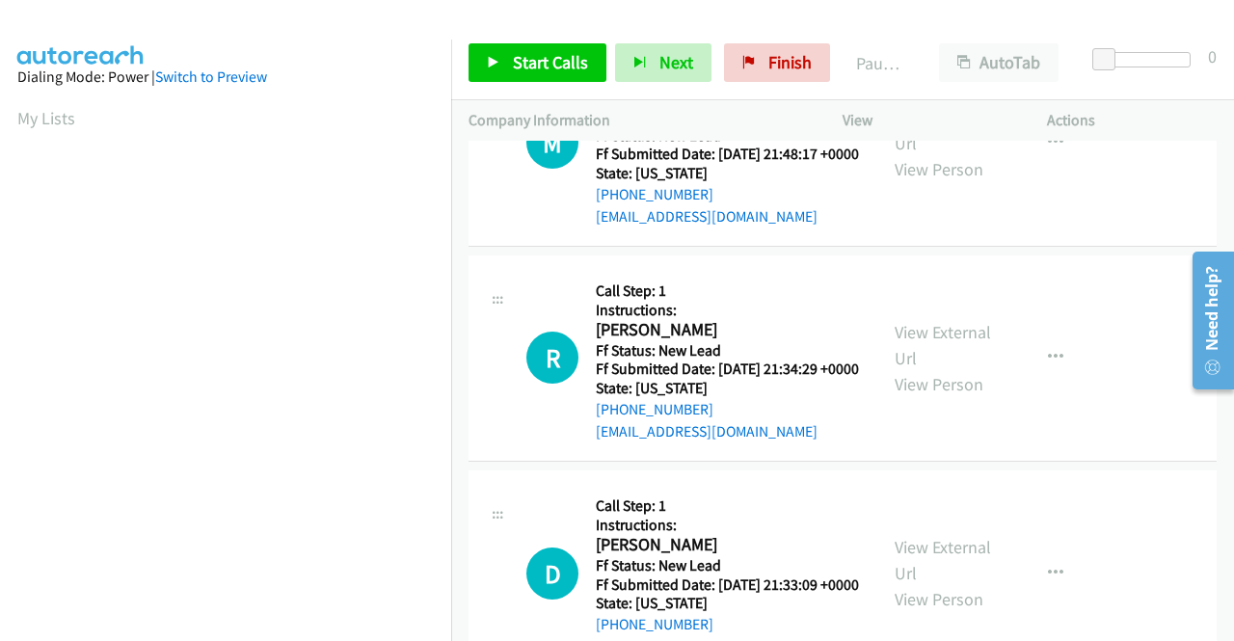
scroll to position [482, 0]
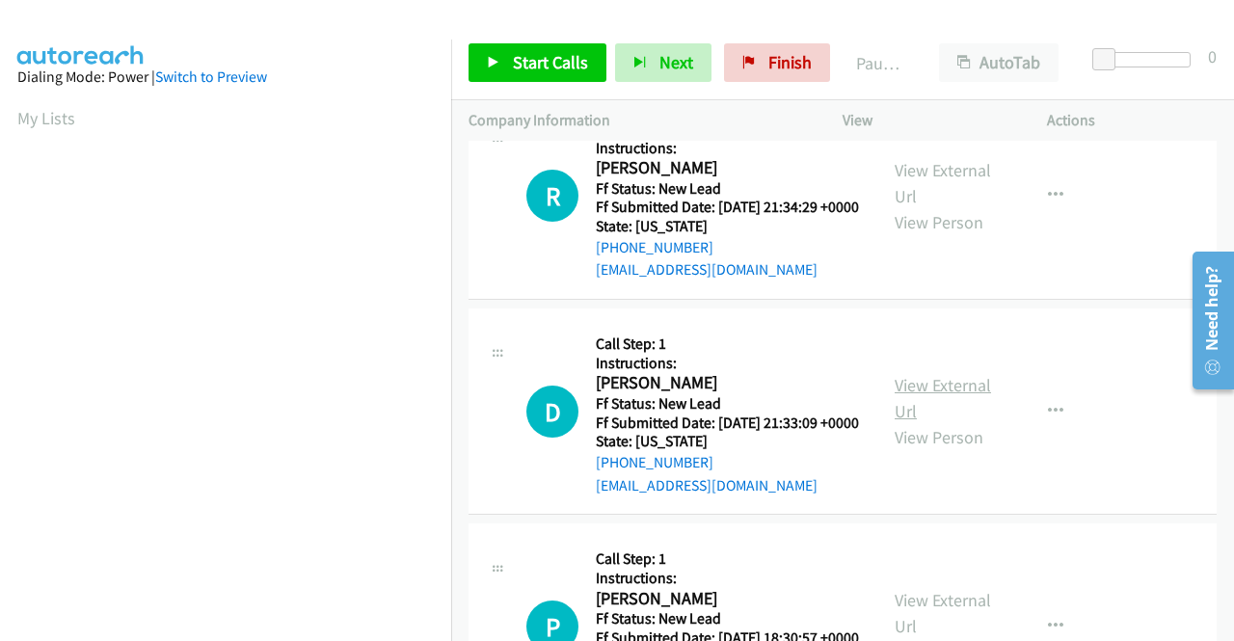
click at [923, 422] on link "View External Url" at bounding box center [943, 398] width 96 height 48
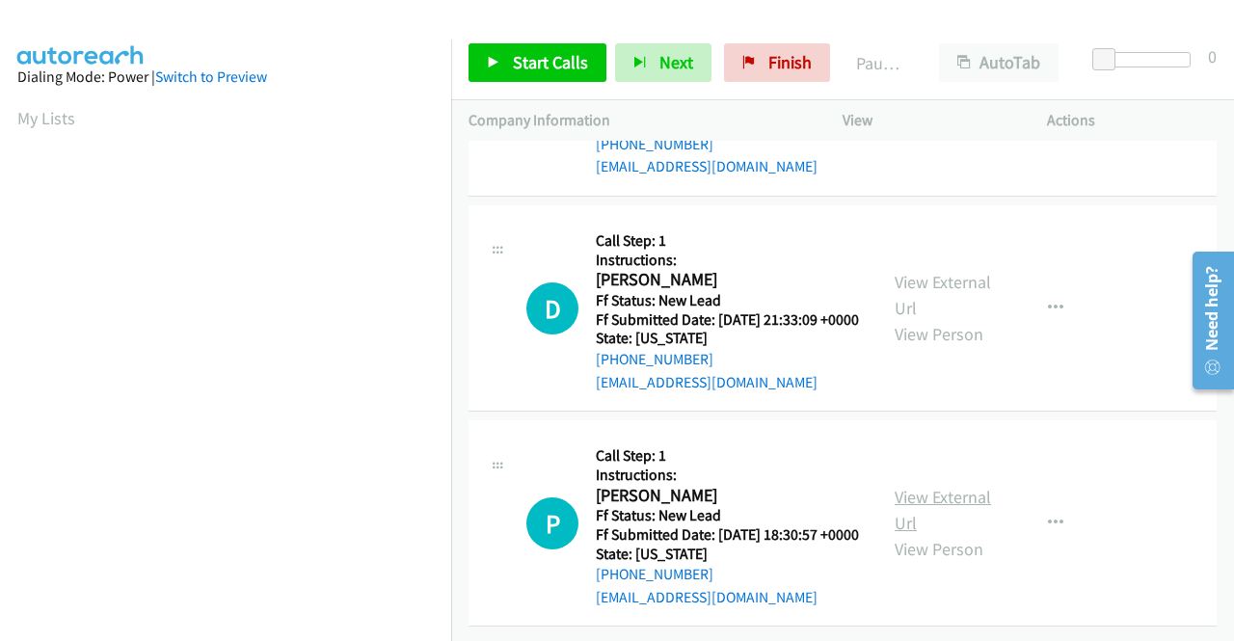
click at [937, 493] on link "View External Url" at bounding box center [943, 510] width 96 height 48
click at [516, 63] on span "Start Calls" at bounding box center [550, 62] width 75 height 22
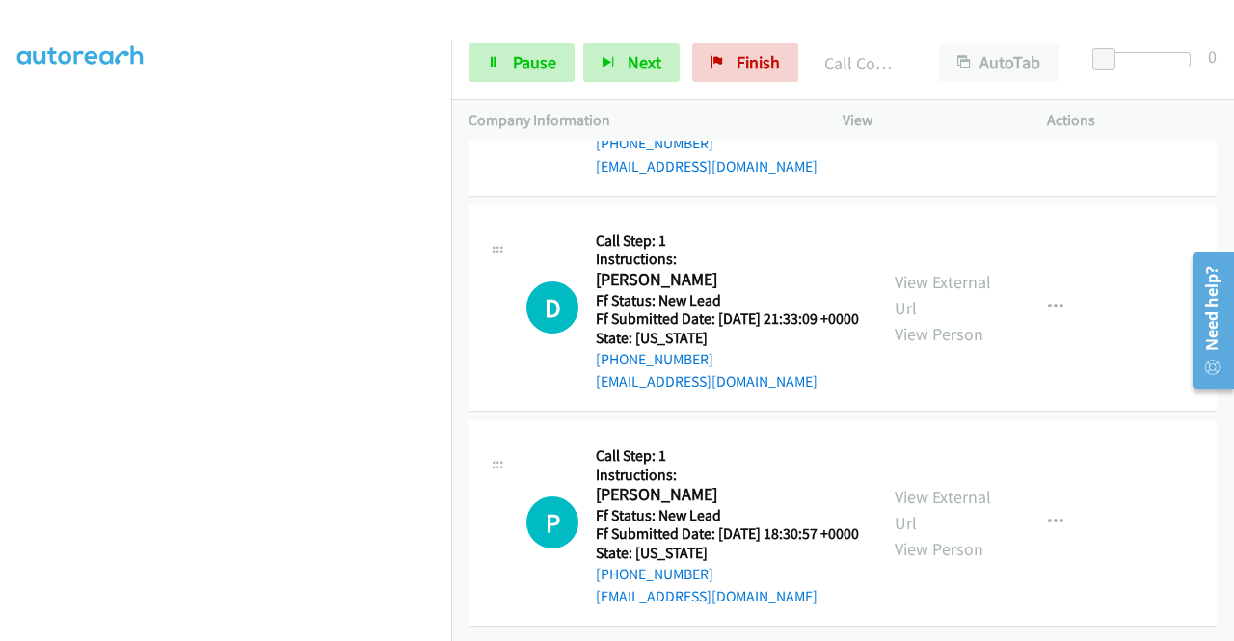
scroll to position [715, 0]
click at [509, 59] on link "Pause" at bounding box center [522, 62] width 106 height 39
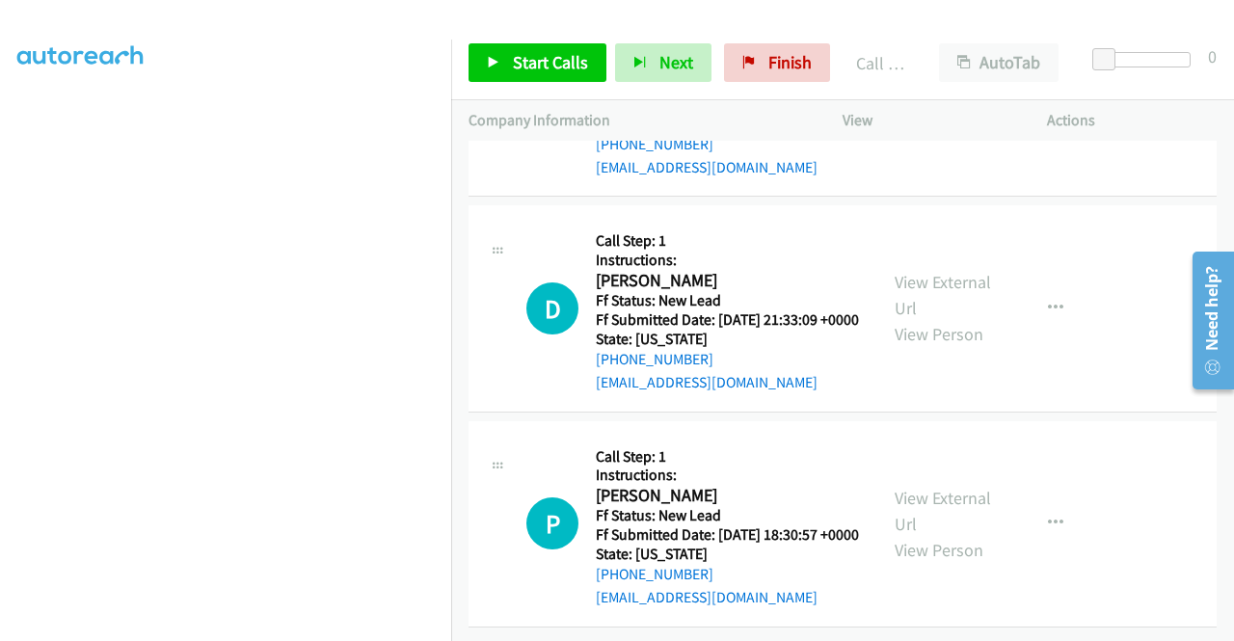
scroll to position [774, 0]
click at [1048, 516] on icon "button" at bounding box center [1055, 523] width 15 height 15
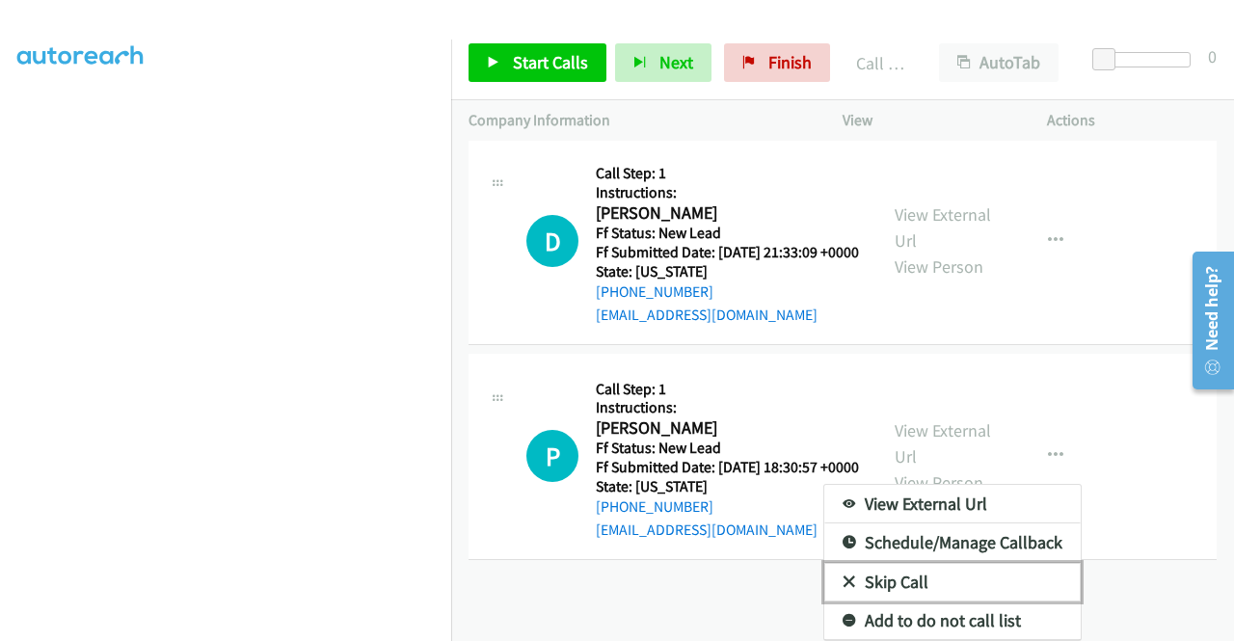
click at [900, 602] on link "Skip Call" at bounding box center [952, 582] width 256 height 39
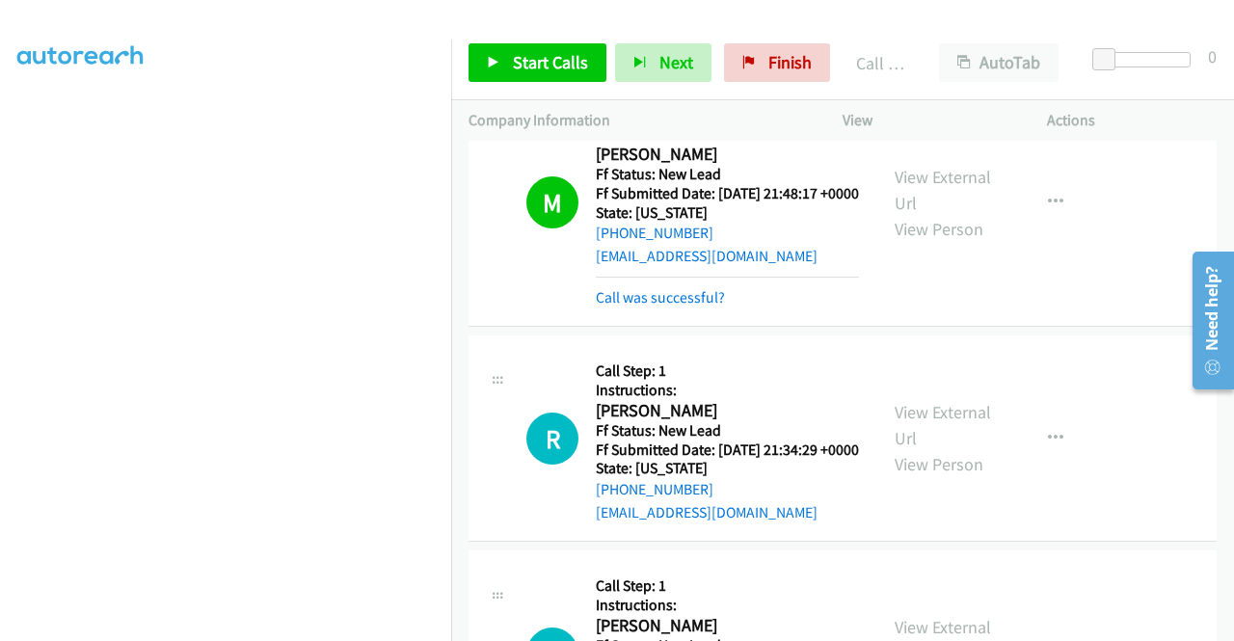
scroll to position [482, 0]
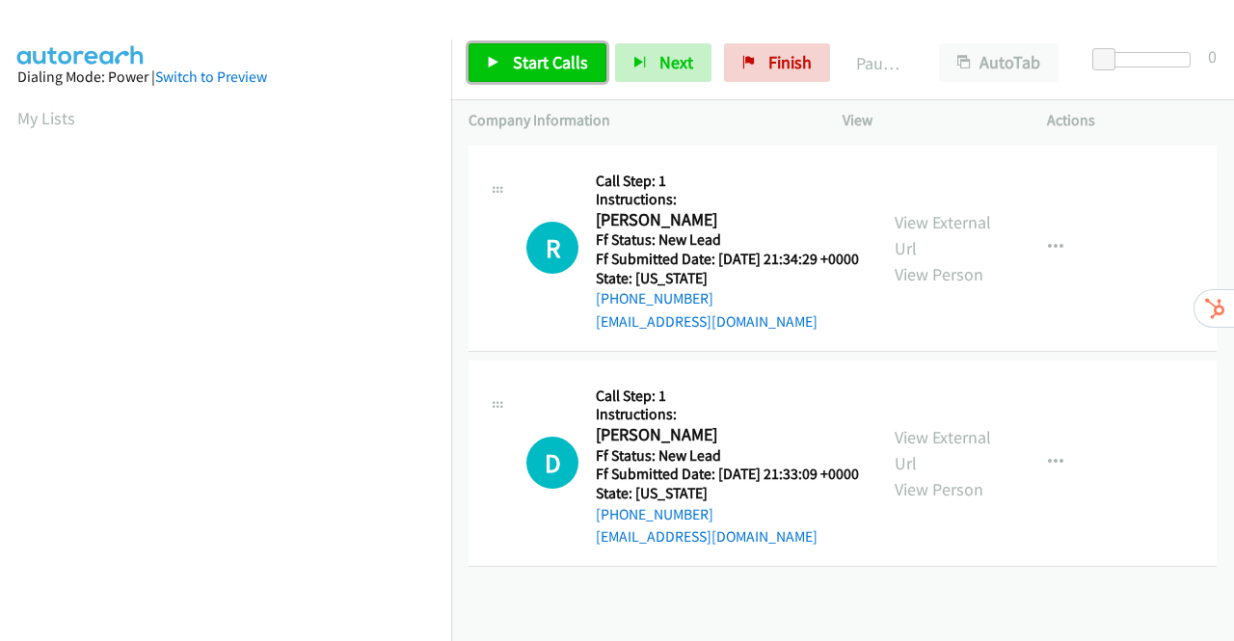
click at [509, 67] on link "Start Calls" at bounding box center [538, 62] width 138 height 39
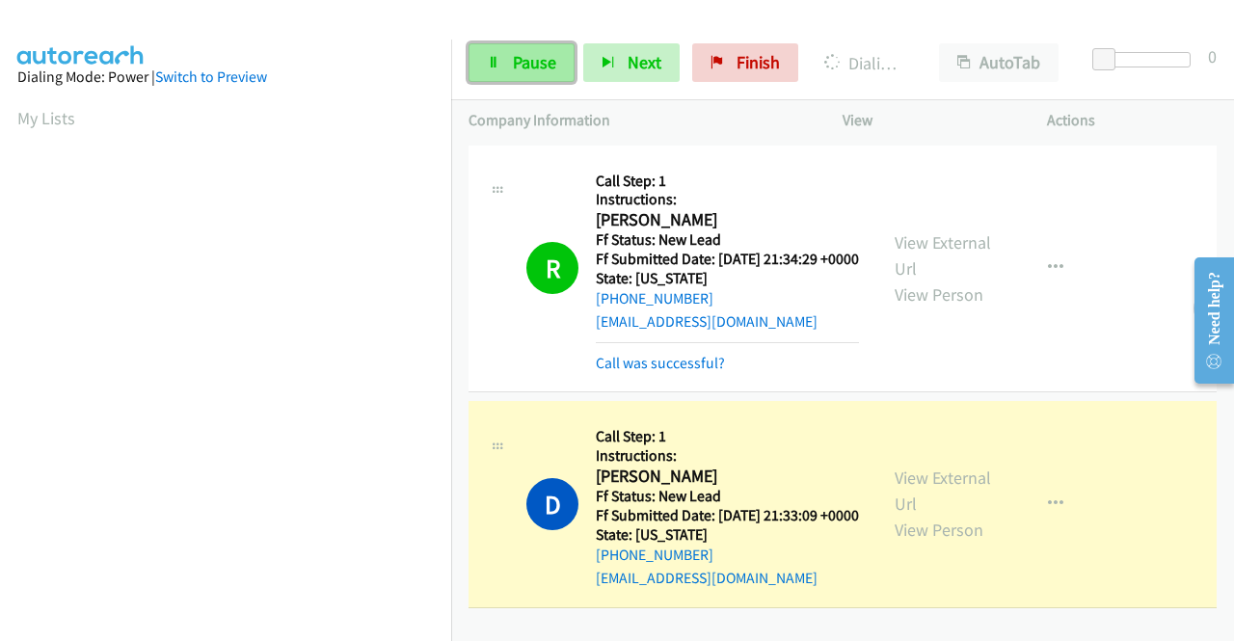
click at [518, 58] on span "Pause" at bounding box center [534, 62] width 43 height 22
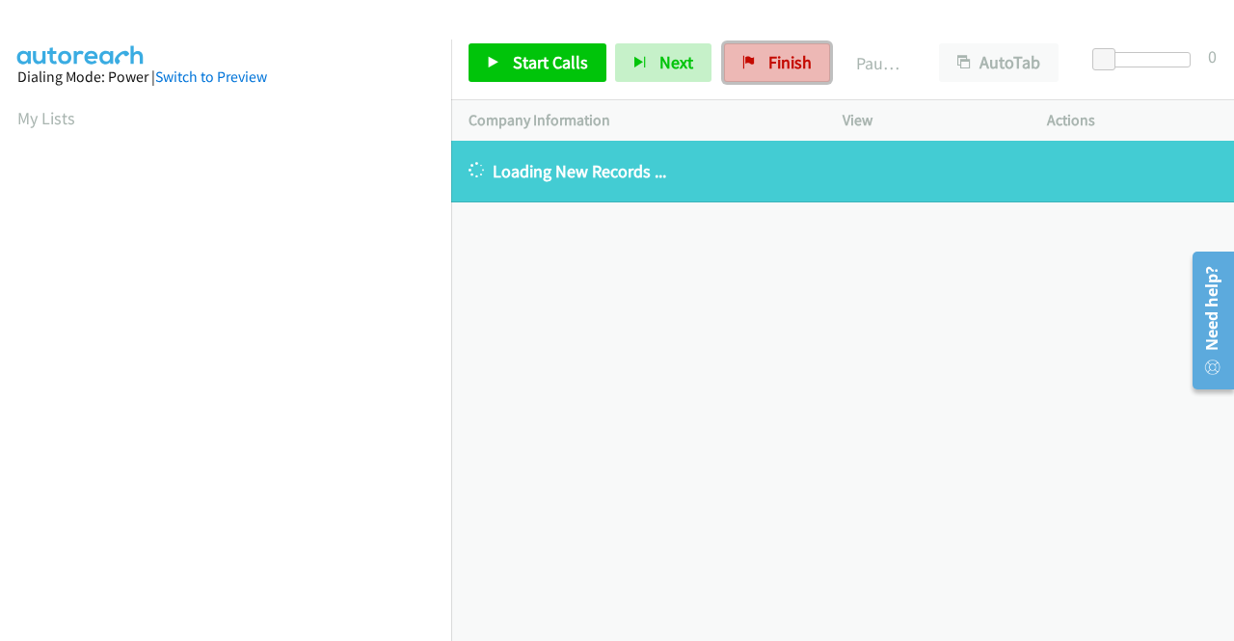
click at [768, 60] on span "Finish" at bounding box center [789, 62] width 43 height 22
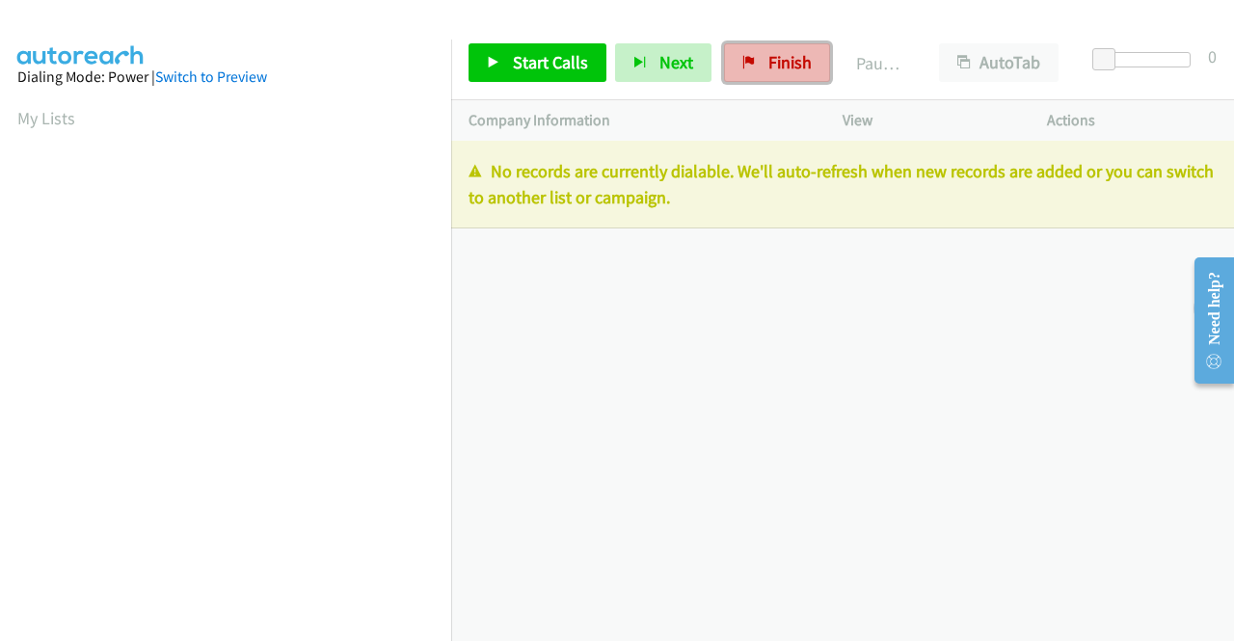
click at [782, 53] on span "Finish" at bounding box center [789, 62] width 43 height 22
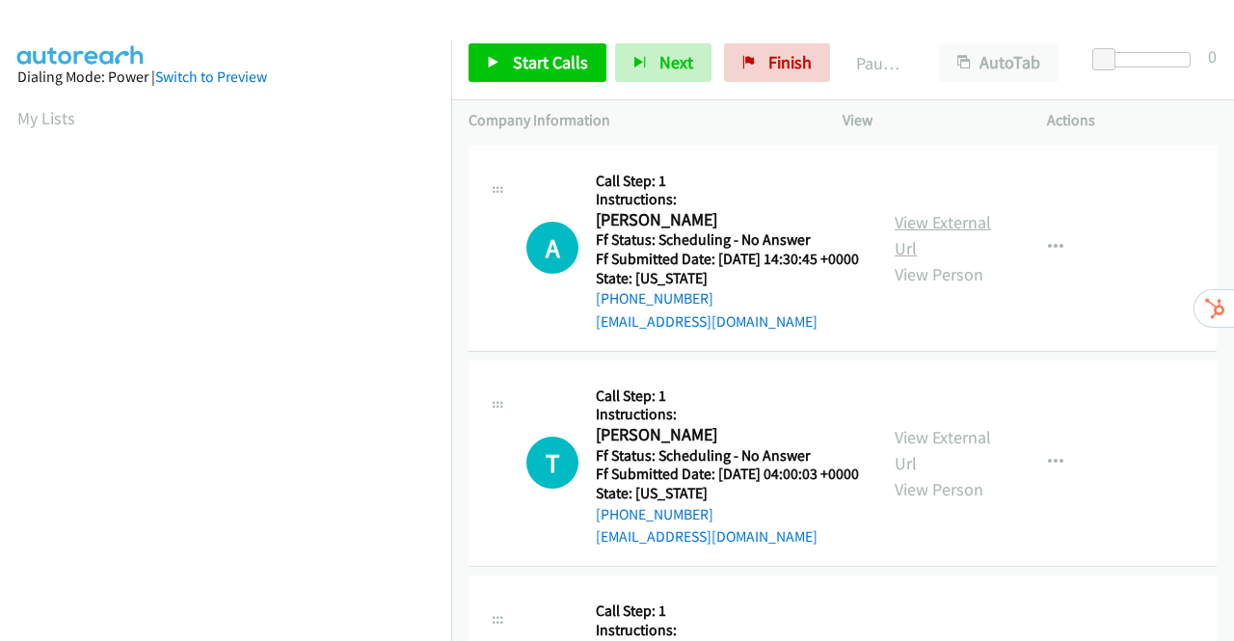
click at [941, 232] on link "View External Url" at bounding box center [943, 235] width 96 height 48
click at [945, 471] on link "View External Url" at bounding box center [943, 450] width 96 height 48
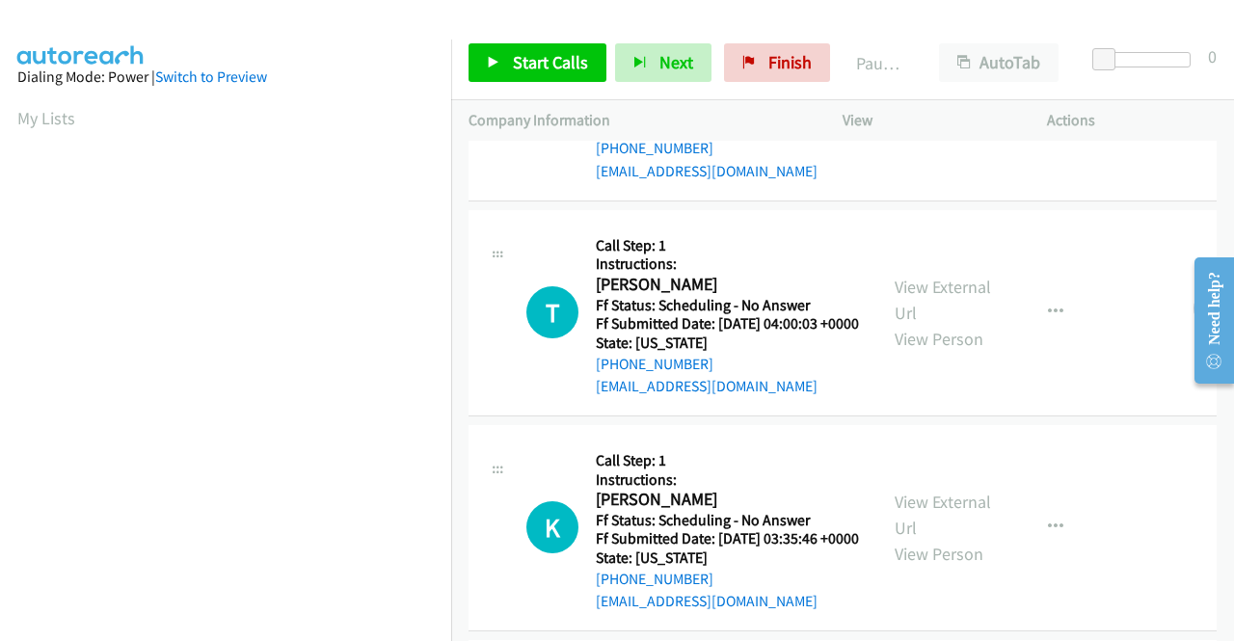
scroll to position [289, 0]
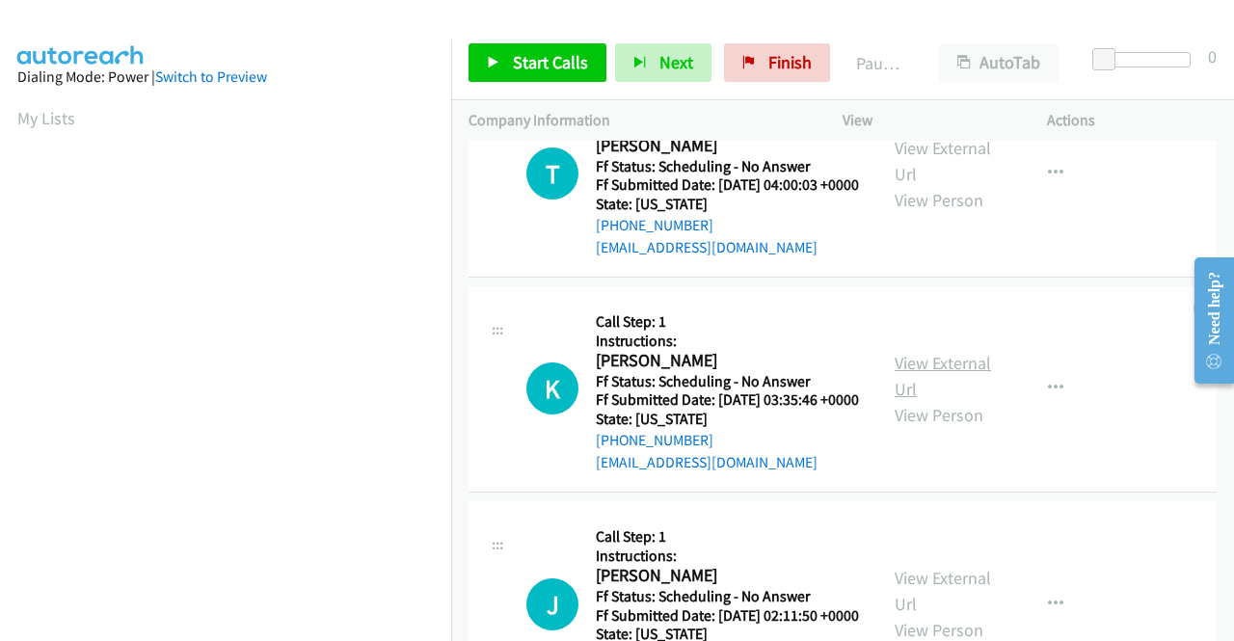
click at [920, 400] on link "View External Url" at bounding box center [943, 376] width 96 height 48
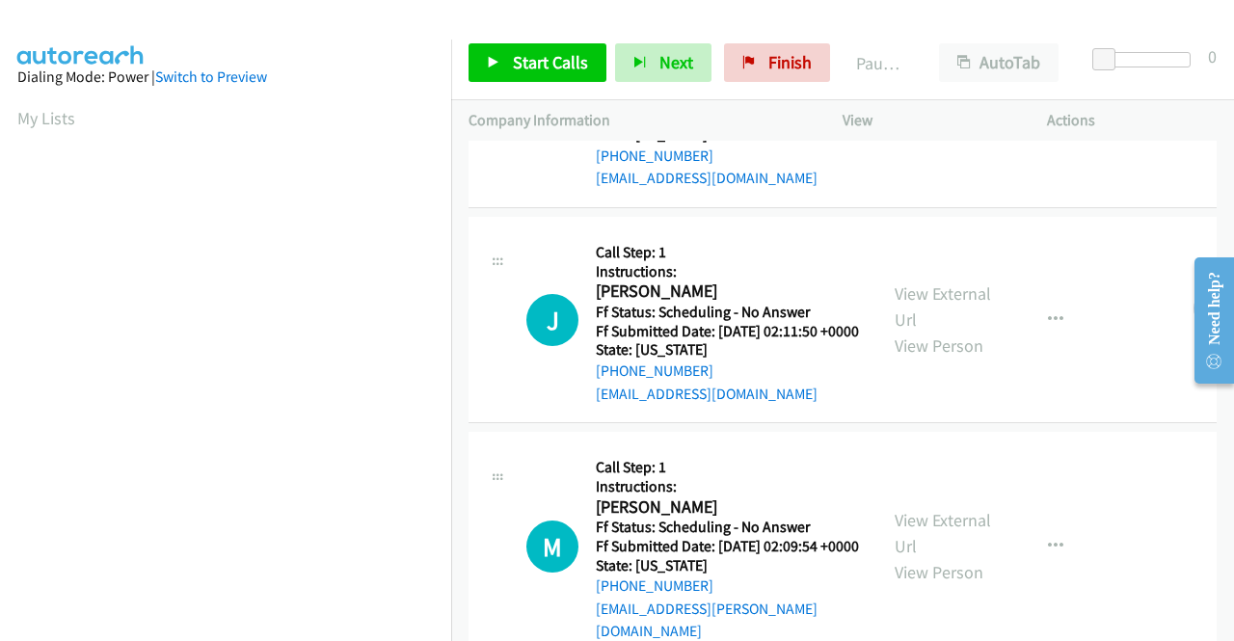
scroll to position [578, 0]
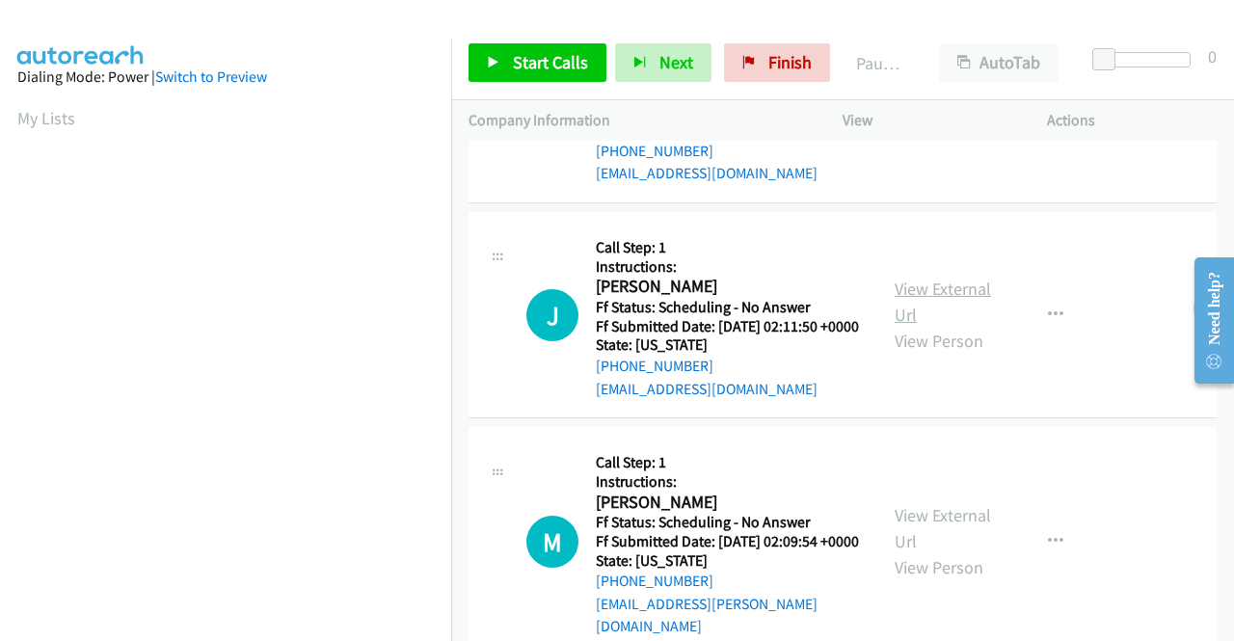
click at [943, 326] on link "View External Url" at bounding box center [943, 302] width 96 height 48
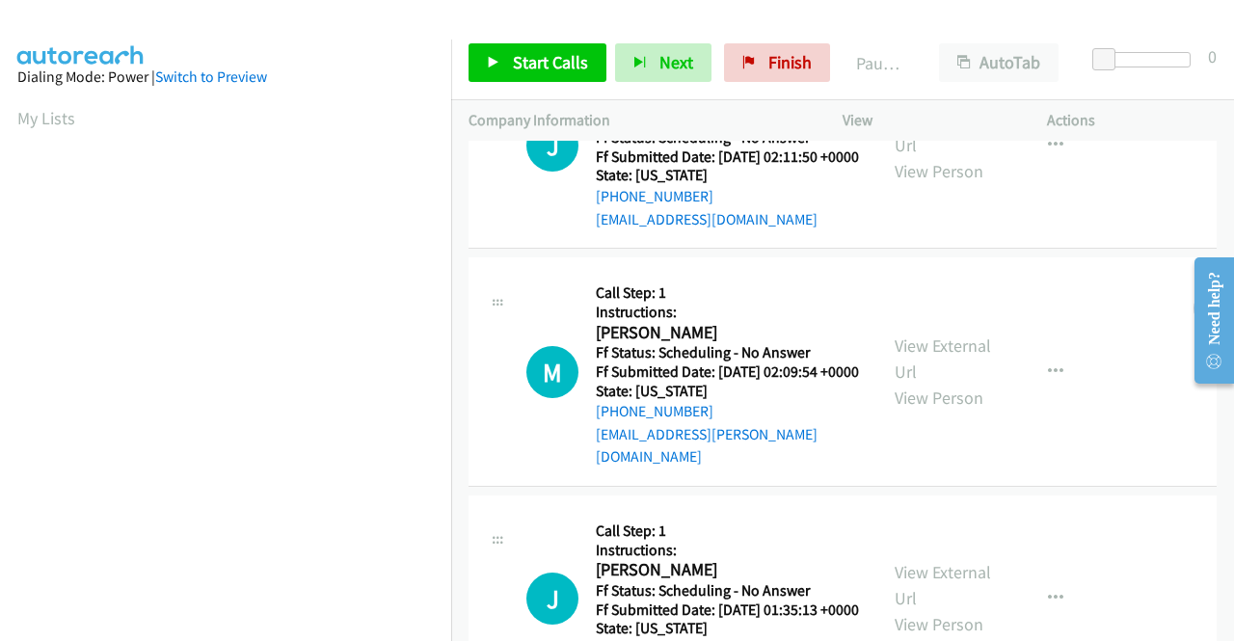
scroll to position [771, 0]
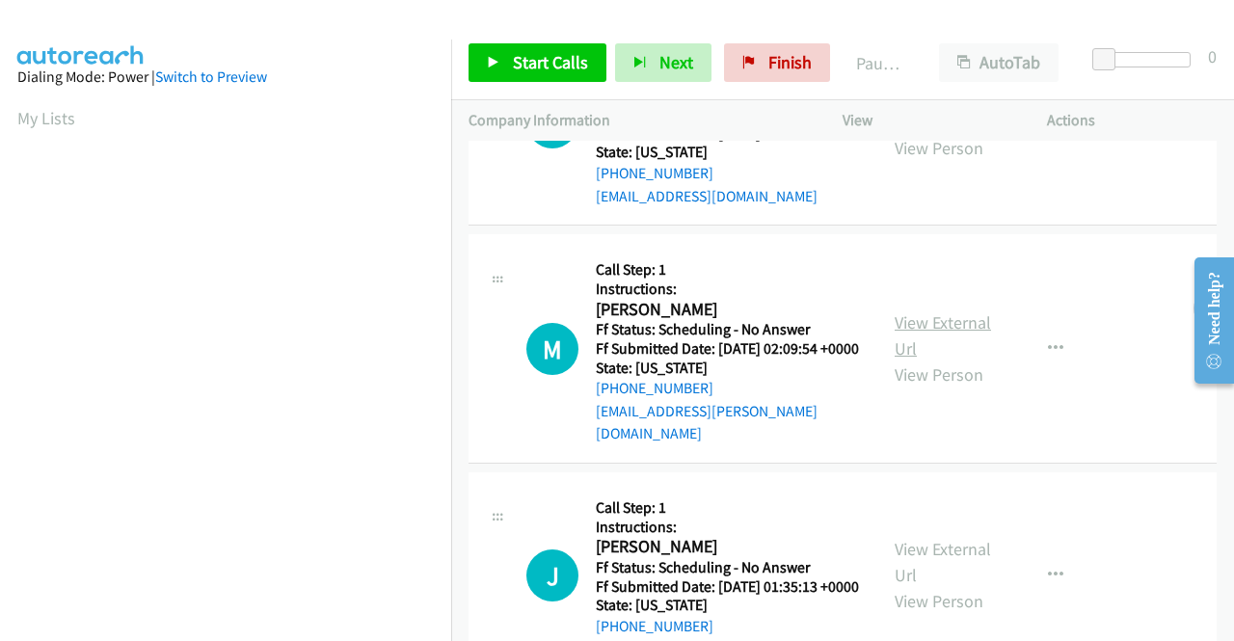
click at [941, 360] on link "View External Url" at bounding box center [943, 335] width 96 height 48
click at [521, 67] on span "Start Calls" at bounding box center [550, 62] width 75 height 22
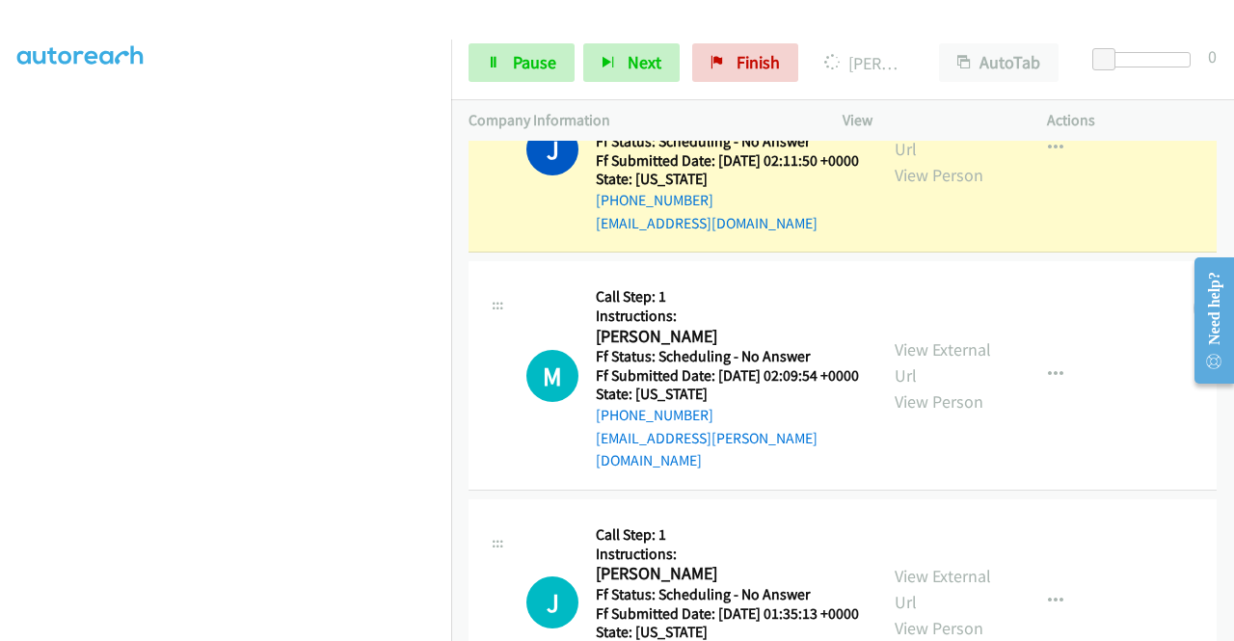
scroll to position [1061, 0]
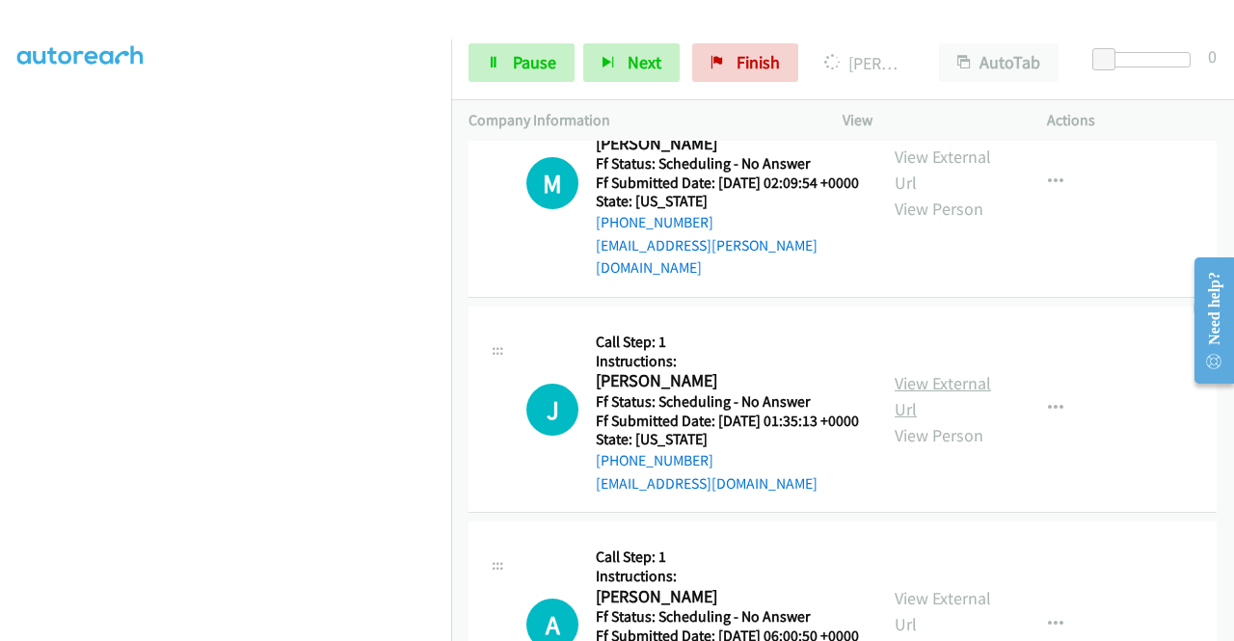
click at [924, 420] on link "View External Url" at bounding box center [943, 396] width 96 height 48
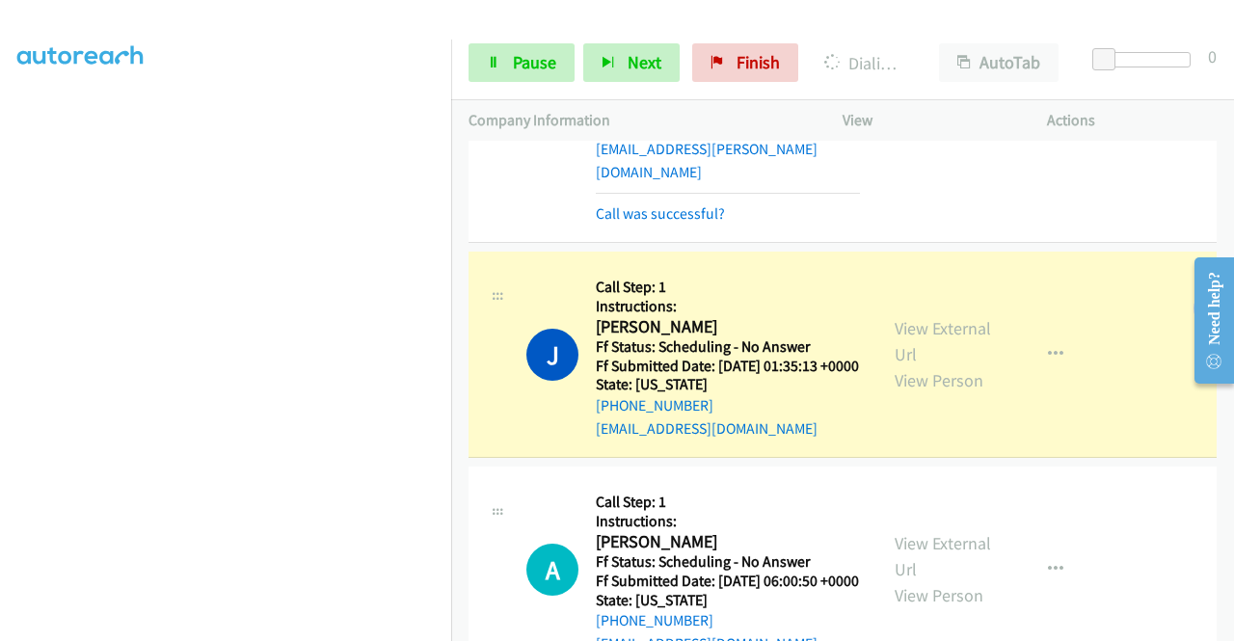
scroll to position [1101, 0]
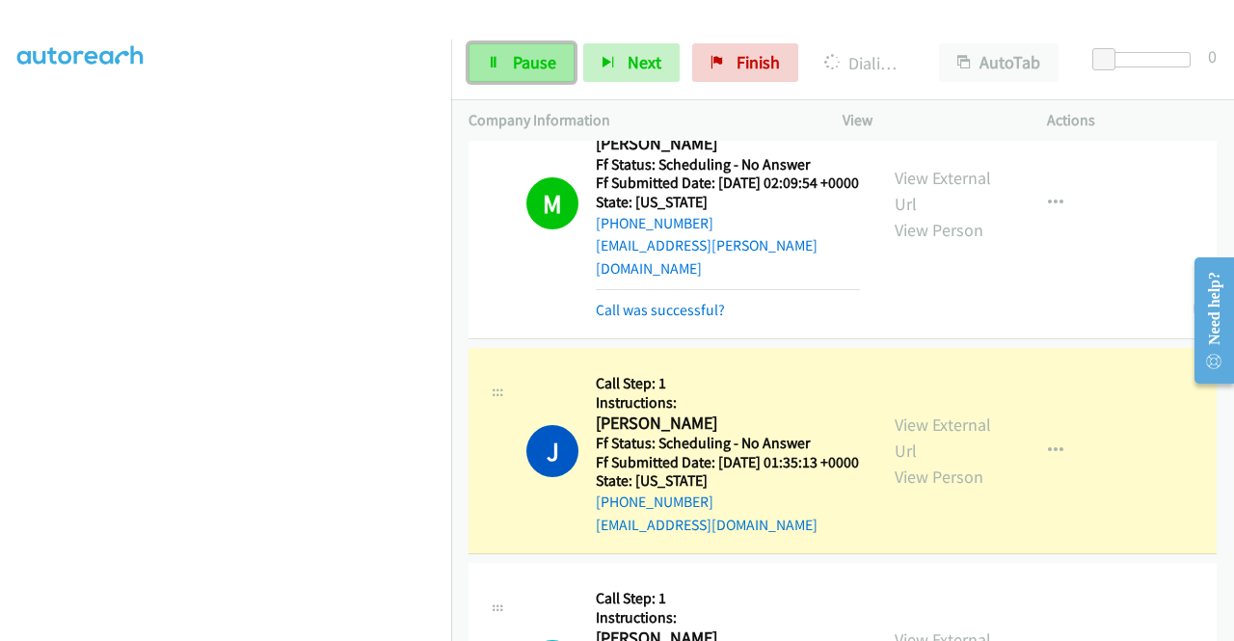
click at [536, 71] on span "Pause" at bounding box center [534, 62] width 43 height 22
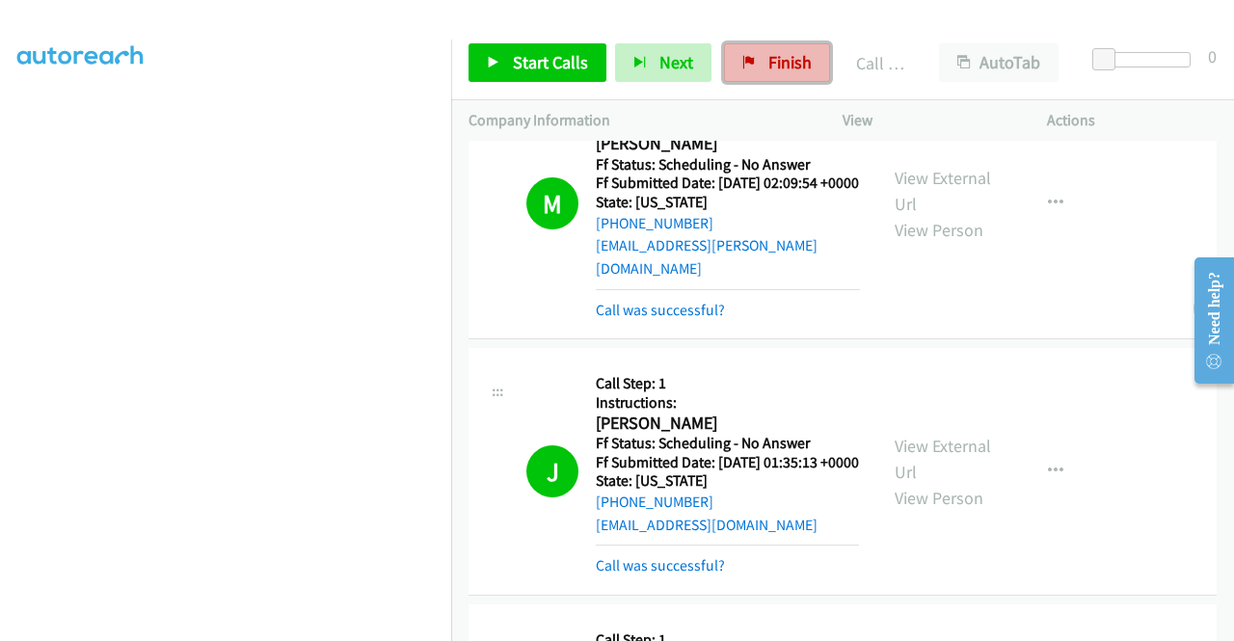
click at [752, 63] on link "Finish" at bounding box center [777, 62] width 106 height 39
